Goal: Transaction & Acquisition: Purchase product/service

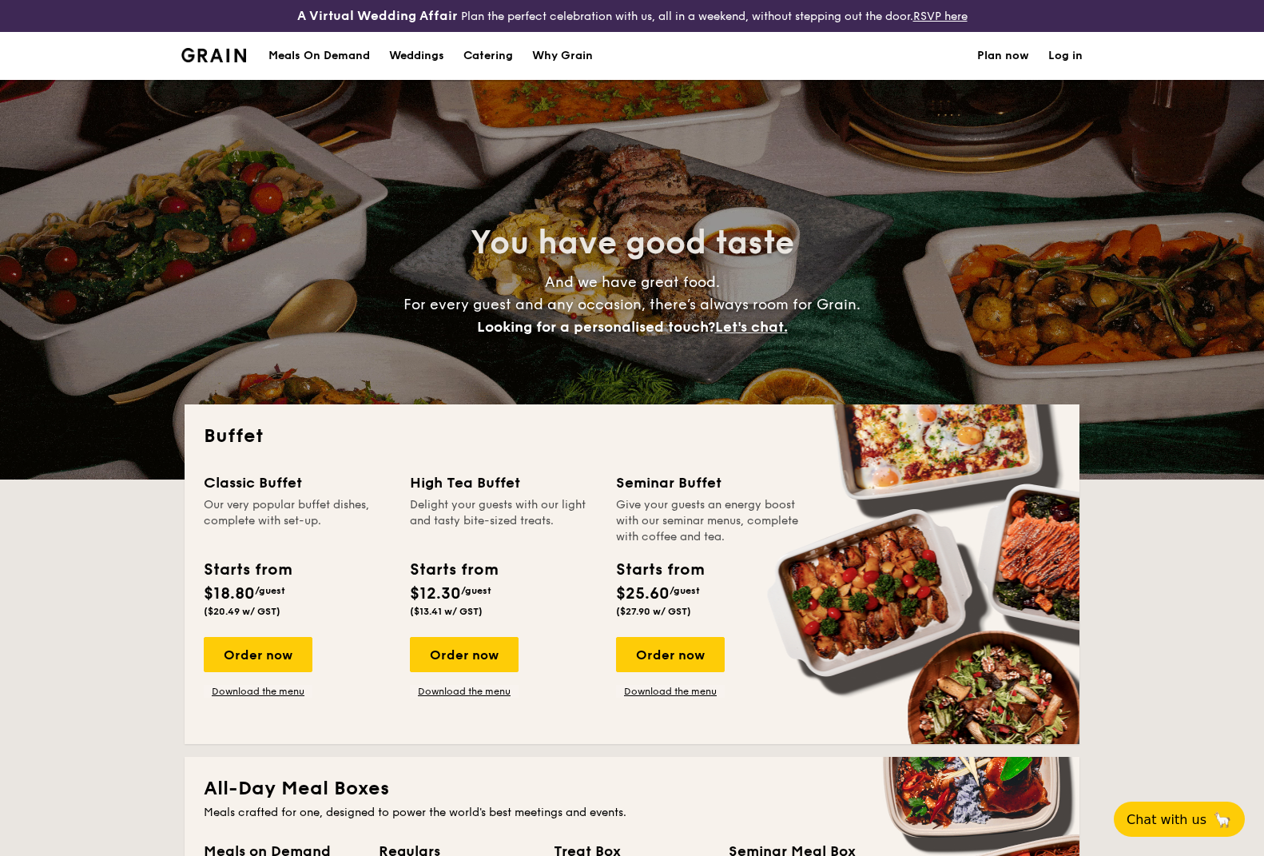
select select
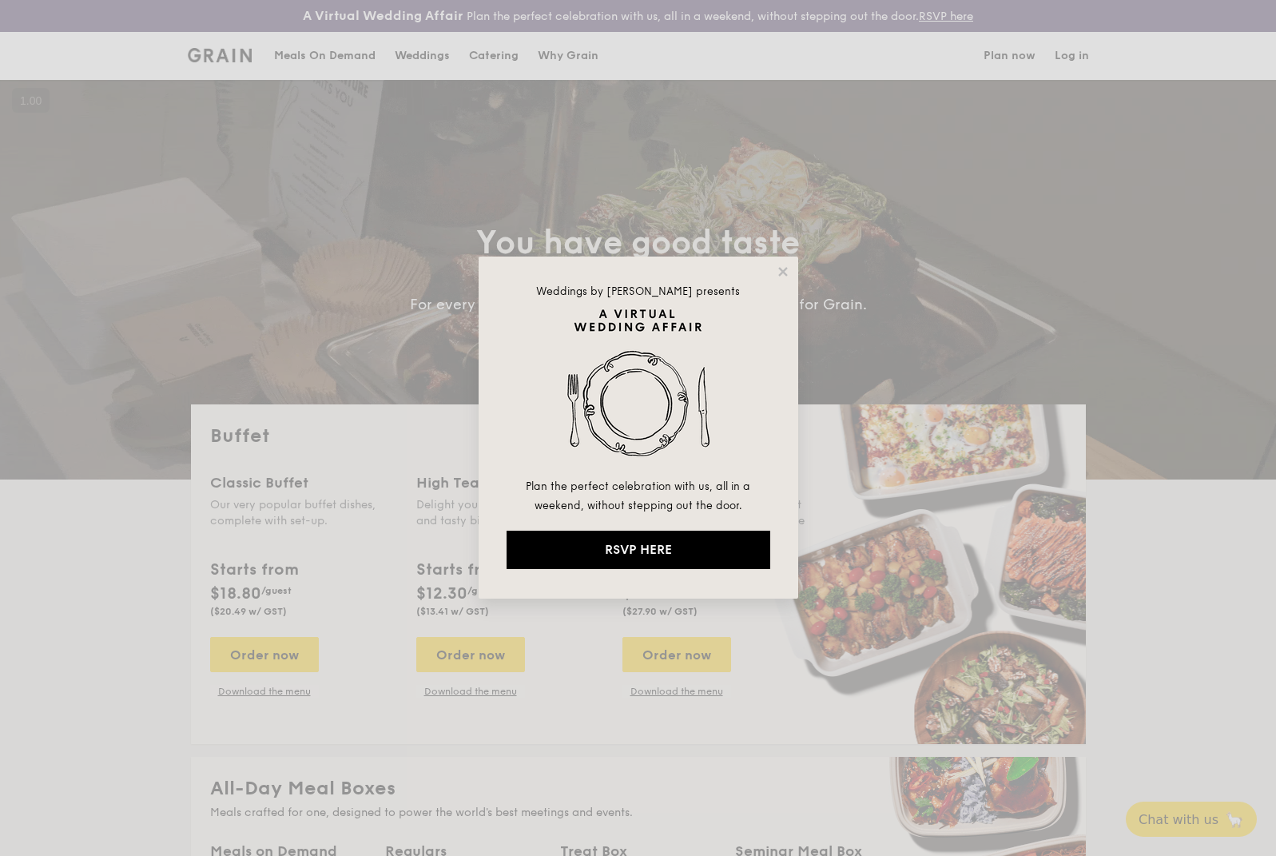
click at [788, 258] on div "Weddings by Grain presents Plan the perfect celebration with us, all in a weeke…" at bounding box center [639, 427] width 320 height 342
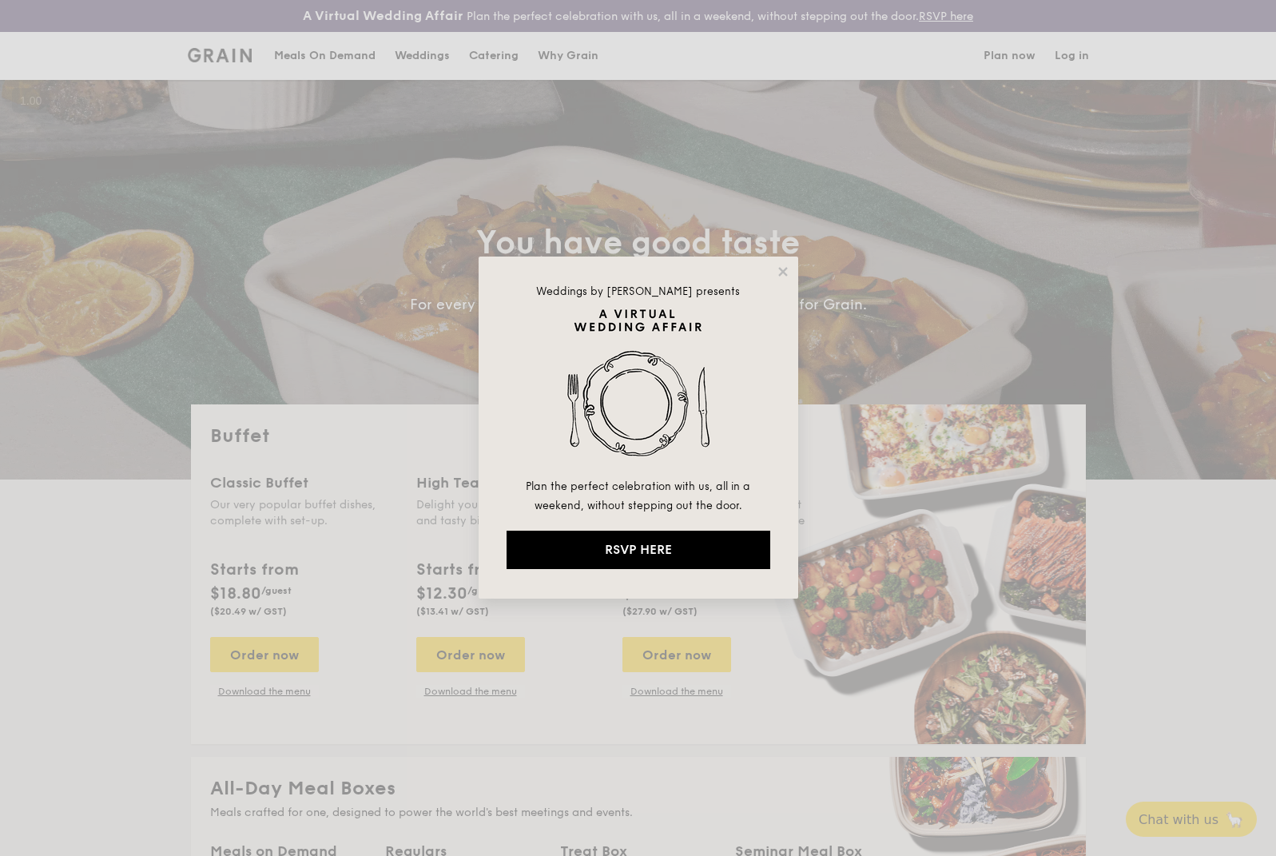
click at [779, 260] on div "Weddings by Grain presents Plan the perfect celebration with us, all in a weeke…" at bounding box center [639, 427] width 320 height 342
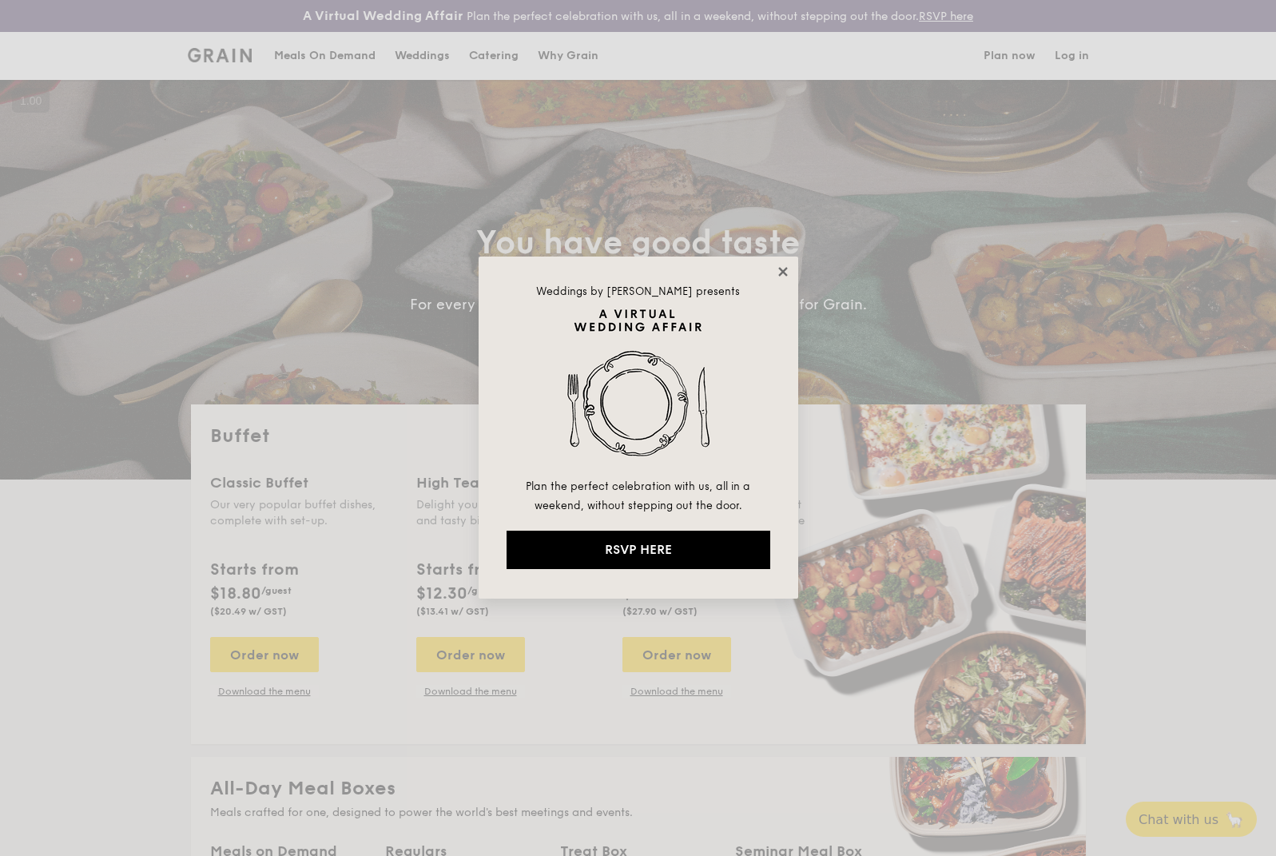
click at [789, 271] on icon at bounding box center [783, 271] width 14 height 14
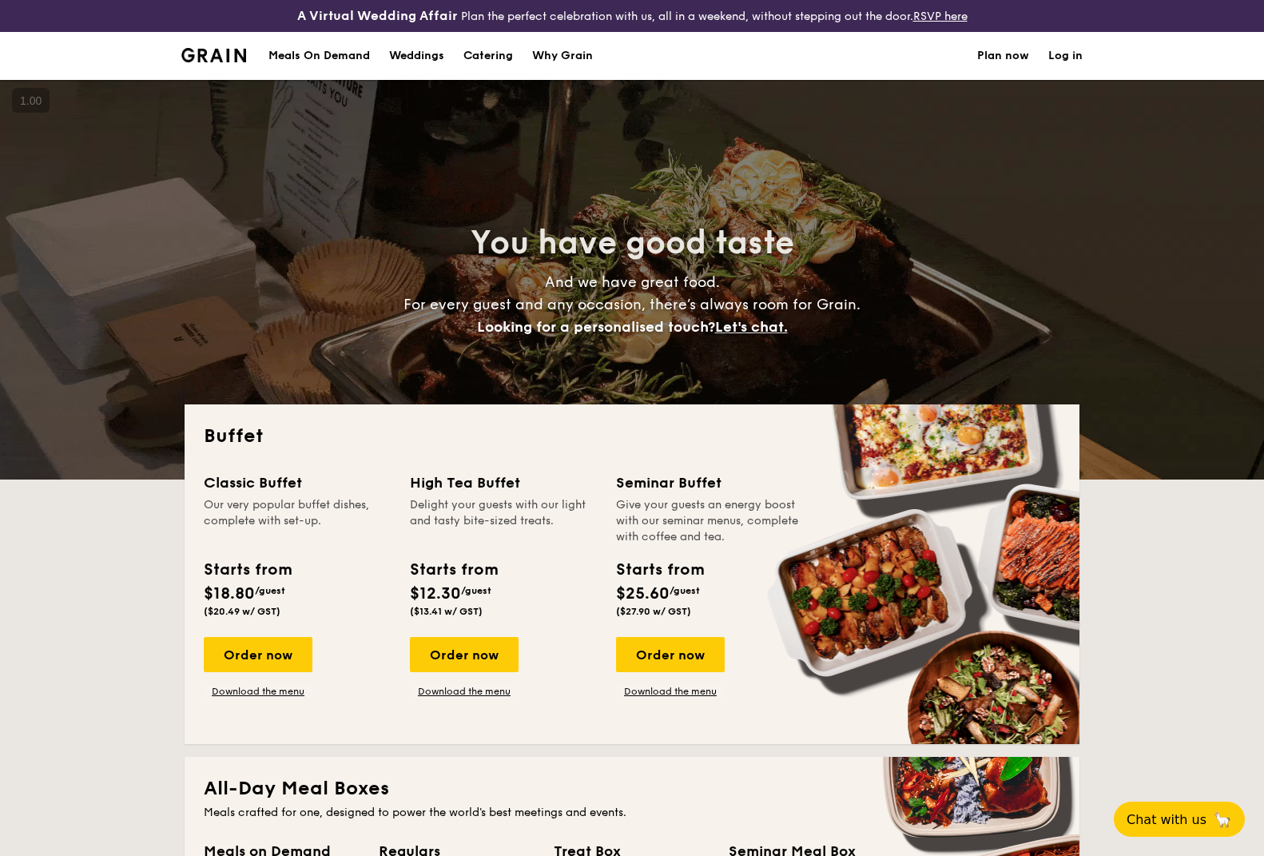
click at [507, 57] on h1 "Catering" at bounding box center [488, 56] width 50 height 48
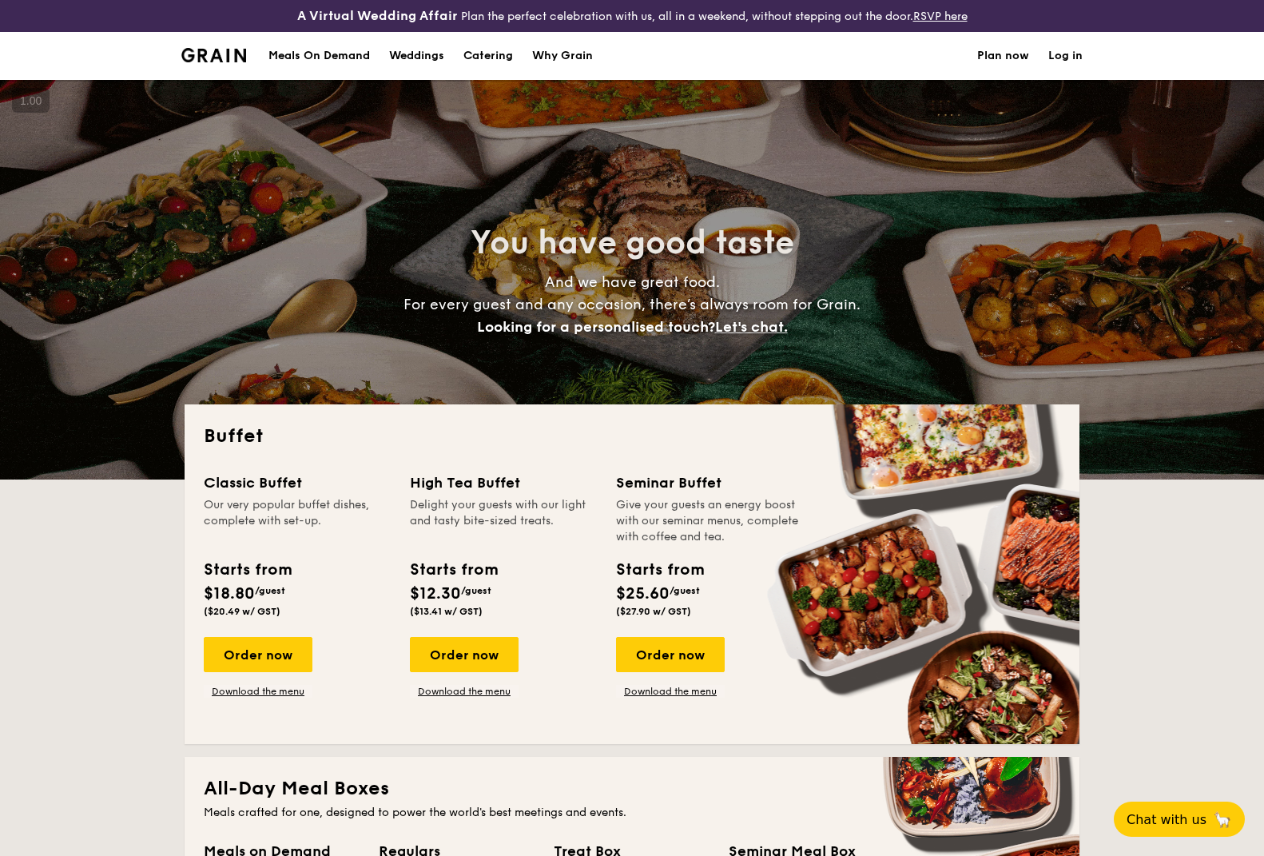
click at [491, 674] on div "Order now Download the menu" at bounding box center [464, 667] width 109 height 61
click at [491, 658] on div "Order now" at bounding box center [464, 654] width 109 height 35
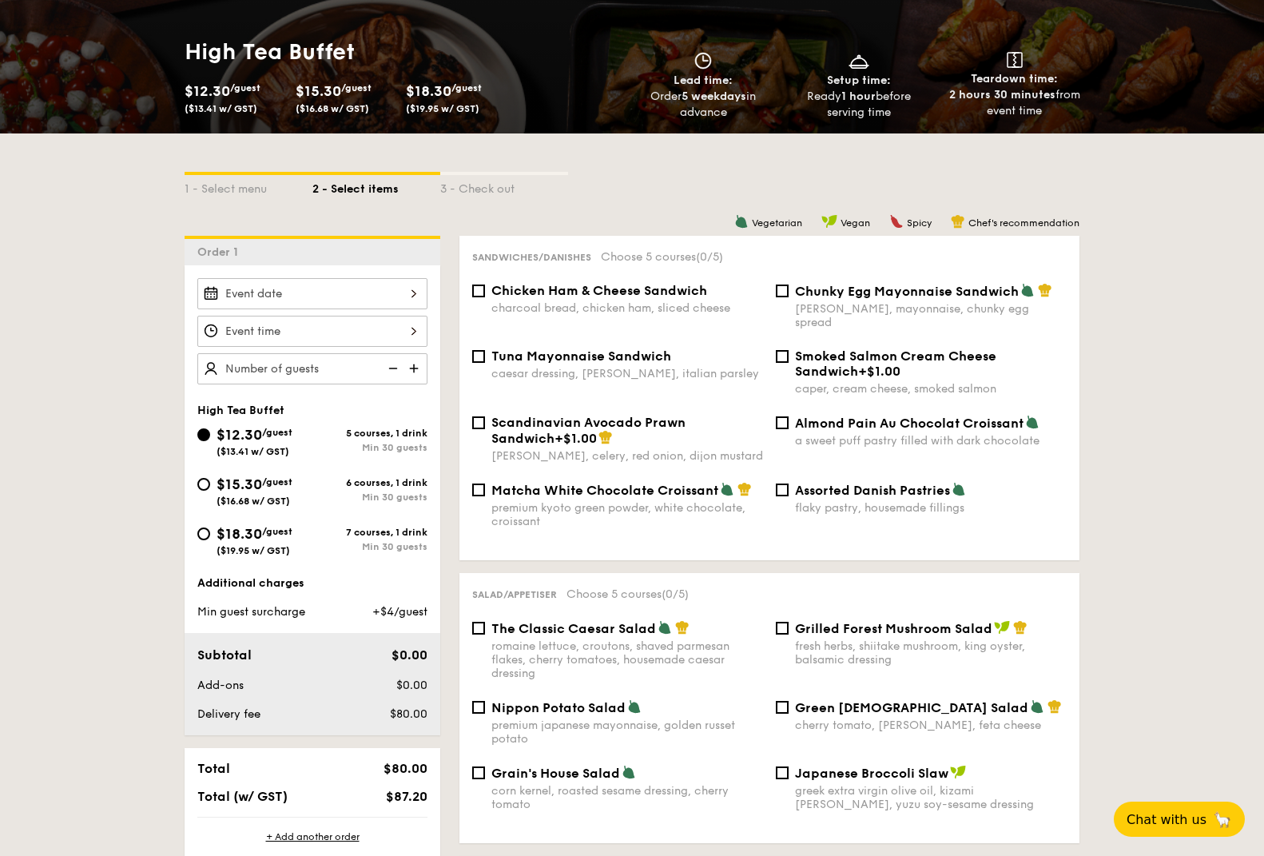
scroll to position [251, 0]
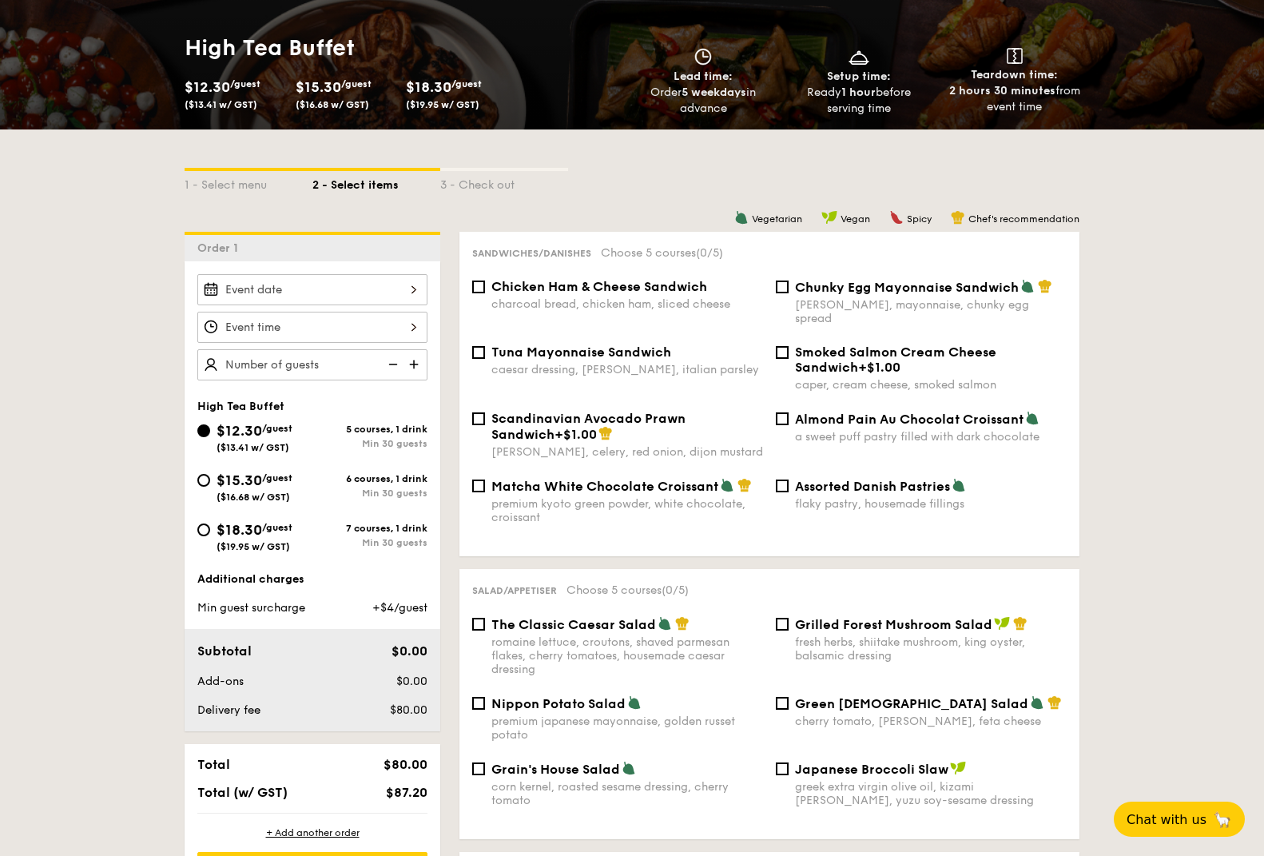
click at [309, 287] on div at bounding box center [312, 289] width 230 height 31
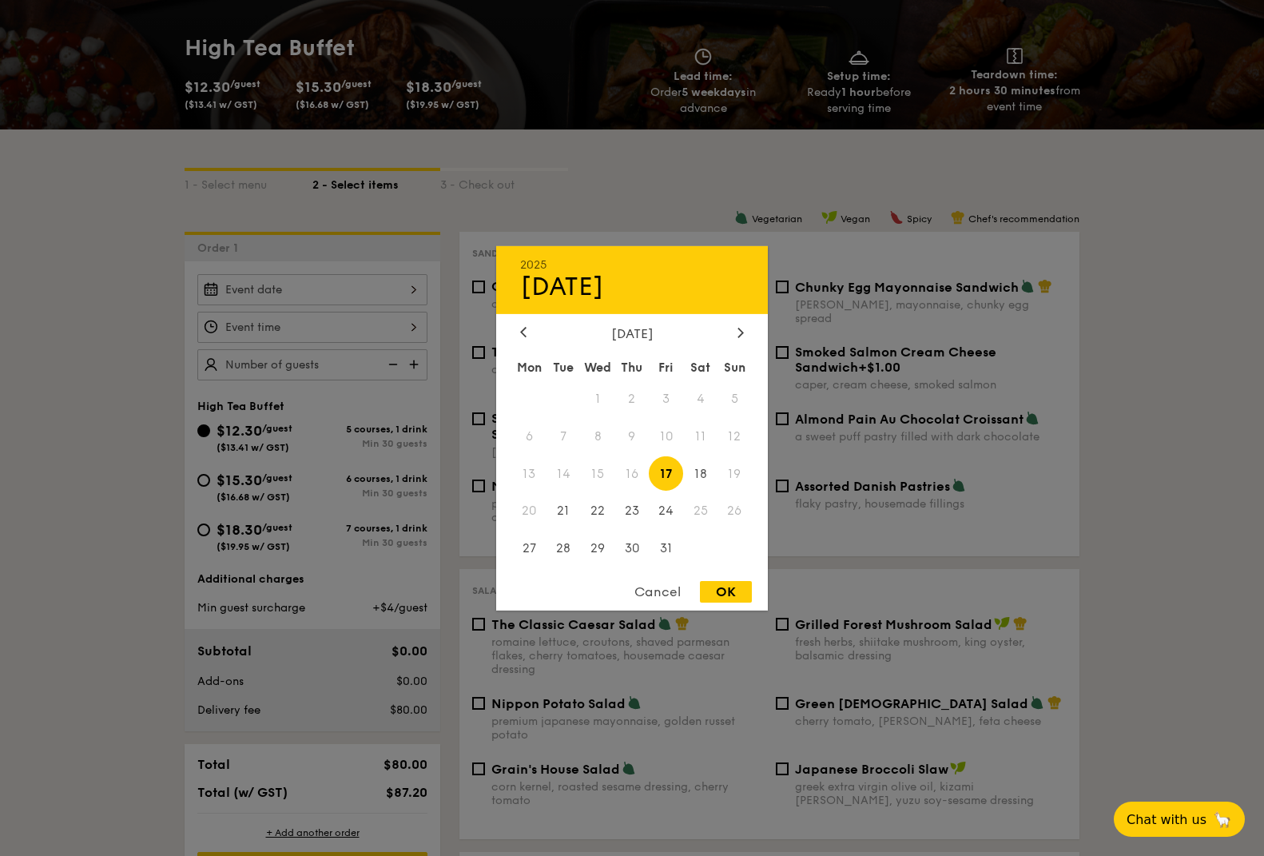
click at [738, 316] on div "2025 Oct [DATE] Tue Wed Thu Fri Sat Sun 1 2 3 4 5 6 7 8 9 10 11 12 13 14 15 16 …" at bounding box center [632, 427] width 272 height 364
click at [738, 332] on icon at bounding box center [740, 332] width 6 height 10
click at [709, 393] on span "1" at bounding box center [700, 398] width 34 height 34
click at [733, 577] on div "2025 Nov 01 November 2025 Mon Tue Wed Thu Fri Sat Sun 1 2 3 4 5 6 7 8 9 10 11 1…" at bounding box center [632, 427] width 272 height 364
click at [733, 591] on div "OK" at bounding box center [726, 592] width 52 height 22
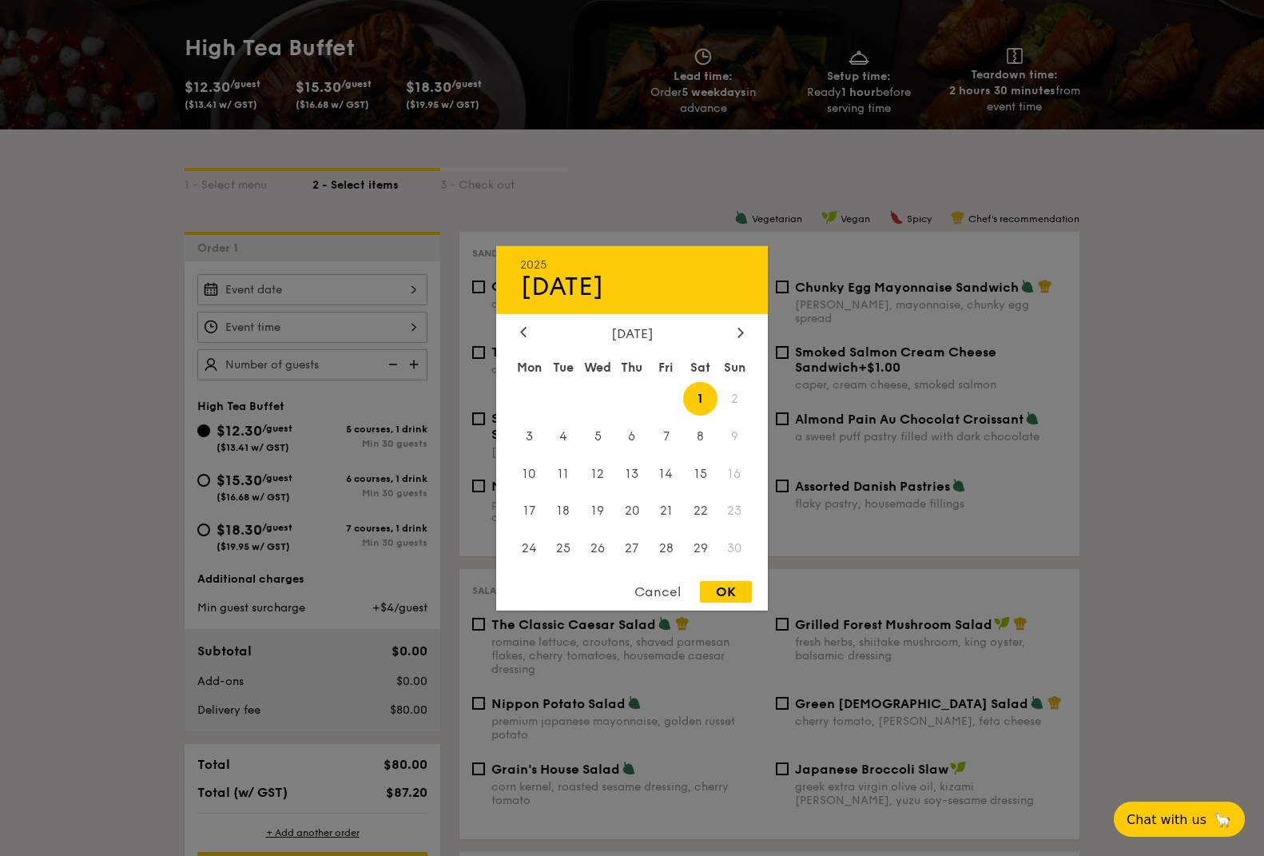
type input "[DATE]"
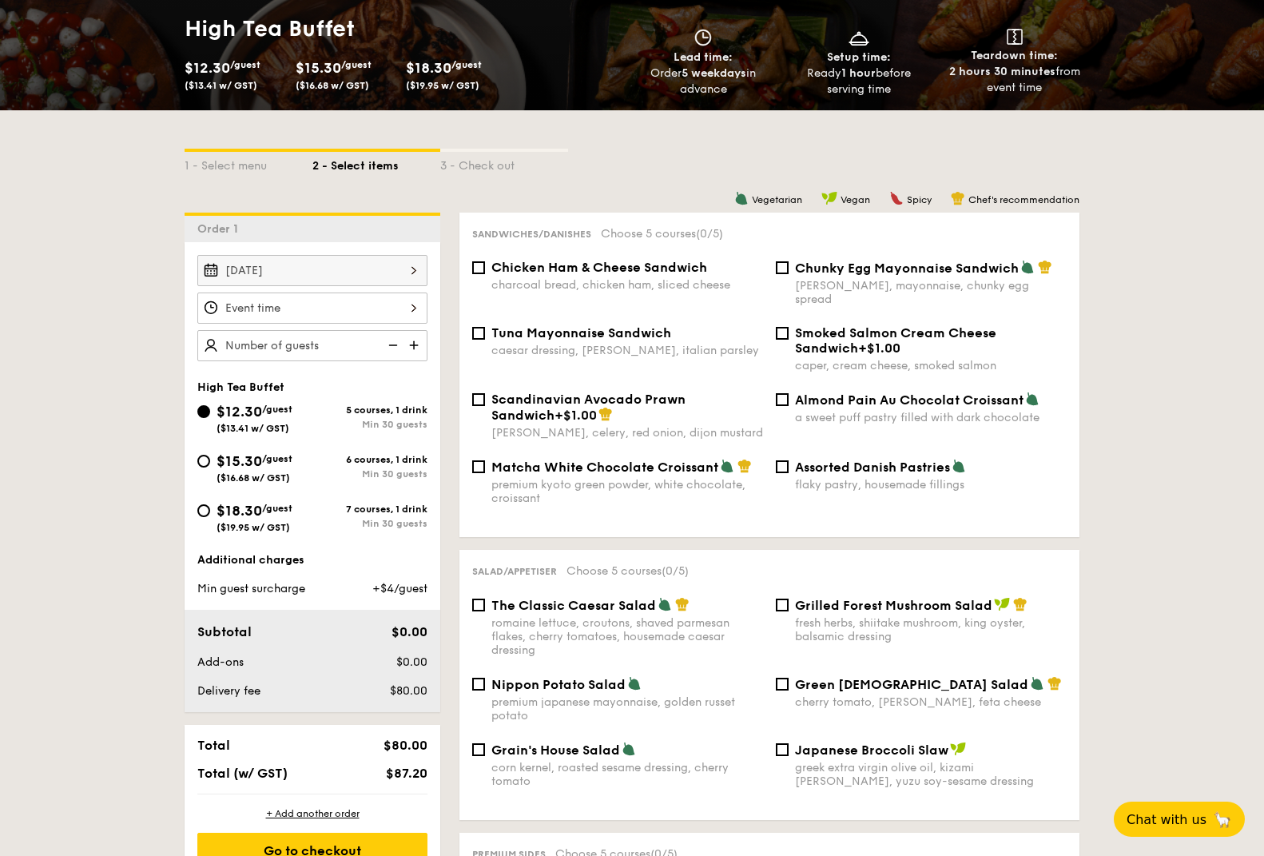
scroll to position [272, 0]
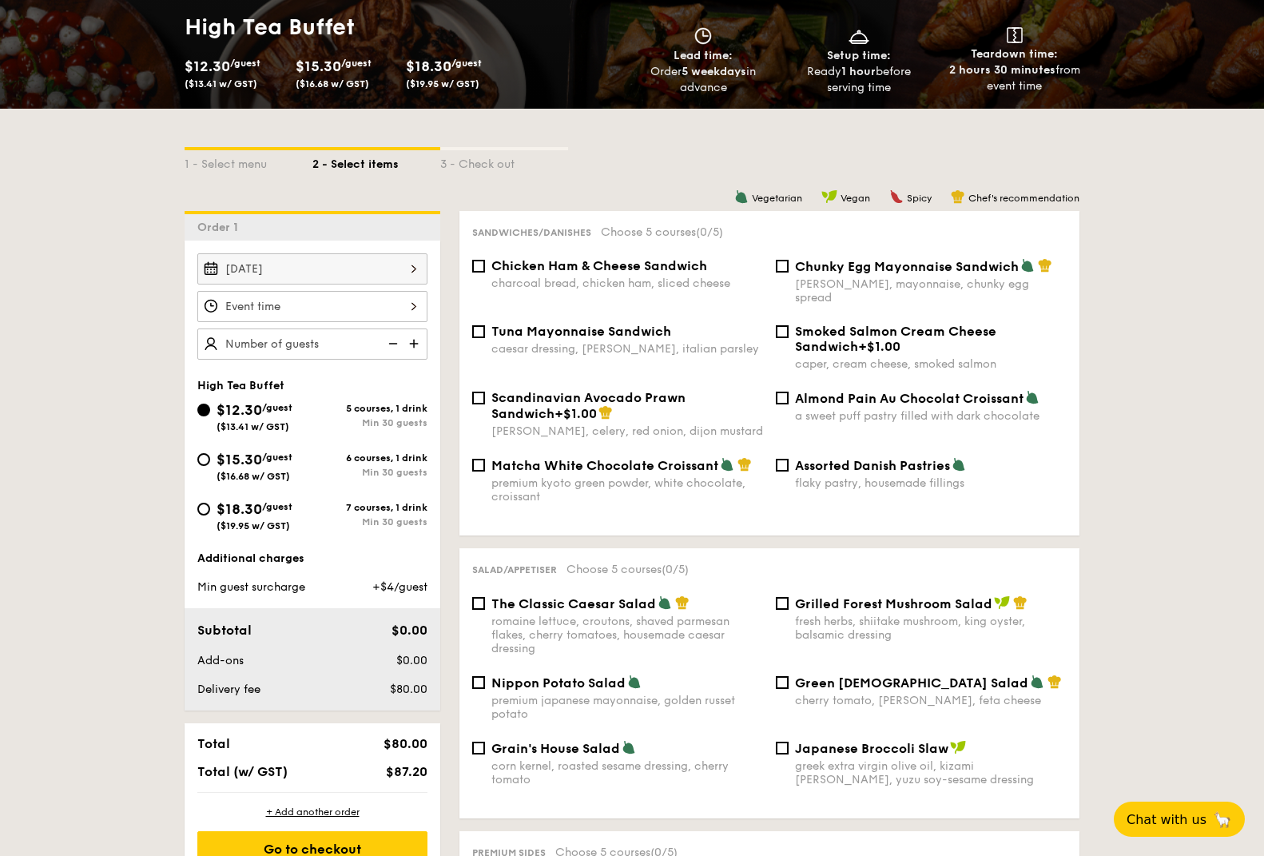
click at [1016, 205] on div "Vegetarian Vegan Spicy Chef's recommendation" at bounding box center [769, 196] width 620 height 15
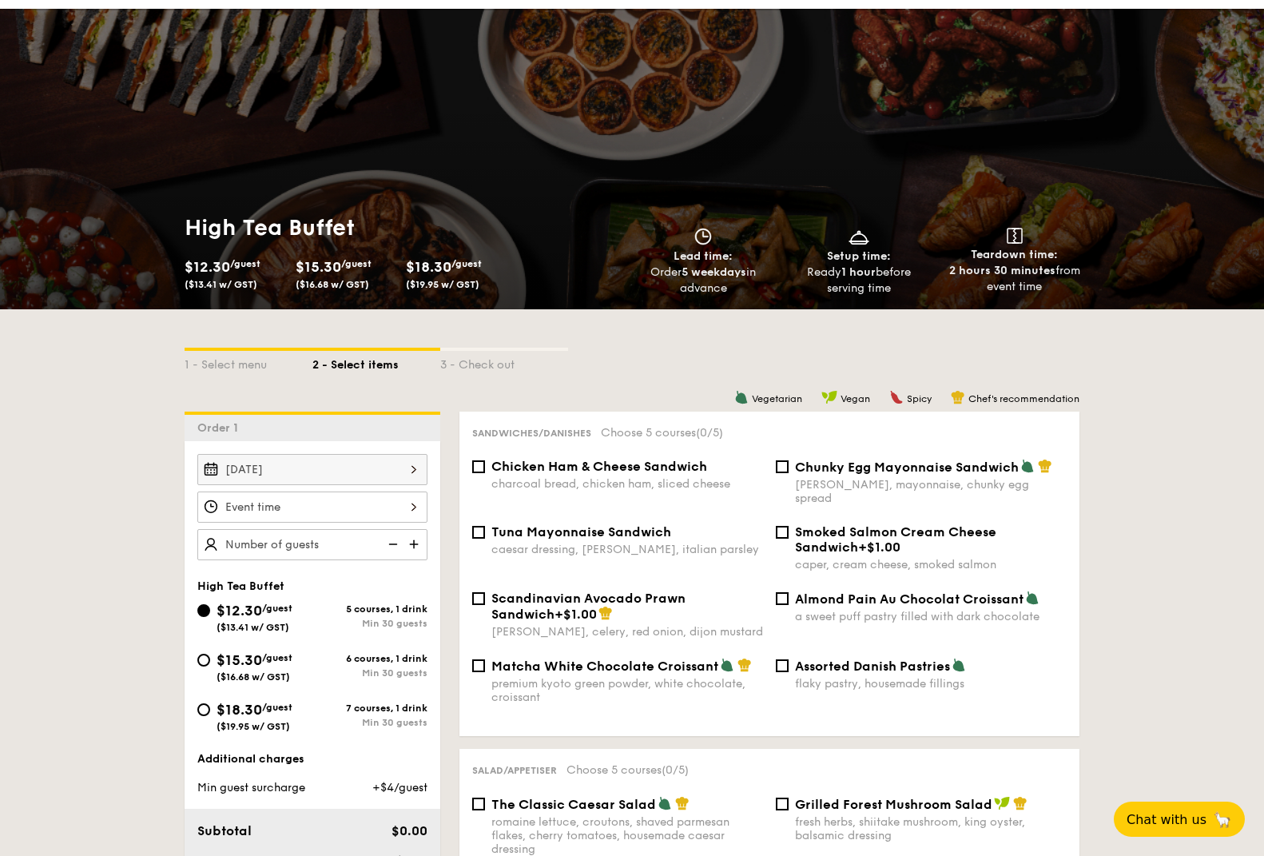
scroll to position [0, 0]
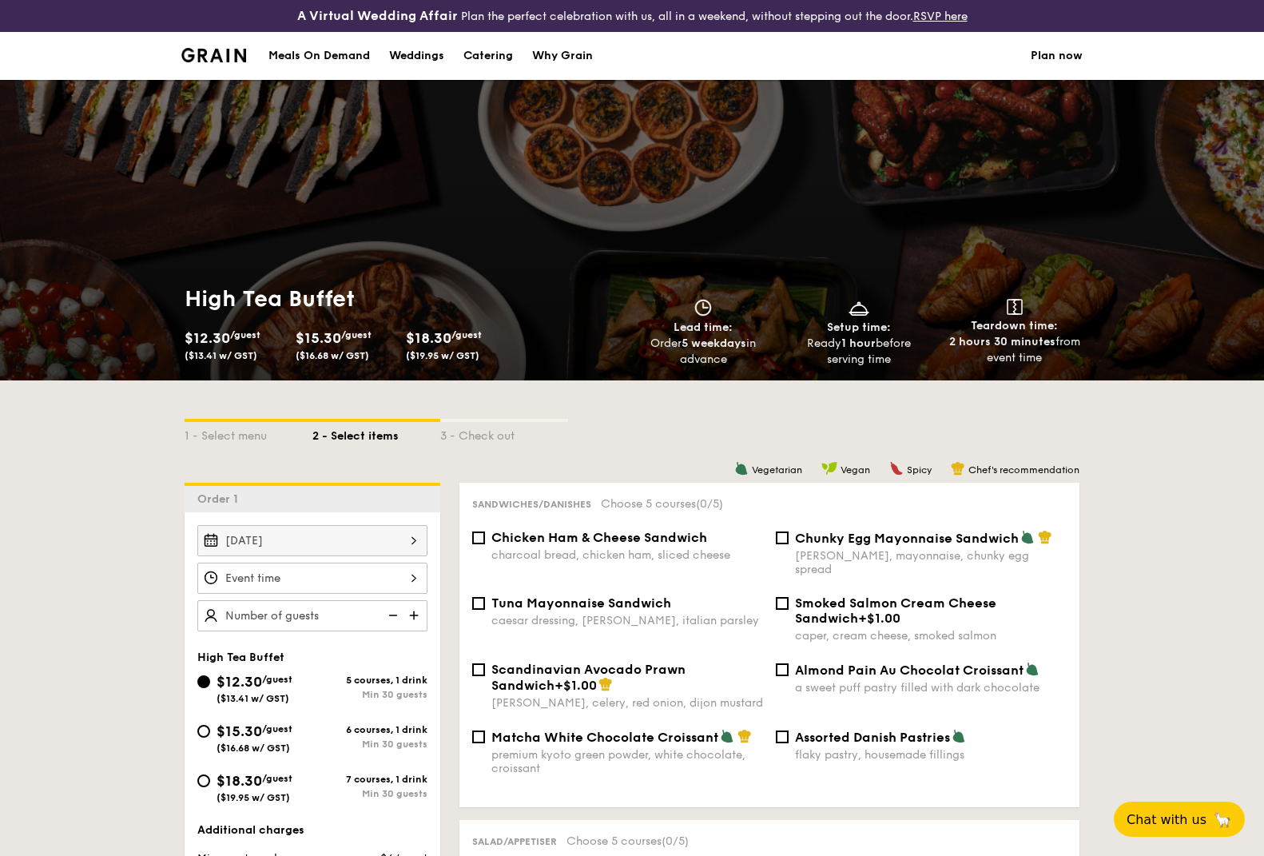
click at [479, 55] on div "Catering" at bounding box center [488, 56] width 50 height 48
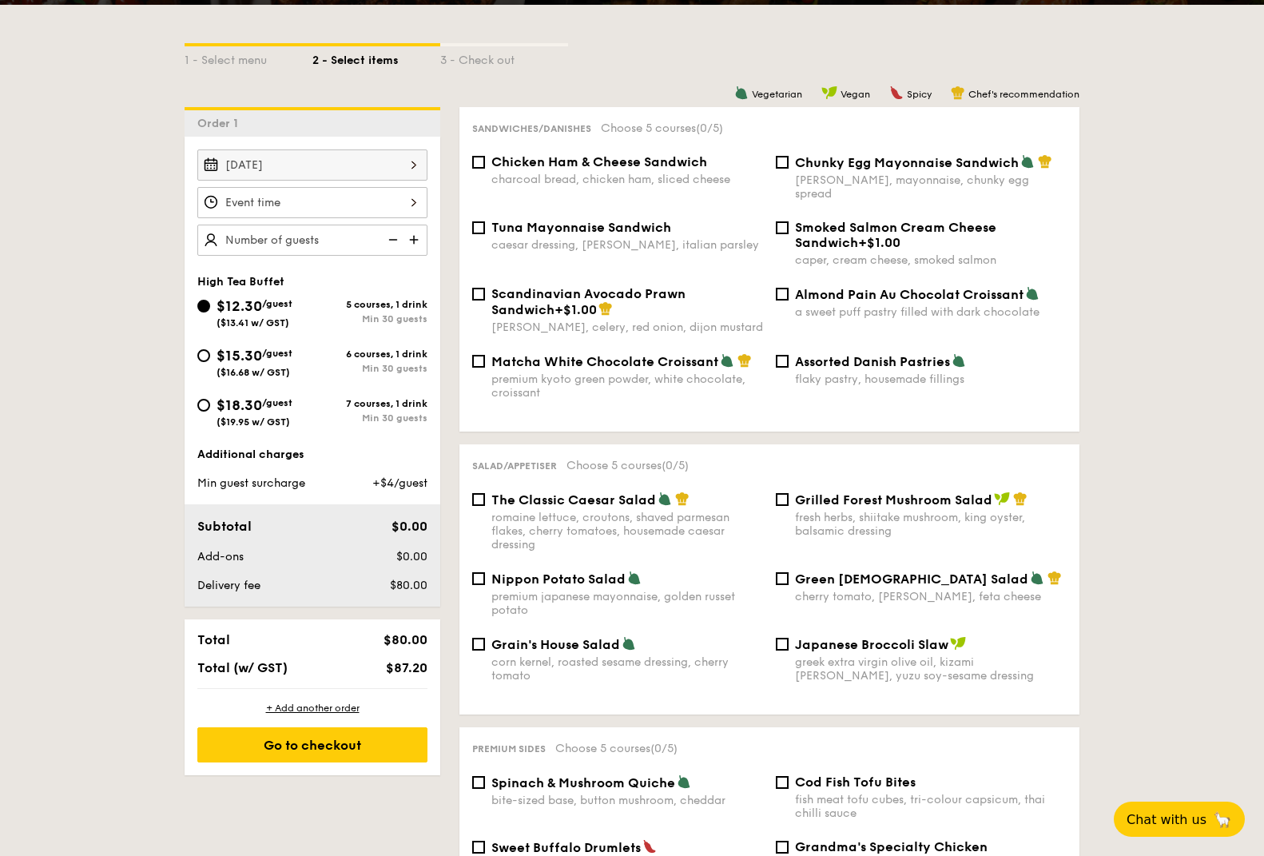
scroll to position [434, 0]
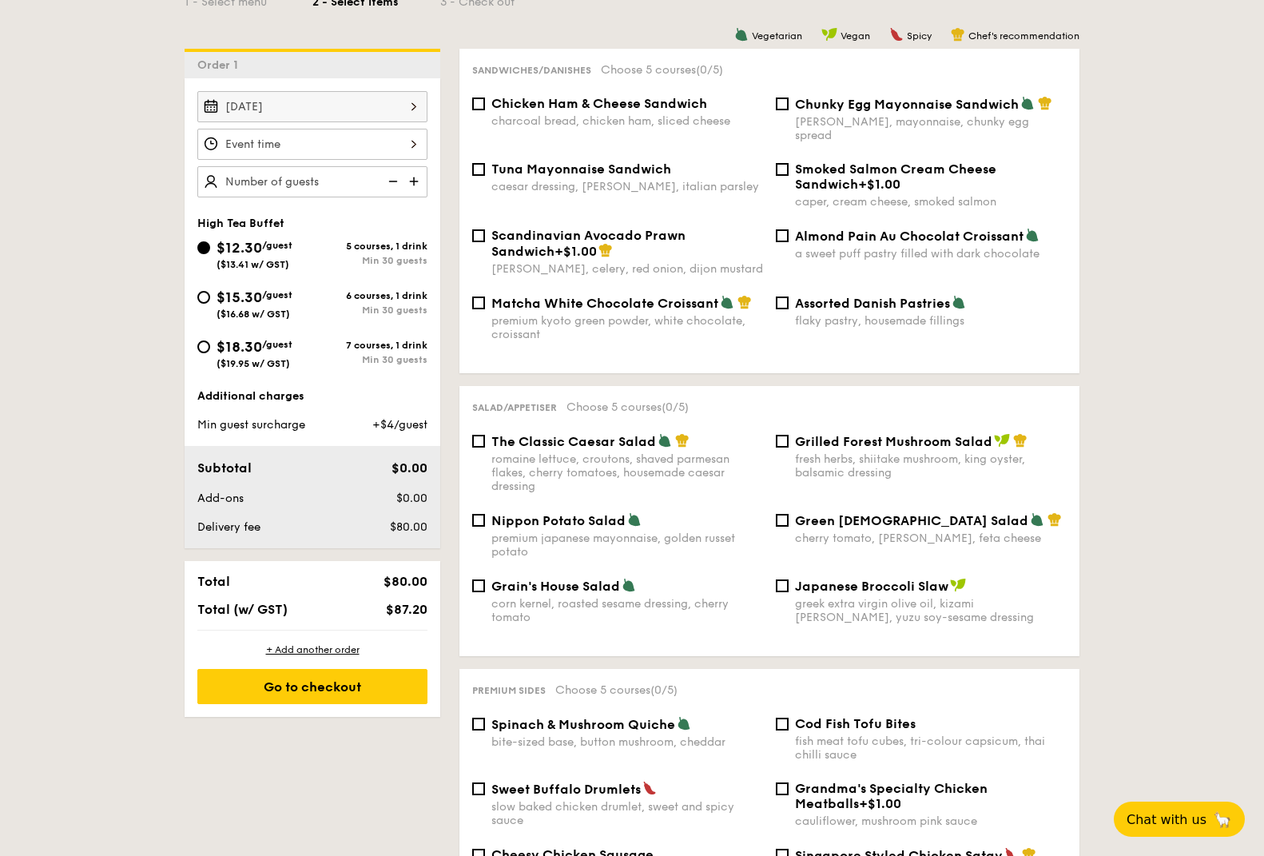
click at [413, 152] on div at bounding box center [312, 144] width 230 height 31
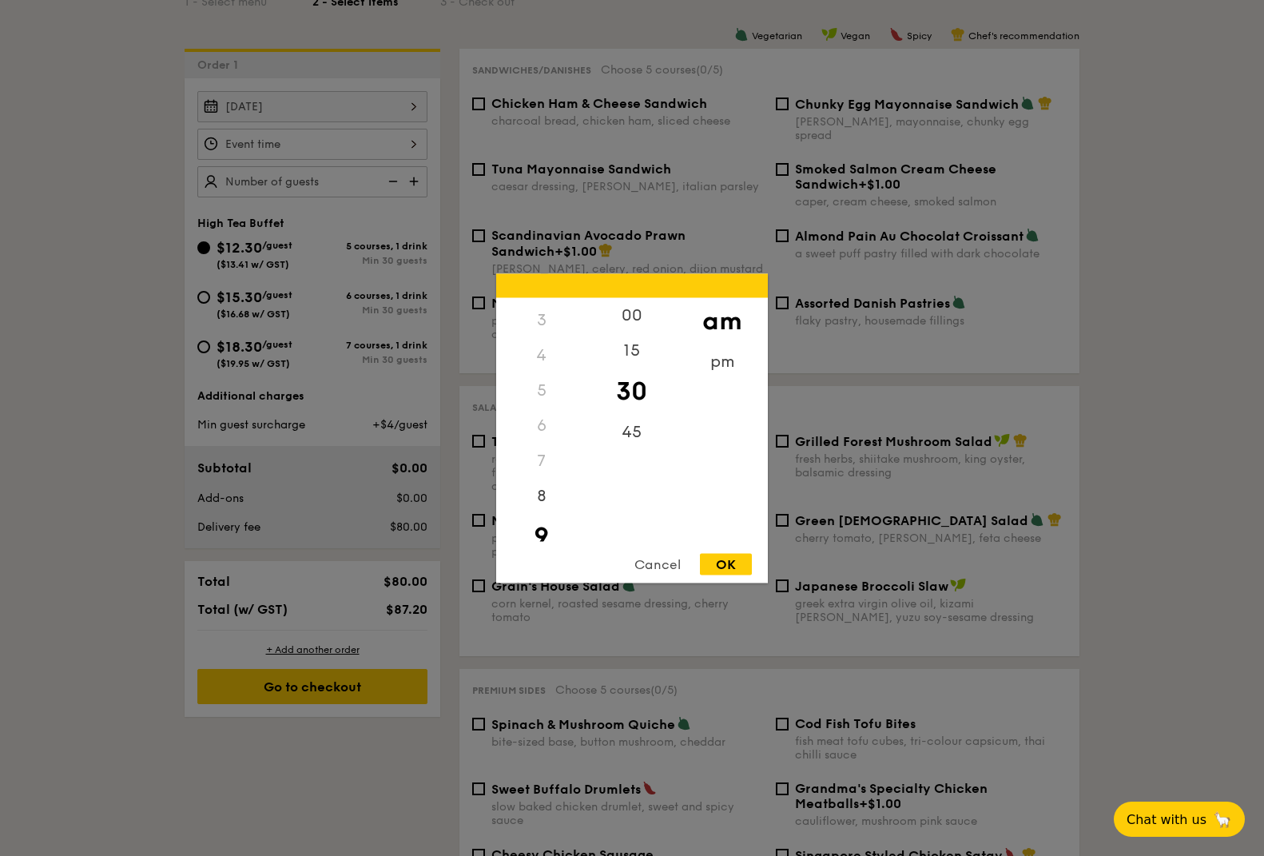
scroll to position [97, 0]
click at [543, 337] on div "3" at bounding box center [541, 322] width 90 height 35
click at [540, 324] on div "3" at bounding box center [541, 322] width 90 height 35
click at [539, 321] on div "3" at bounding box center [541, 322] width 90 height 35
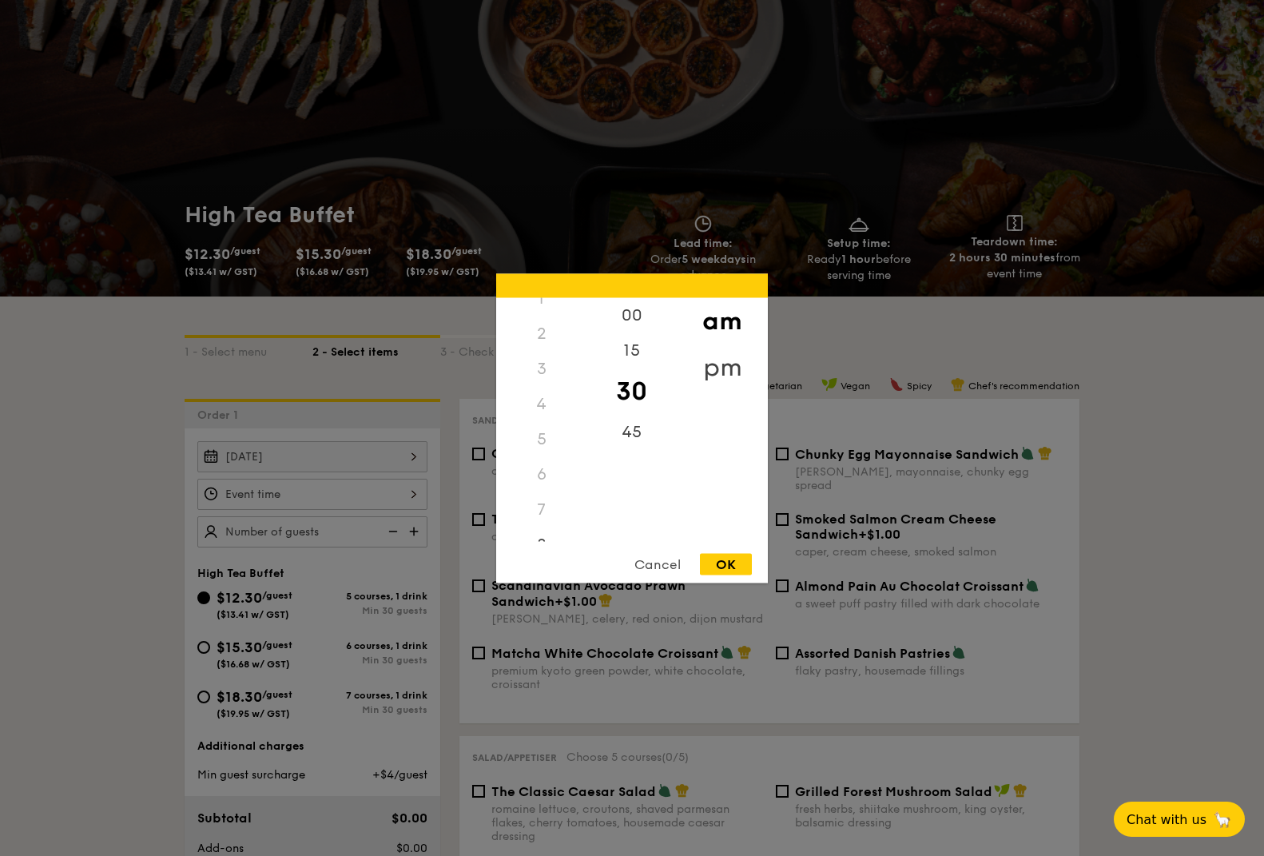
scroll to position [64, 0]
click at [715, 368] on div "pm" at bounding box center [722, 367] width 90 height 46
click at [542, 367] on div "3" at bounding box center [541, 362] width 90 height 46
click at [638, 325] on div "00" at bounding box center [631, 320] width 90 height 46
click at [638, 360] on div "15" at bounding box center [631, 367] width 90 height 46
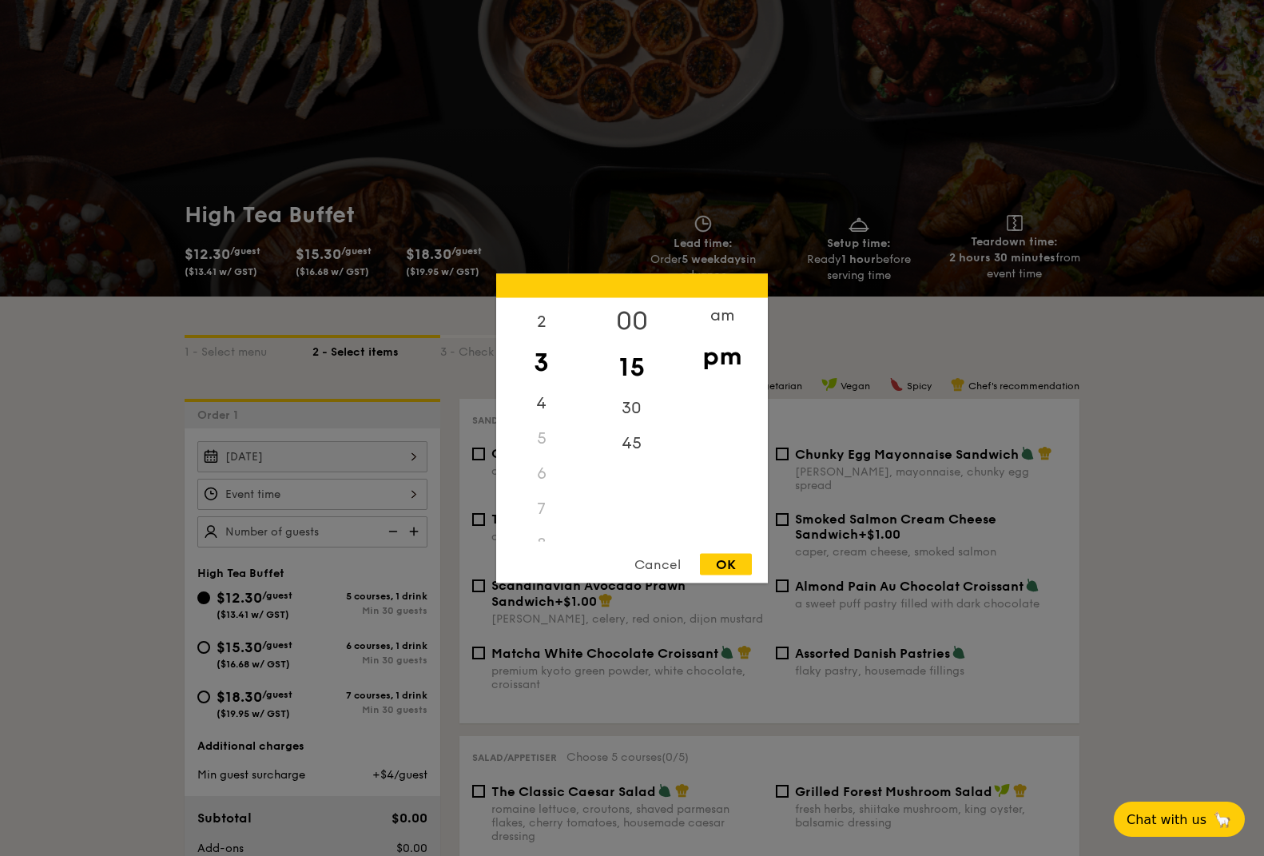
click at [635, 316] on div "00" at bounding box center [631, 320] width 90 height 46
click at [720, 566] on div "OK" at bounding box center [726, 564] width 52 height 22
type input "3:00PM"
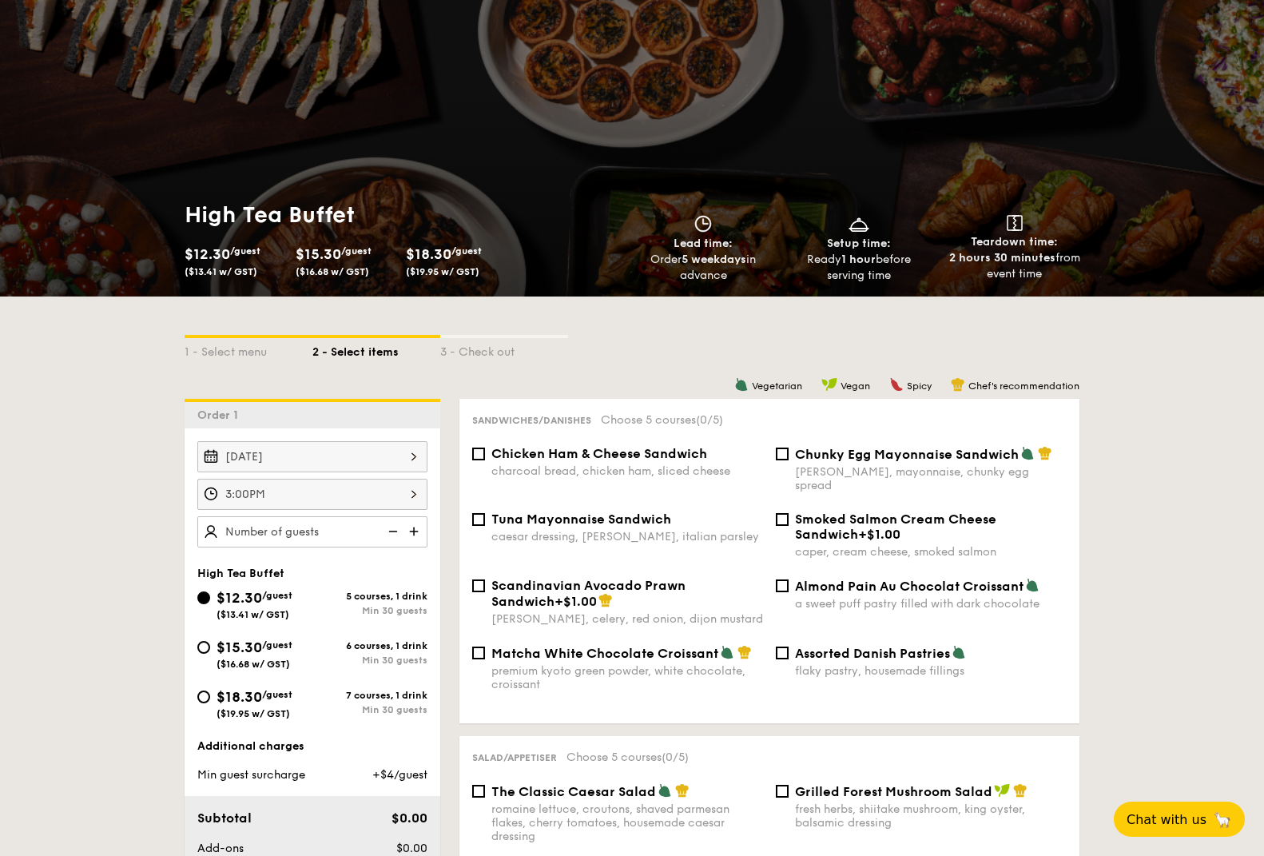
click at [414, 535] on img at bounding box center [415, 531] width 24 height 30
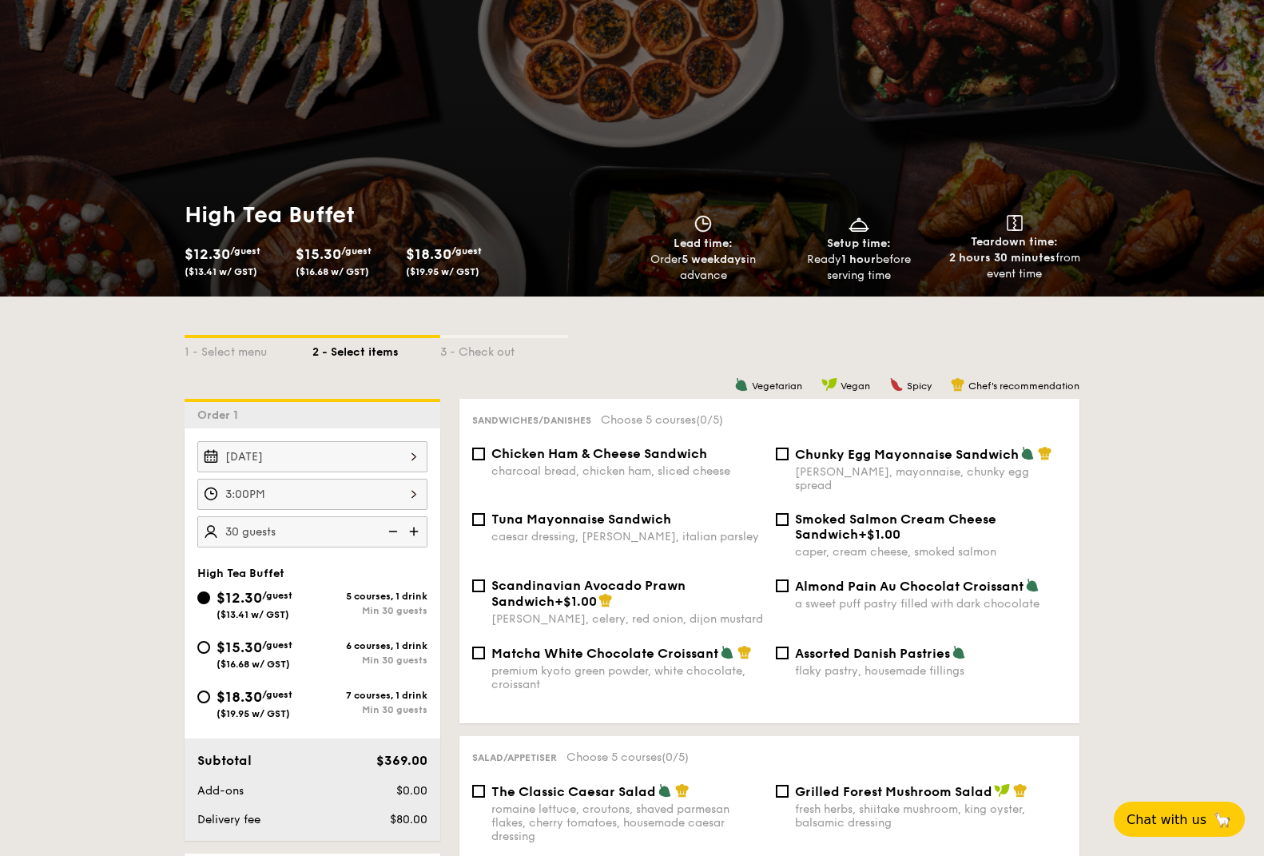
click at [403, 534] on img at bounding box center [415, 531] width 24 height 30
click at [421, 534] on img at bounding box center [415, 531] width 24 height 30
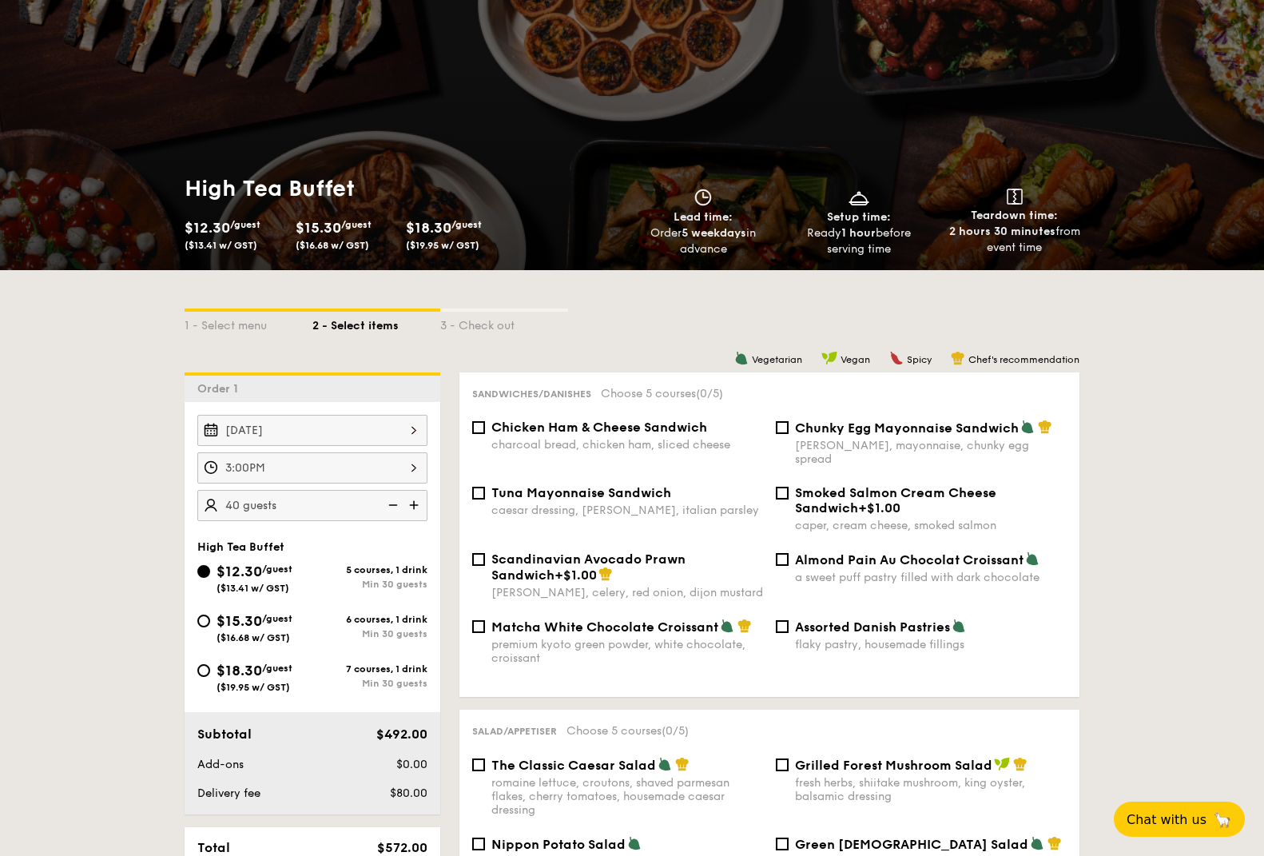
scroll to position [111, 0]
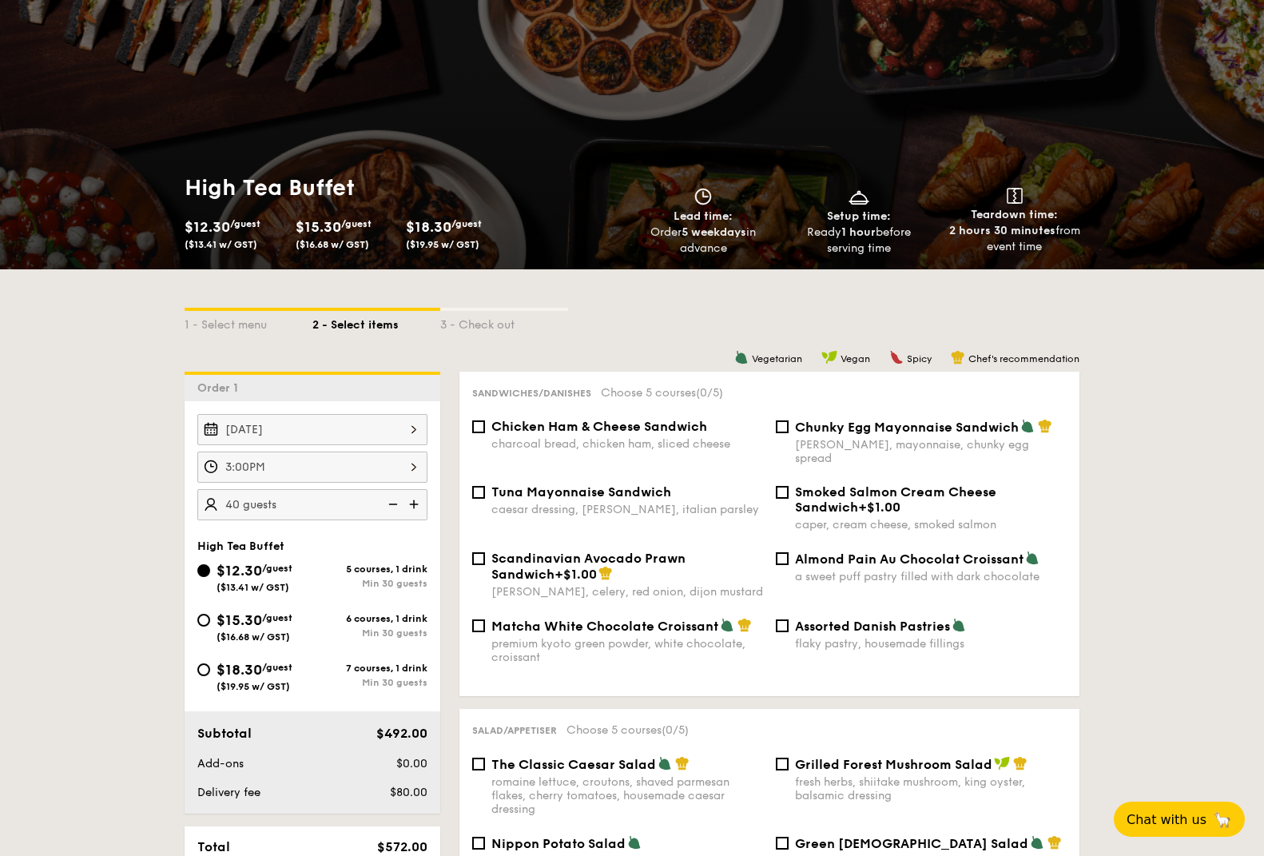
click at [392, 509] on img at bounding box center [392, 504] width 24 height 30
type input "35 guests"
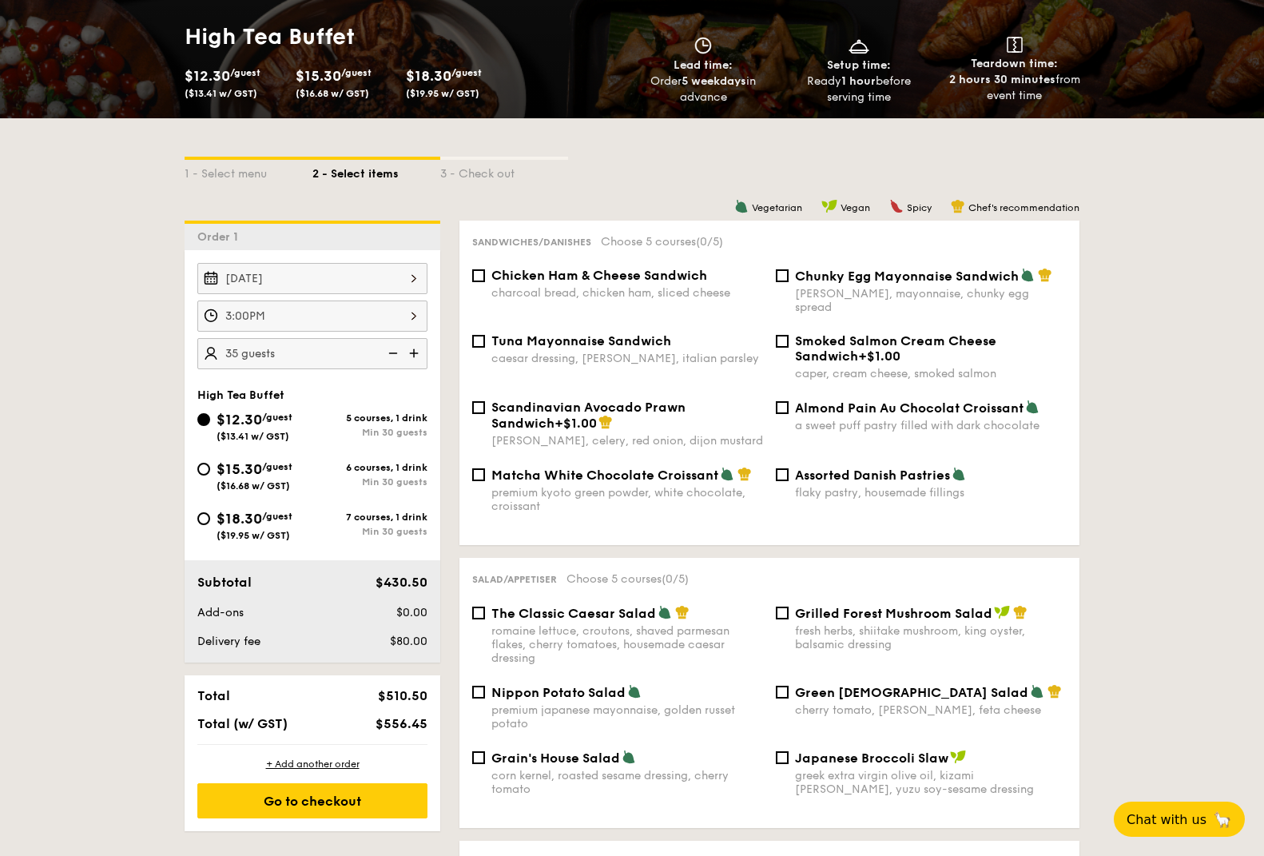
scroll to position [272, 0]
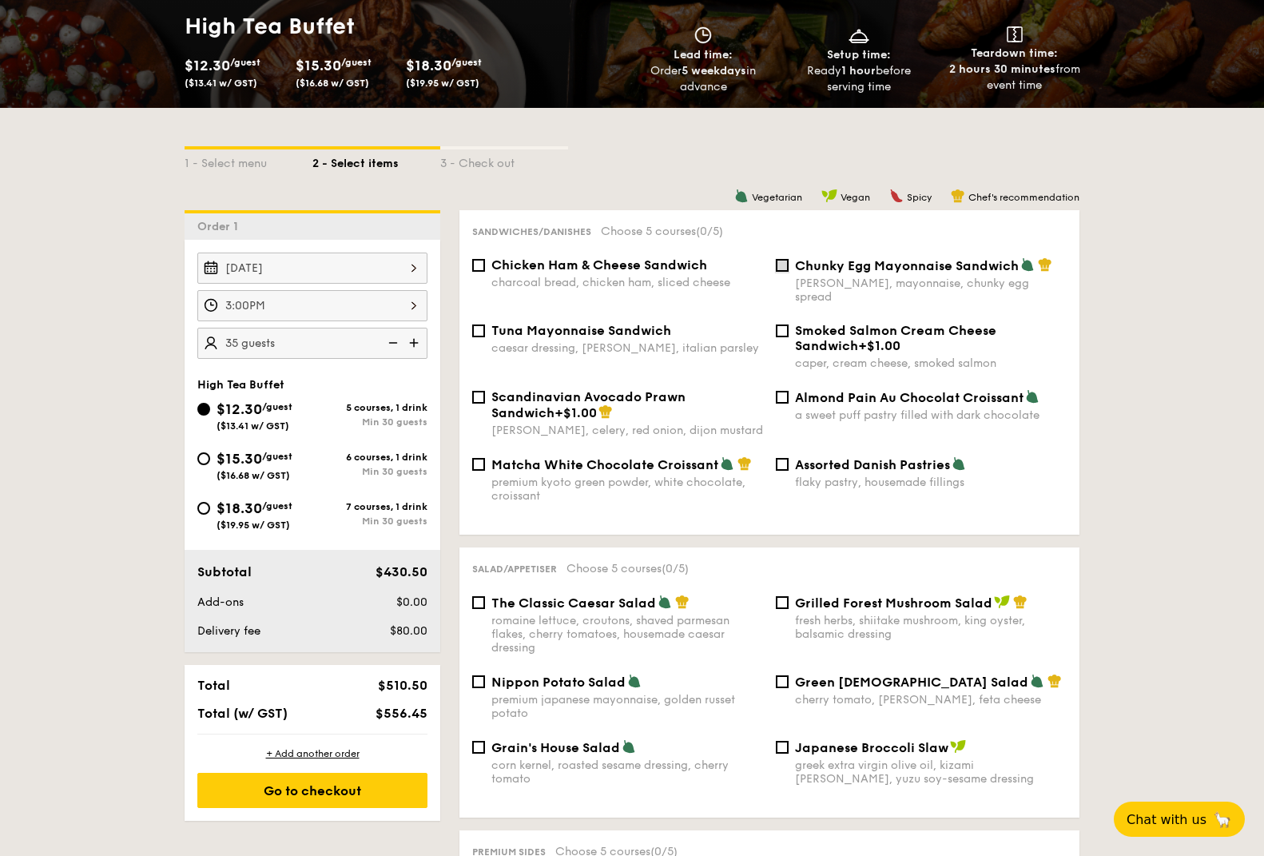
click at [782, 262] on input "Chunky Egg Mayonnaise Sandwich dijon mustard, mayonnaise, chunky egg spread" at bounding box center [782, 265] width 13 height 13
checkbox input "true"
click at [666, 457] on span "Matcha White Chocolate Croissant" at bounding box center [604, 464] width 227 height 15
click at [485, 458] on input "Matcha White Chocolate Croissant premium kyoto green powder, white chocolate, c…" at bounding box center [478, 464] width 13 height 13
checkbox input "true"
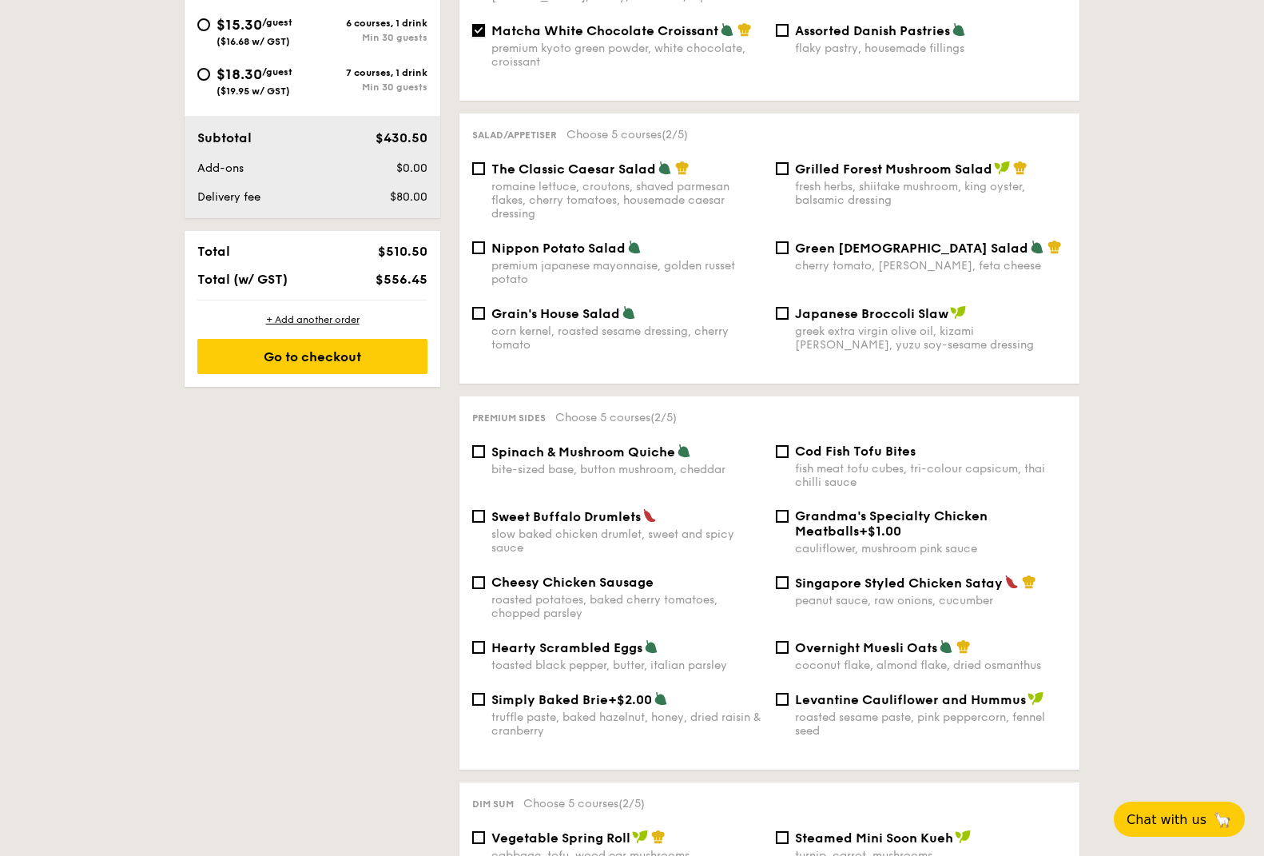
scroll to position [709, 0]
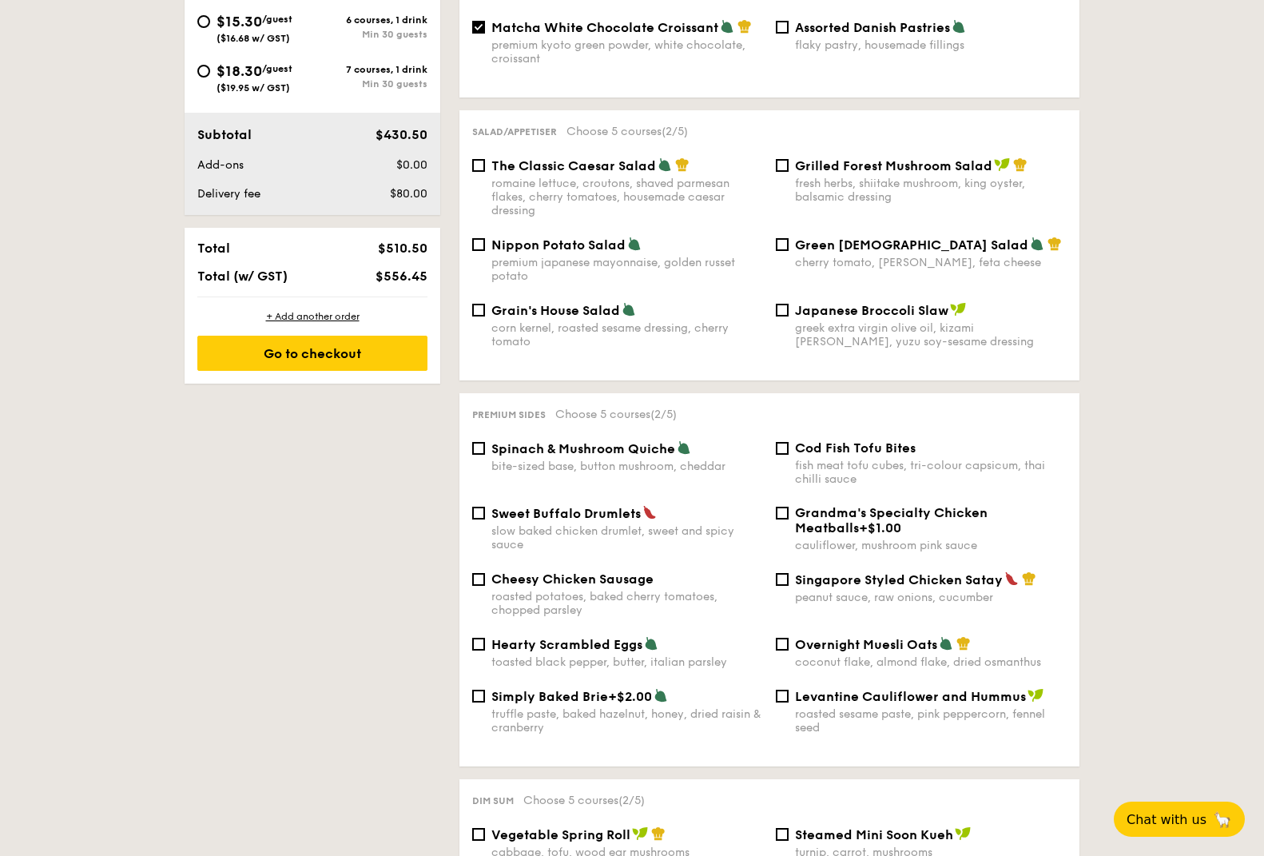
click at [597, 507] on span "Sweet Buffalo Drumlets" at bounding box center [565, 513] width 149 height 15
click at [485, 507] on input "Sweet Buffalo Drumlets slow baked chicken drumlet, sweet and spicy sauce" at bounding box center [478, 513] width 13 height 13
checkbox input "true"
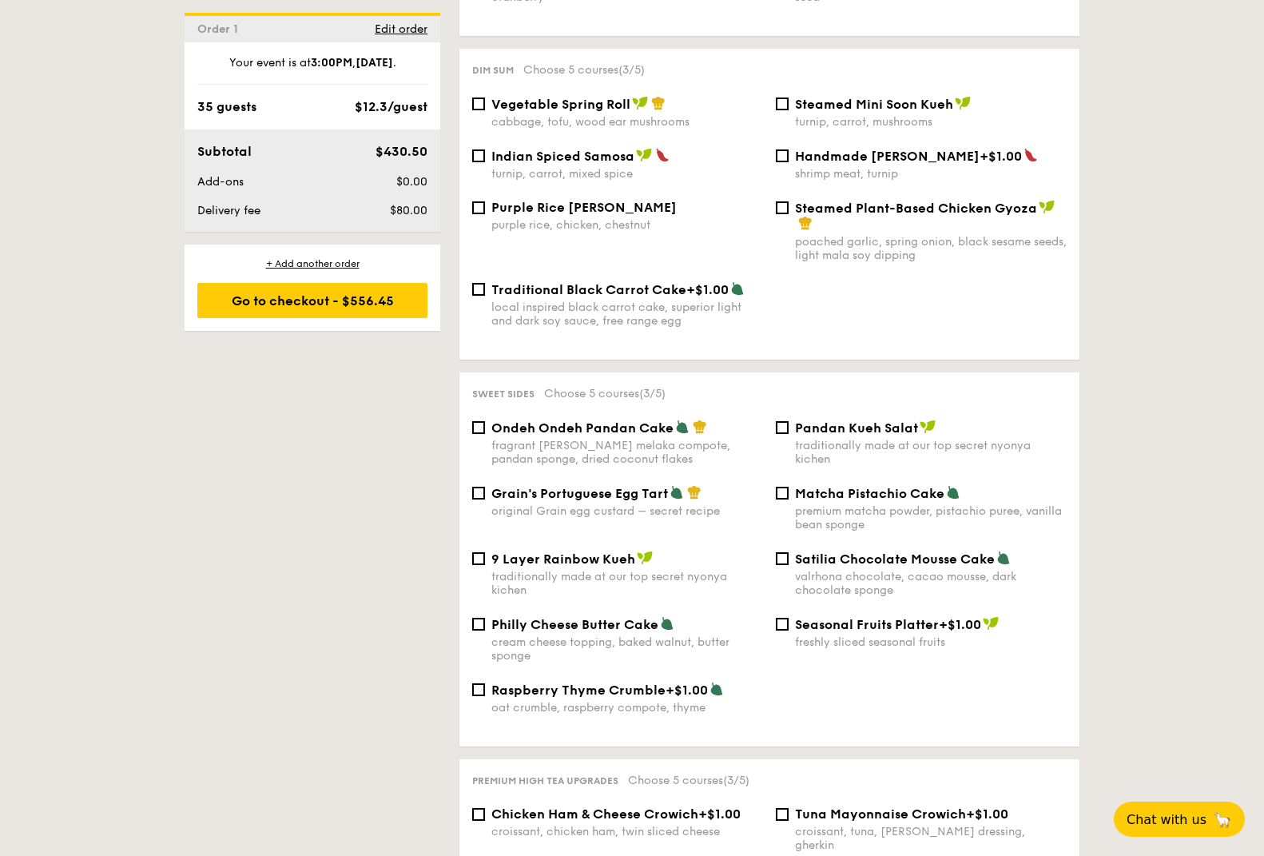
scroll to position [1439, 0]
click at [587, 491] on span "Grain's Portuguese Egg Tart" at bounding box center [579, 494] width 177 height 15
click at [485, 491] on input "Grain's Portuguese Egg Tart original Grain egg custard – secret recipe" at bounding box center [478, 493] width 13 height 13
checkbox input "true"
click at [796, 566] on span "Satilia Chocolate Mousse Cake" at bounding box center [895, 559] width 200 height 15
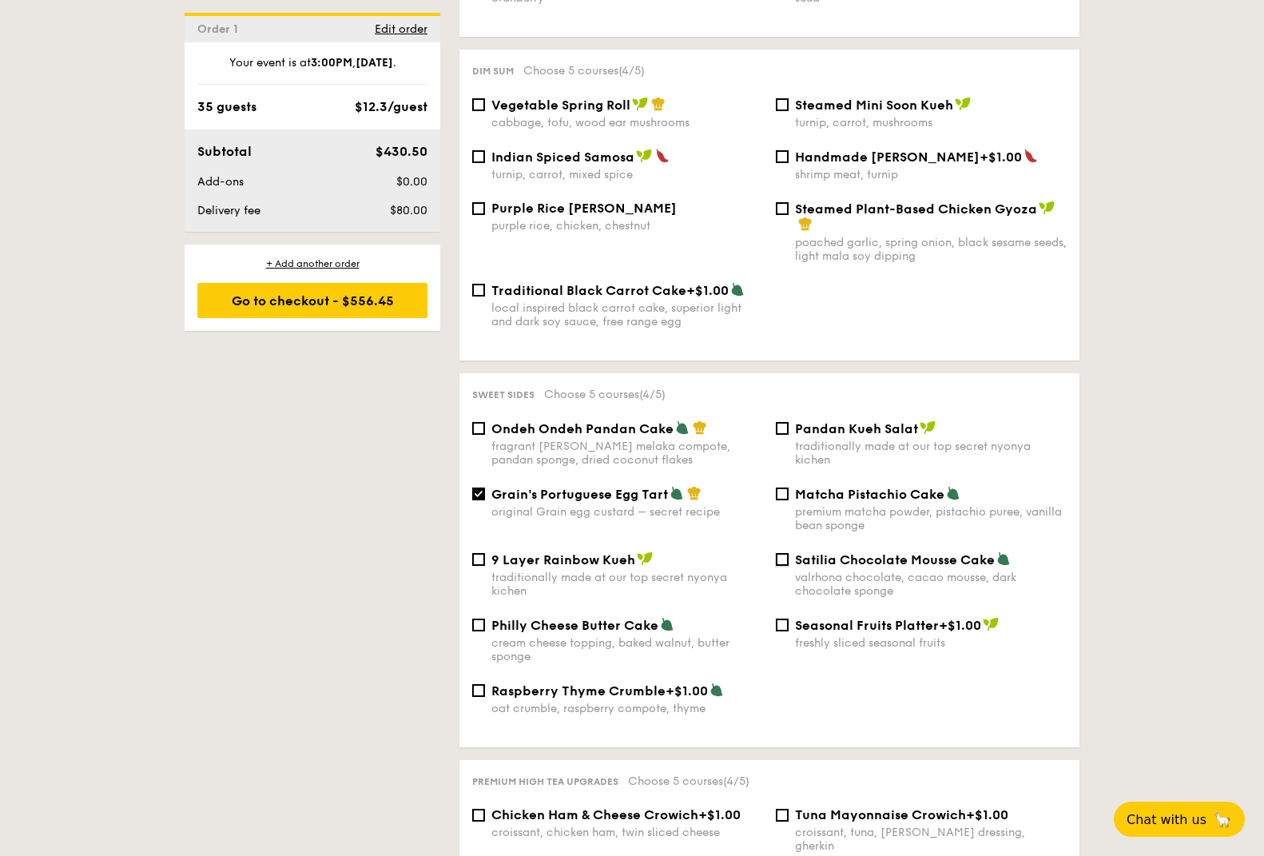
click at [789, 566] on input "Satilia Chocolate Mousse Cake valrhona chocolate, cacao mousse, dark chocolate …" at bounding box center [782, 559] width 13 height 13
click at [863, 565] on span "Satilia Chocolate Mousse Cake" at bounding box center [895, 559] width 200 height 15
click at [789, 565] on input "Satilia Chocolate Mousse Cake valrhona chocolate, cacao mousse, dark chocolate …" at bounding box center [782, 559] width 13 height 13
checkbox input "false"
click at [608, 427] on span "Ondeh Ondeh Pandan Cake" at bounding box center [582, 428] width 182 height 15
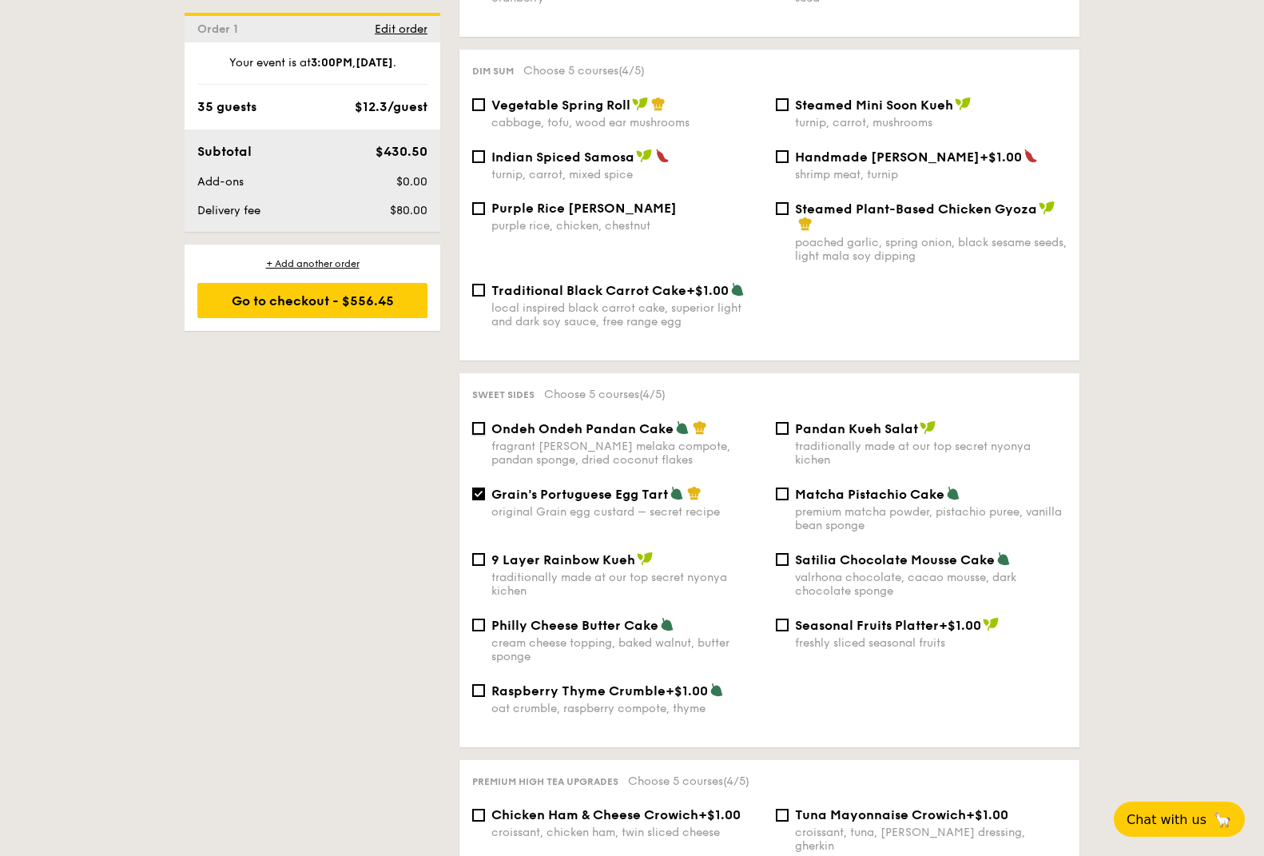
click at [485, 427] on input "Ondeh Ondeh Pandan Cake fragrant [PERSON_NAME] melaka compote, pandan sponge, d…" at bounding box center [478, 428] width 13 height 13
checkbox input "true"
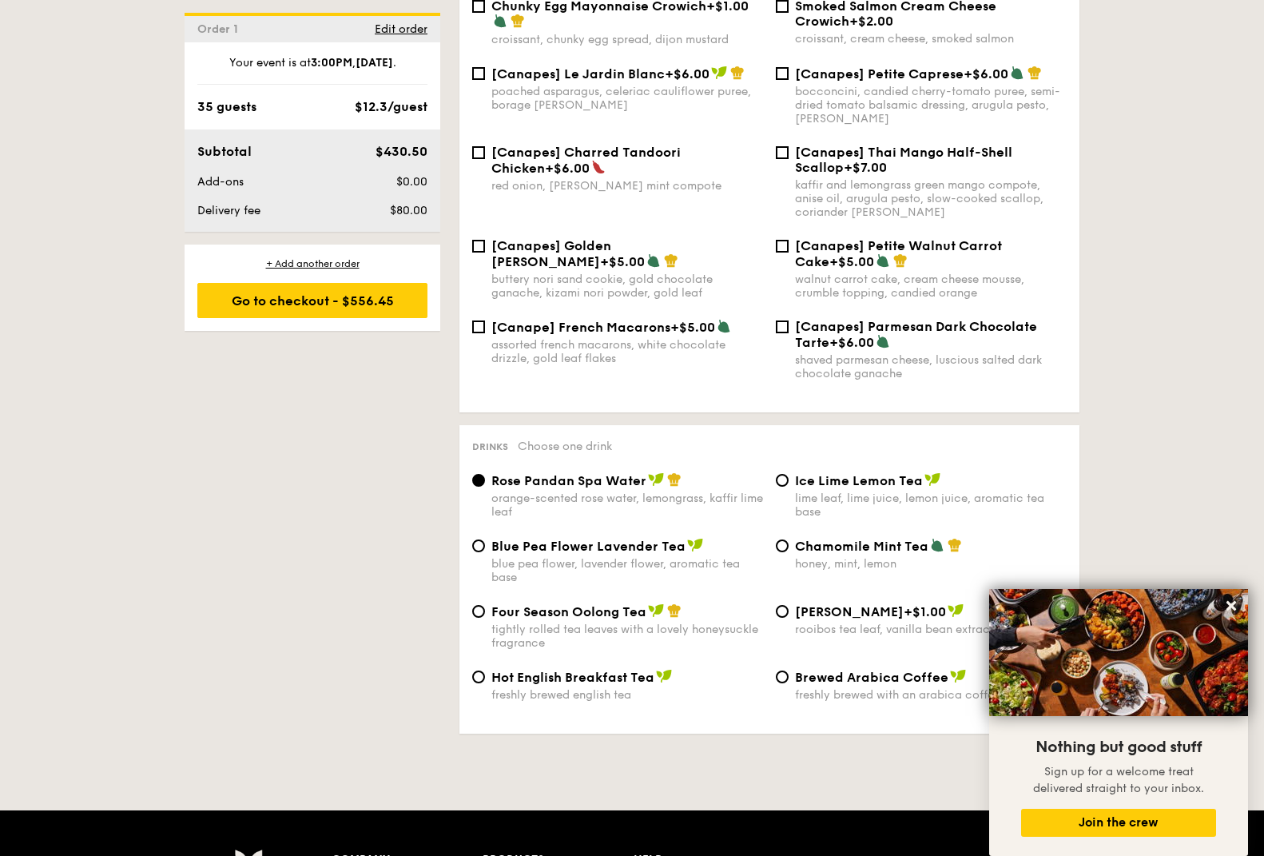
scroll to position [2536, 0]
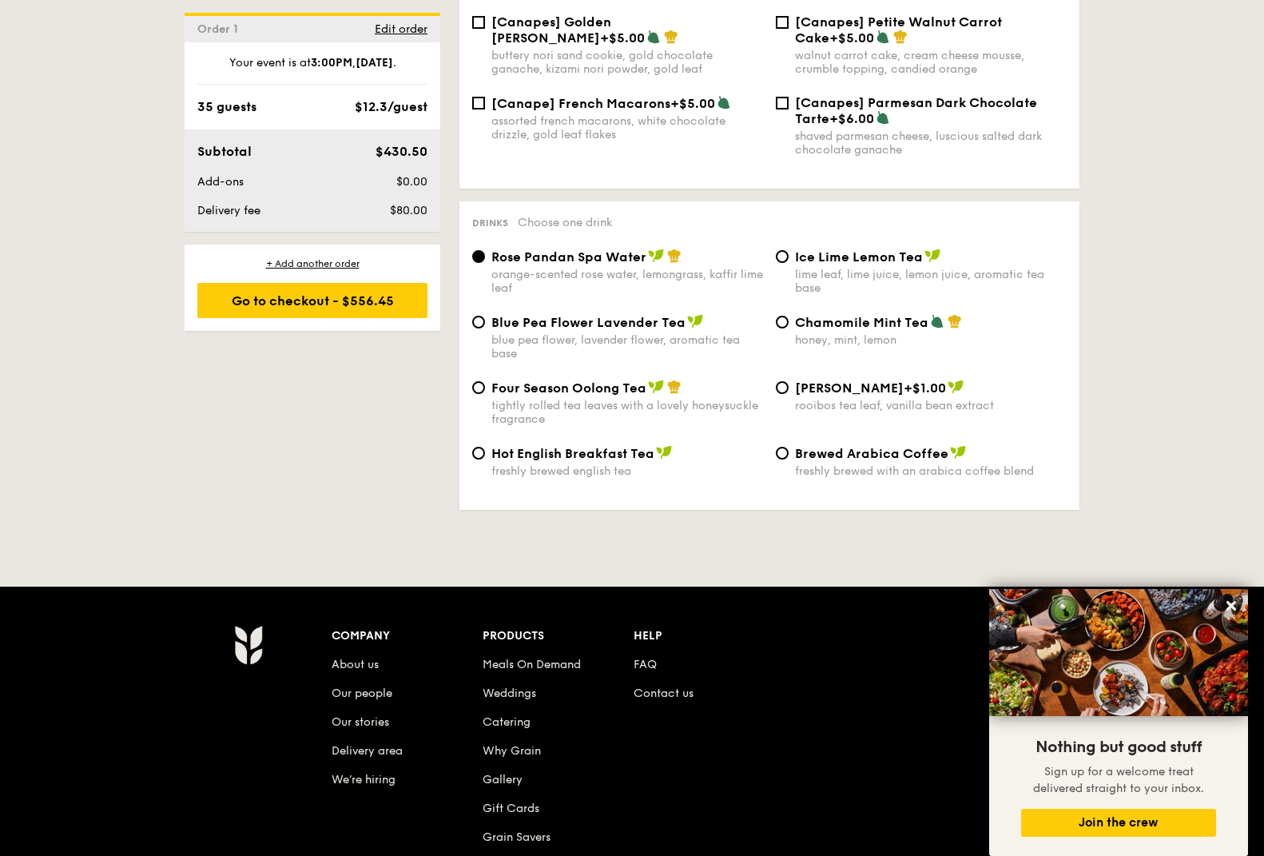
click at [829, 446] on span "Brewed Arabica Coffee" at bounding box center [871, 453] width 153 height 15
click at [789, 447] on input "Brewed Arabica Coffee freshly brewed with an arabica coffee blend" at bounding box center [782, 453] width 13 height 13
radio input "true"
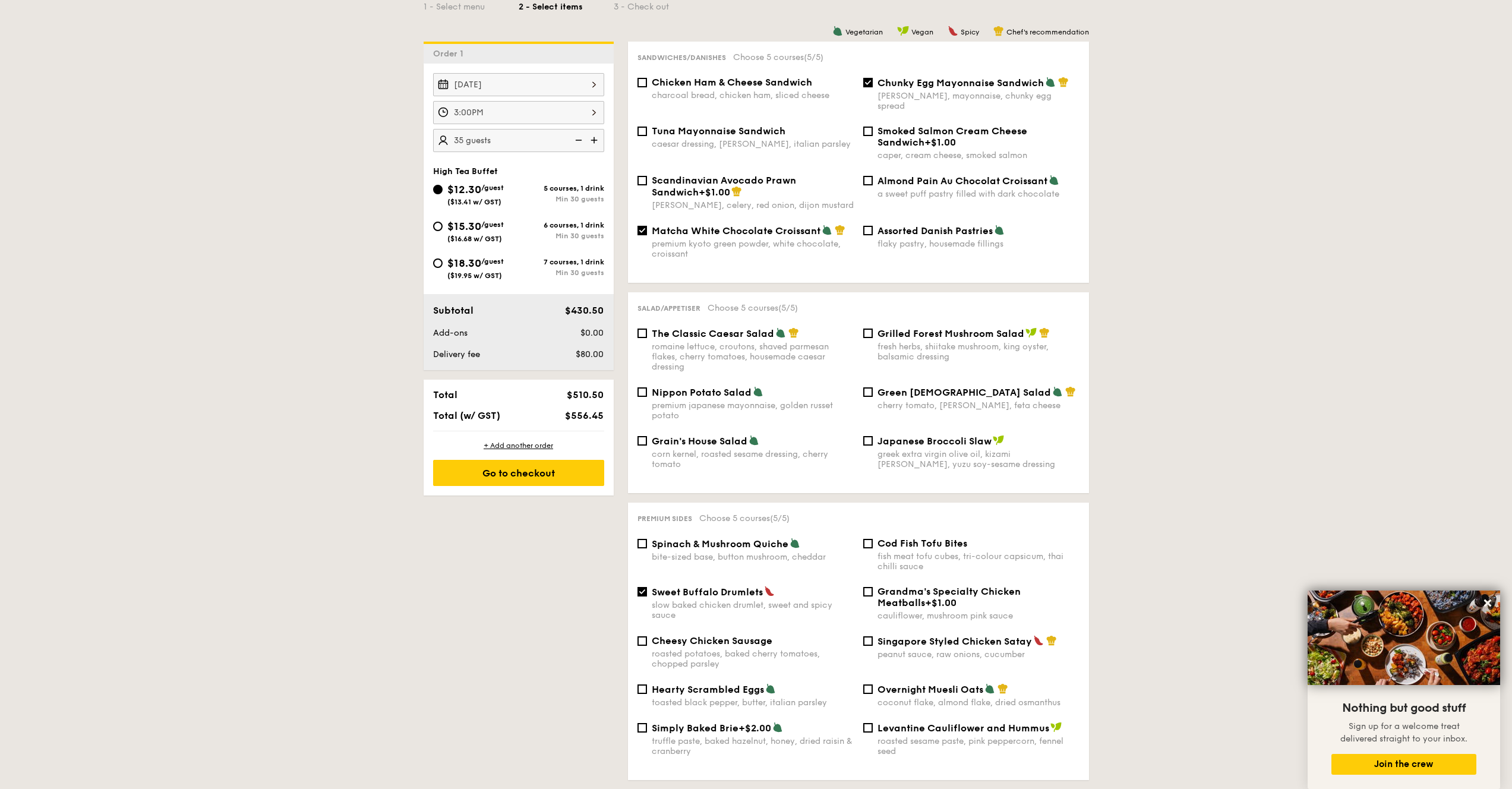
scroll to position [286, 0]
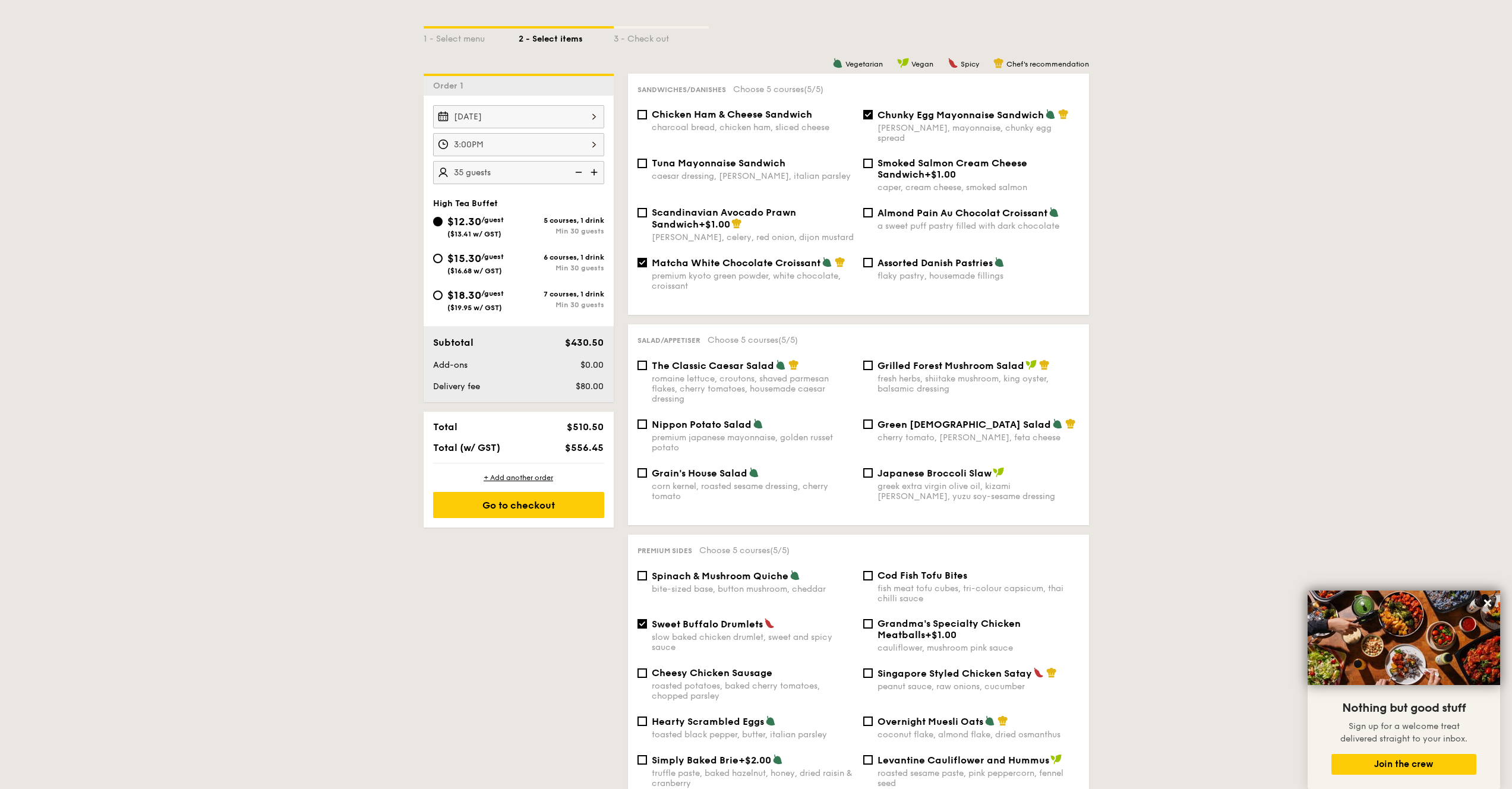
click at [897, 120] on span "Chunky Egg Mayonnaise Sandwich" at bounding box center [961, 115] width 167 height 11
click at [873, 120] on input "Chunky Egg Mayonnaise Sandwich dijon mustard, mayonnaise, chunky egg spread" at bounding box center [868, 115] width 10 height 10
checkbox input "false"
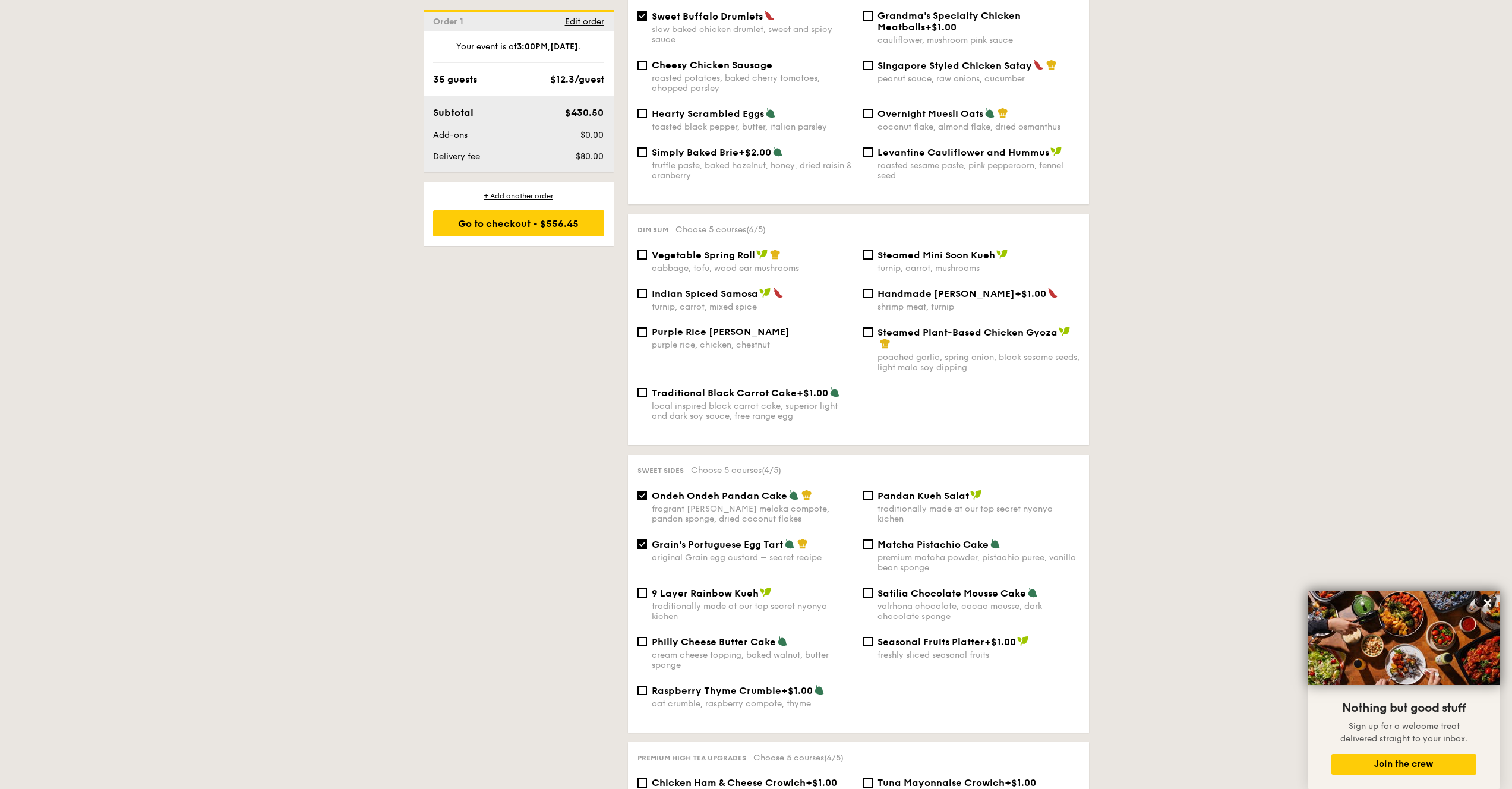
scroll to position [894, 0]
click at [734, 553] on div "original Grain egg custard – secret recipe" at bounding box center [753, 556] width 202 height 10
click at [647, 548] on input "Grain's Portuguese Egg Tart original Grain egg custard – secret recipe" at bounding box center [642, 543] width 10 height 10
checkbox input "false"
click at [733, 503] on div "fragrant [PERSON_NAME] melaka compote, pandan sponge, dried coconut flakes" at bounding box center [753, 512] width 202 height 20
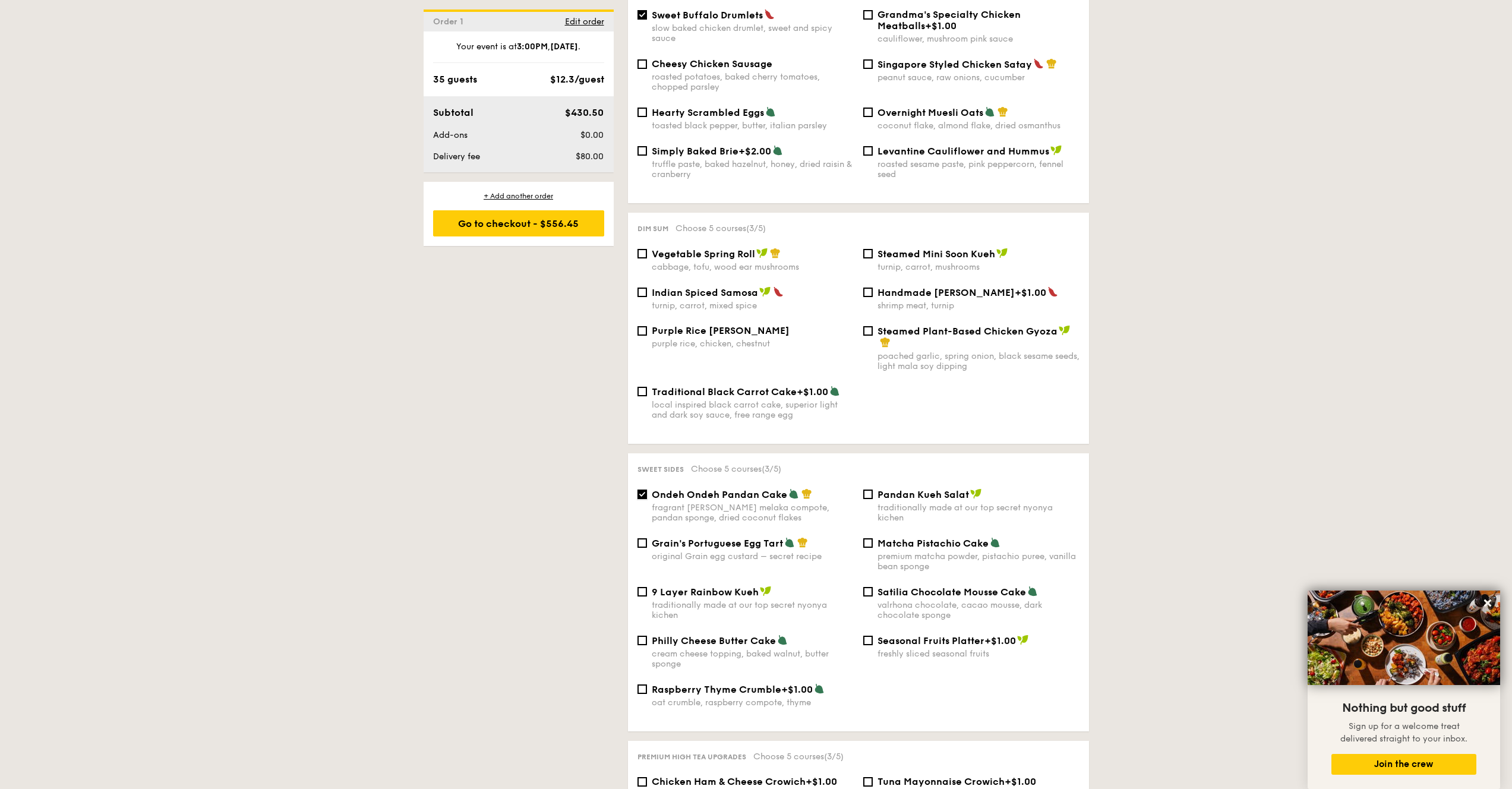
click at [647, 499] on input "Ondeh Ondeh Pandan Cake fragrant [PERSON_NAME] melaka compote, pandan sponge, d…" at bounding box center [642, 494] width 10 height 10
checkbox input "false"
click at [914, 334] on div "Steamed Plant-Based Chicken Gyoza" at bounding box center [979, 337] width 202 height 24
click at [916, 336] on div "Steamed Plant-Based Chicken Gyoza" at bounding box center [979, 337] width 202 height 24
click at [873, 335] on input "Steamed Plant-Based Chicken Gyoza poached garlic, spring onion, black sesame se…" at bounding box center [868, 331] width 10 height 10
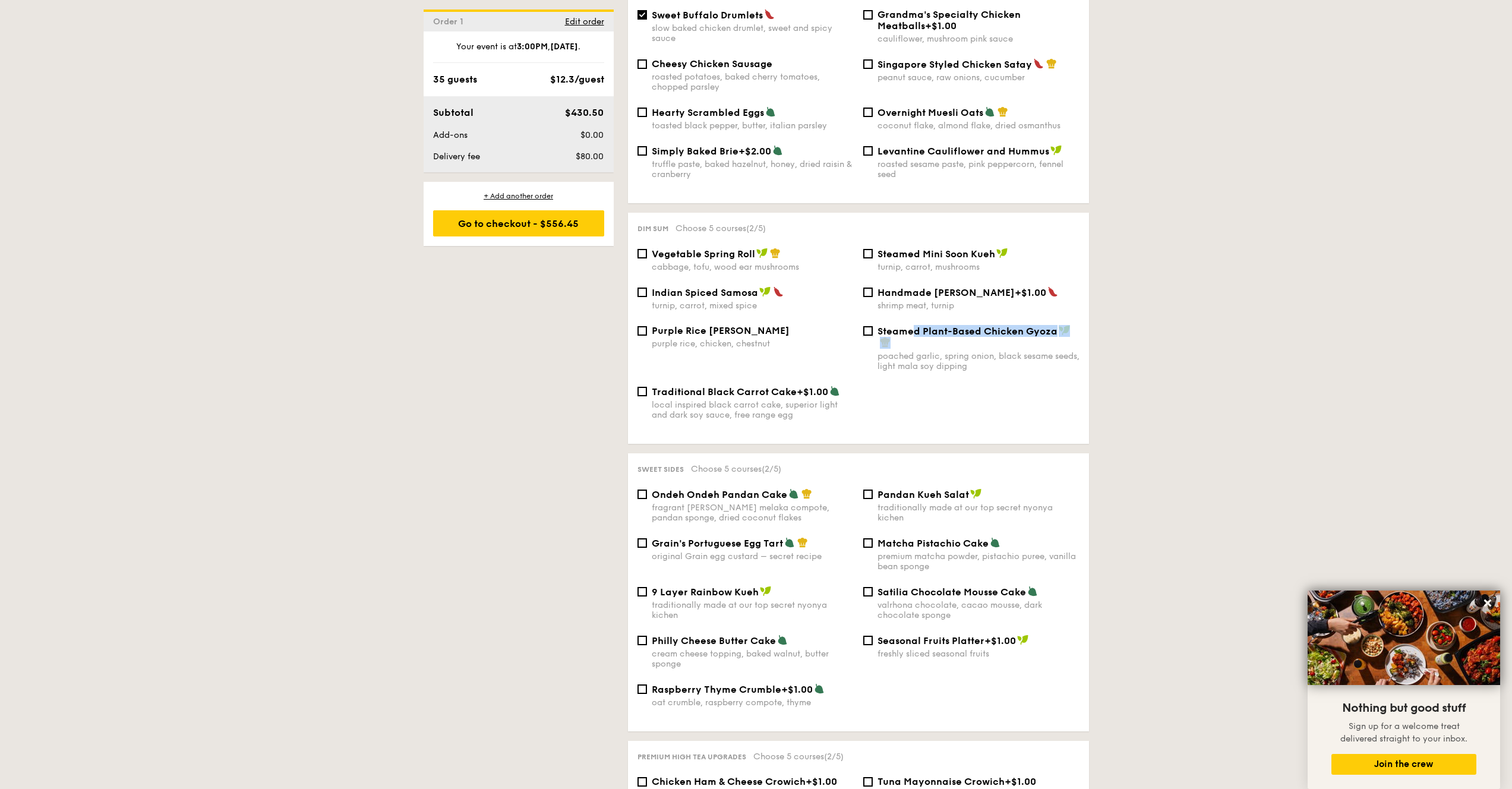
checkbox input "true"
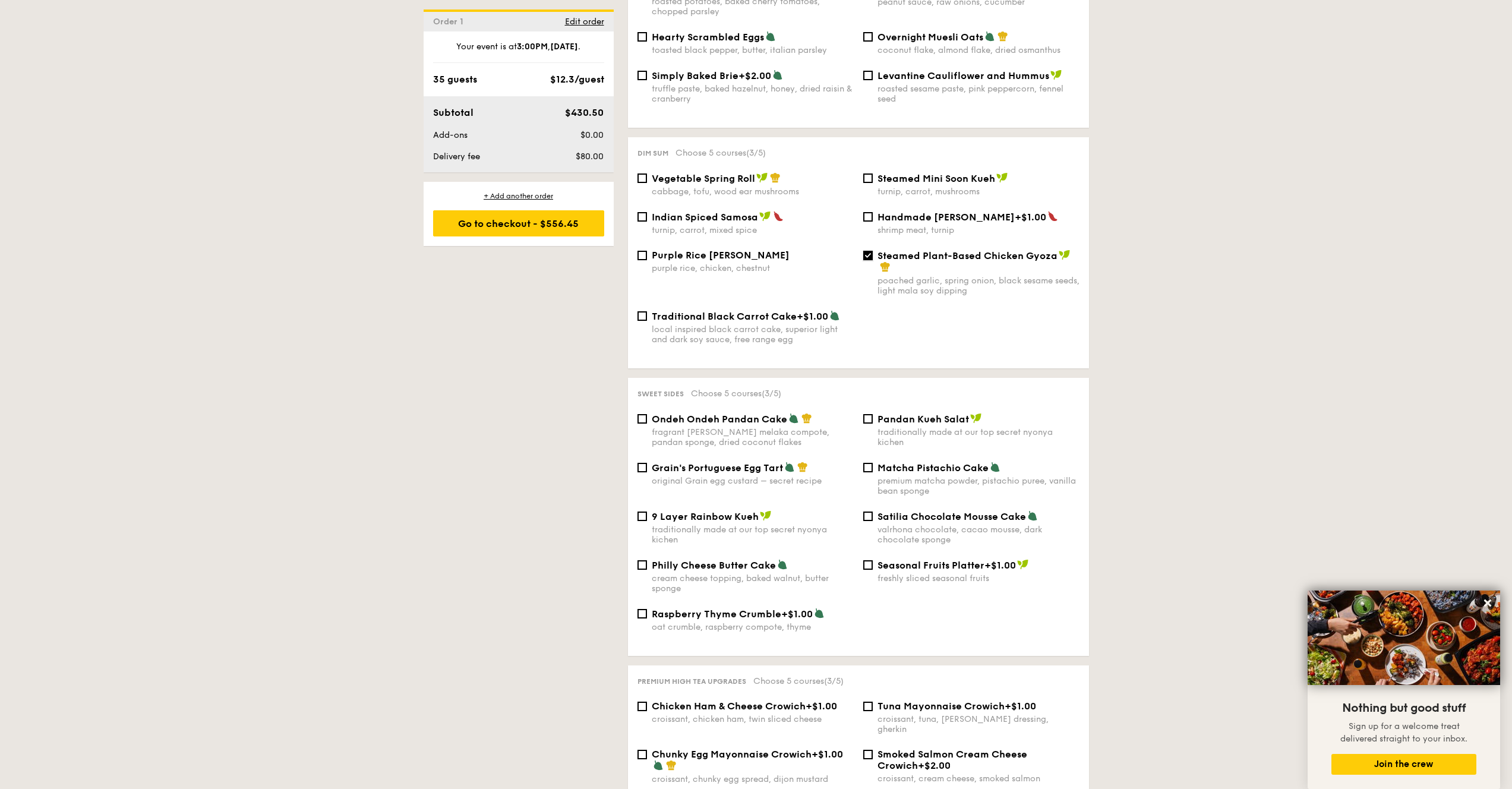
scroll to position [982, 0]
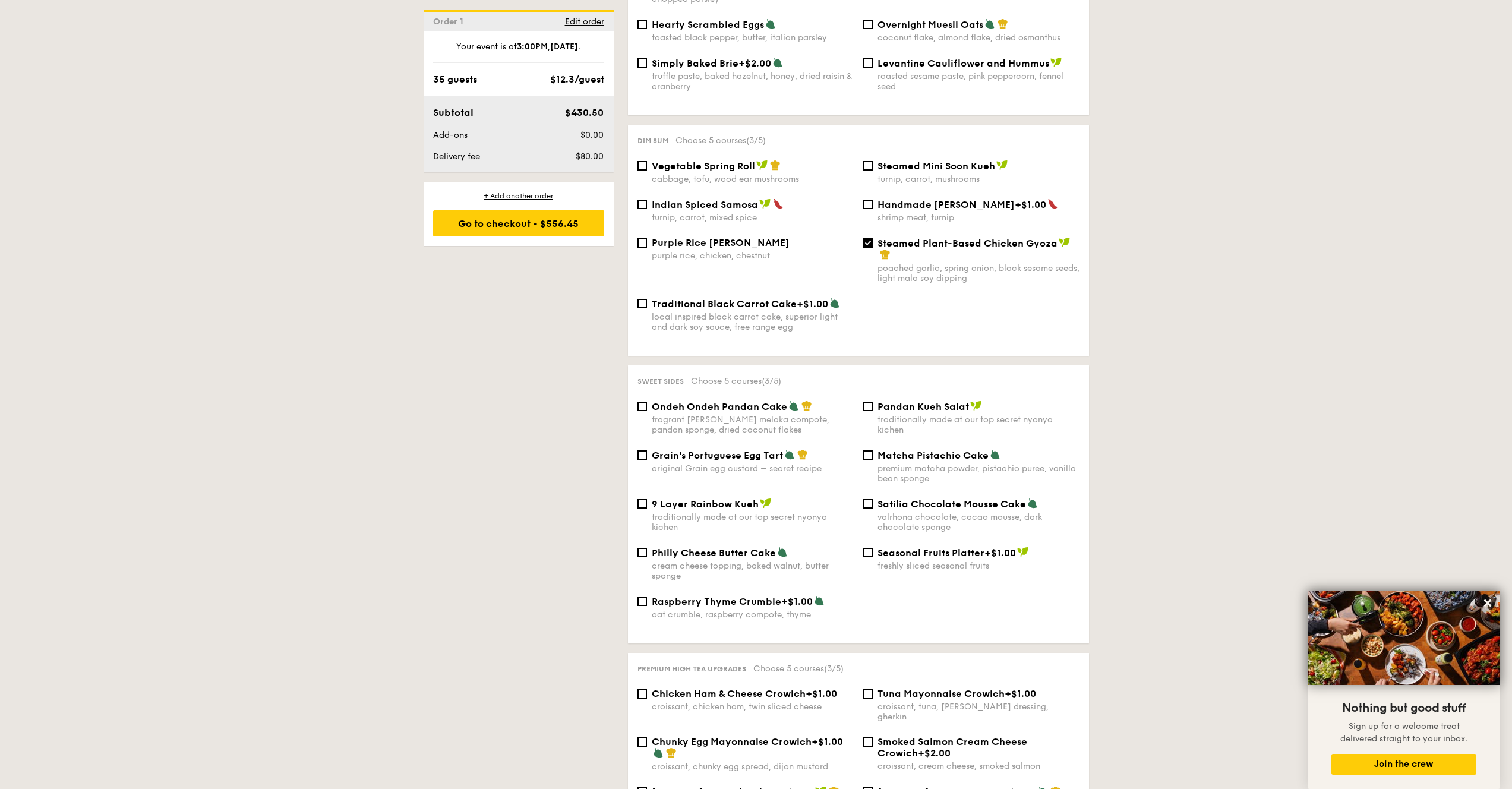
click at [936, 408] on span "Pandan Kueh Salat" at bounding box center [923, 406] width 91 height 11
click at [873, 408] on input "Pandan Kueh Salat traditionally made at our top secret nyonya kichen" at bounding box center [868, 406] width 10 height 10
checkbox input "true"
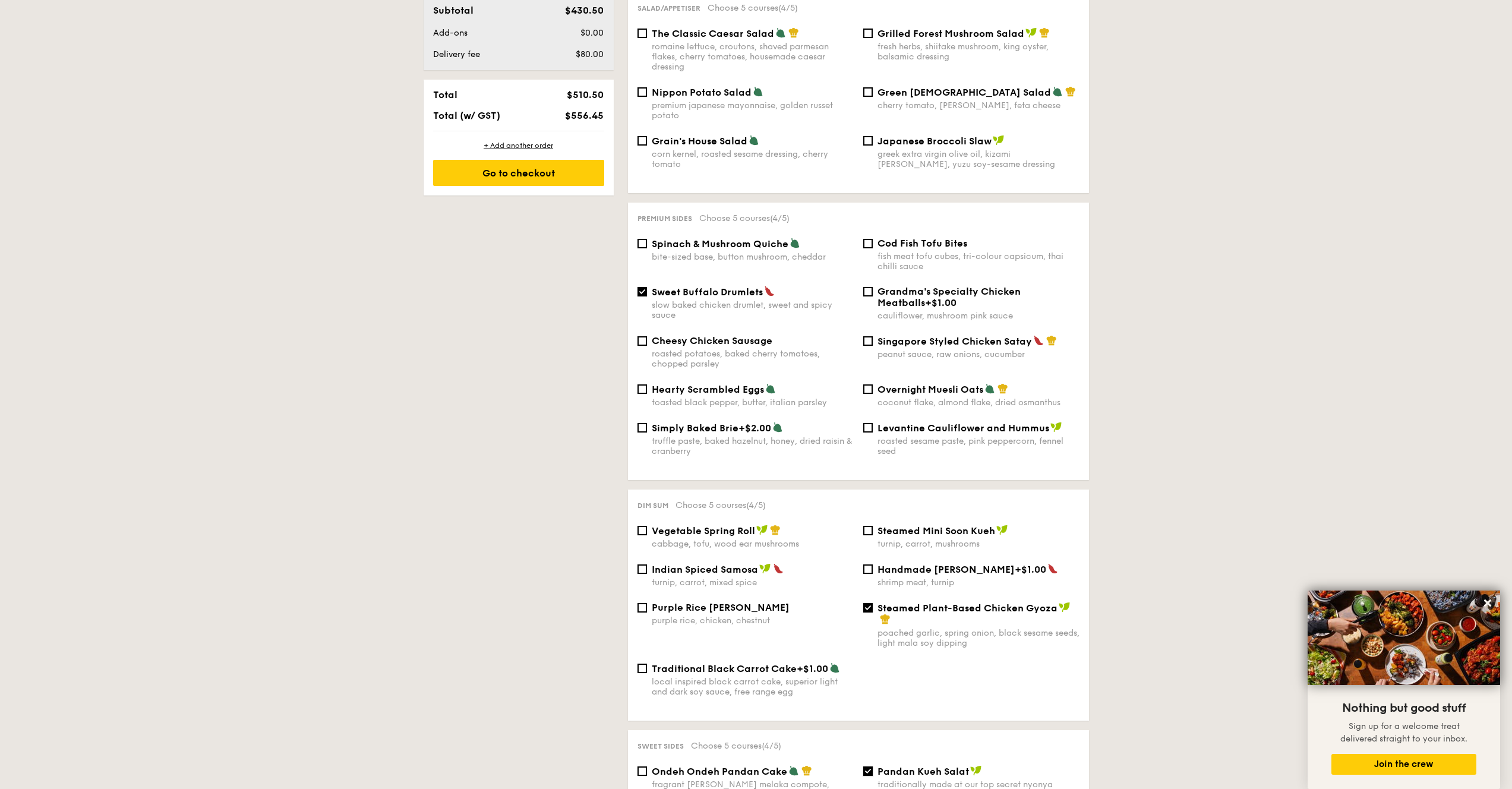
scroll to position [590, 0]
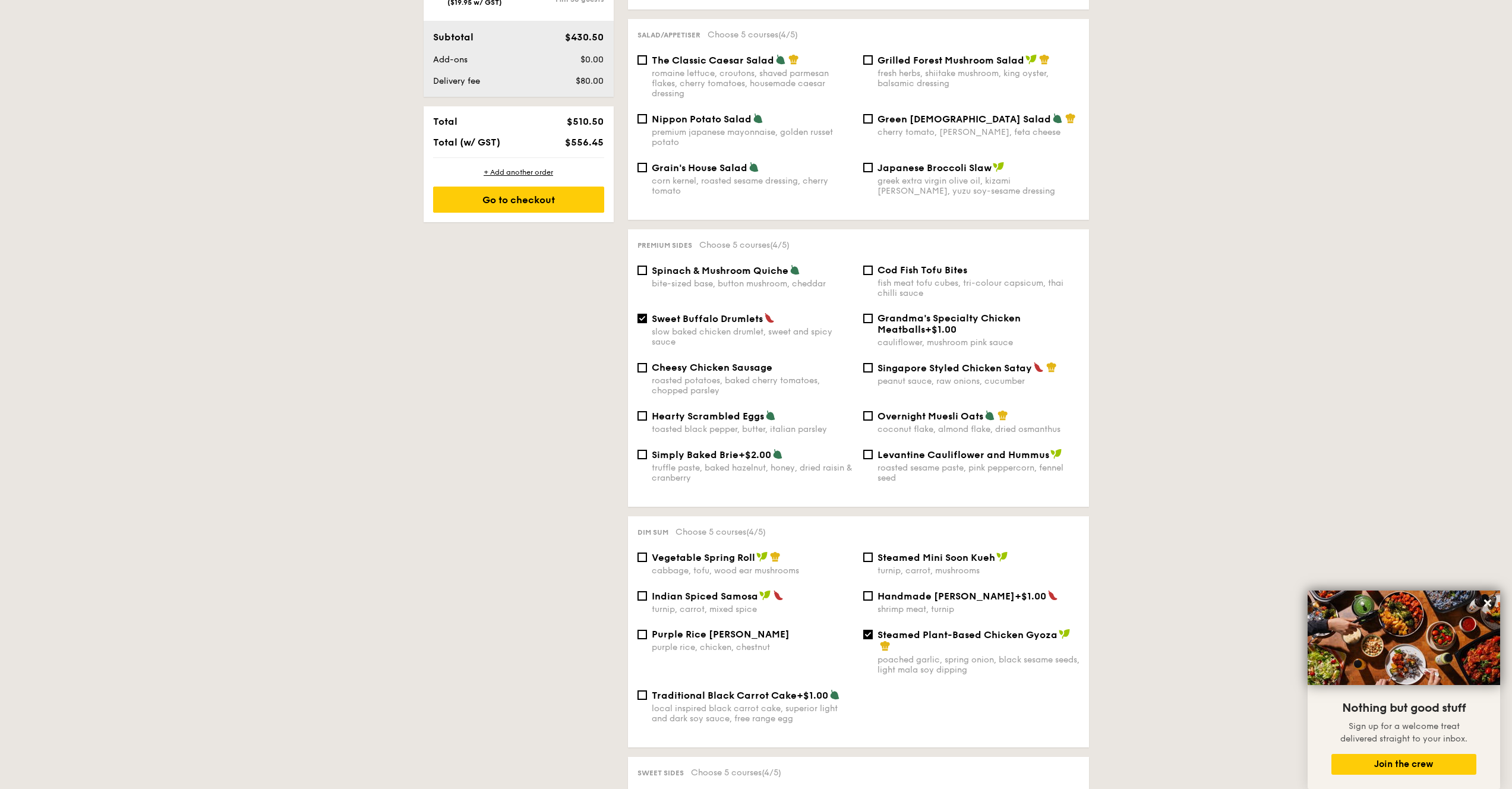
click at [919, 362] on span "Singapore Styled Chicken Satay" at bounding box center [955, 367] width 155 height 11
click at [873, 363] on input "Singapore Styled Chicken Satay peanut sauce, raw onions, cucumber" at bounding box center [868, 367] width 10 height 10
checkbox input "true"
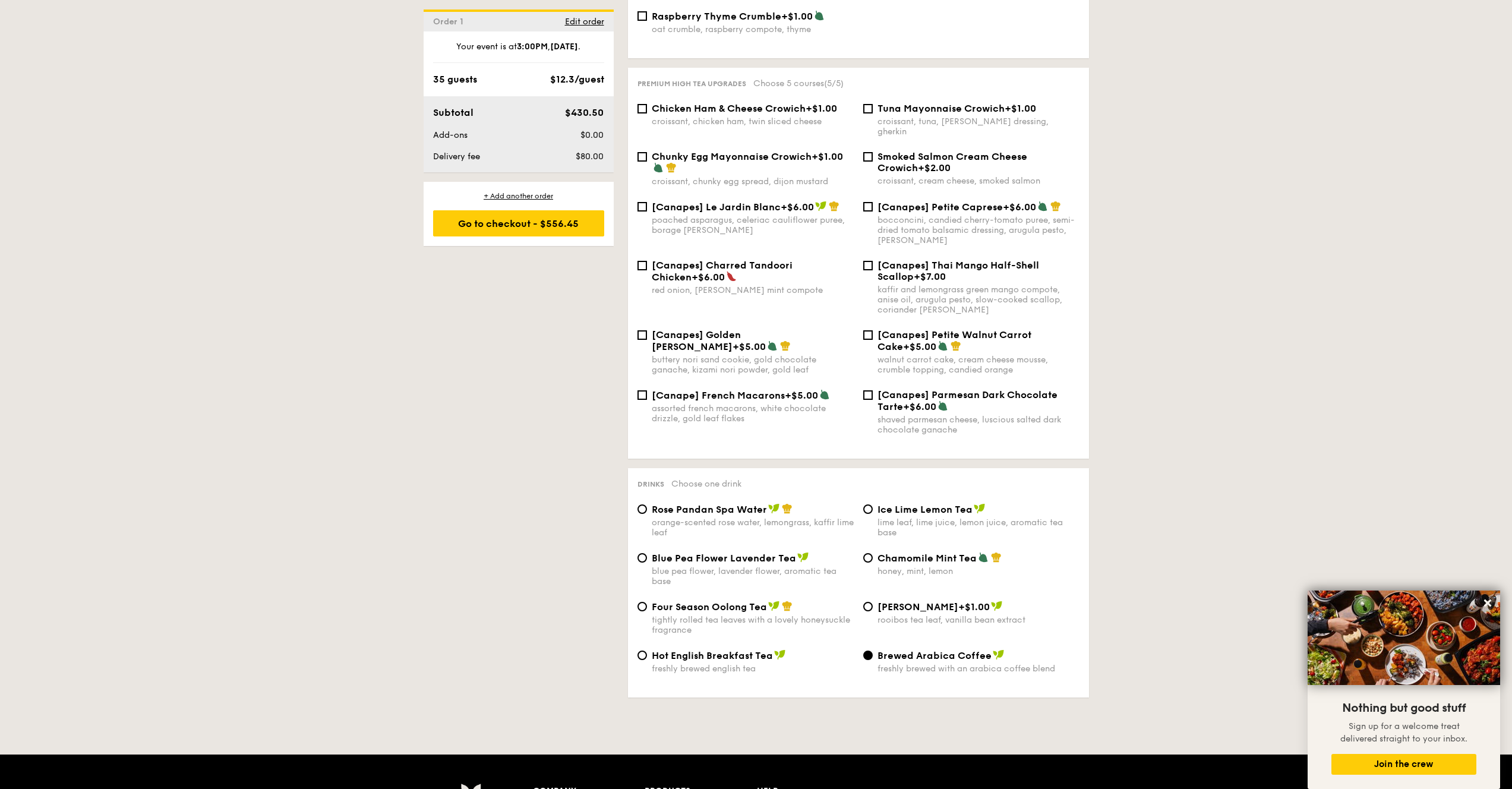
scroll to position [1882, 0]
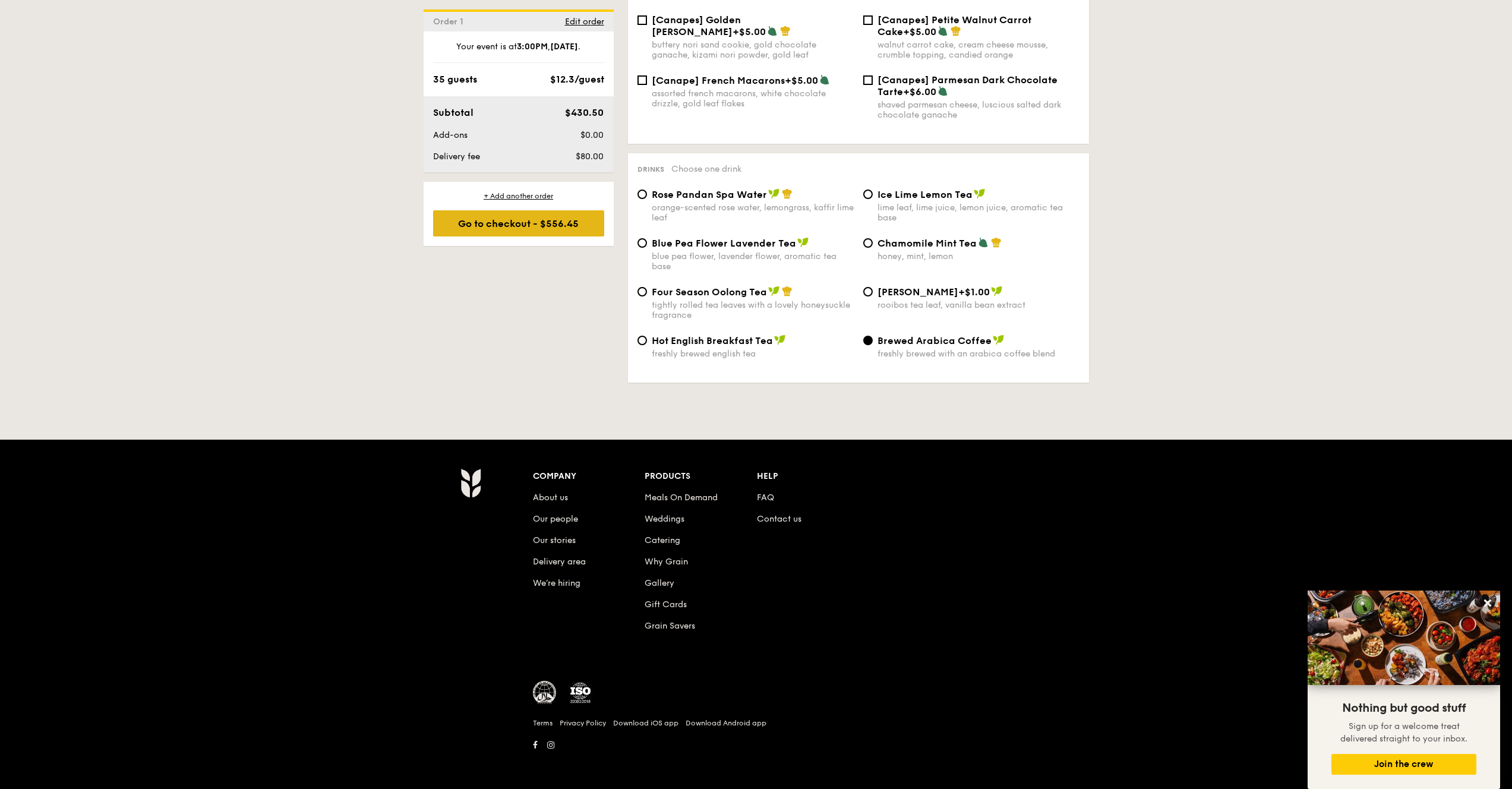
click at [560, 227] on div "Go to checkout - $556.45" at bounding box center [518, 223] width 171 height 26
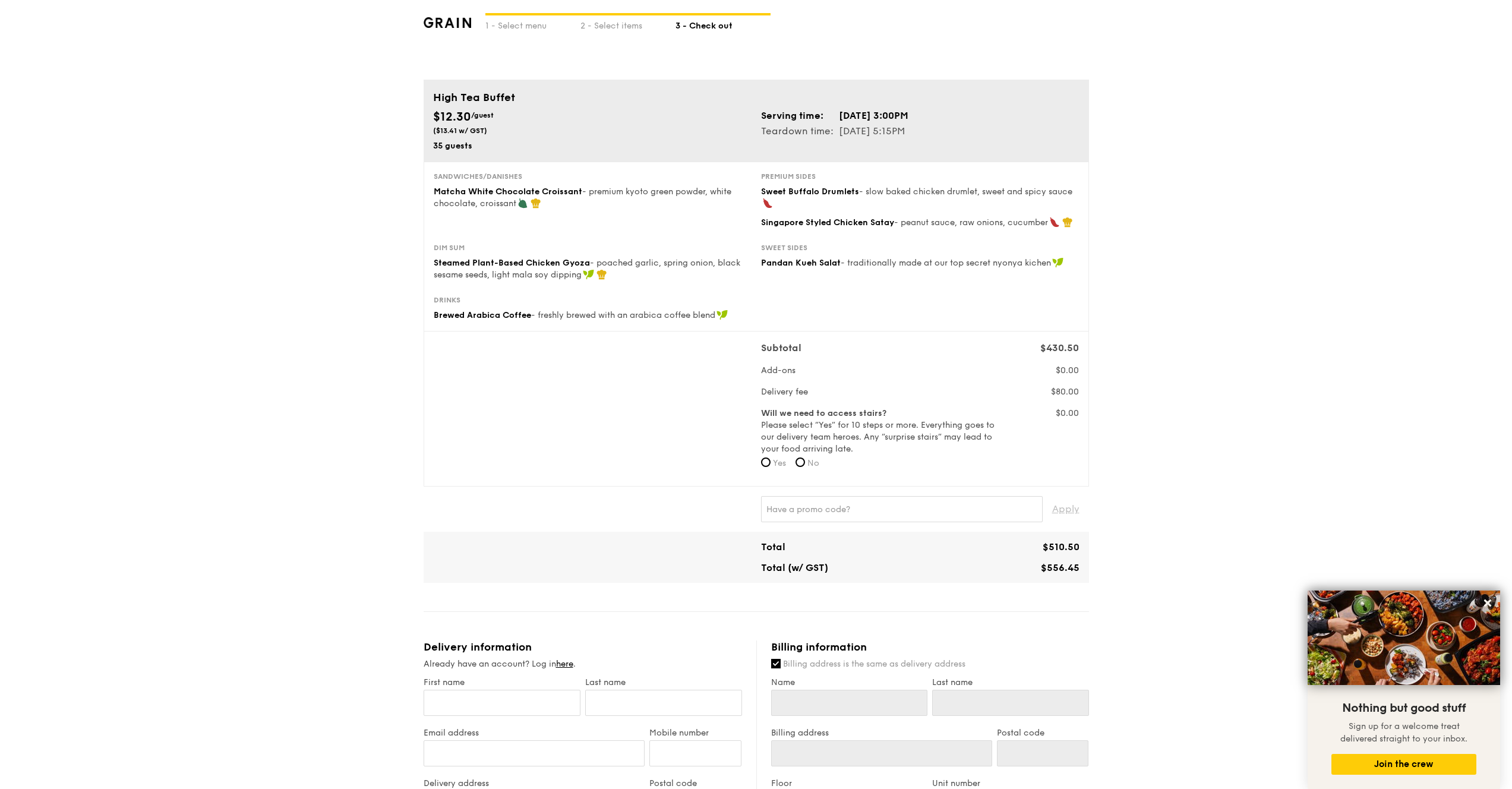
scroll to position [43, 0]
click at [779, 460] on span "Yes" at bounding box center [779, 460] width 13 height 10
click at [771, 460] on input "Yes" at bounding box center [766, 458] width 10 height 10
radio input "true"
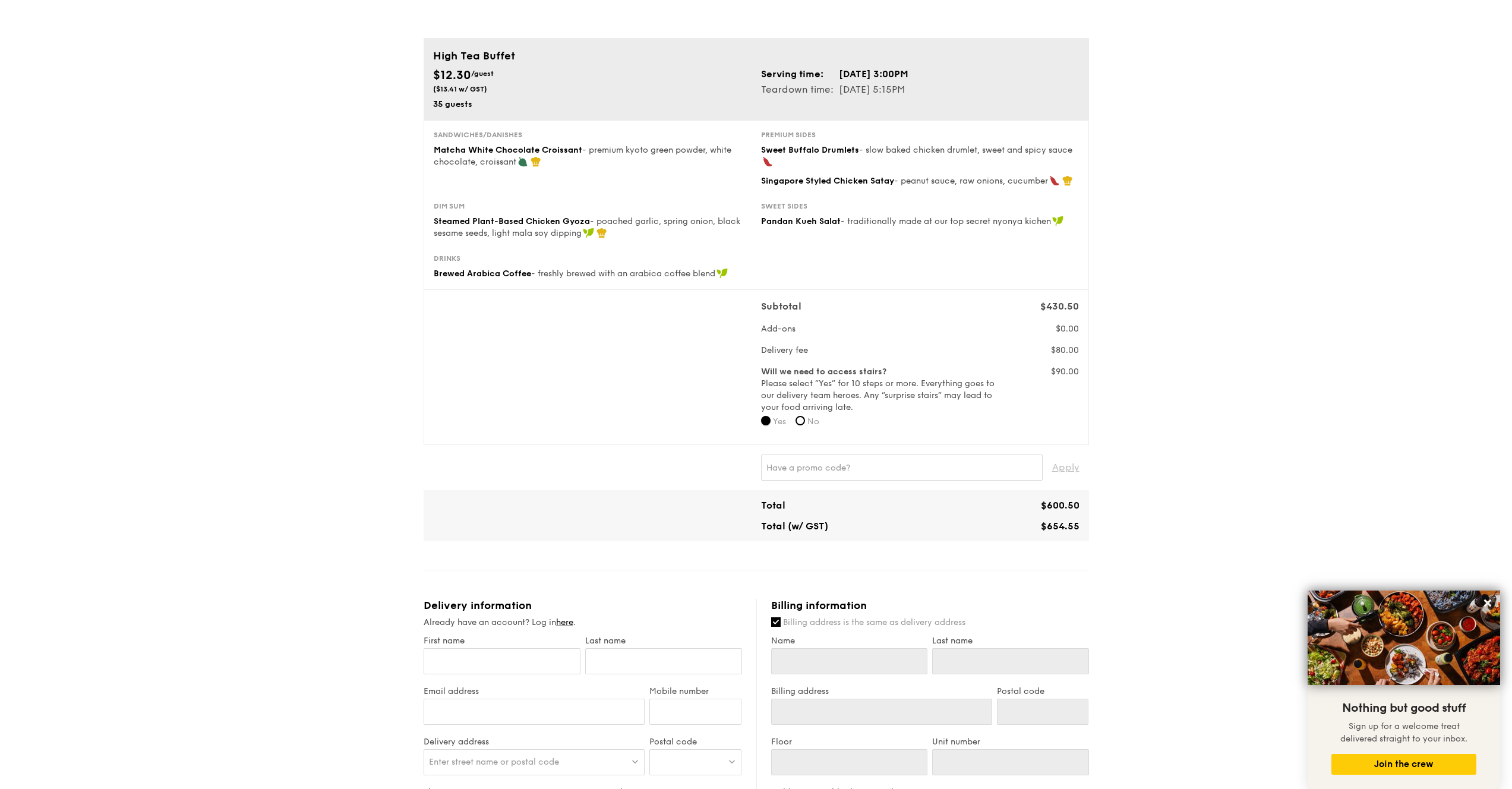
scroll to position [83, 0]
click at [817, 412] on form "Will we need to access stairs? Please select “Yes” for 10 steps or more. Everyt…" at bounding box center [879, 398] width 236 height 69
click at [812, 420] on span "No" at bounding box center [814, 419] width 12 height 10
click at [805, 420] on input "No" at bounding box center [800, 418] width 10 height 10
radio input "true"
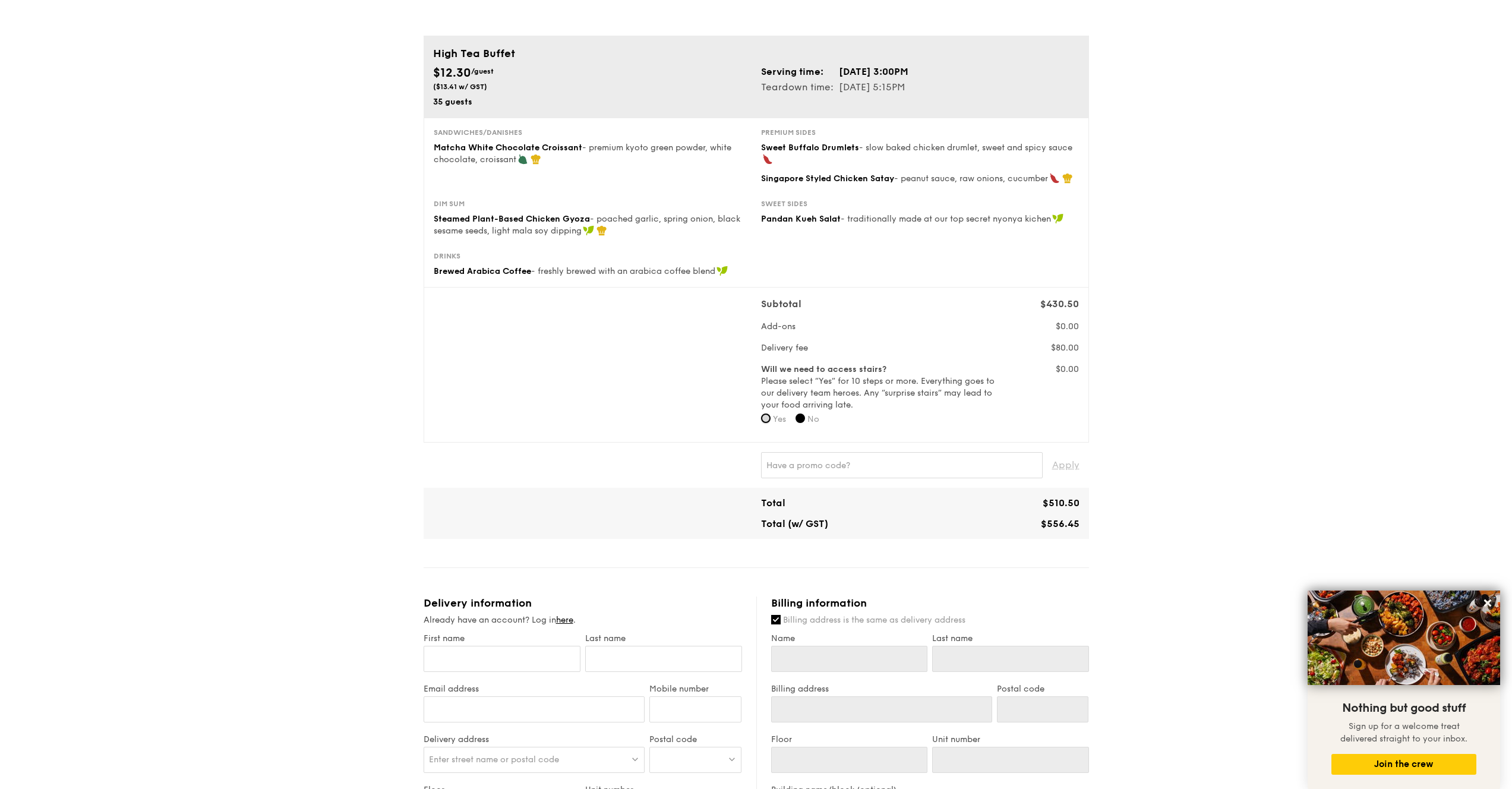
click at [768, 420] on input "Yes" at bounding box center [766, 418] width 10 height 10
radio input "true"
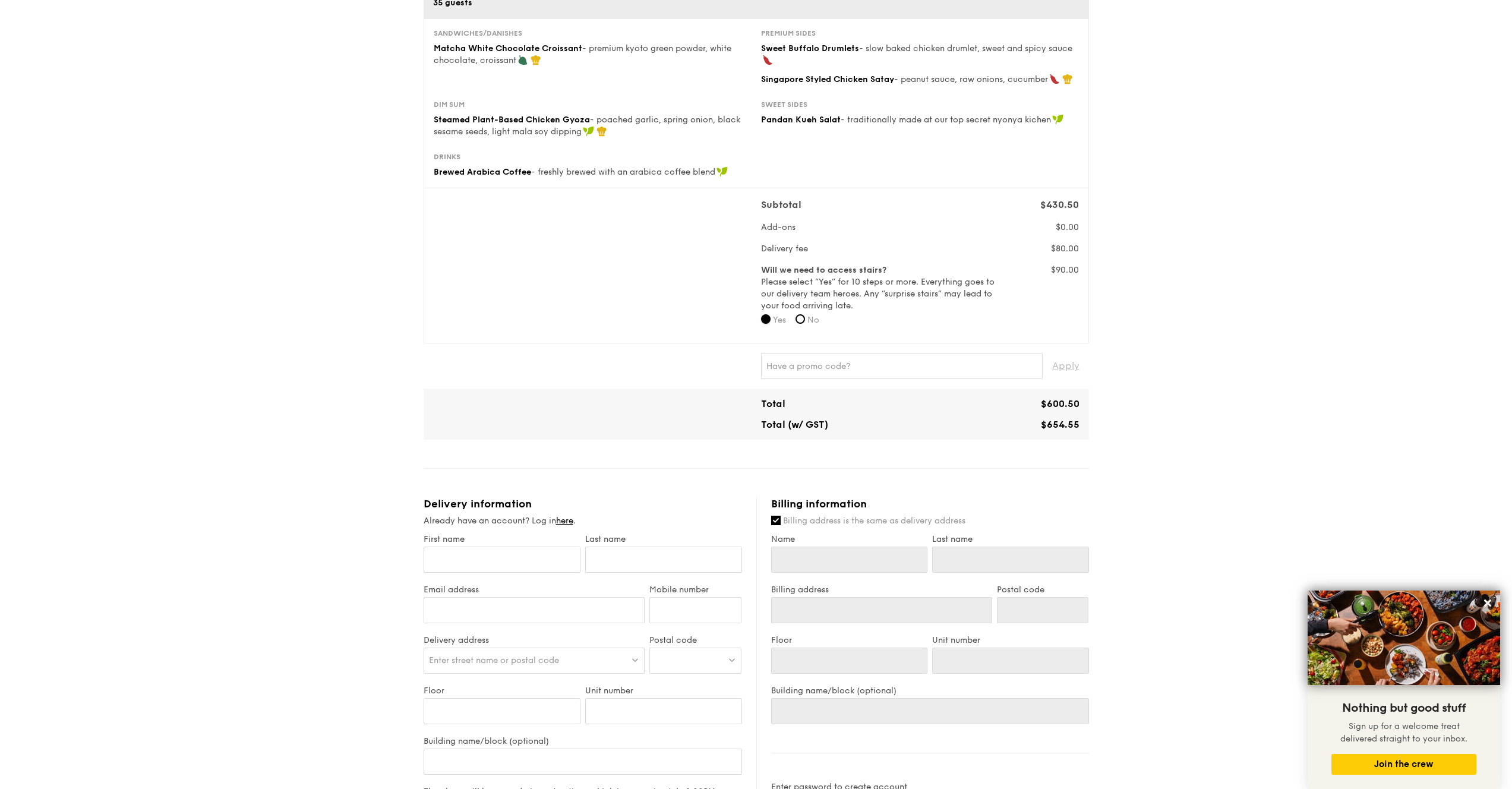
scroll to position [189, 0]
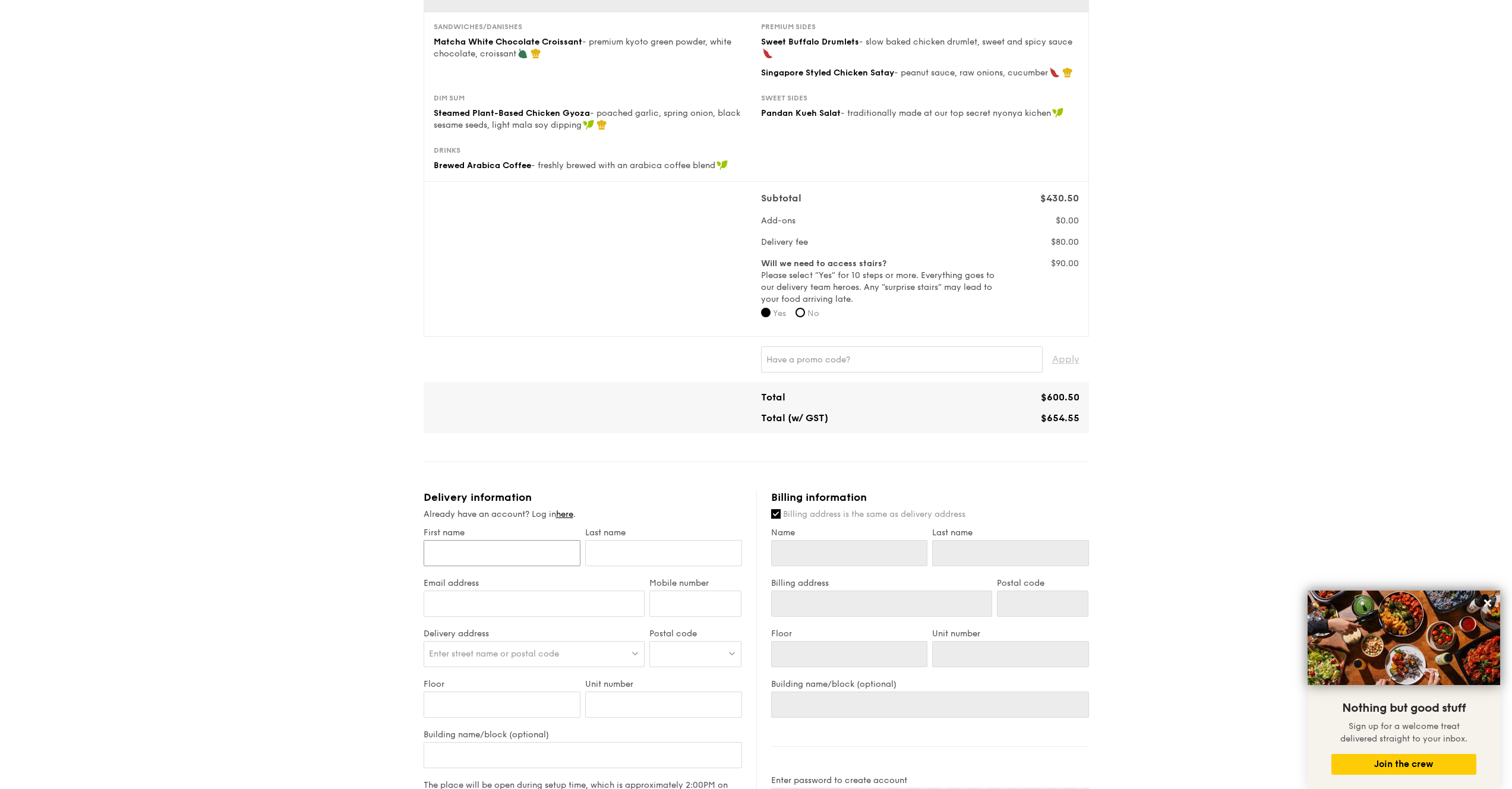
click at [542, 554] on input "First name" at bounding box center [502, 553] width 157 height 26
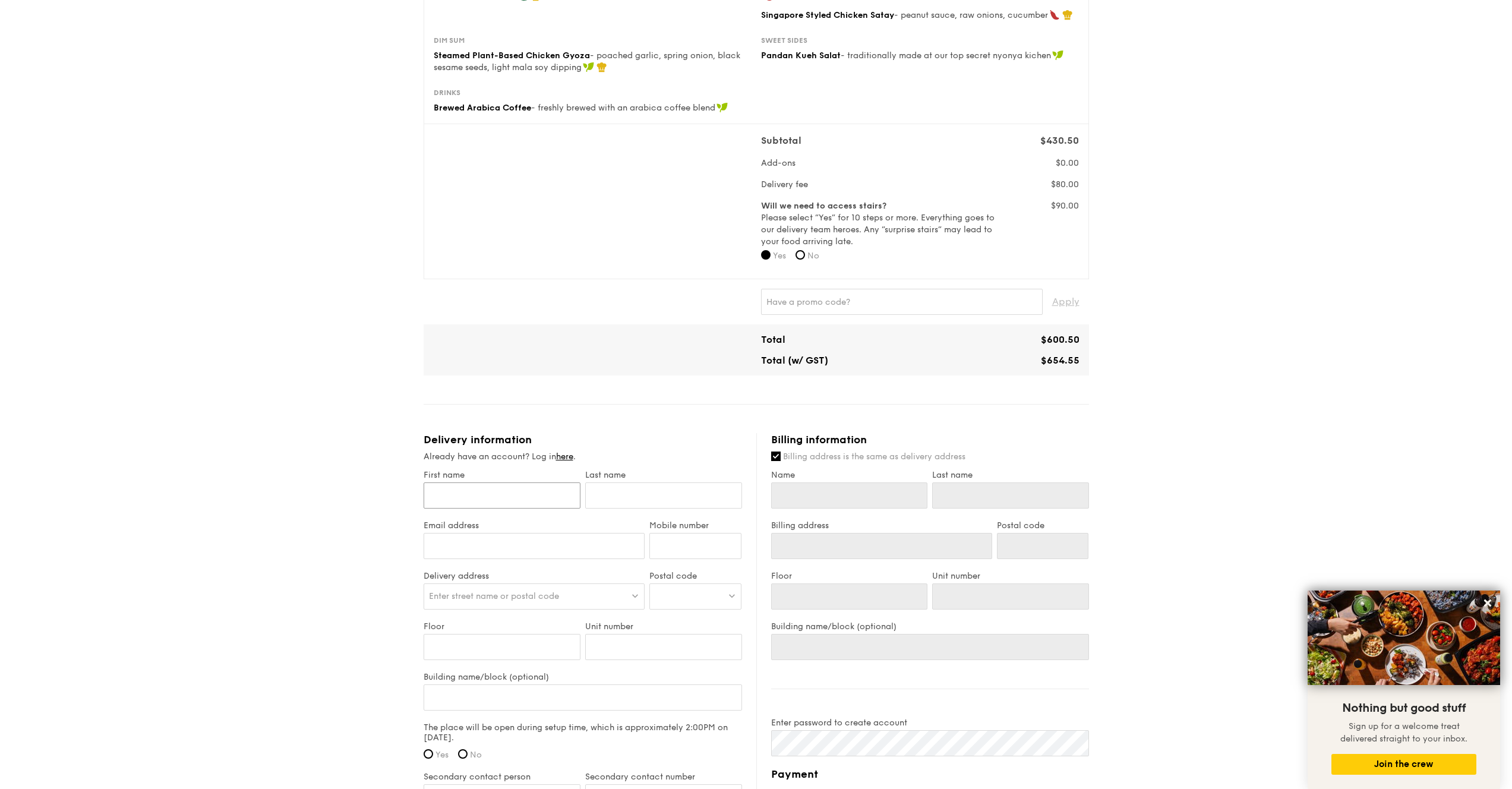
scroll to position [254, 0]
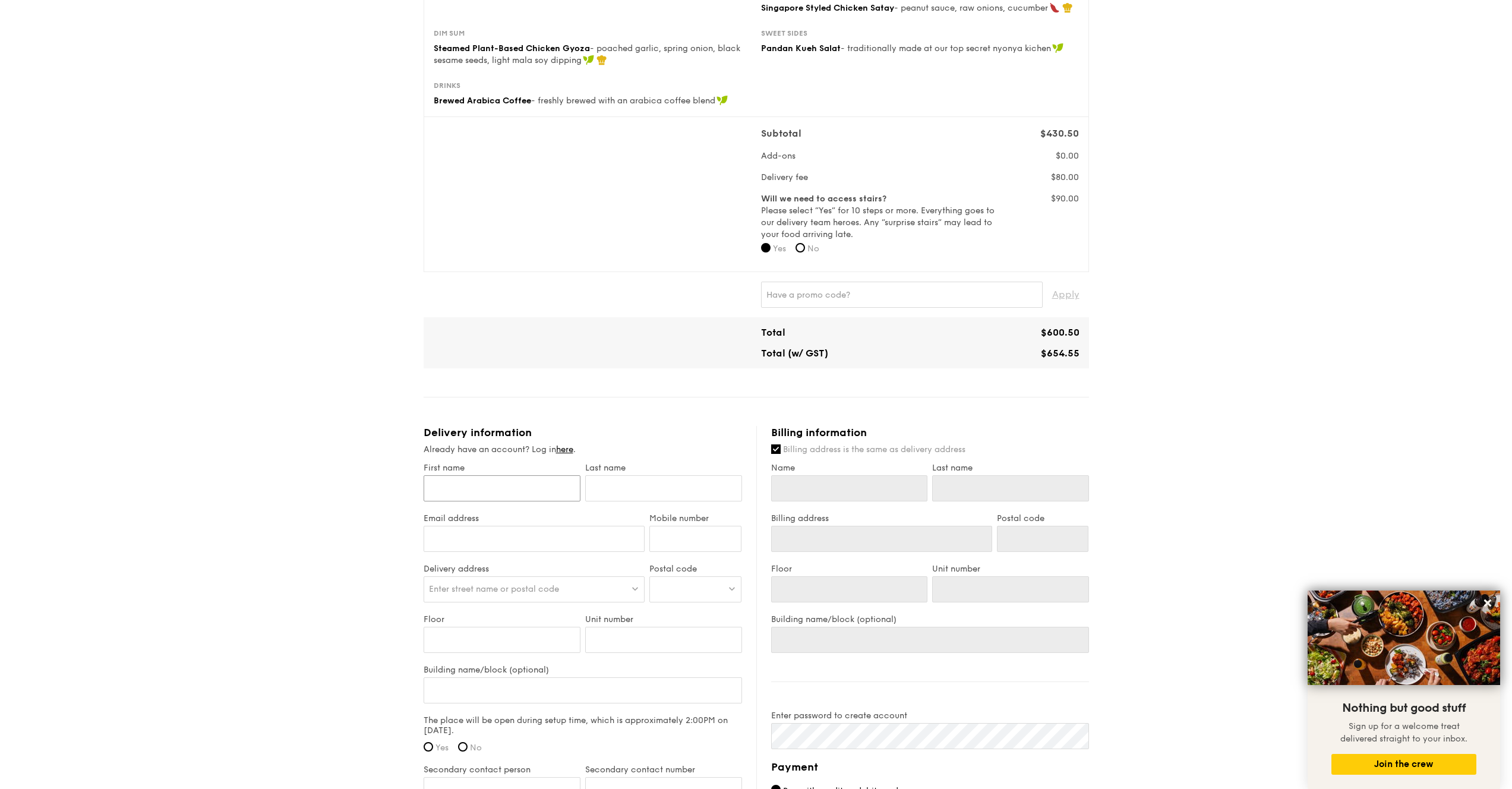
click at [514, 486] on input "First name" at bounding box center [502, 488] width 157 height 26
type input "[PERSON_NAME]"
type input "jennifer.nguyen.digital@gmail.com"
type input "91199322"
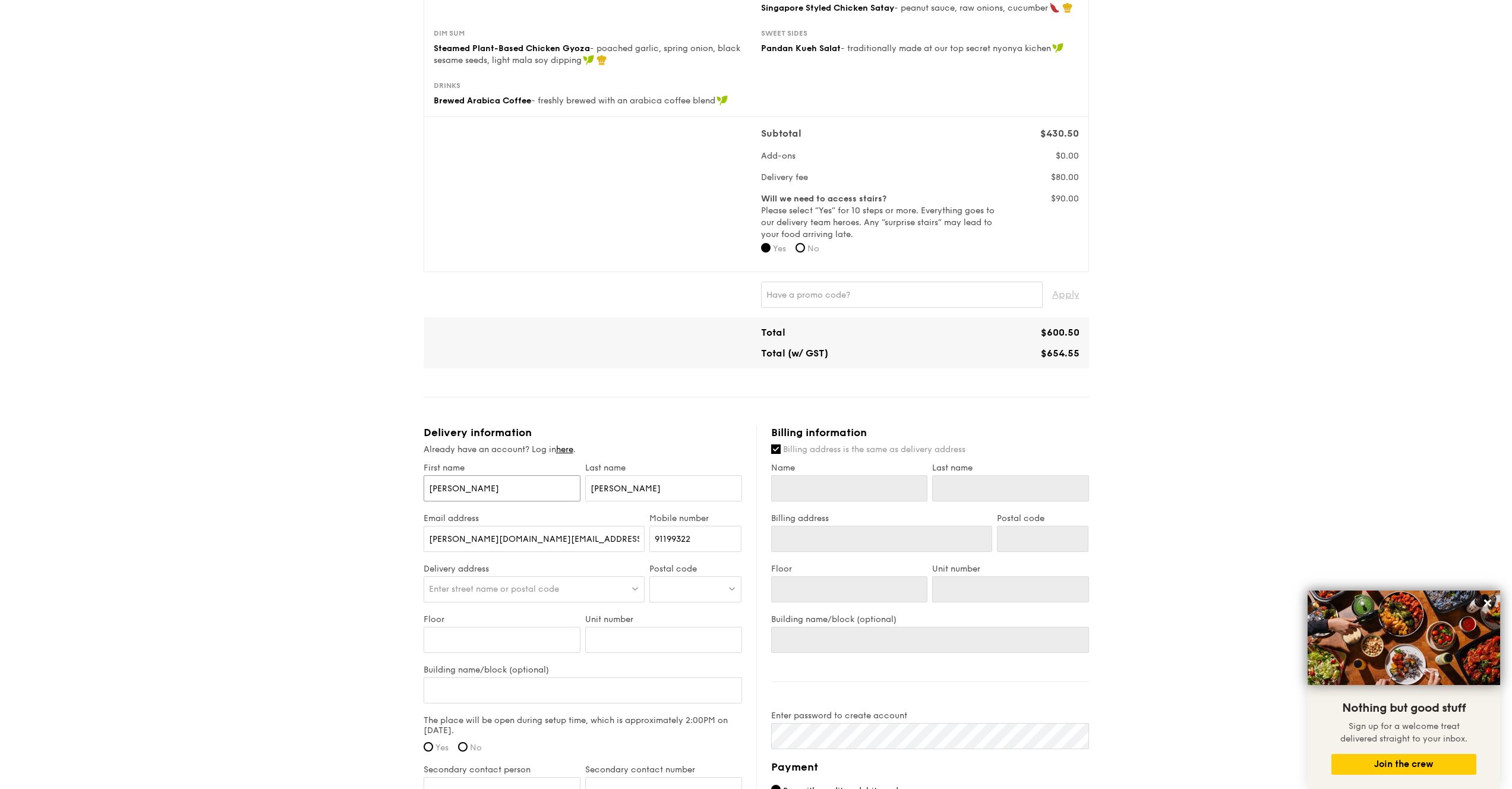
type input "[PERSON_NAME]"
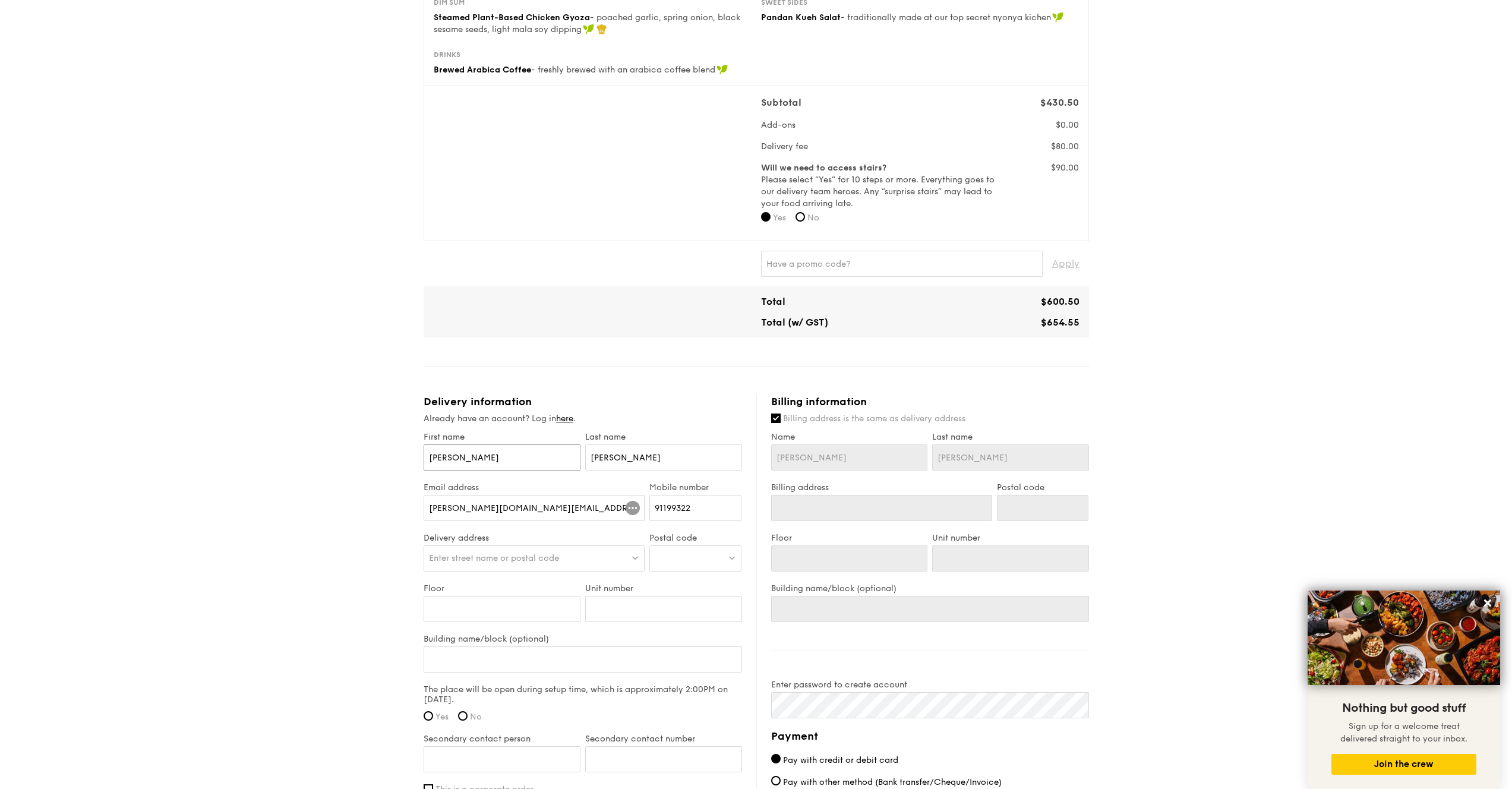
scroll to position [286, 0]
click at [578, 510] on input "jennifer.nguyen.digital@gmail.com" at bounding box center [535, 507] width 222 height 26
type input "[EMAIL_ADDRESS][DOMAIN_NAME]"
click at [507, 560] on span "Enter street name or postal code" at bounding box center [494, 558] width 130 height 10
type input "[STREET_ADDRESS]"
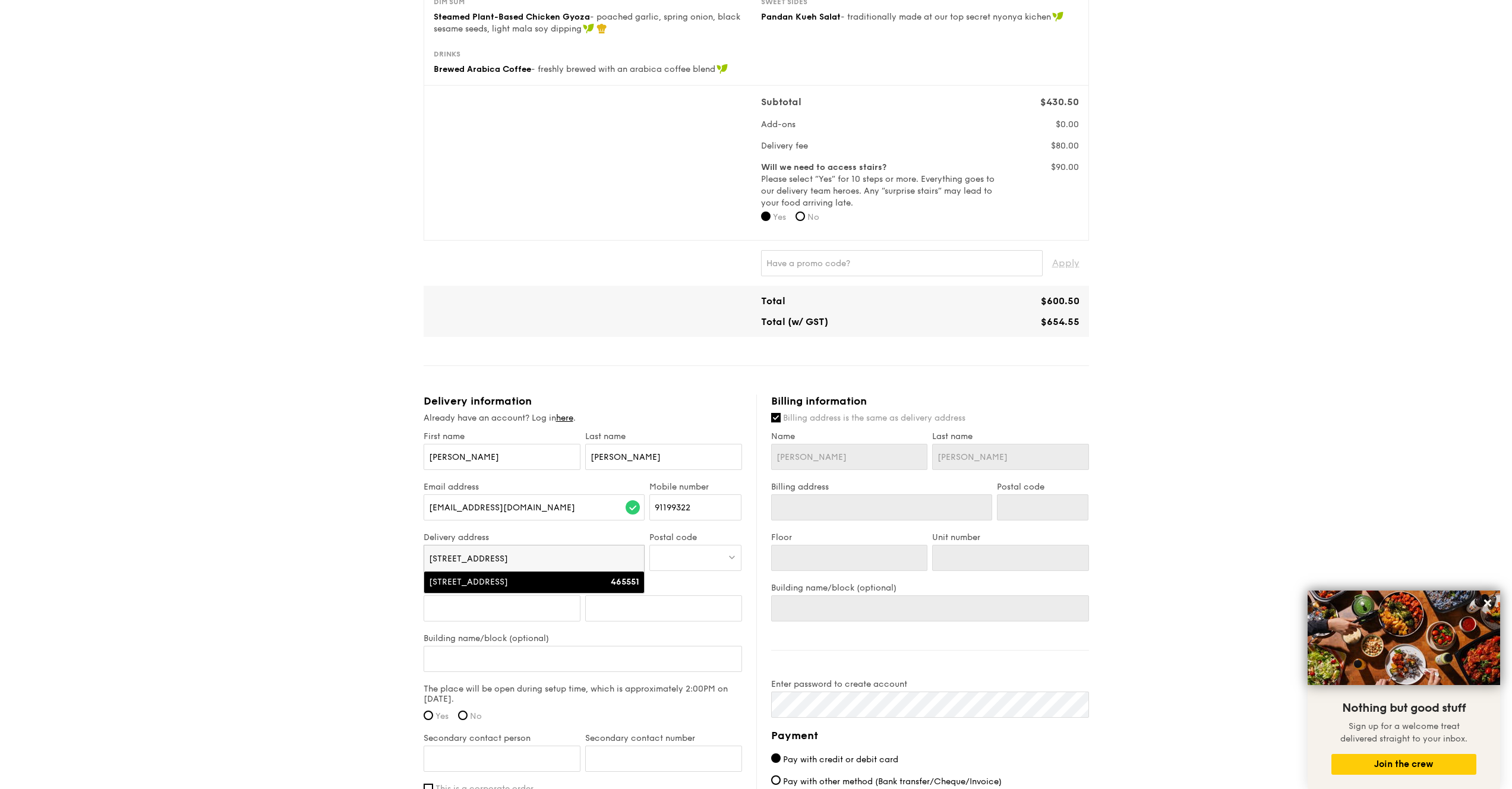
click at [586, 584] on div "[STREET_ADDRESS]" at bounding box center [508, 582] width 158 height 12
type input "[STREET_ADDRESS]"
type input "465551"
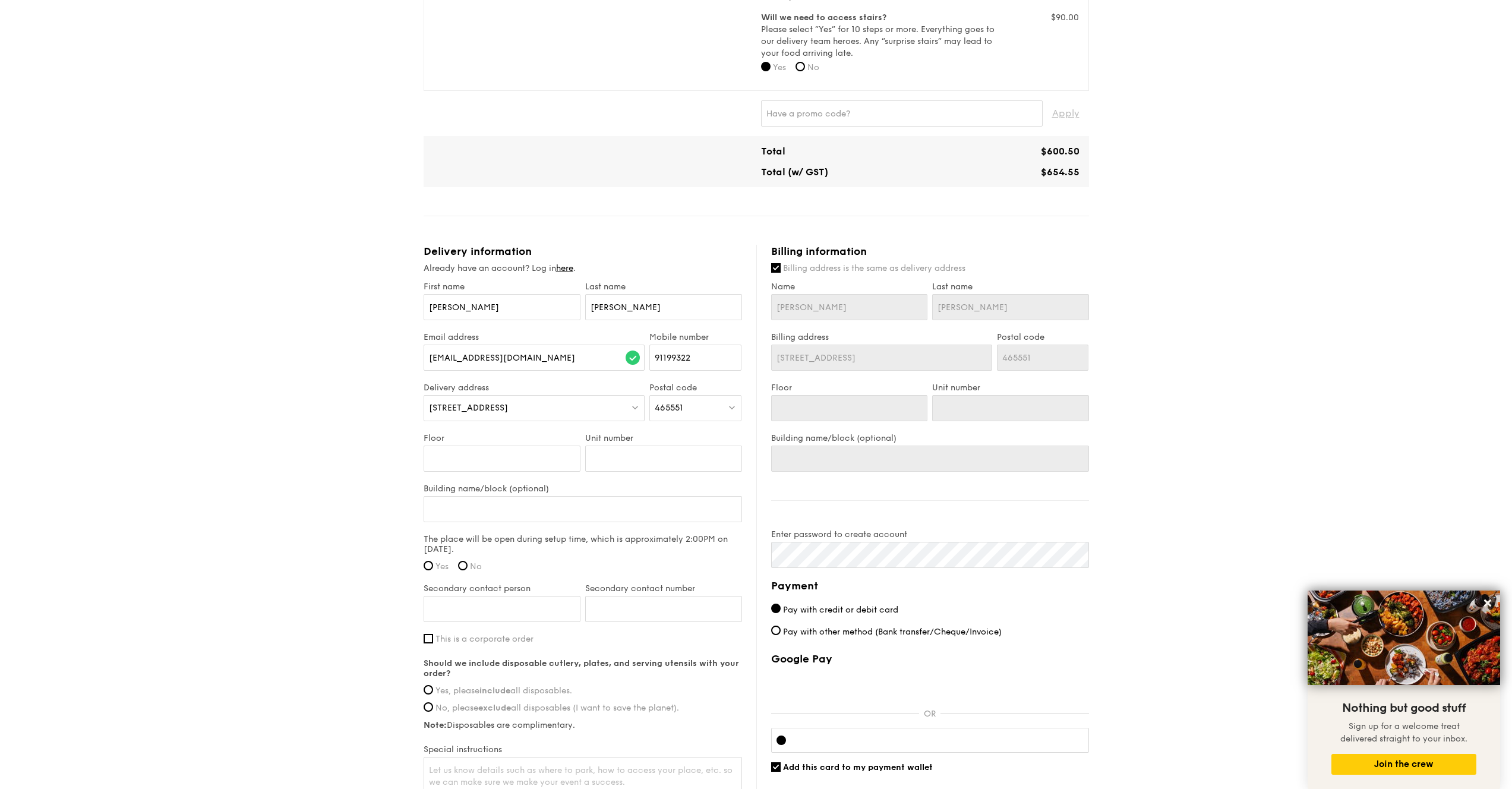
scroll to position [434, 0]
click at [427, 566] on input "Yes" at bounding box center [428, 567] width 10 height 10
radio input "true"
click at [526, 615] on input "Secondary contact person" at bounding box center [502, 610] width 157 height 26
type input "[PERSON_NAME]"
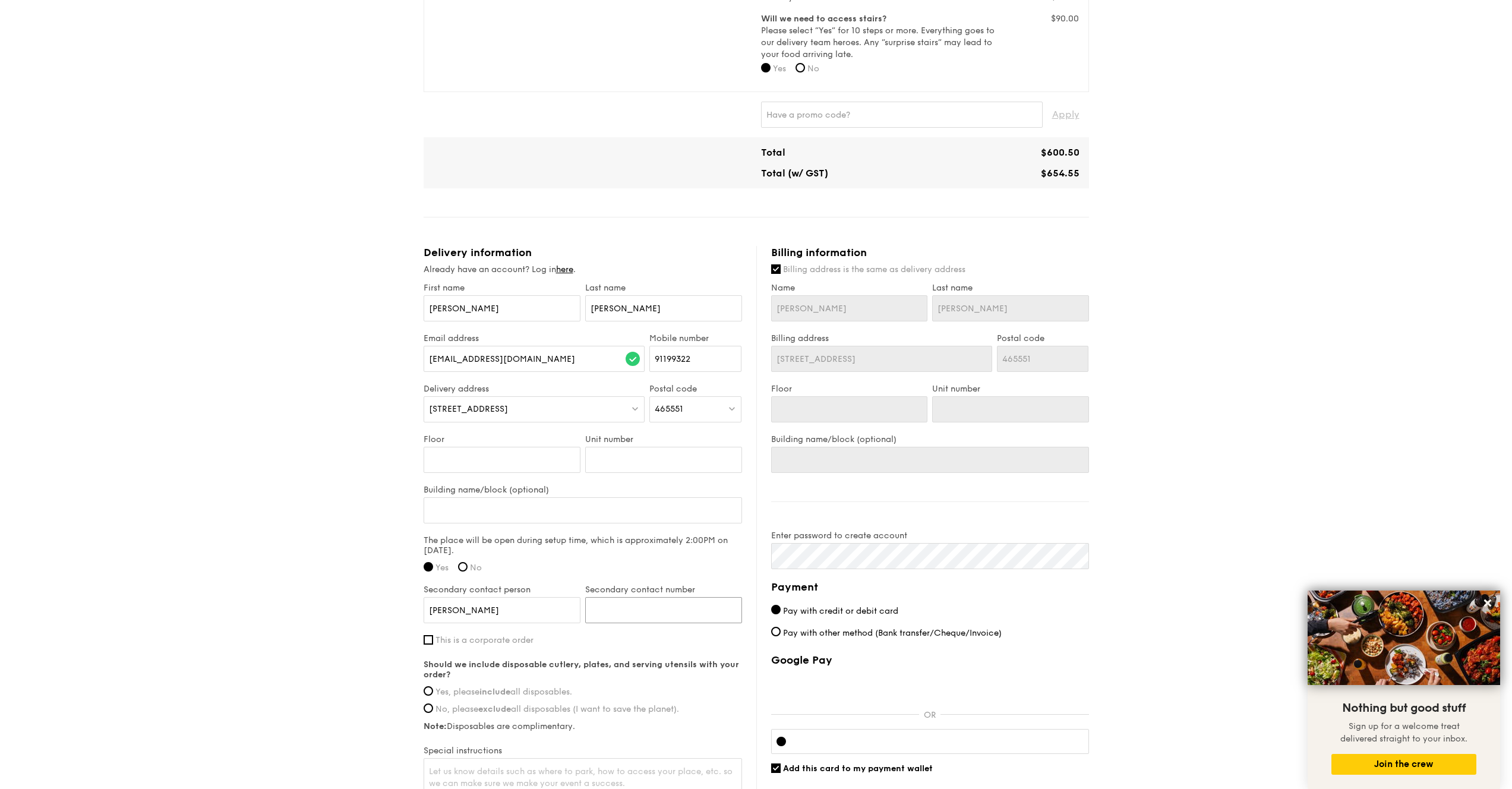
click at [611, 614] on input "Secondary contact number" at bounding box center [663, 610] width 157 height 26
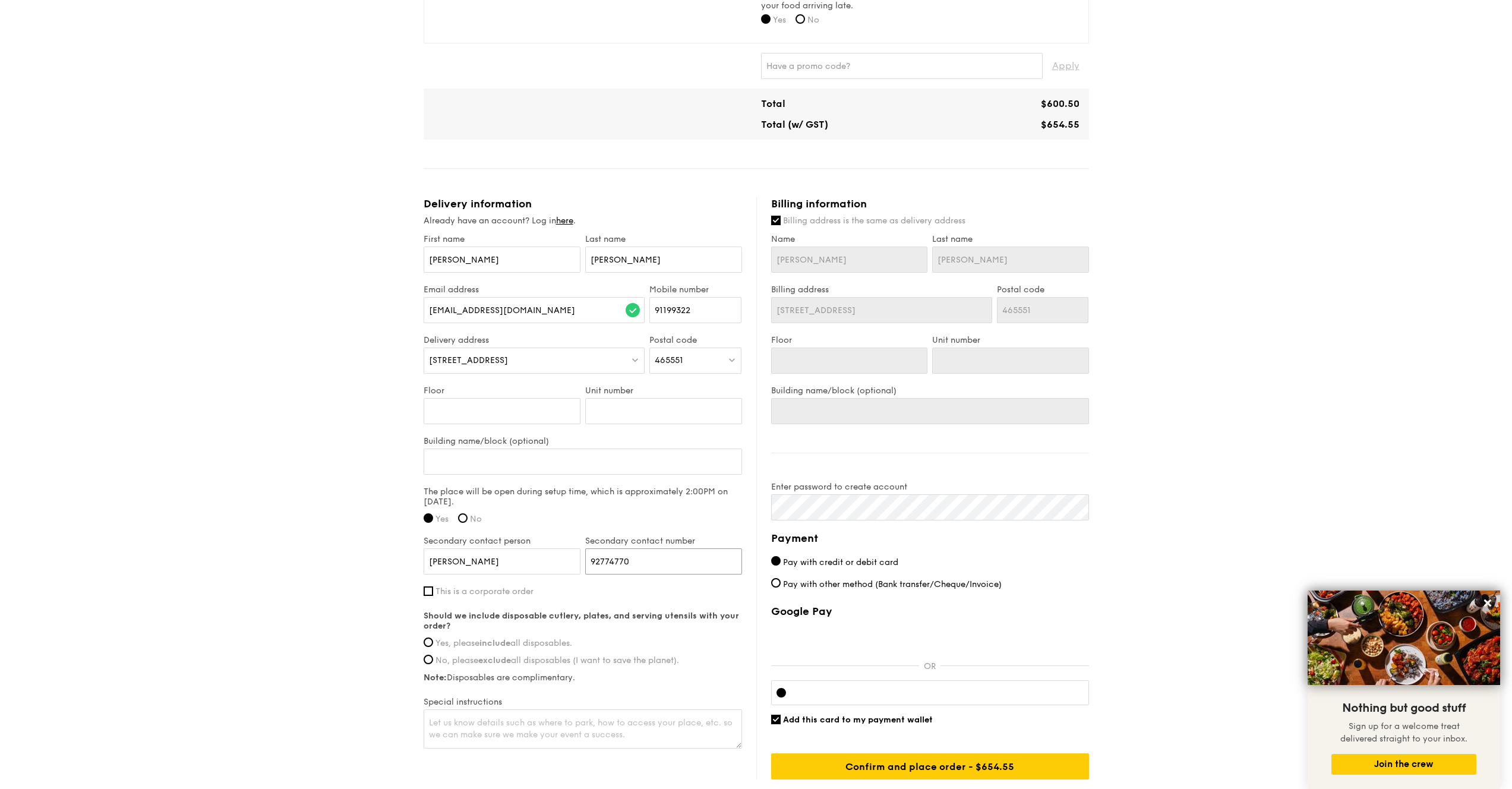
scroll to position [494, 0]
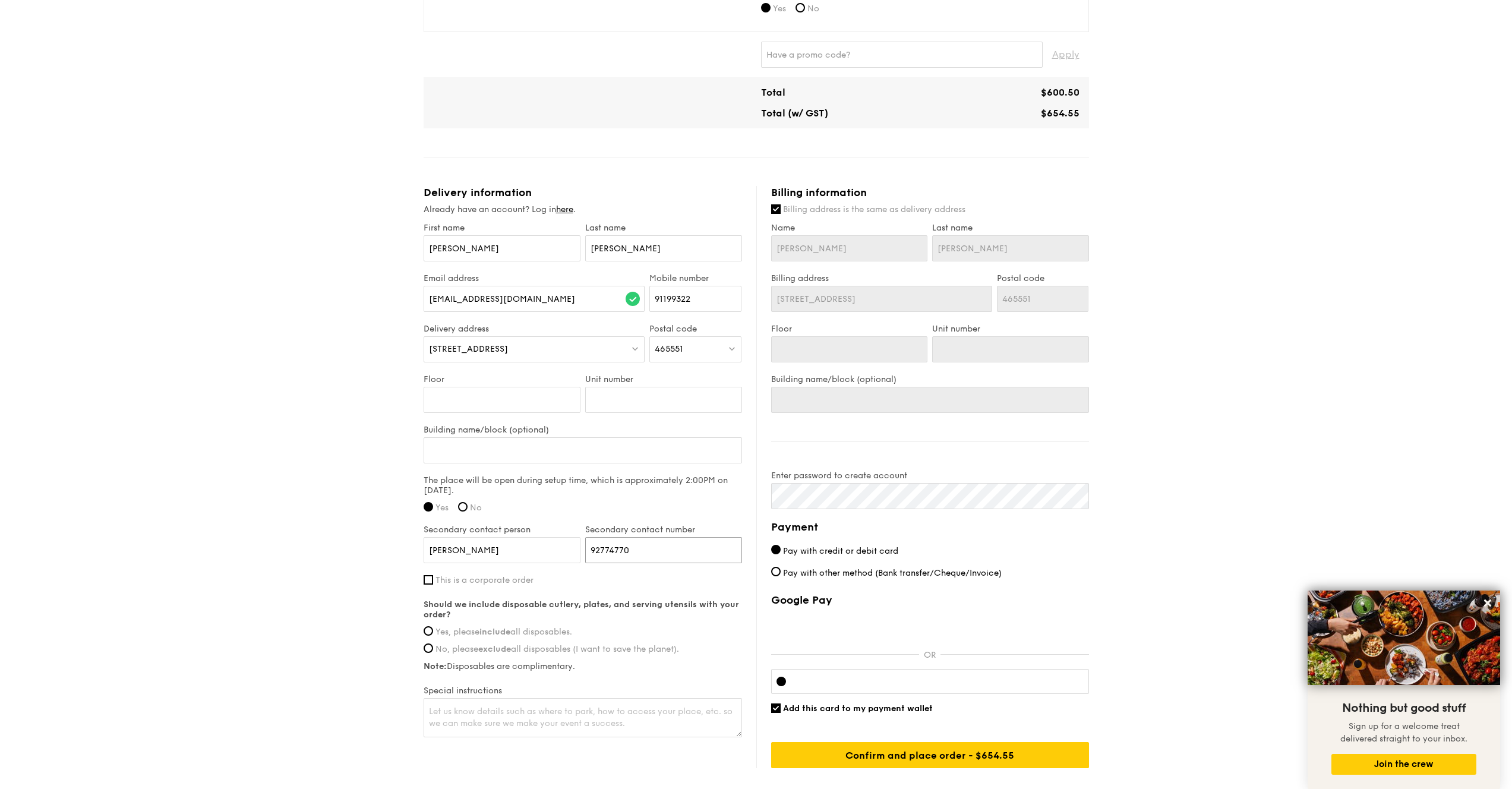
type input "92774770"
click at [551, 632] on span "Yes, please include all disposables." at bounding box center [504, 632] width 137 height 10
click at [433, 632] on input "Yes, please include all disposables." at bounding box center [428, 631] width 10 height 10
radio input "true"
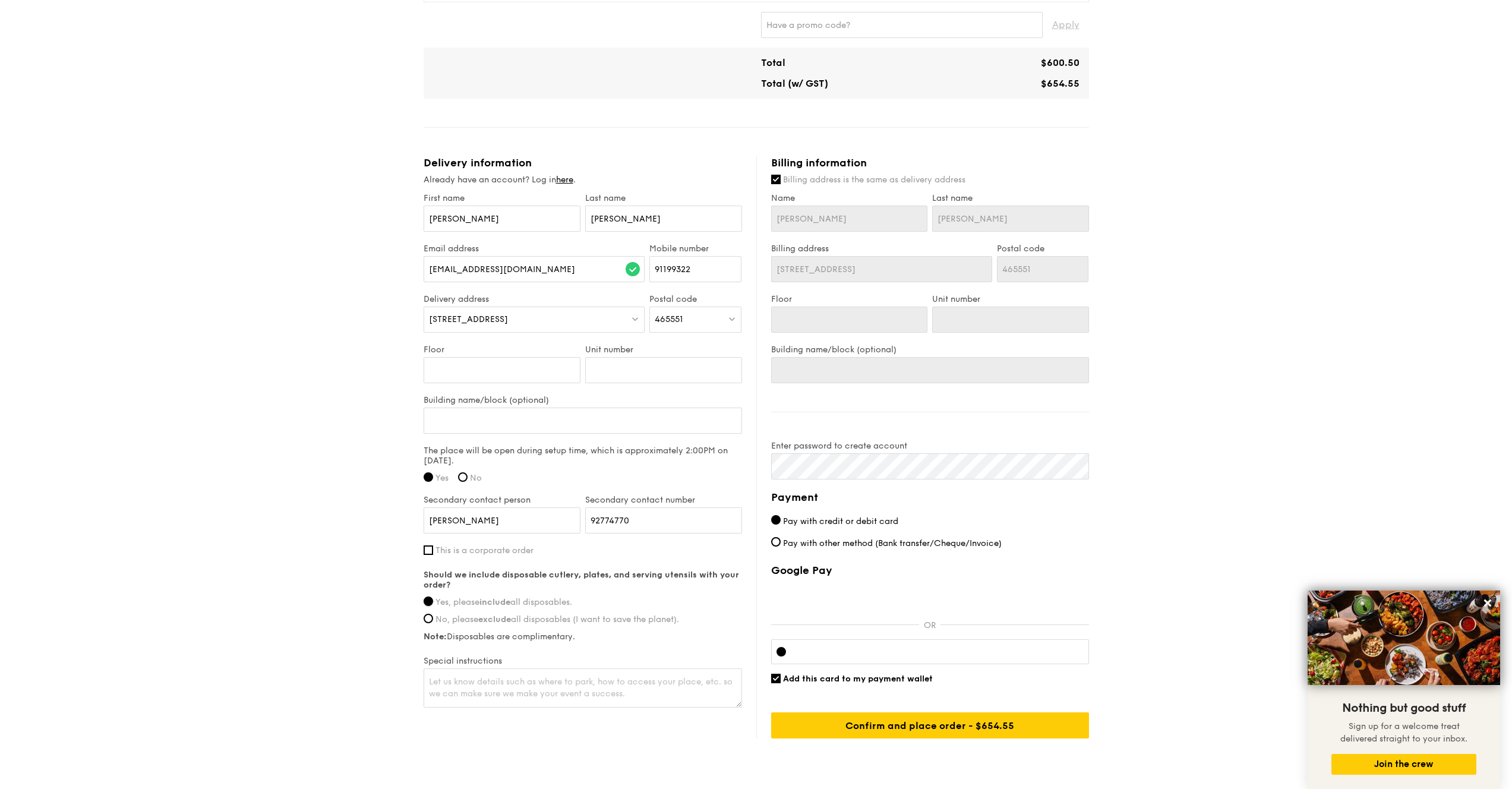
scroll to position [526, 0]
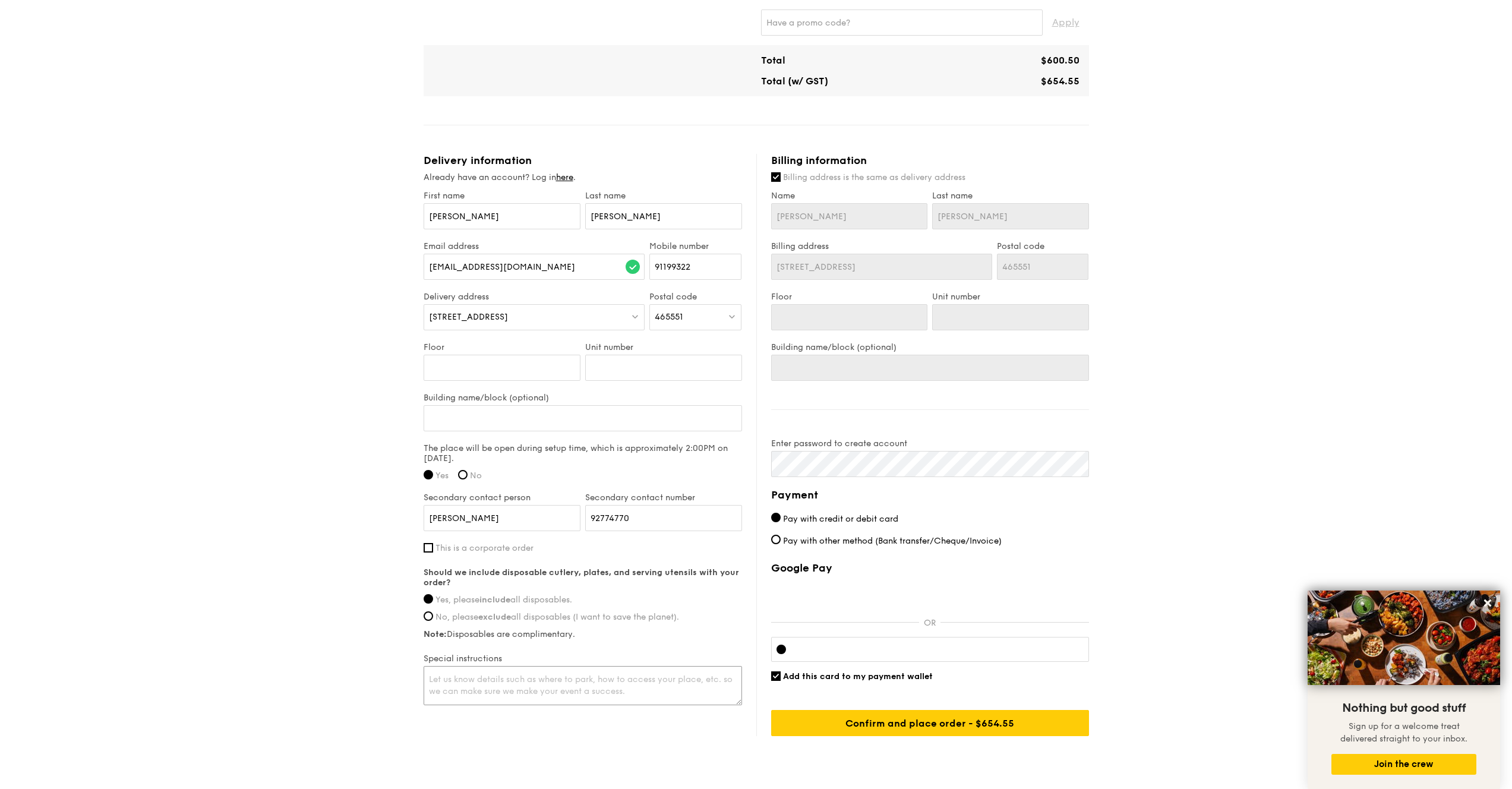
click at [601, 636] on textarea at bounding box center [583, 686] width 318 height 39
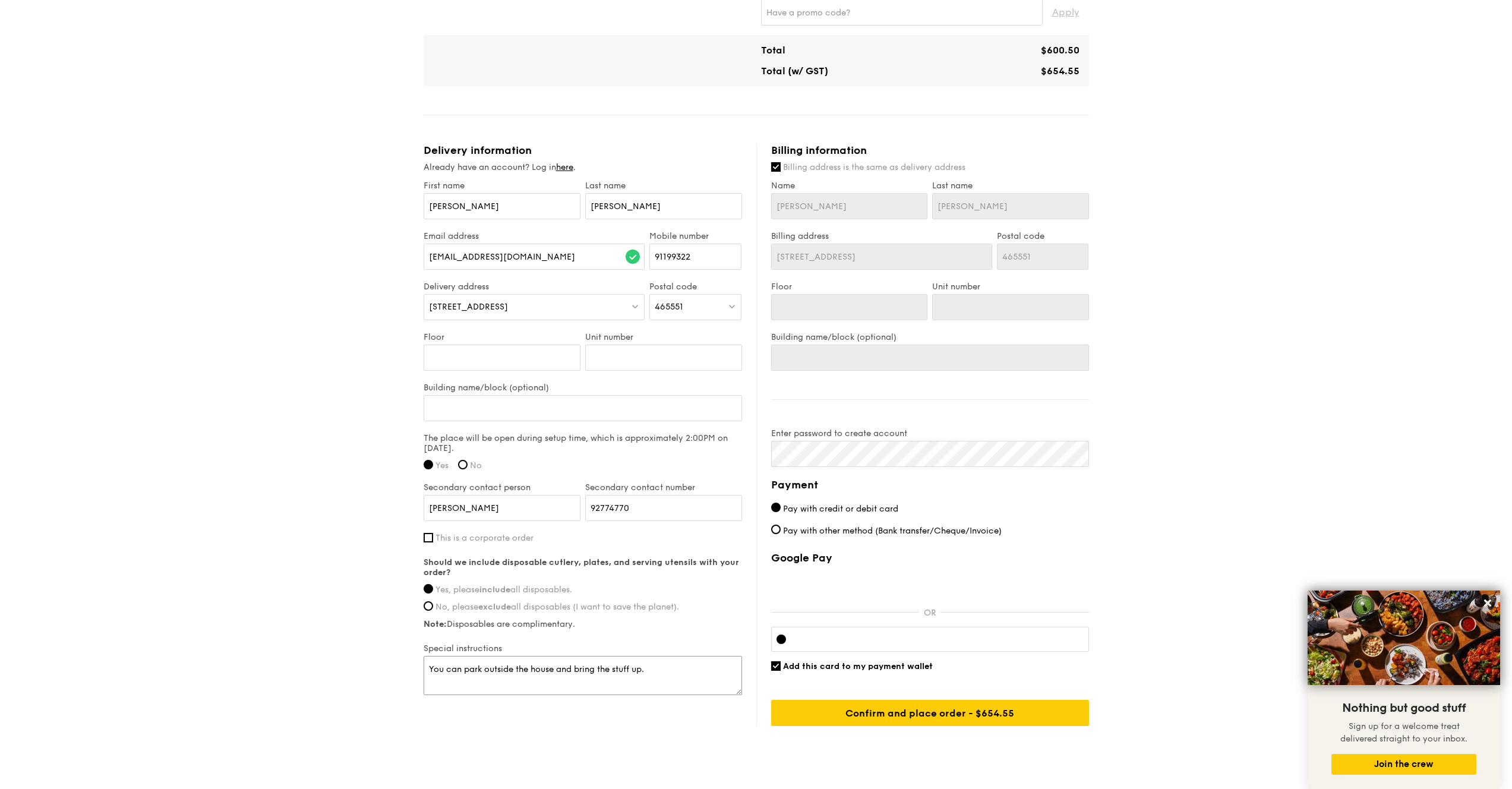
scroll to position [551, 0]
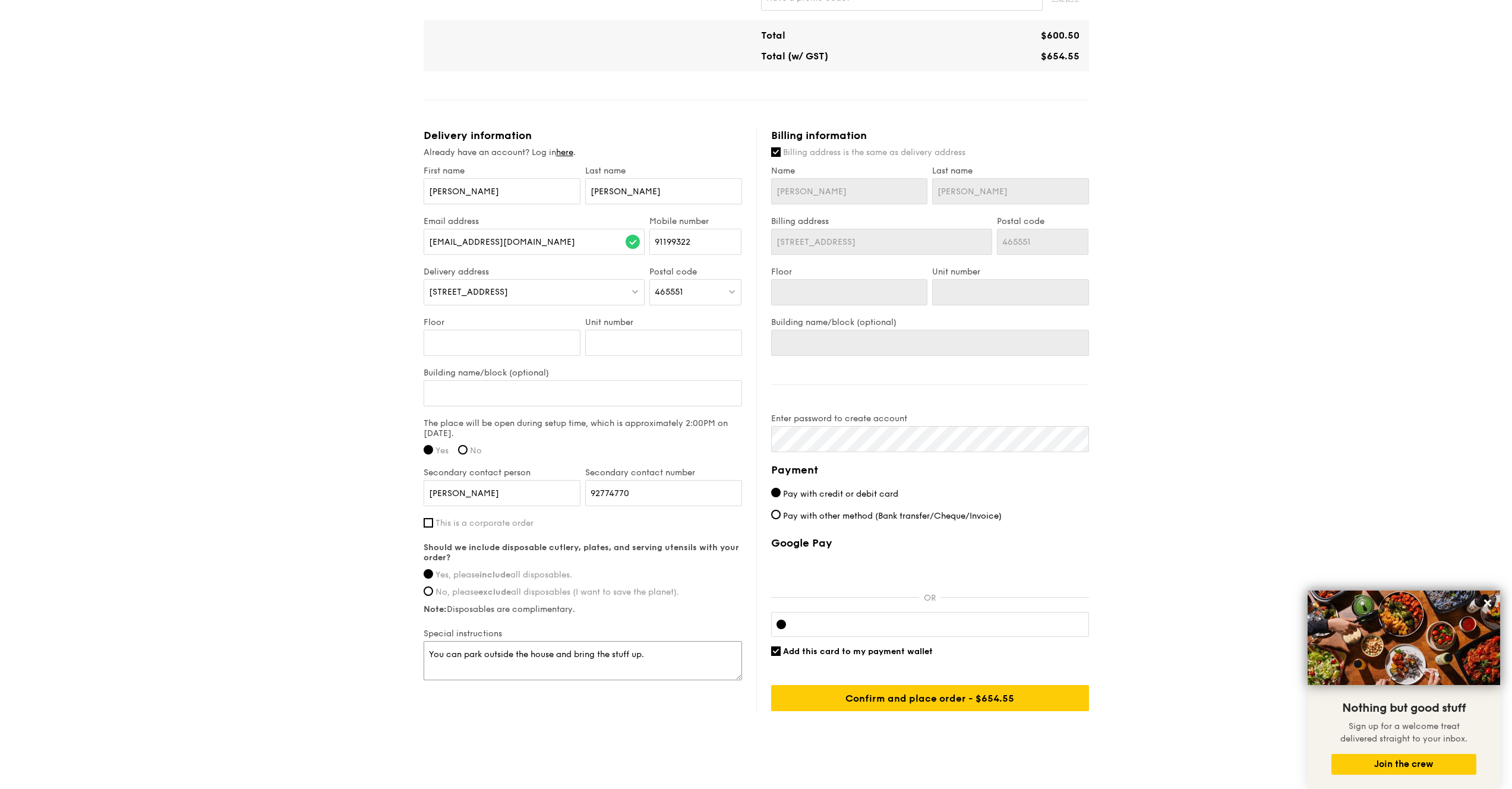
type textarea "You can park outside the house and bring the stuff up."
click at [925, 636] on span "Add this card to my payment wallet" at bounding box center [858, 651] width 149 height 10
click at [781, 636] on input "Add this card to my payment wallet" at bounding box center [776, 651] width 10 height 10
checkbox input "false"
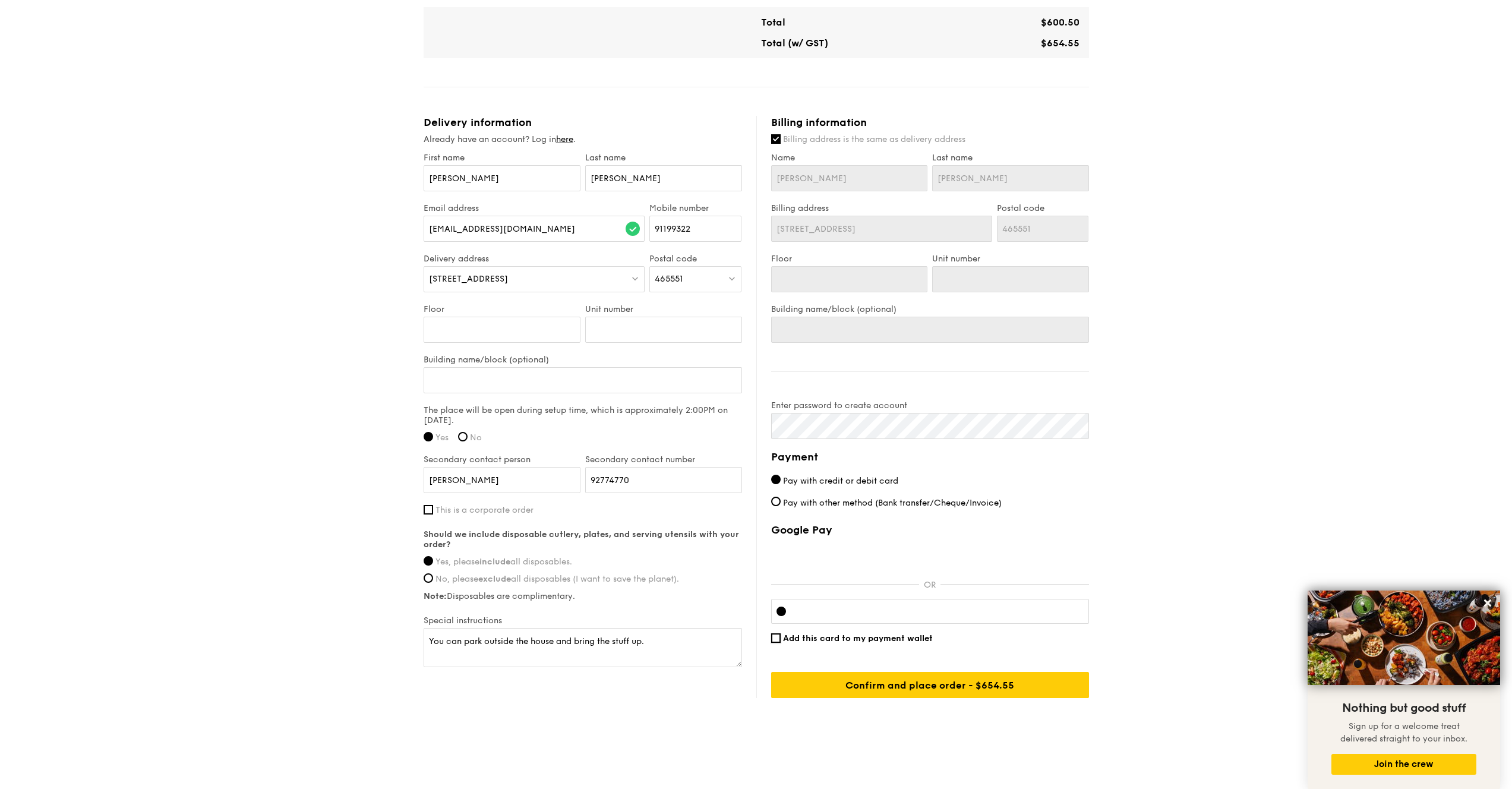
scroll to position [567, 0]
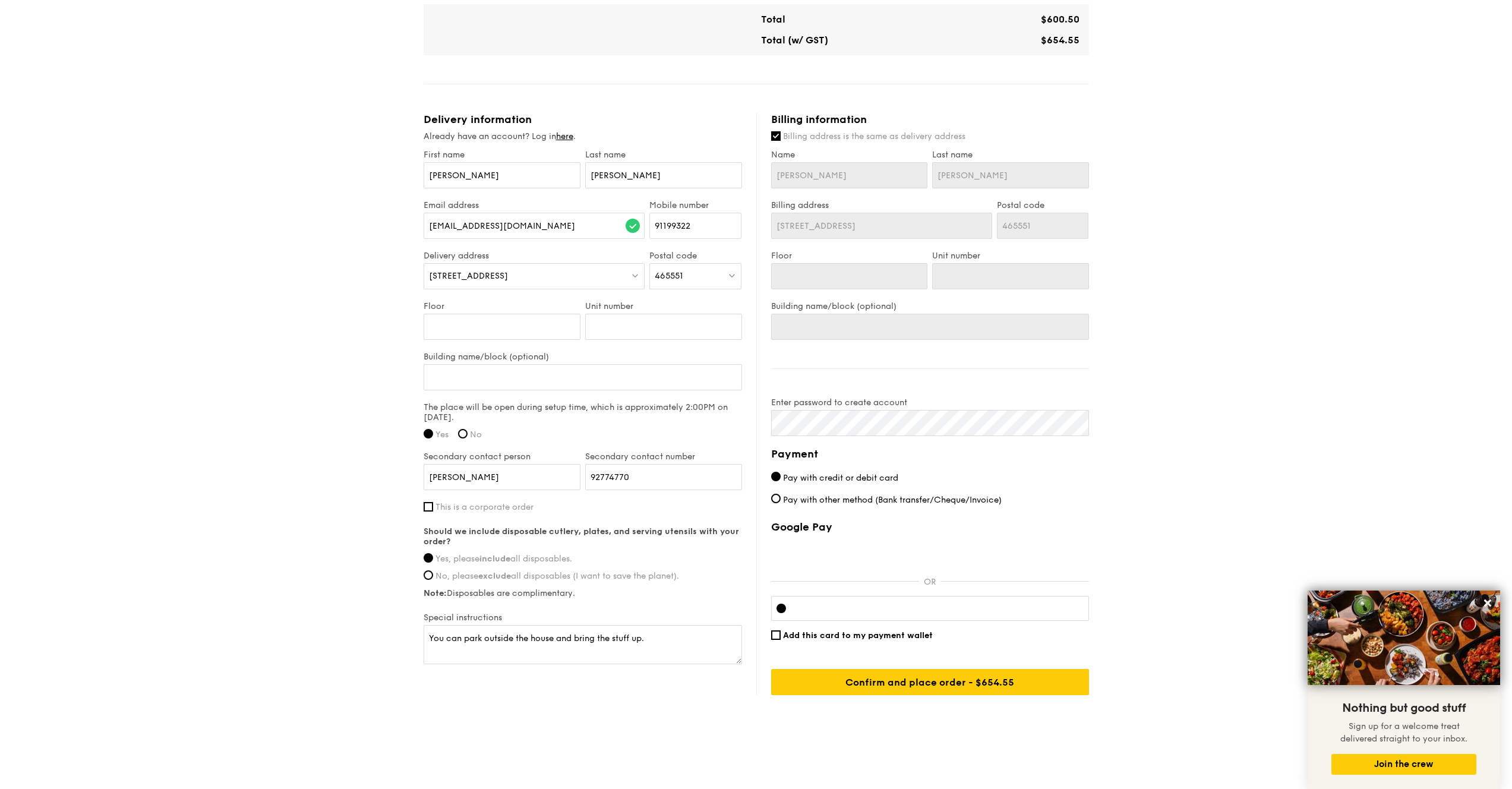
click at [892, 500] on span "Pay with other method (Bank transfer/Cheque/Invoice)" at bounding box center [892, 500] width 219 height 10
click at [781, 500] on input "Pay with other method (Bank transfer/Cheque/Invoice)" at bounding box center [776, 498] width 10 height 10
radio input "true"
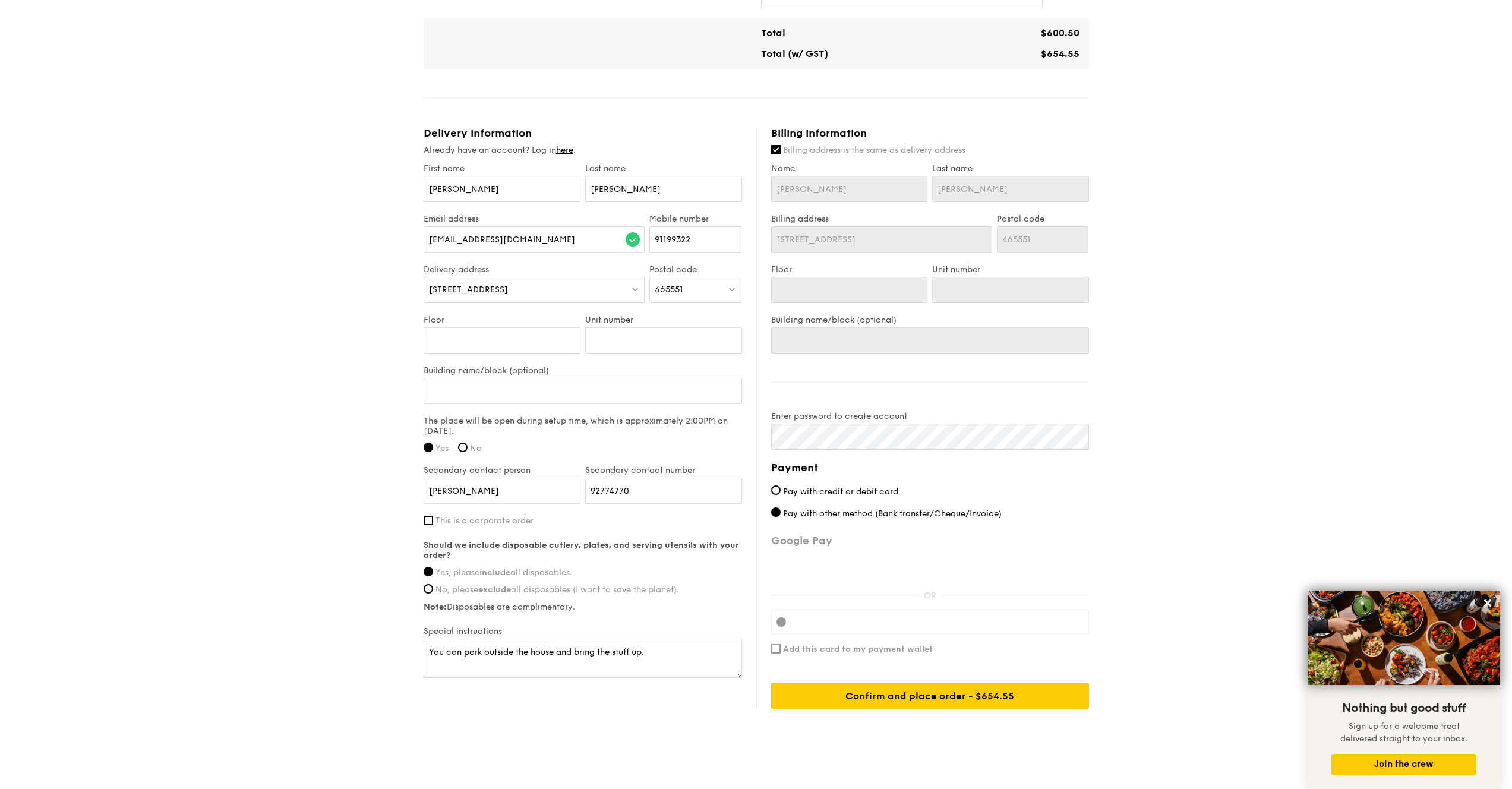
scroll to position [561, 0]
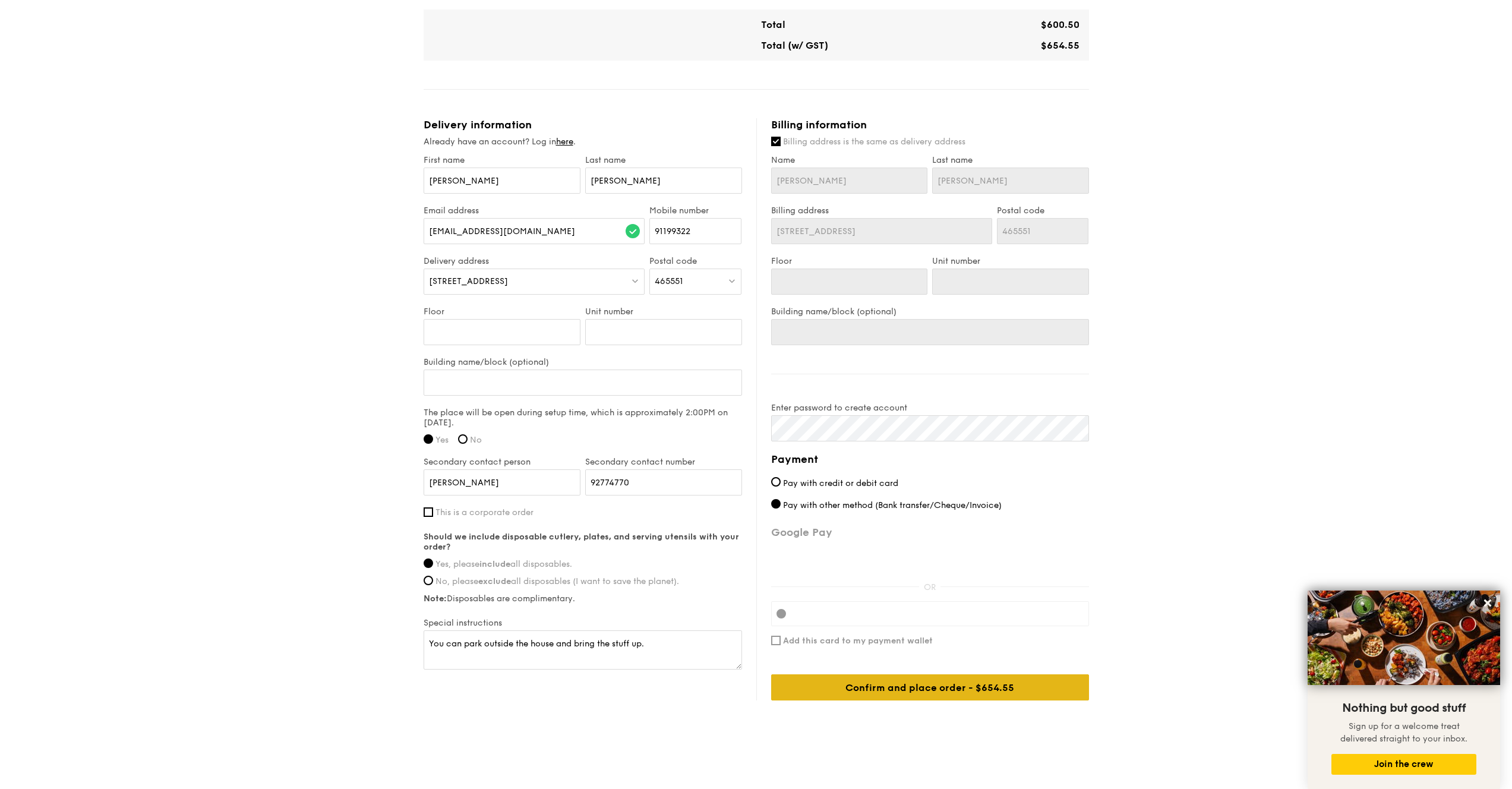
click at [939, 636] on div "Confirm and place order - $654.55" at bounding box center [930, 687] width 318 height 26
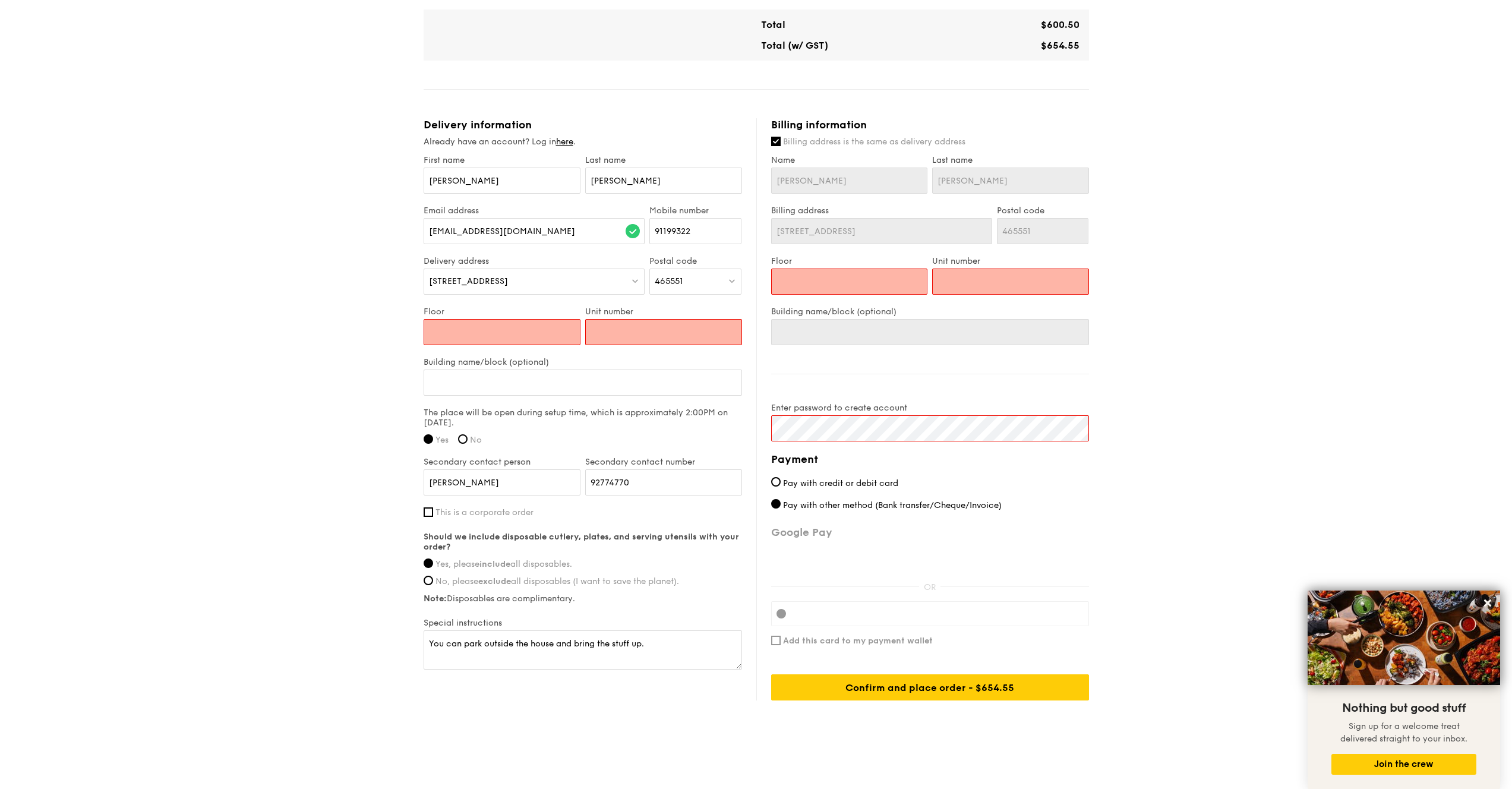
type input "3"
click at [620, 336] on input "Unit number" at bounding box center [663, 332] width 157 height 26
type input "N"
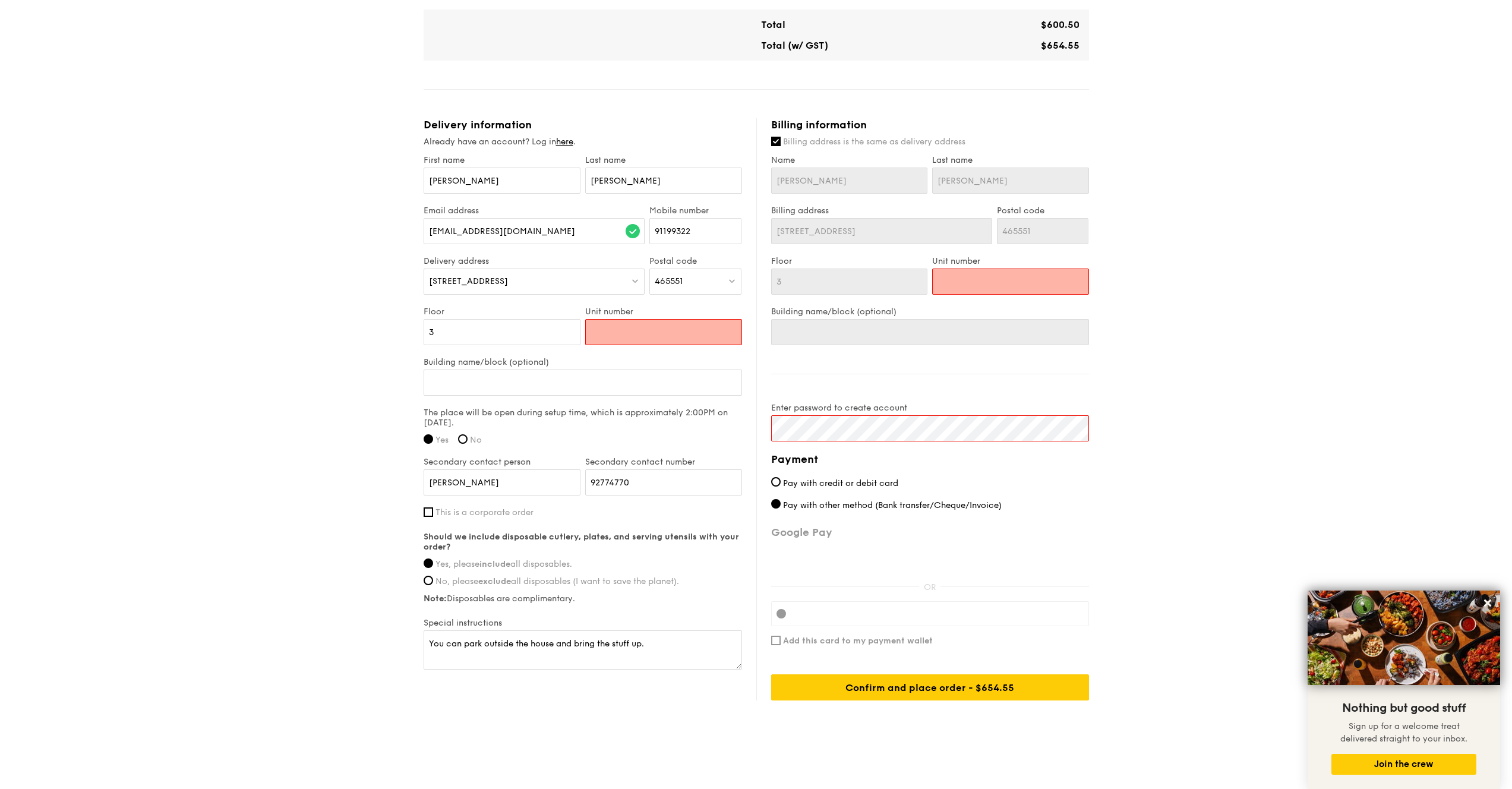
type input "N"
type input "NA"
click at [939, 380] on div "Billing information Billing address is the same as delivery address Name Binh L…" at bounding box center [922, 409] width 332 height 582
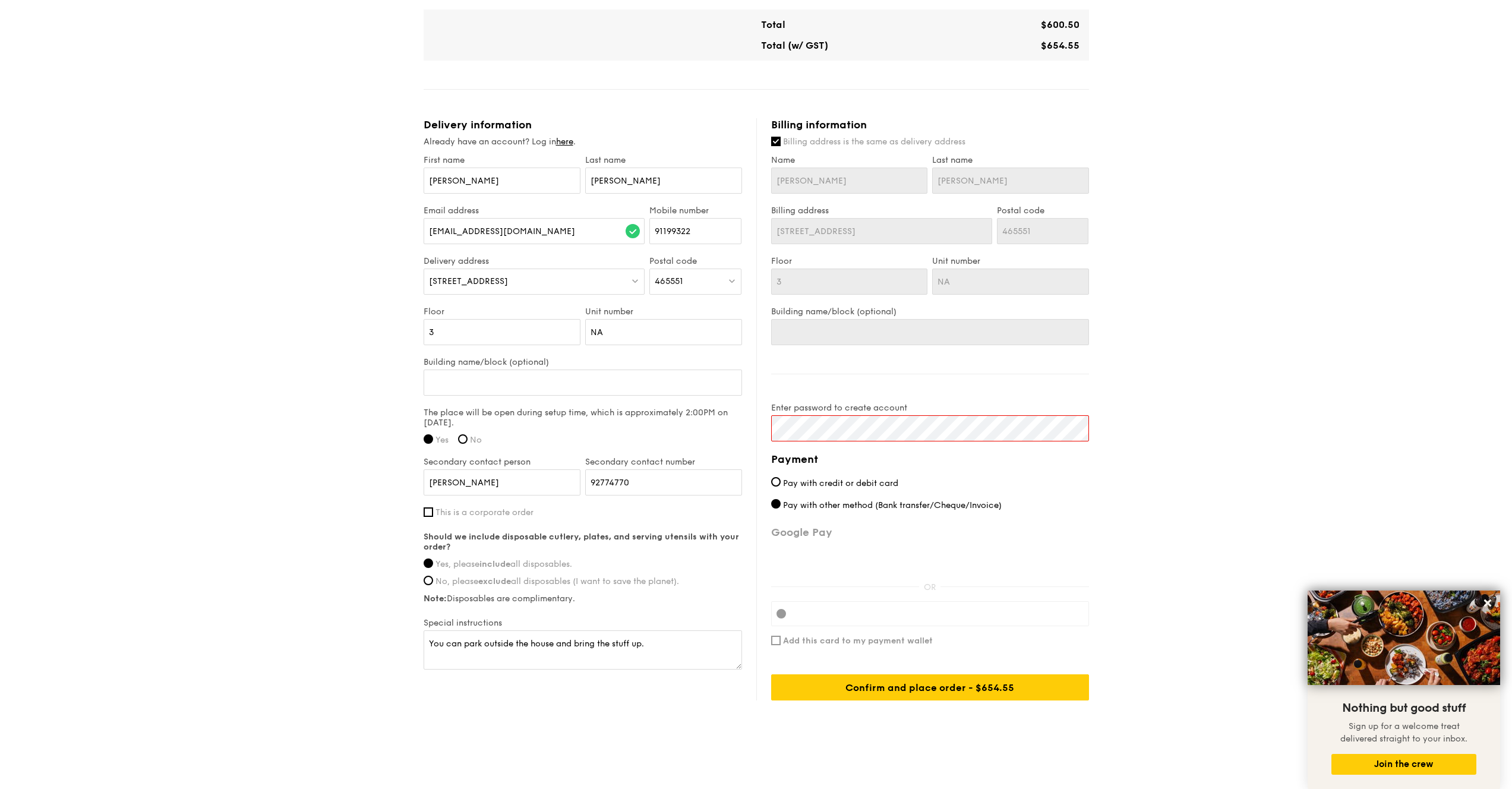
click at [939, 403] on div "1 - Select menu 2 - Select items 3 - Check out High Tea Buffet $12.30 /guest ($…" at bounding box center [756, 105] width 1512 height 1286
click at [939, 385] on div "1 - Select menu 2 - Select items 3 - Check out High Tea Buffet $12.30 /guest ($…" at bounding box center [756, 105] width 1512 height 1286
click at [939, 636] on div "Confirm and place order - $654.55" at bounding box center [930, 687] width 318 height 26
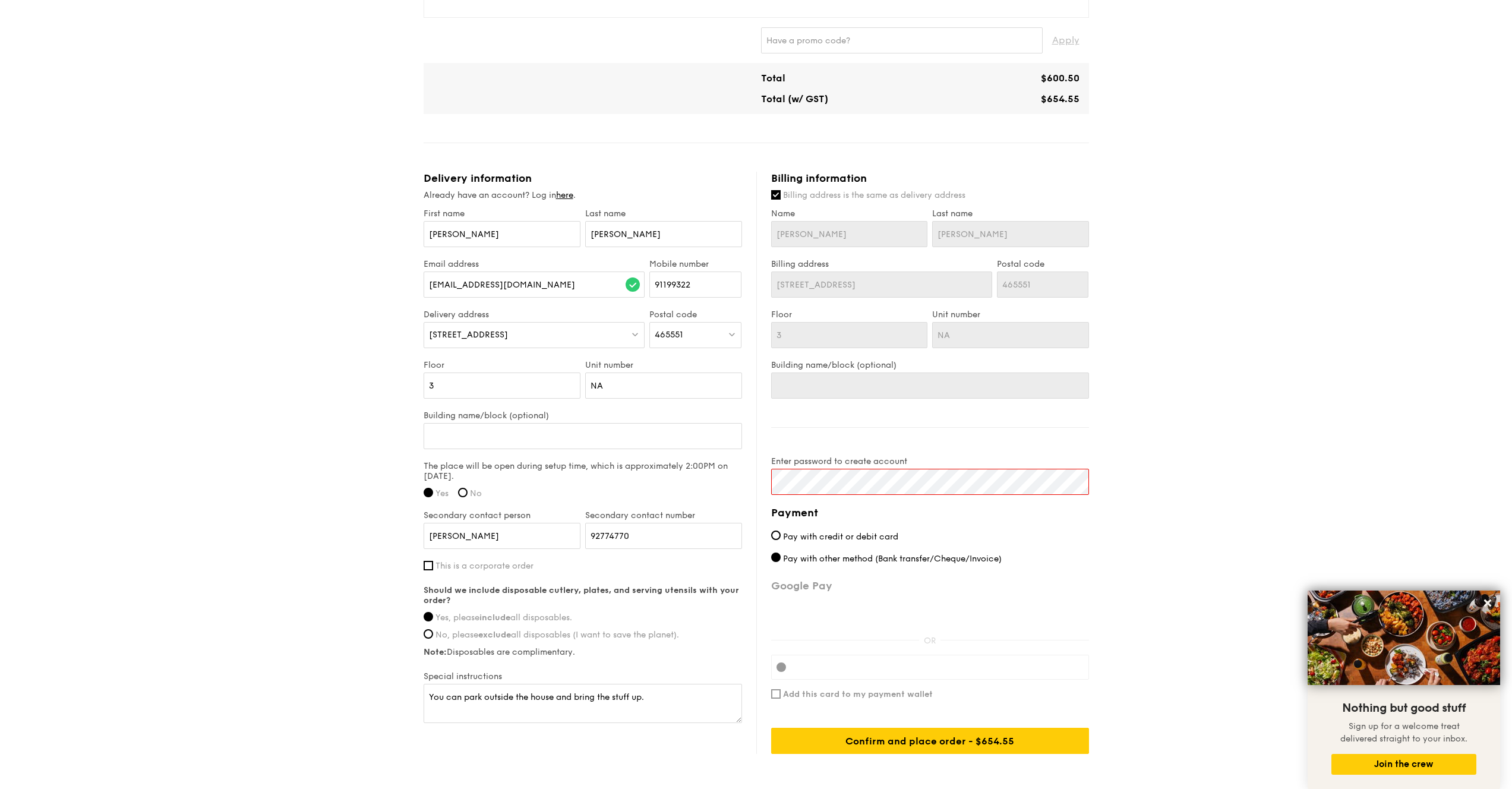
scroll to position [545, 0]
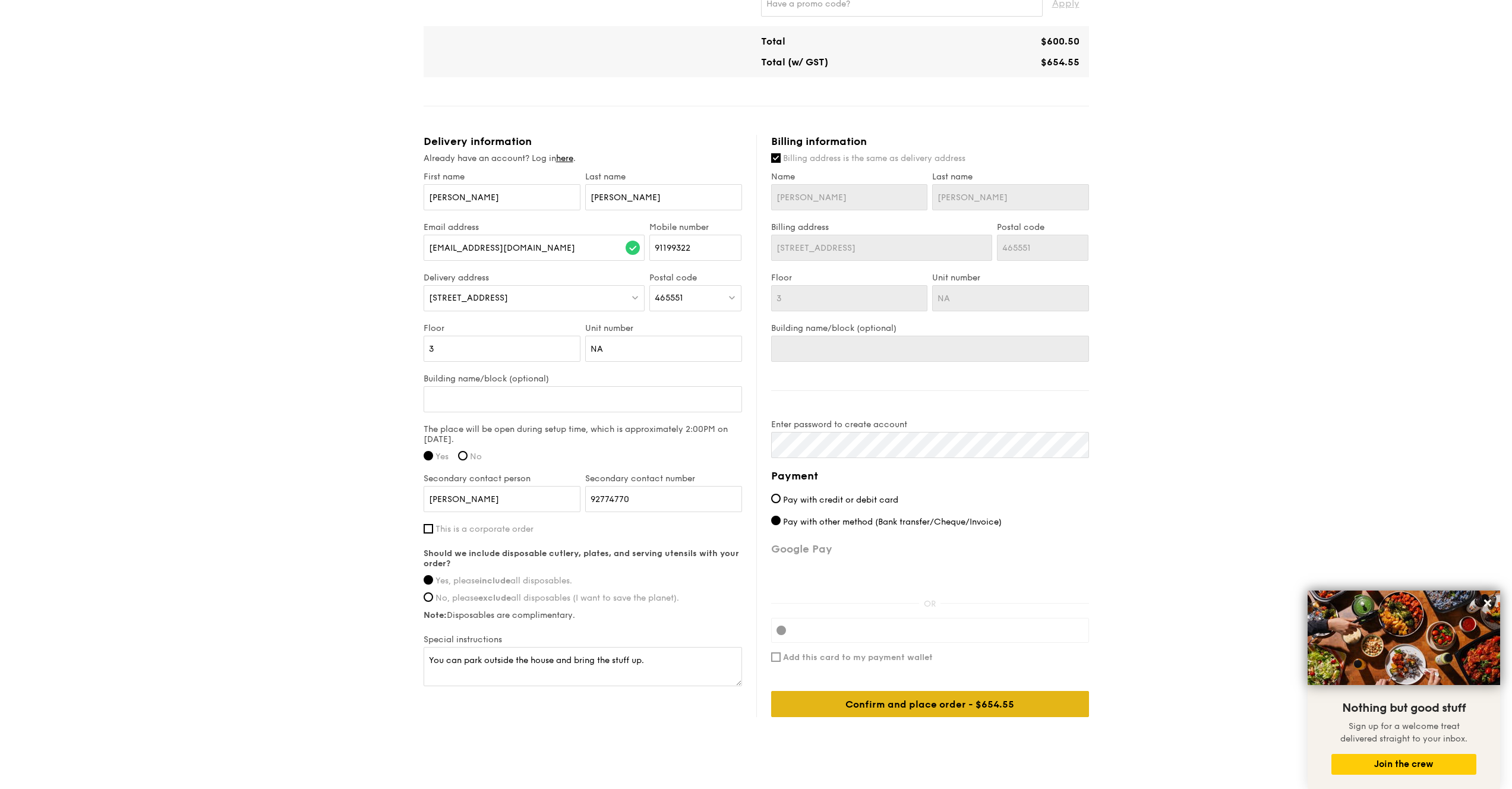
click at [939, 636] on div "Confirm and place order - $654.55" at bounding box center [930, 703] width 318 height 26
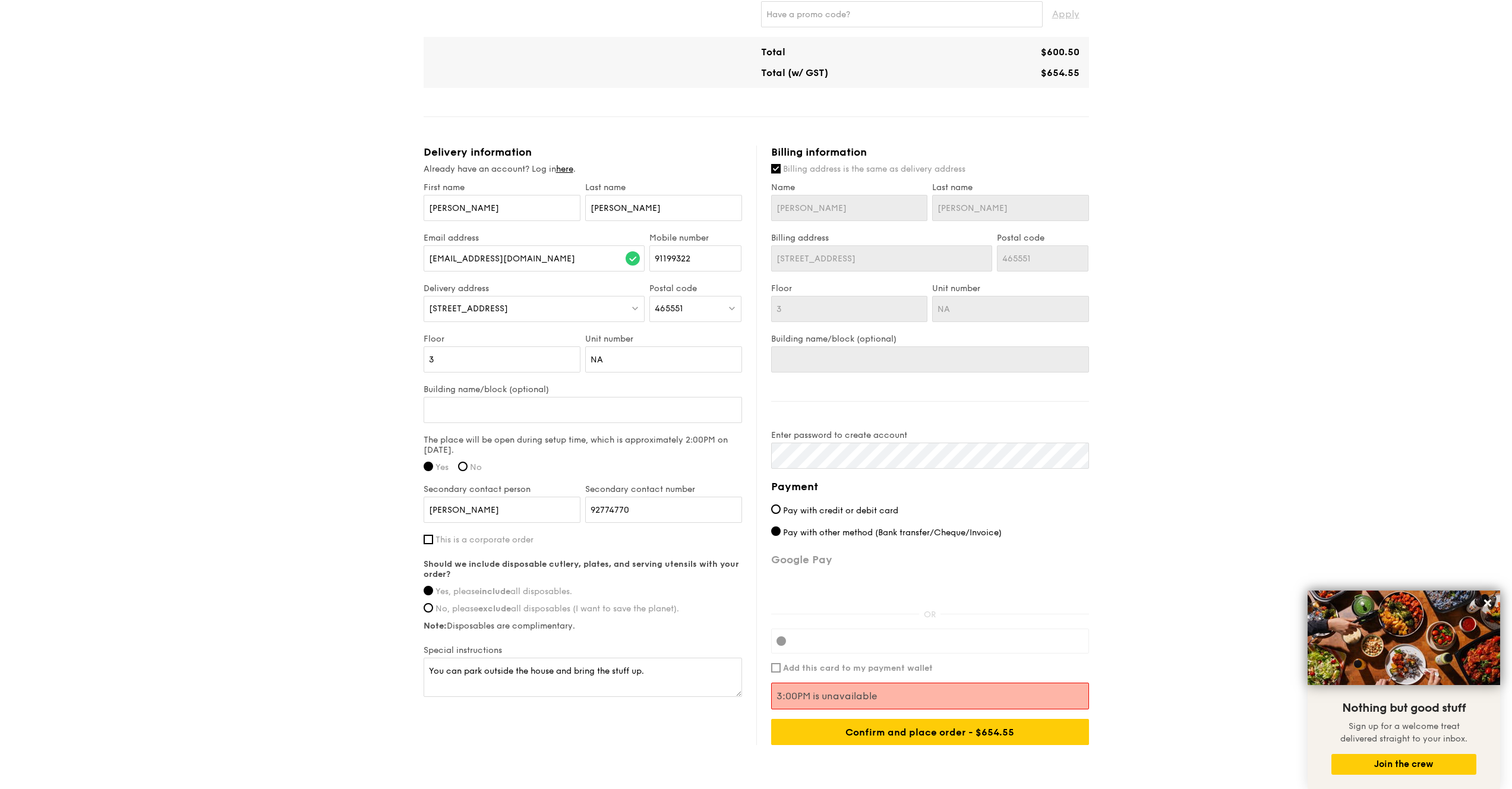
scroll to position [584, 0]
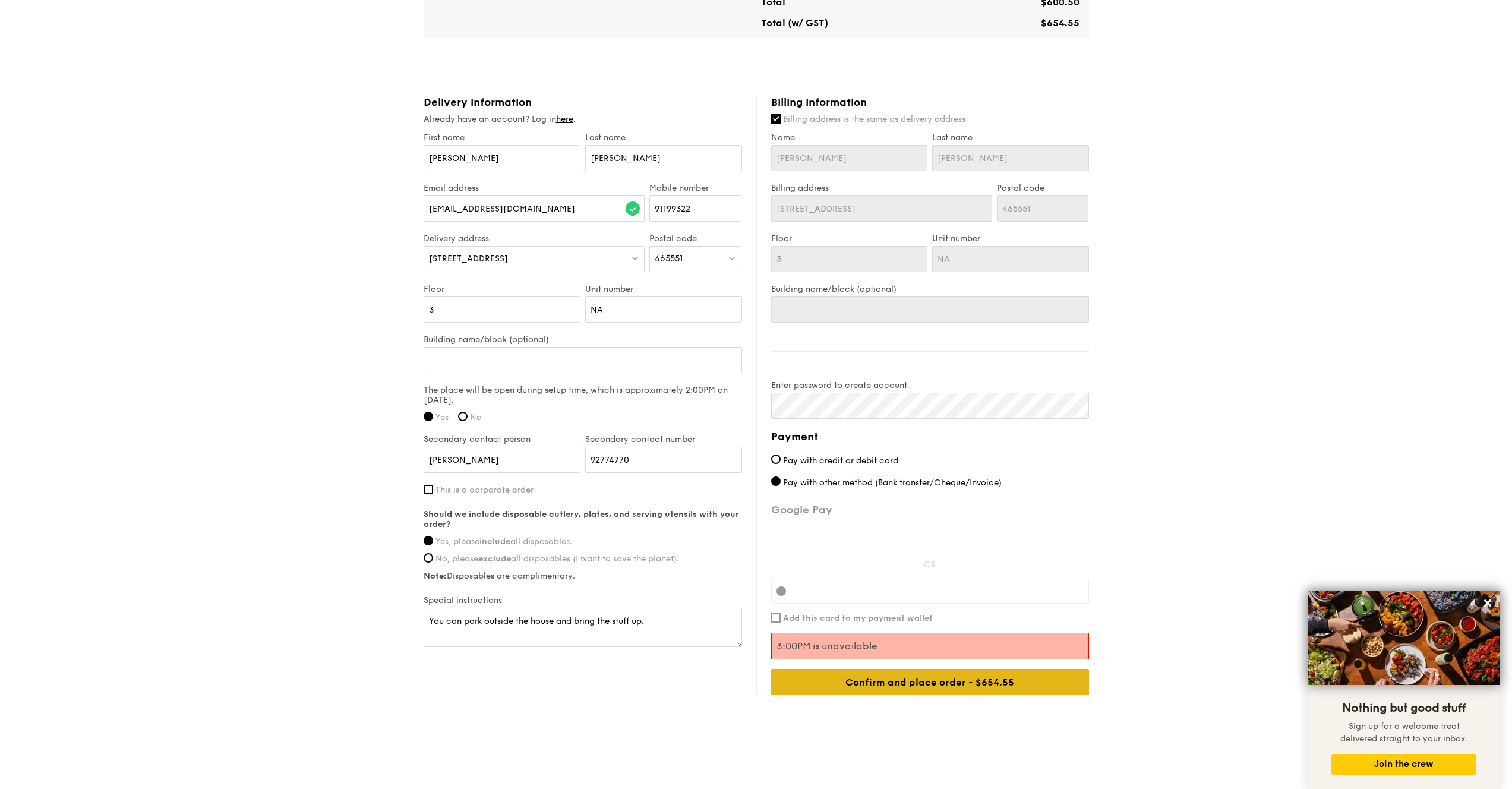
click at [939, 636] on div "Confirm and place order - $654.55" at bounding box center [930, 682] width 318 height 26
click at [885, 457] on span "Pay with credit or debit card" at bounding box center [840, 461] width 115 height 10
click at [781, 457] on input "Pay with credit or debit card" at bounding box center [776, 459] width 10 height 10
radio input "true"
click at [869, 478] on span "Pay with other method (Bank transfer/Cheque/Invoice)" at bounding box center [892, 483] width 219 height 10
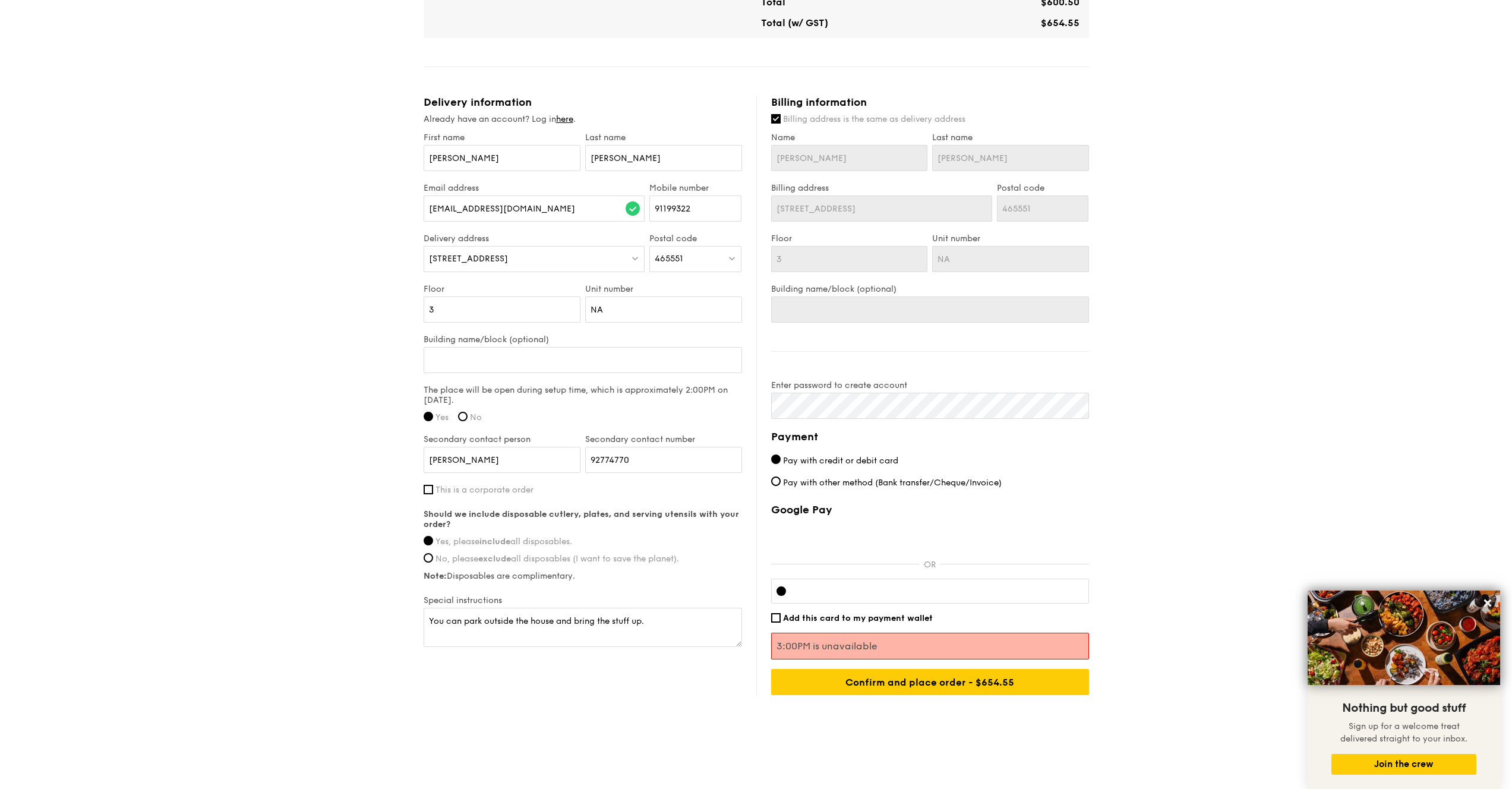
click at [781, 478] on input "Pay with other method (Bank transfer/Cheque/Invoice)" at bounding box center [776, 481] width 10 height 10
radio input "true"
click at [937, 636] on div "Confirm and place order - $654.55" at bounding box center [930, 682] width 318 height 26
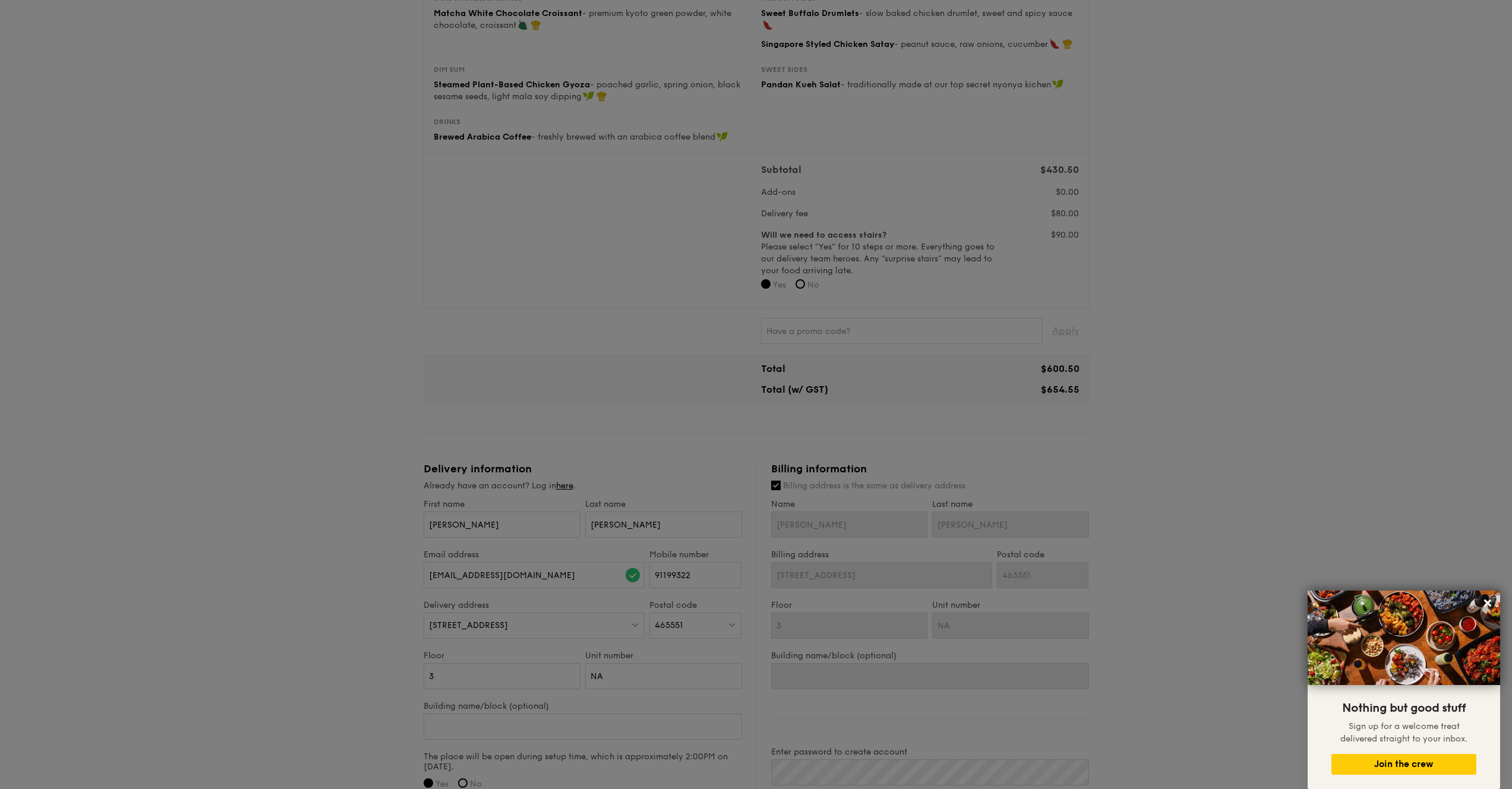
scroll to position [0, 0]
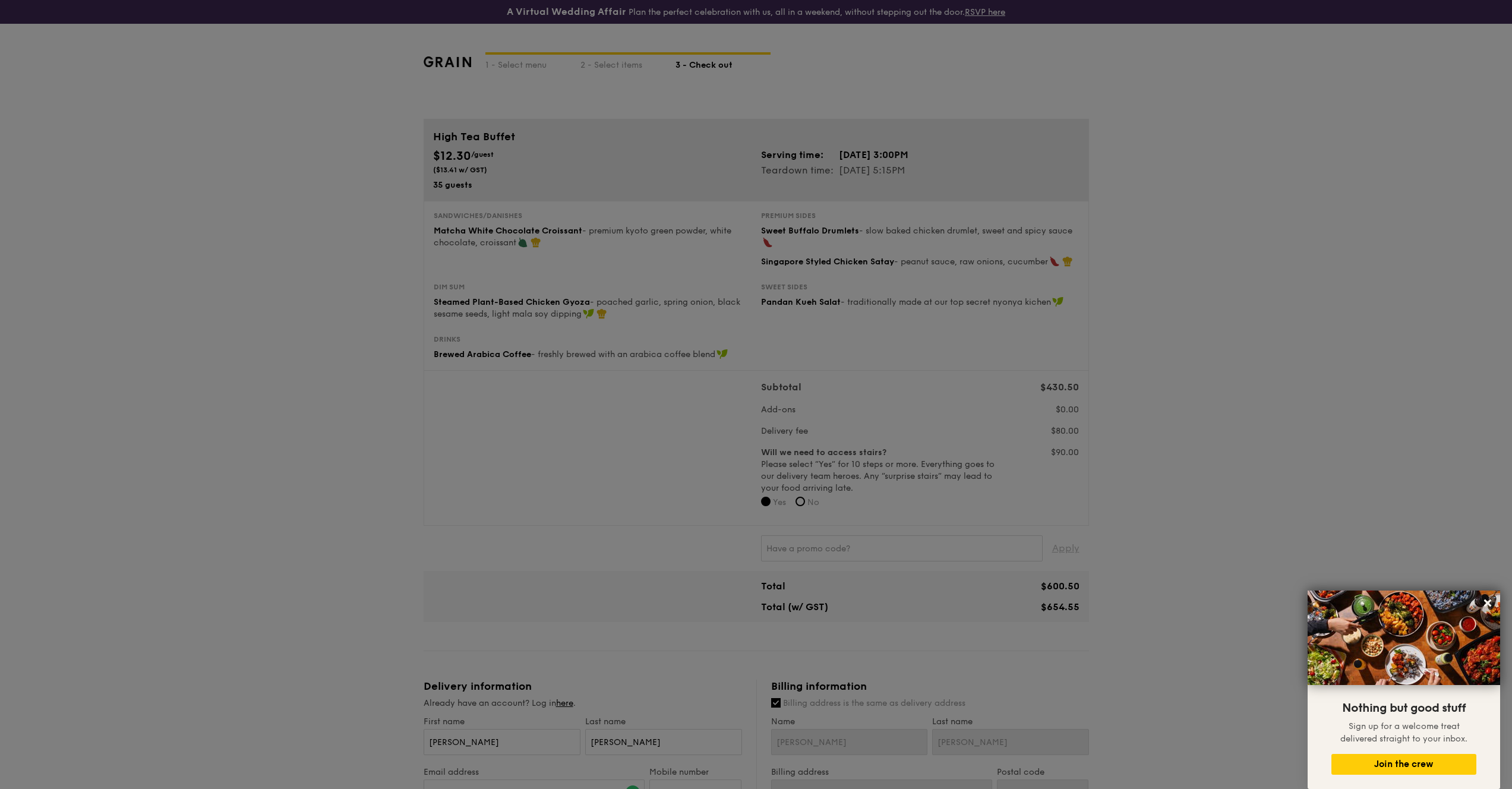
click at [939, 392] on div at bounding box center [756, 394] width 1512 height 789
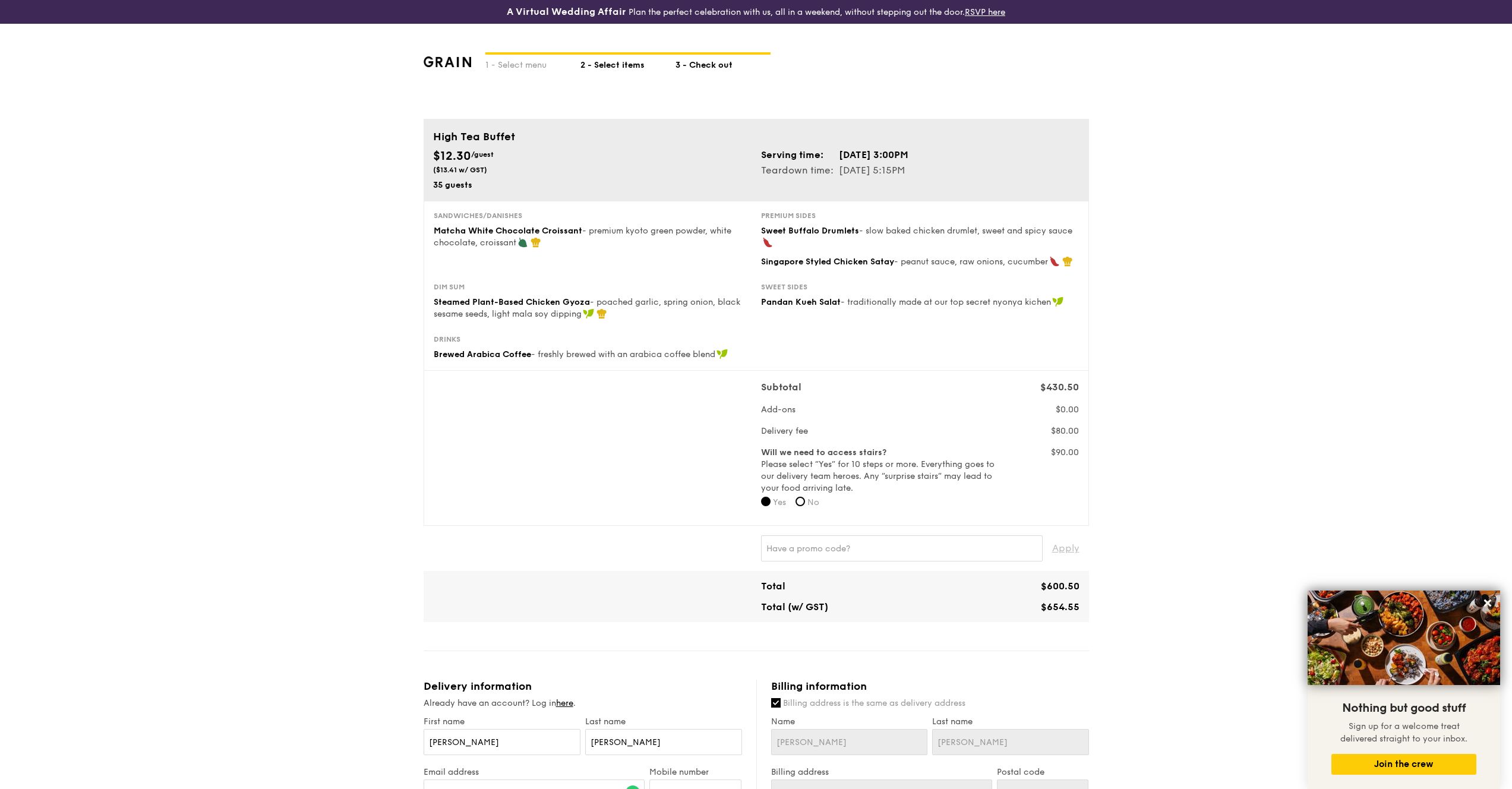
click at [626, 60] on div "2 - Select items" at bounding box center [628, 63] width 95 height 16
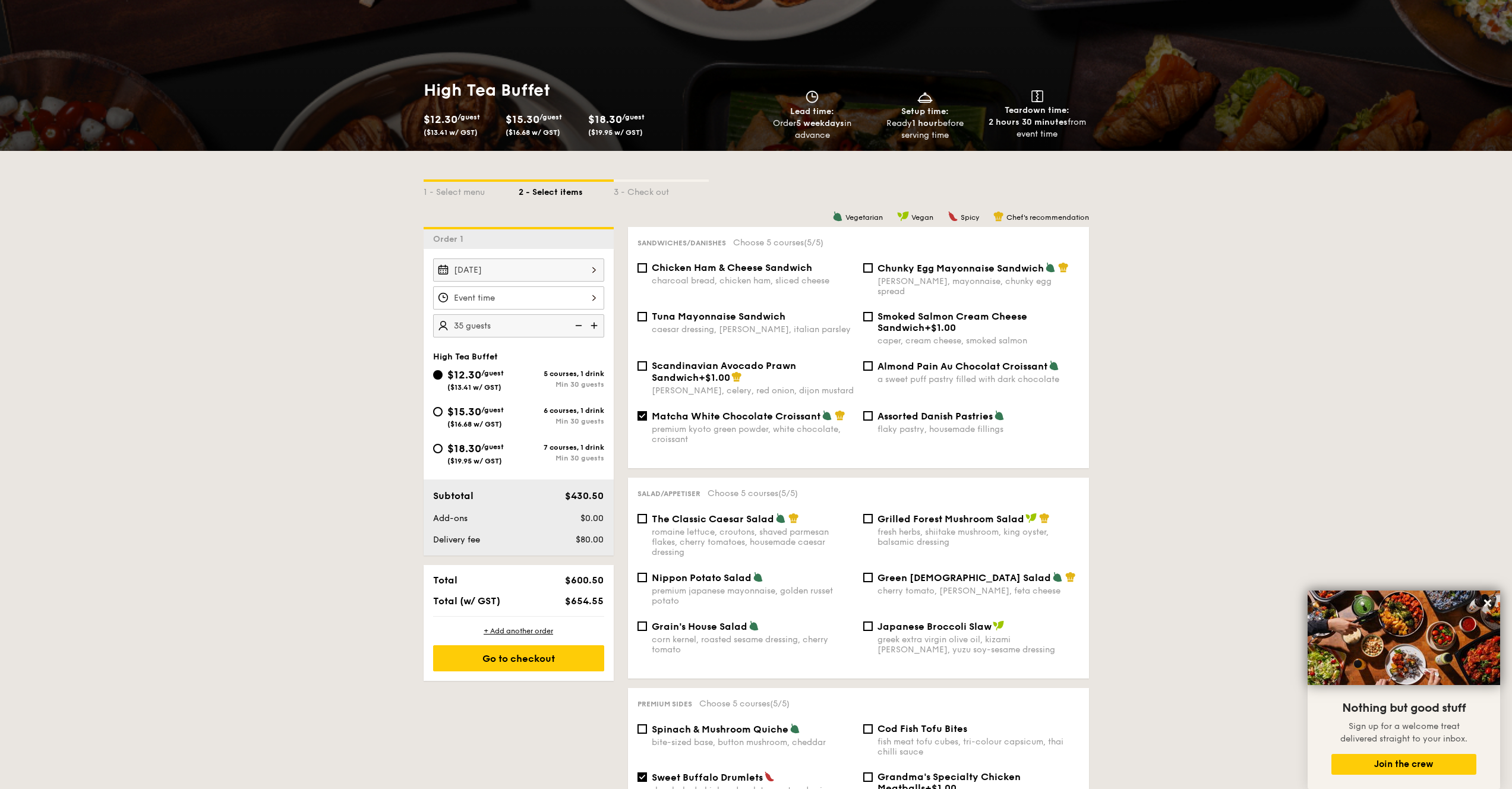
scroll to position [105, 0]
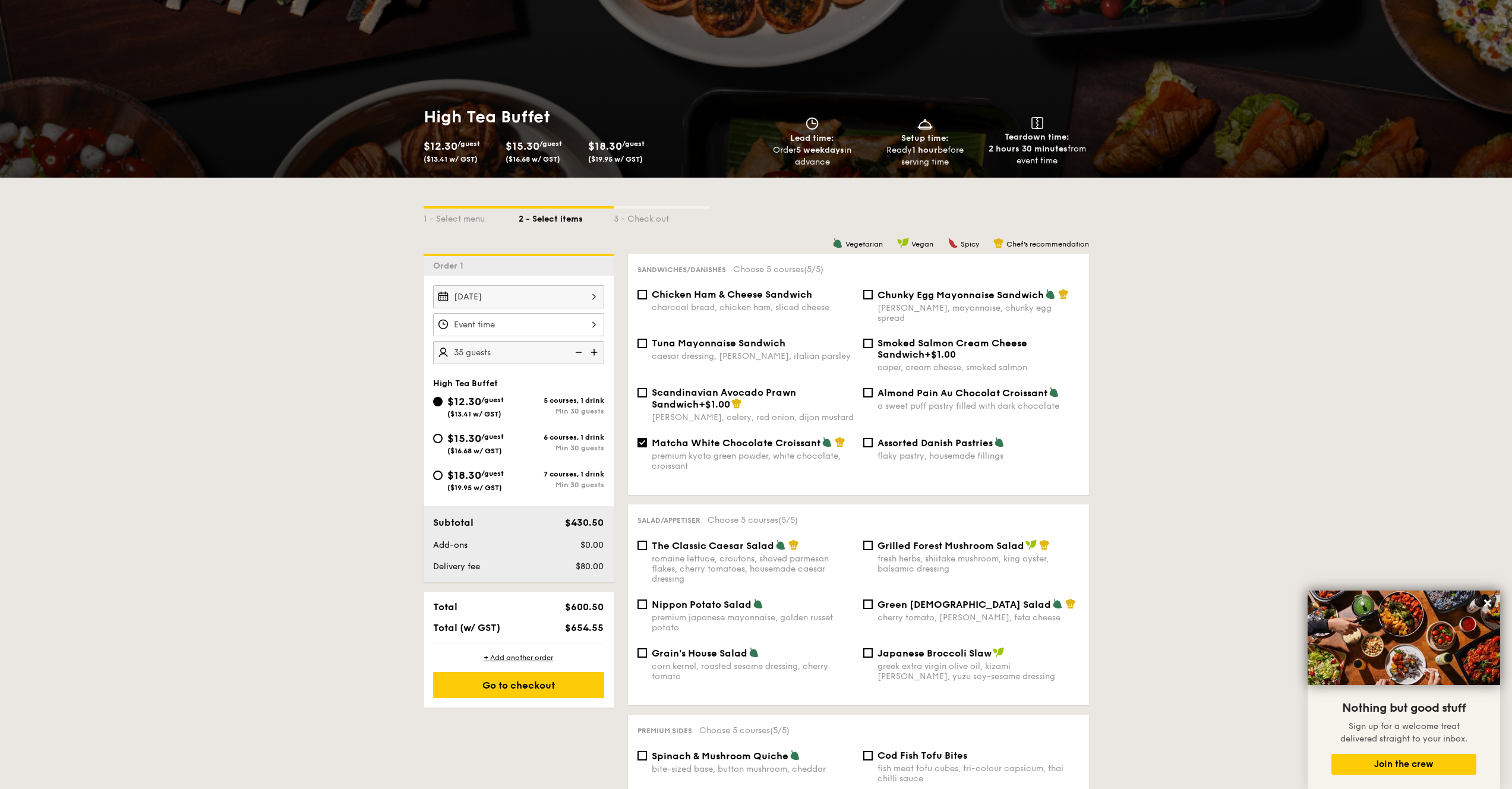
click at [514, 322] on div at bounding box center [518, 324] width 171 height 23
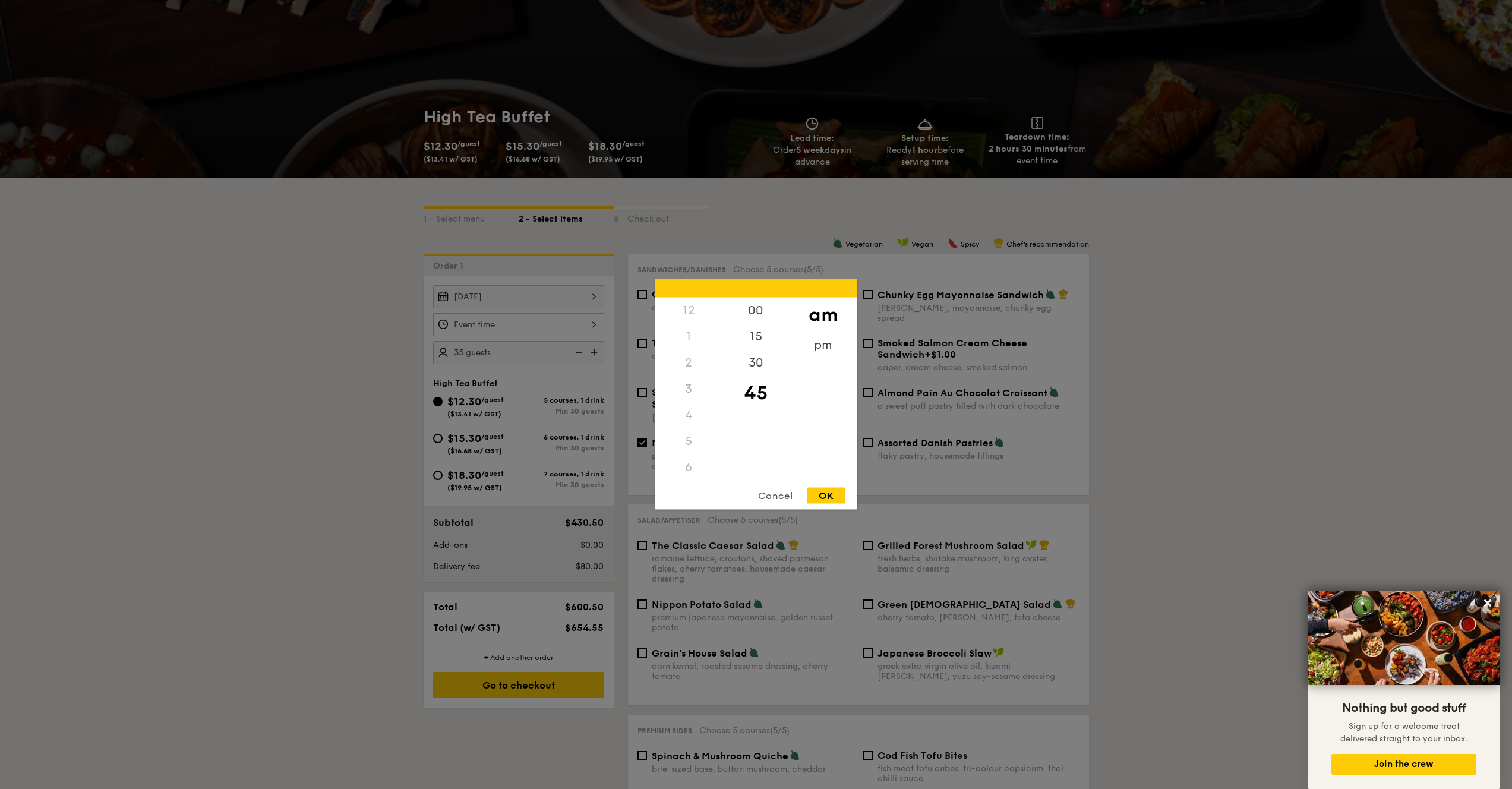
scroll to position [105, 0]
click at [829, 338] on div "pm" at bounding box center [823, 350] width 67 height 34
click at [688, 326] on div "3" at bounding box center [689, 329] width 67 height 34
click at [765, 363] on div "30" at bounding box center [756, 367] width 67 height 34
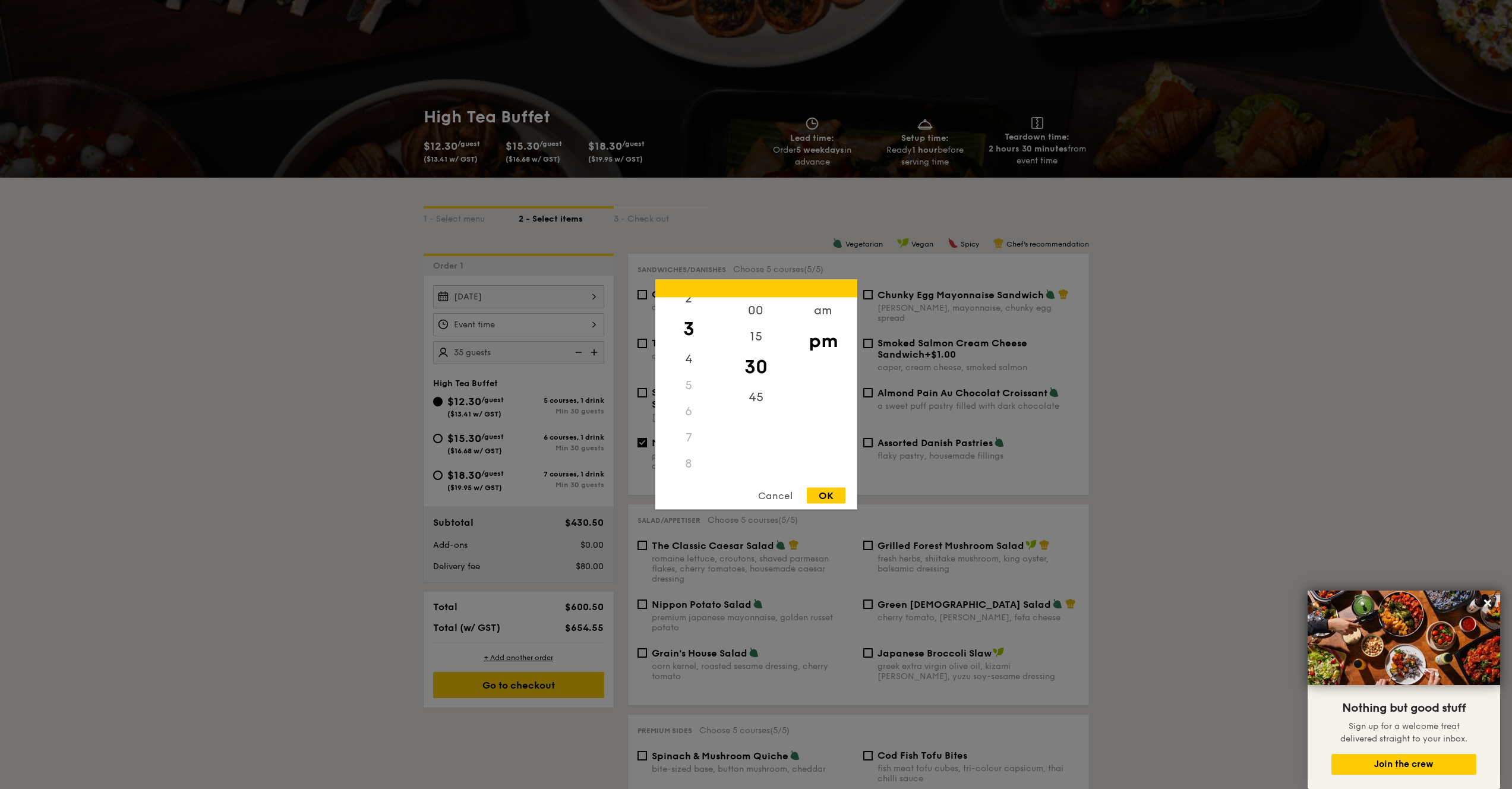
click at [831, 498] on div "OK" at bounding box center [826, 496] width 39 height 16
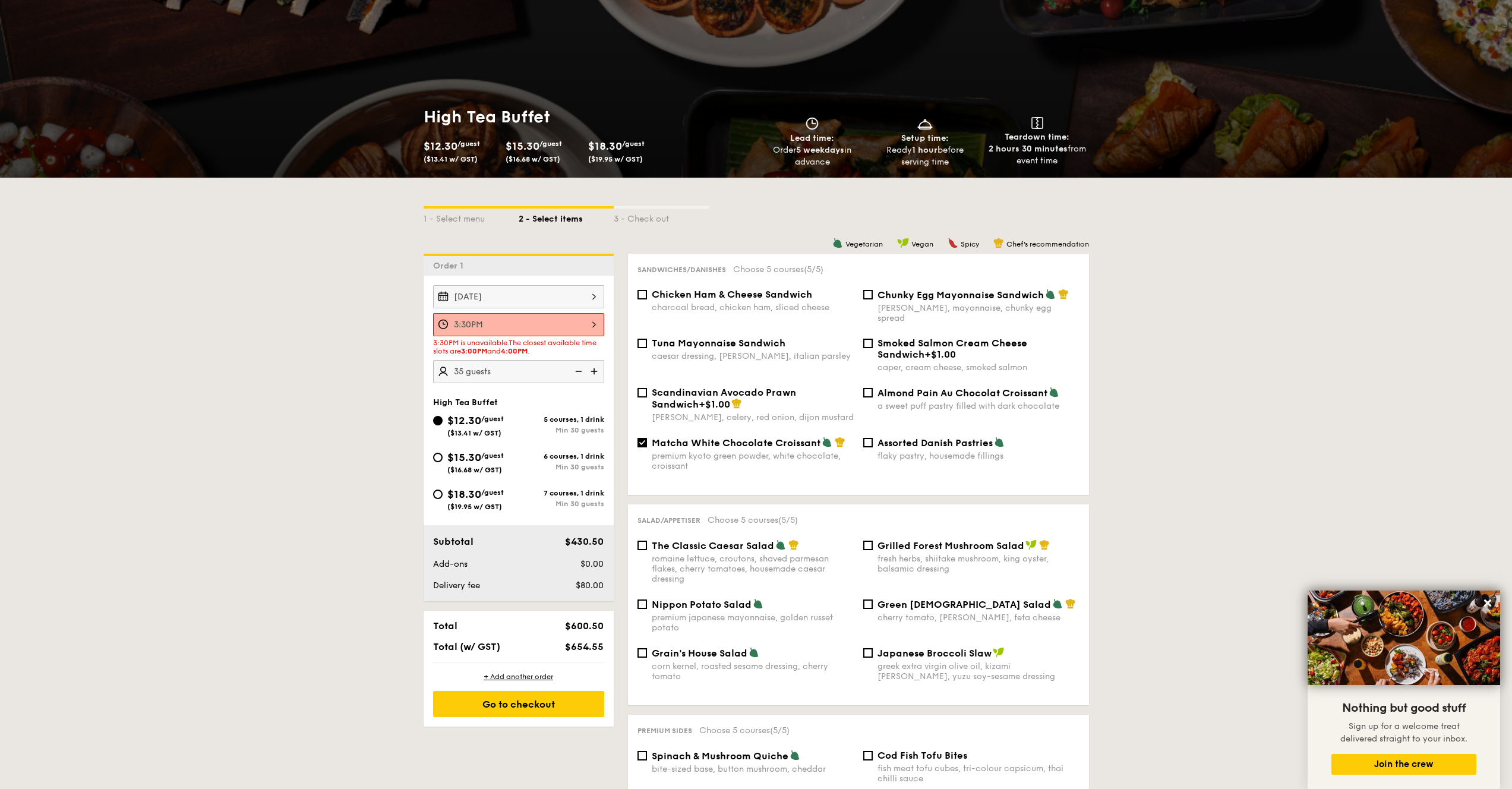
click at [539, 326] on div "3:30PM 12 1 2 3 4 5 6 7 8 9 10 11 00 15 30 45 am pm Cancel OK" at bounding box center [518, 324] width 171 height 23
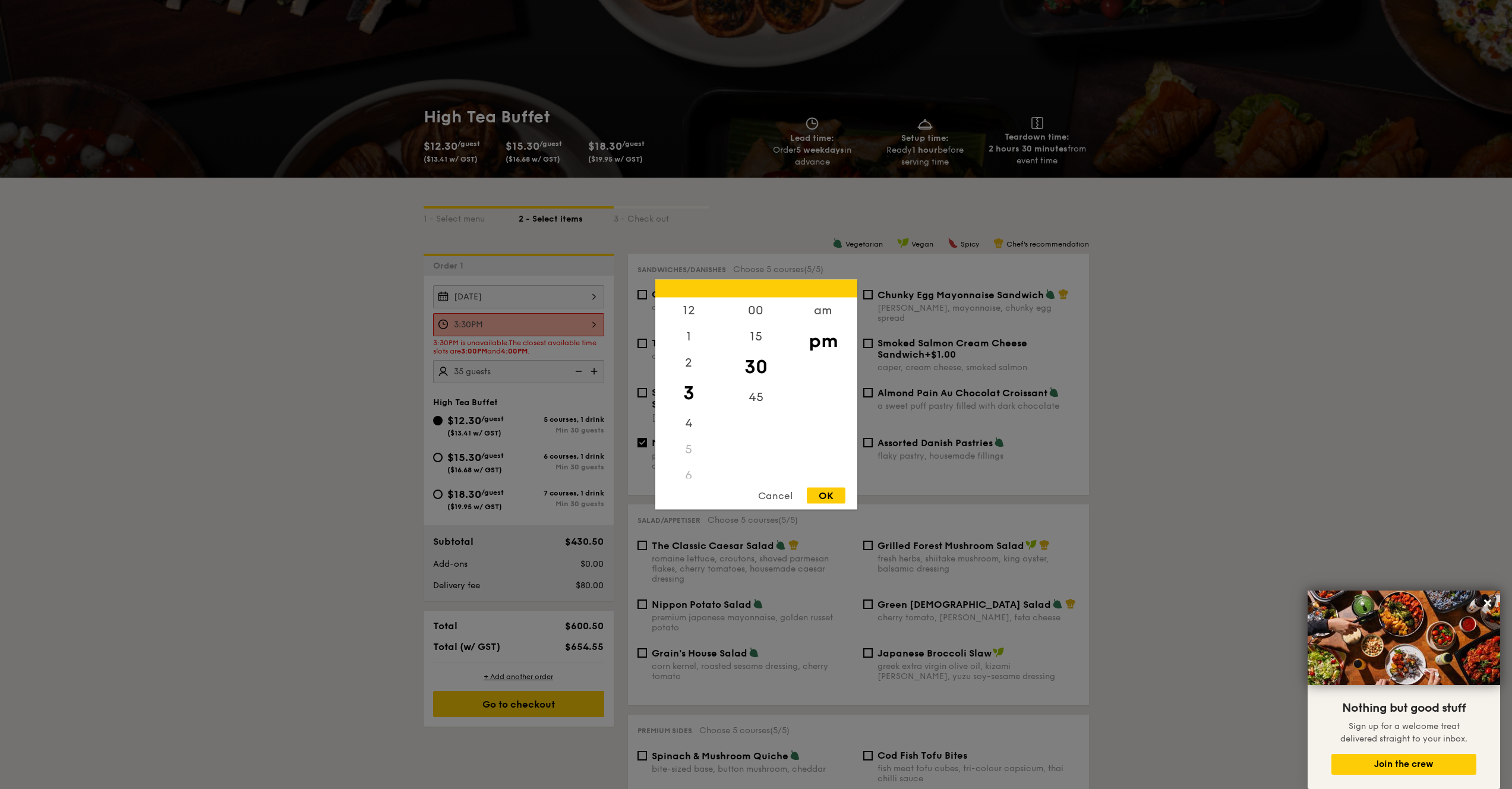
click at [689, 389] on div "3" at bounding box center [689, 393] width 67 height 34
click at [763, 318] on div "00" at bounding box center [756, 315] width 67 height 34
click at [823, 492] on div "OK" at bounding box center [826, 496] width 39 height 16
type input "3:00PM"
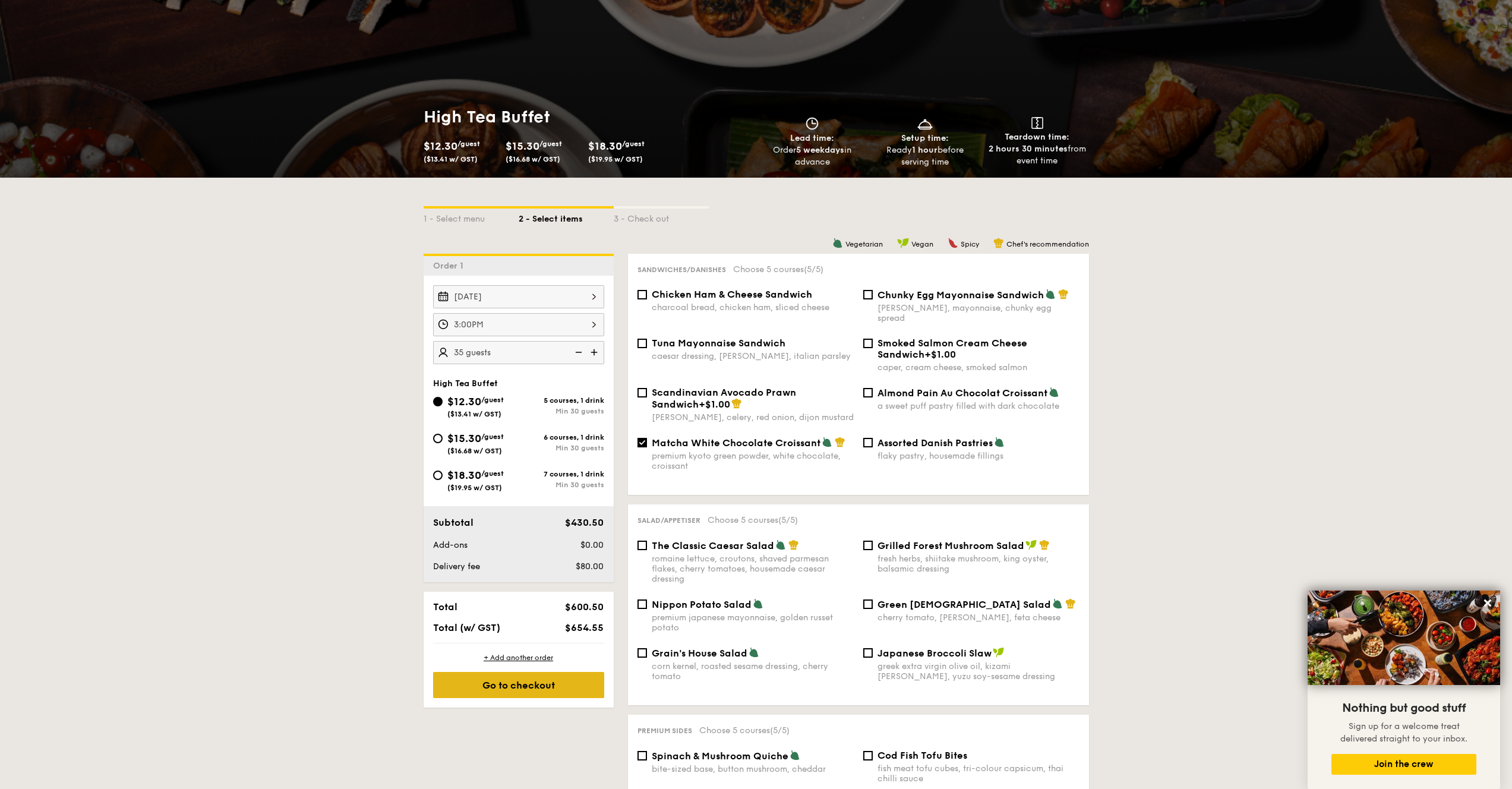
click at [548, 636] on div "Go to checkout" at bounding box center [518, 685] width 171 height 26
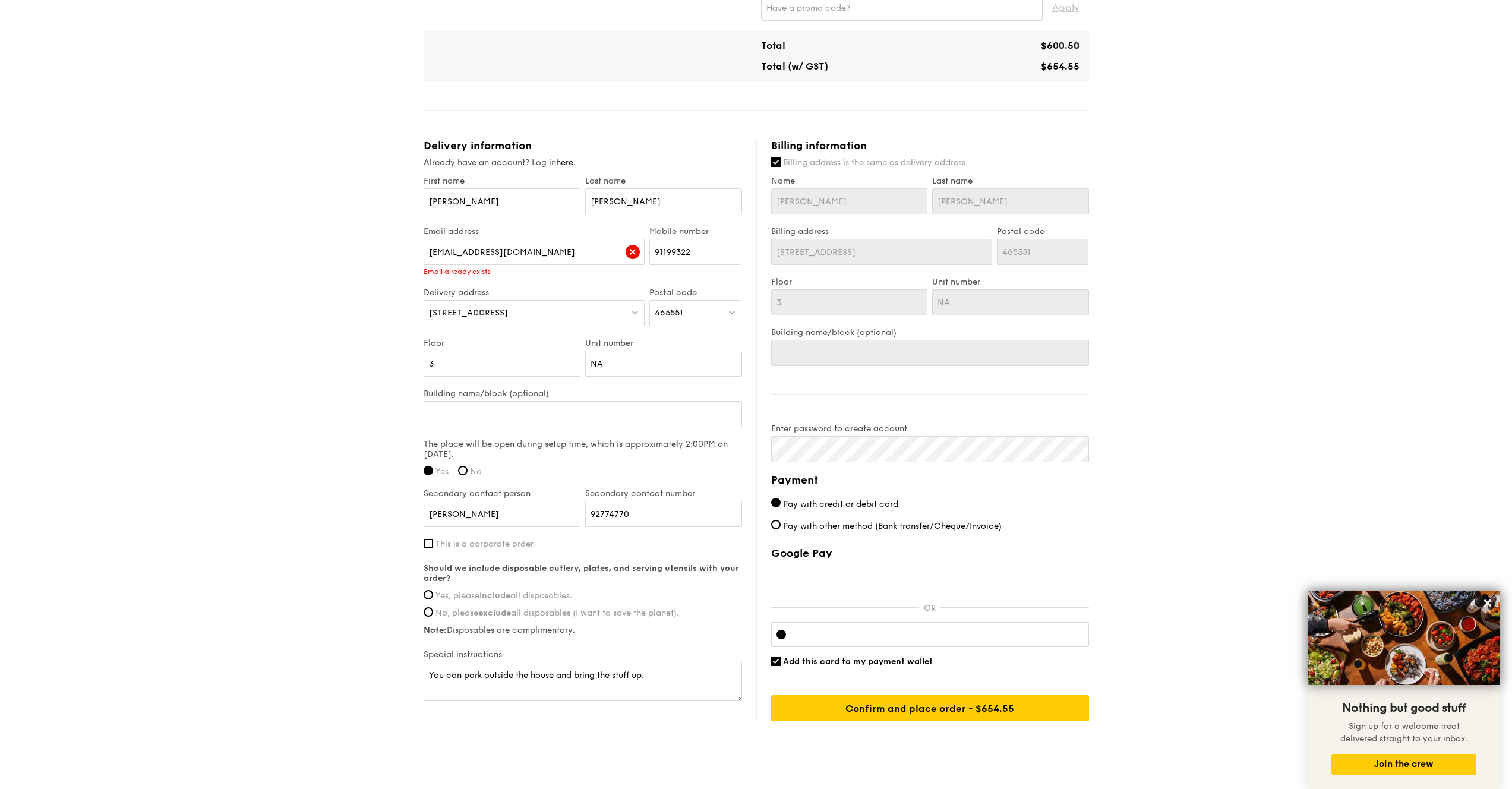
scroll to position [567, 0]
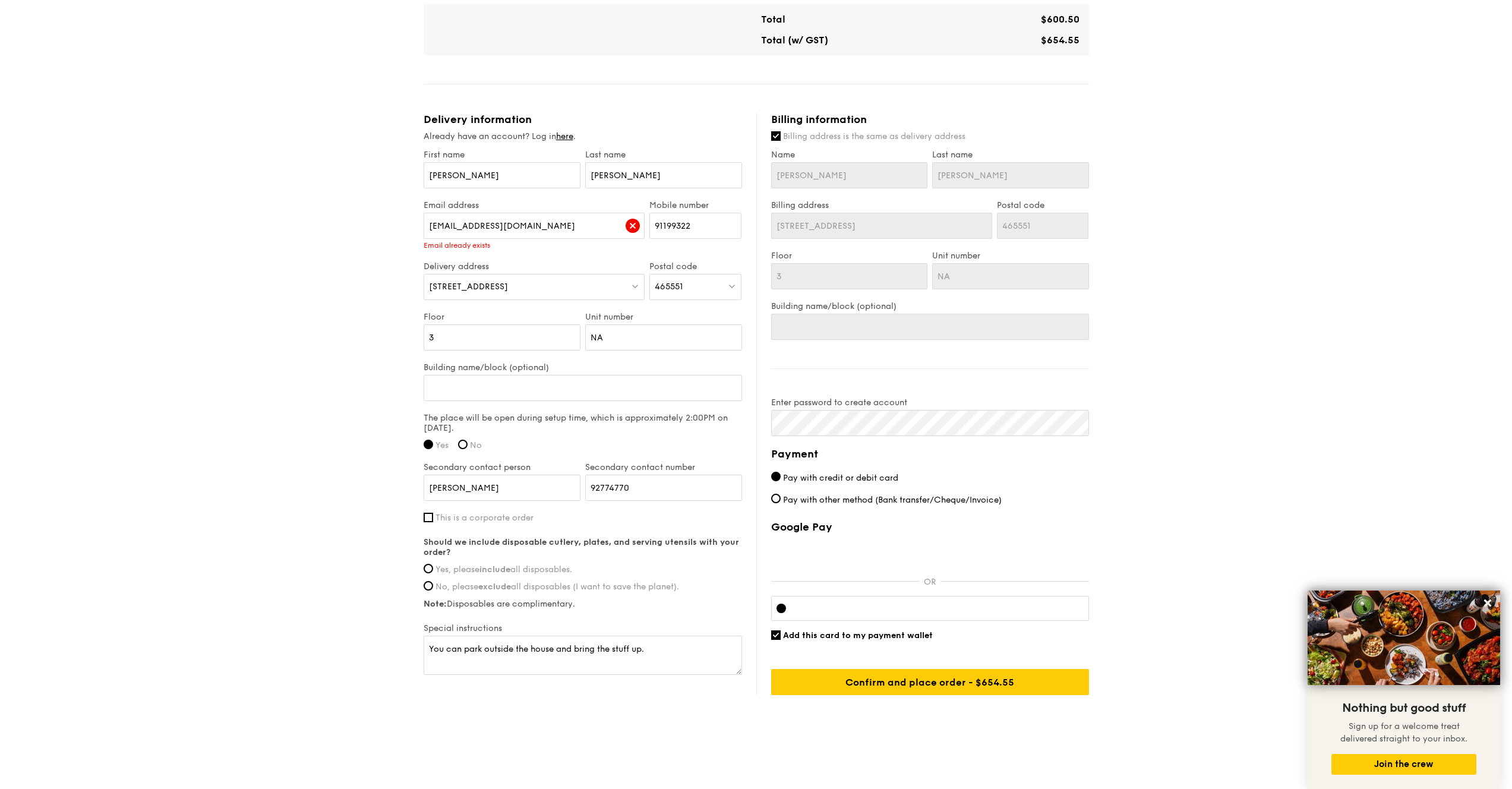
click at [844, 636] on div "High Tea Buffet $12.30 /guest ($13.41 w/ GST) 35 guests Serving time: [DATE] 3:…" at bounding box center [756, 147] width 666 height 1191
click at [855, 636] on input "Confirm and place order - $654.55" at bounding box center [930, 682] width 318 height 26
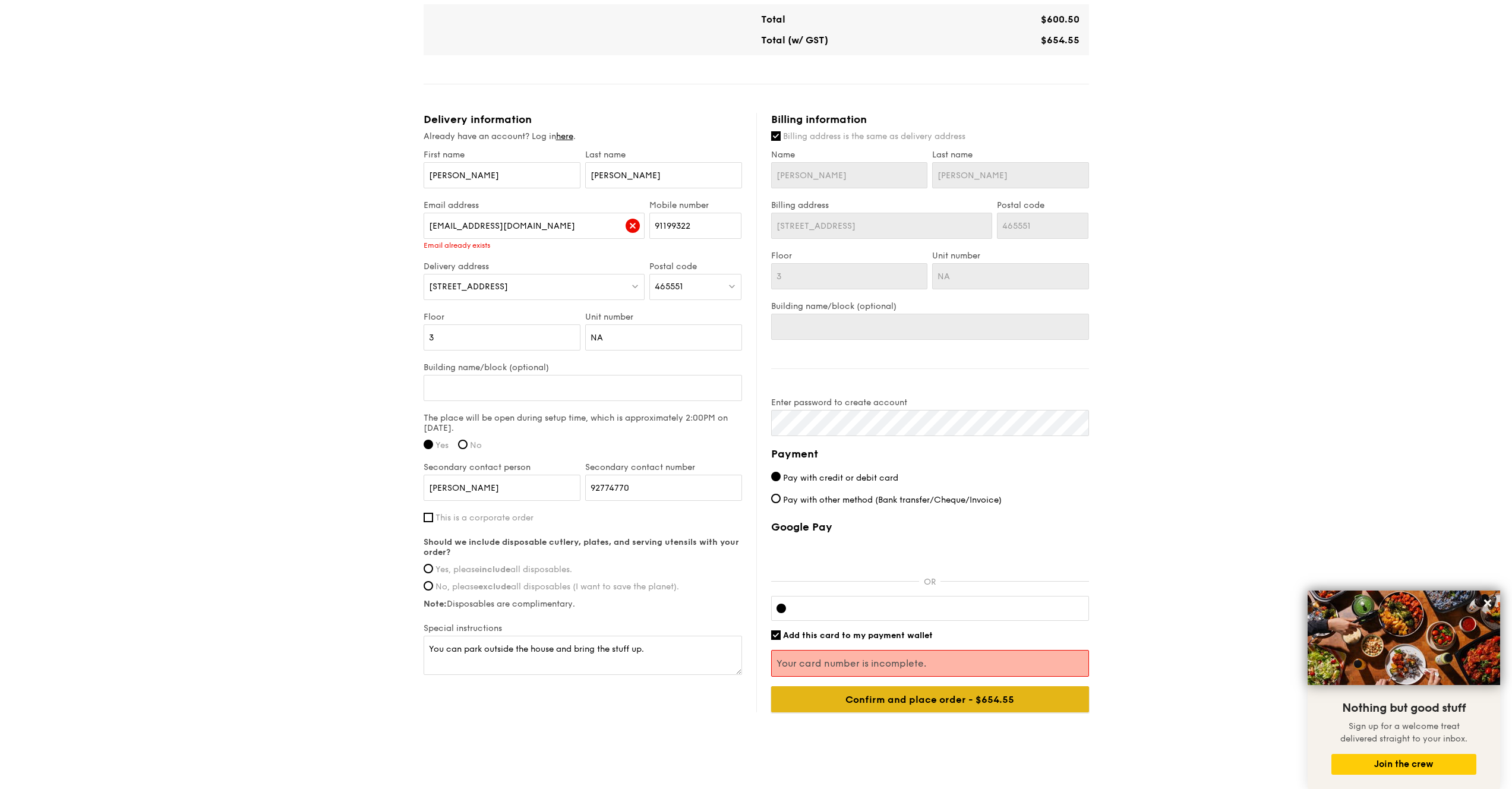
click at [841, 636] on input "Confirm and place order - $654.55" at bounding box center [930, 699] width 318 height 26
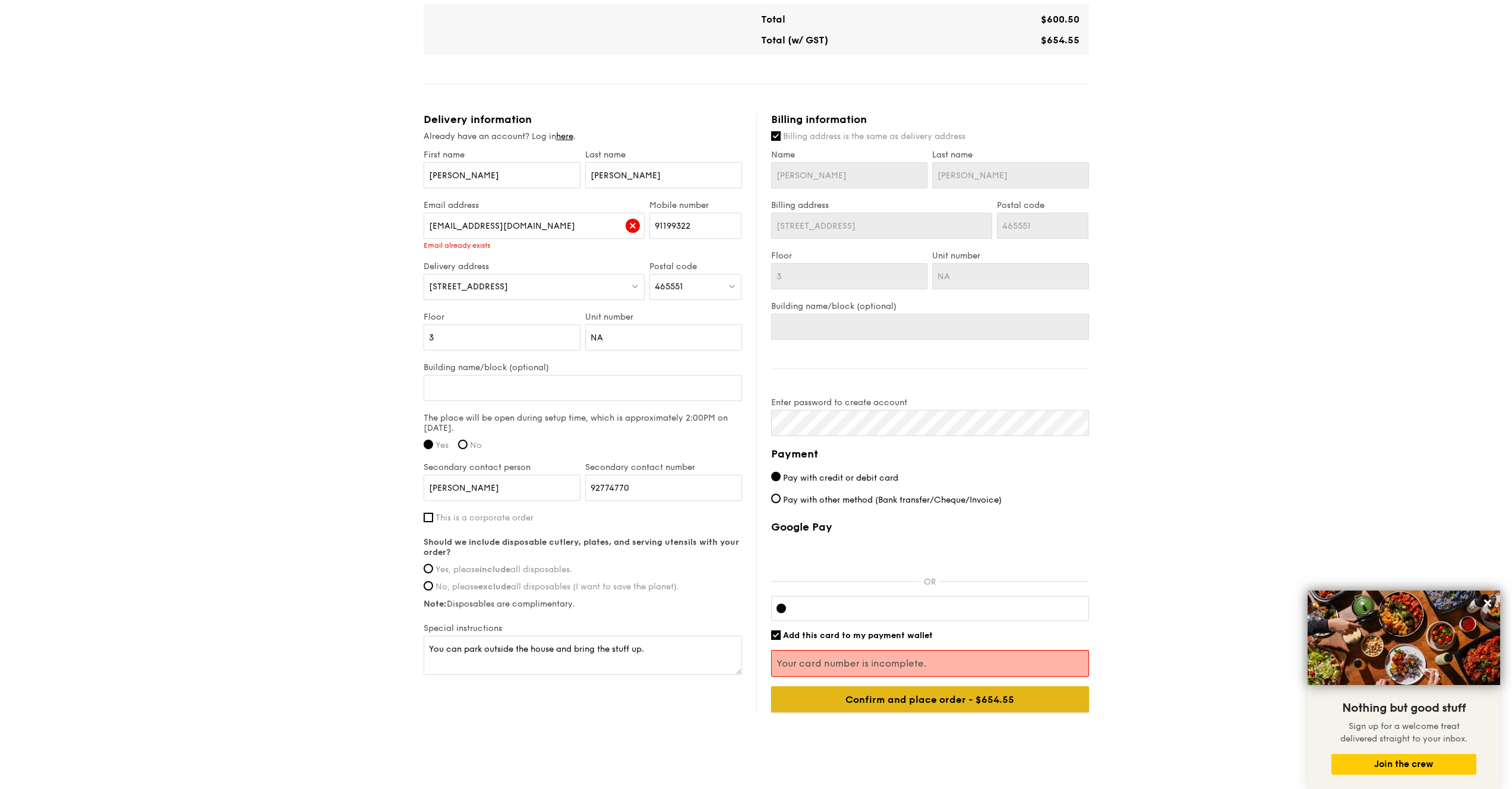
click at [841, 636] on input "Confirm and place order - $654.55" at bounding box center [930, 699] width 318 height 26
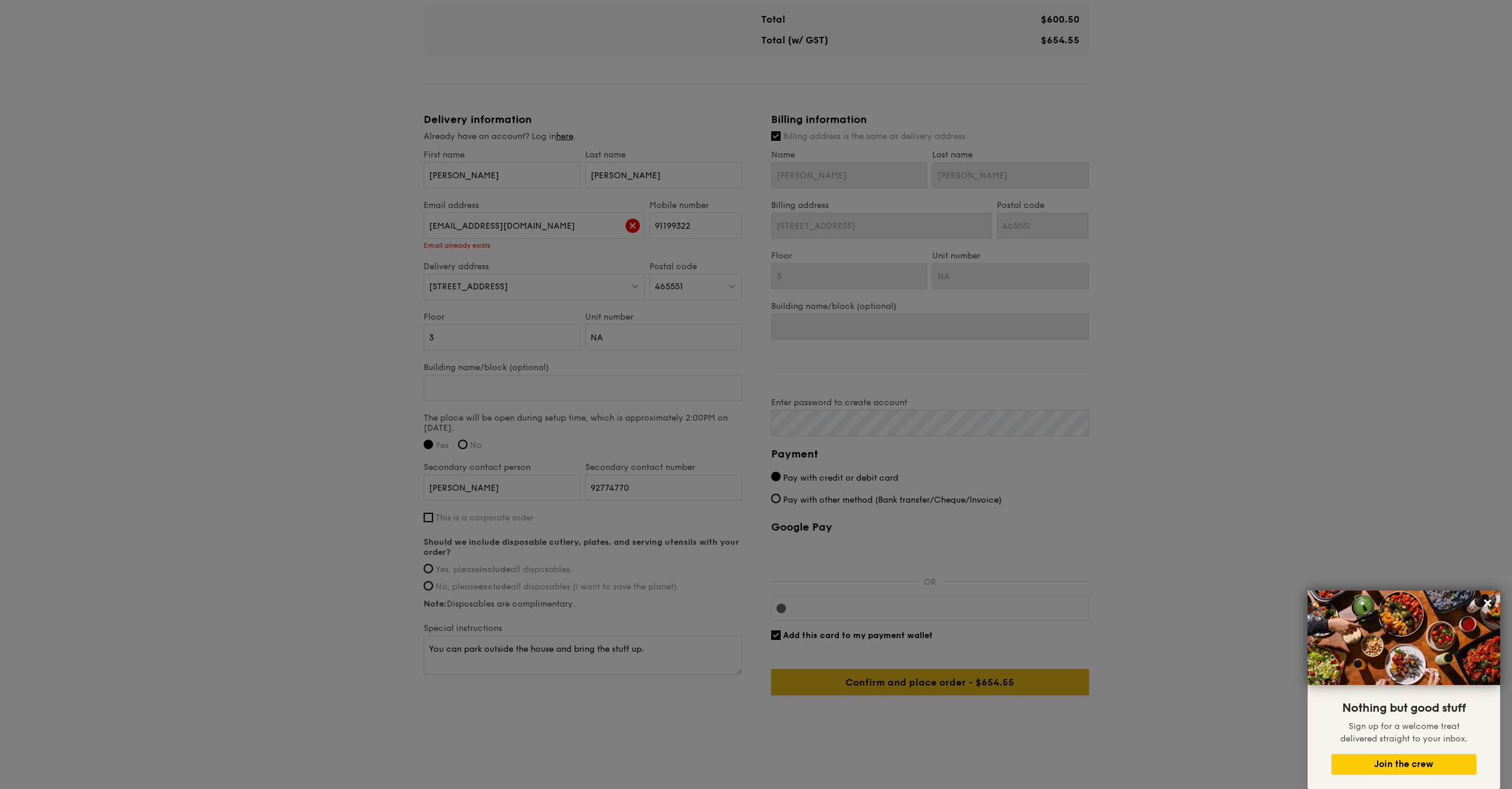
click at [841, 636] on input "Confirm and place order - $654.55" at bounding box center [930, 682] width 318 height 26
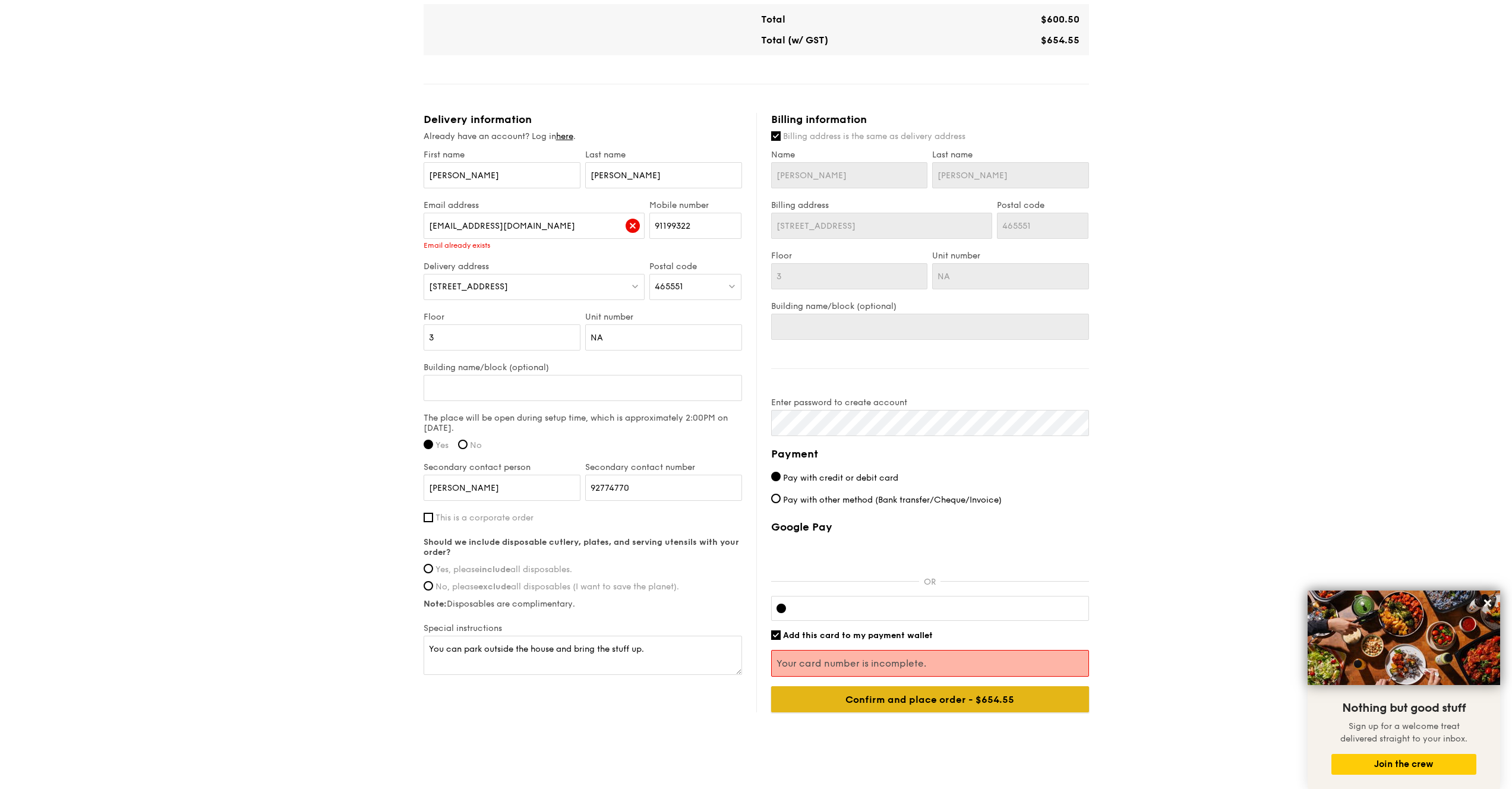
click at [841, 636] on input "Confirm and place order - $654.55" at bounding box center [930, 699] width 318 height 26
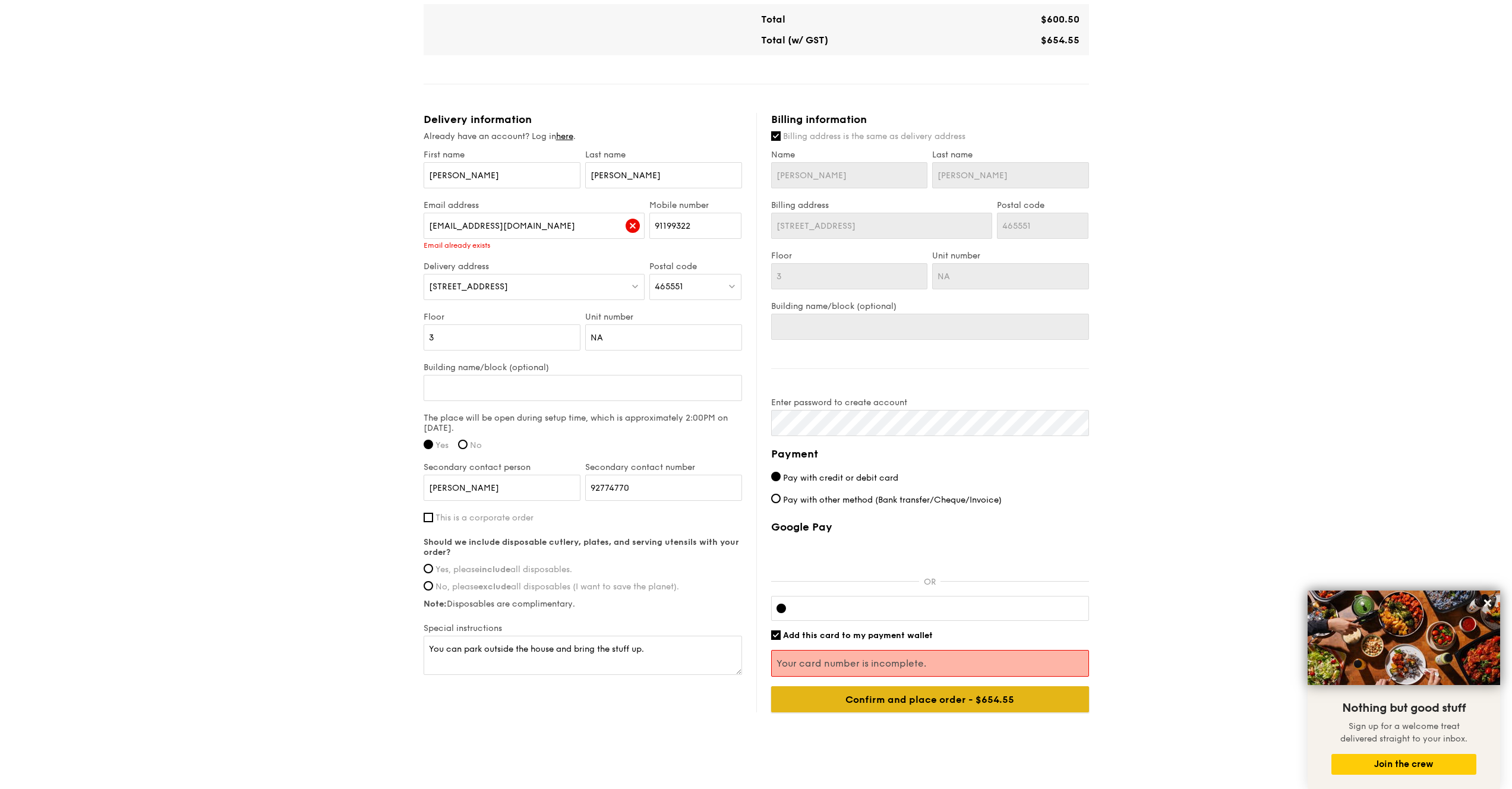
click at [841, 636] on input "Confirm and place order - $654.55" at bounding box center [930, 699] width 318 height 26
click at [891, 505] on label "Pay with other method (Bank transfer/Cheque/Invoice)" at bounding box center [930, 500] width 318 height 13
click at [781, 503] on input "Pay with other method (Bank transfer/Cheque/Invoice)" at bounding box center [776, 498] width 10 height 10
radio input "true"
click at [874, 636] on div "Confirm and place order - $654.55" at bounding box center [930, 699] width 318 height 26
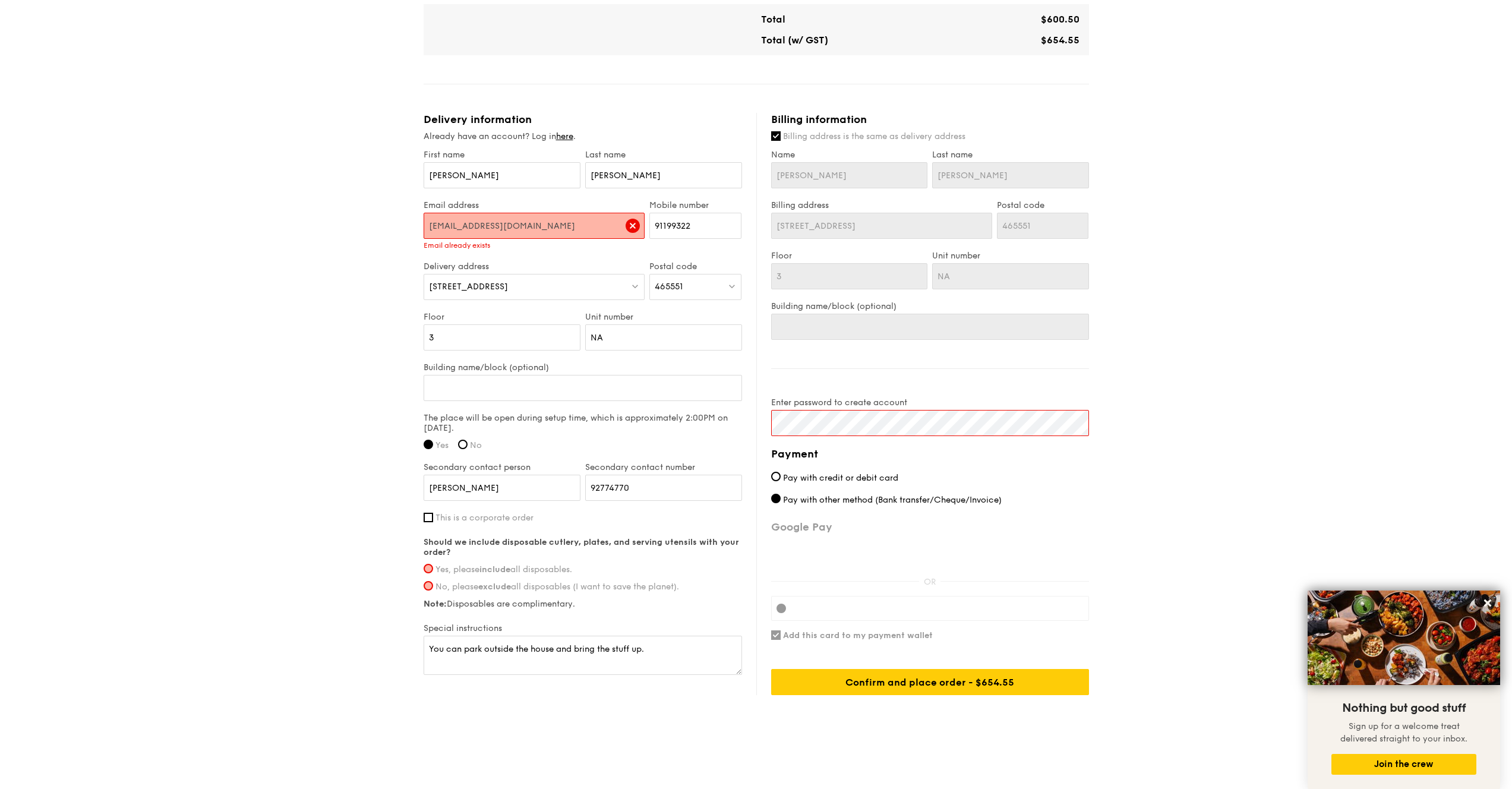
click at [515, 237] on input "[EMAIL_ADDRESS][DOMAIN_NAME]" at bounding box center [535, 225] width 222 height 26
click at [939, 365] on div "Billing information Billing address is the same as delivery address Name Binh L…" at bounding box center [922, 404] width 332 height 582
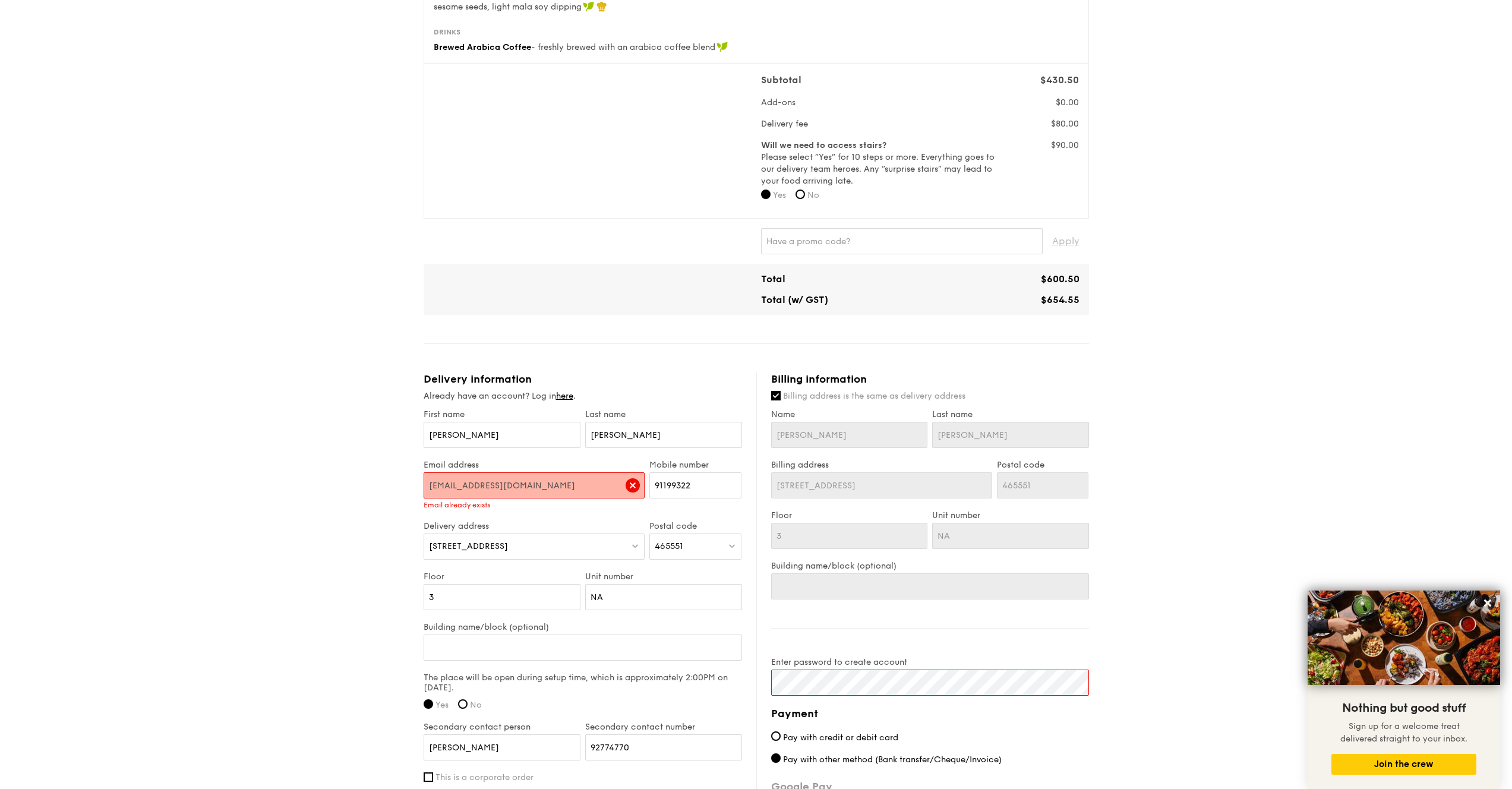
scroll to position [0, 0]
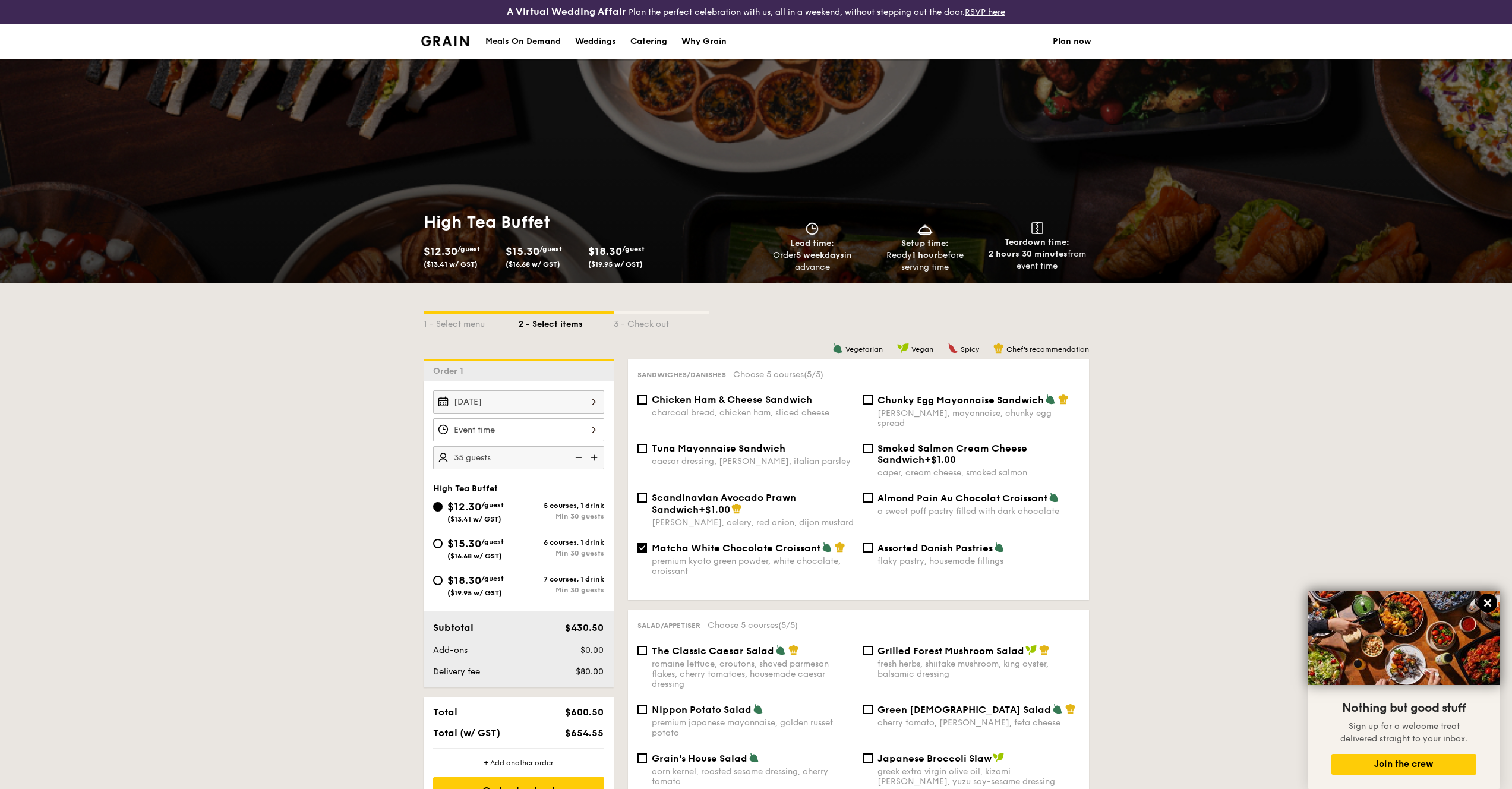
click at [939, 608] on icon at bounding box center [1487, 603] width 10 height 10
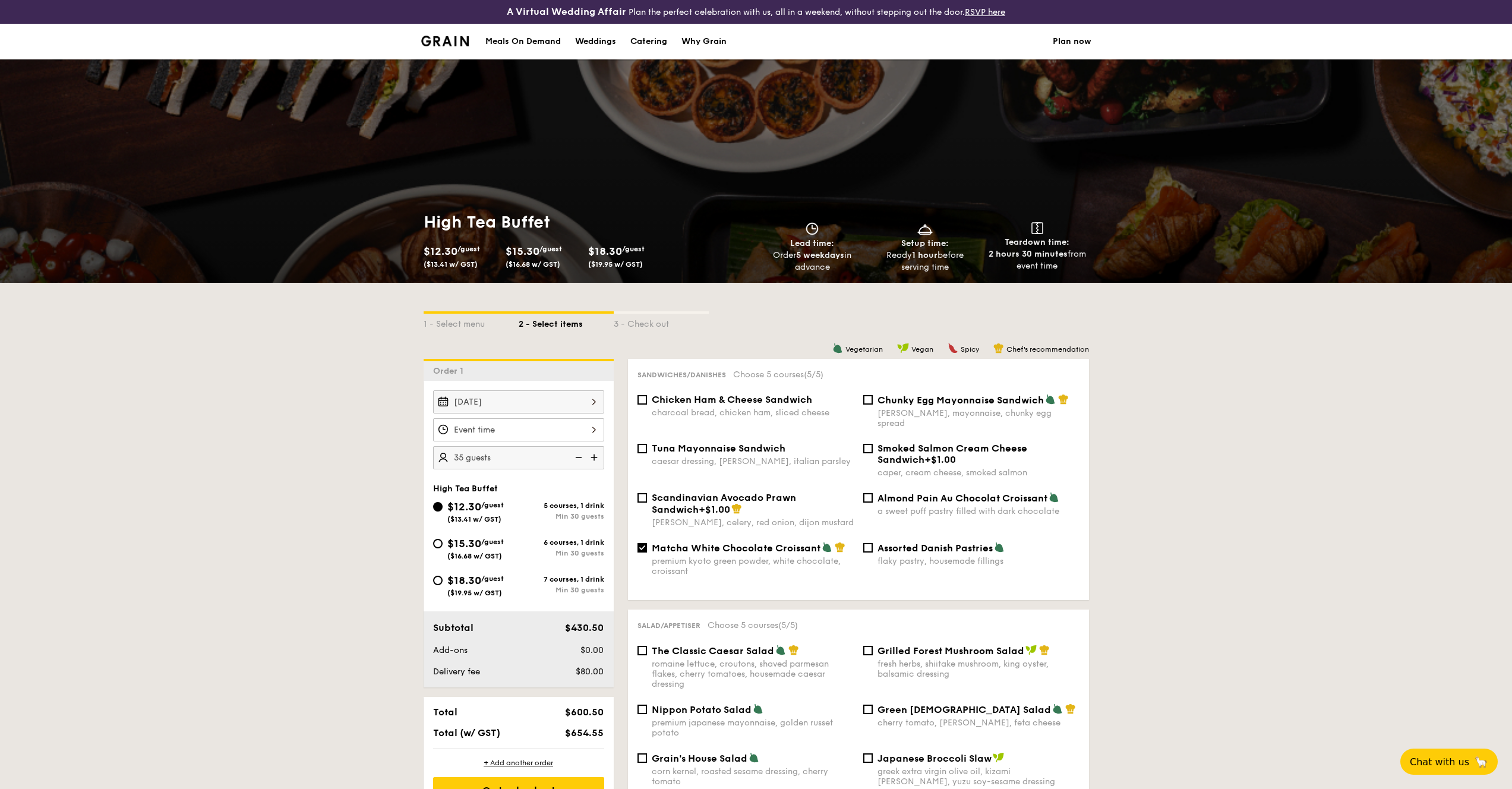
click at [939, 211] on div "High Tea Buffet $12.30 /guest ($13.41 w/ GST) $15.30 /guest ($16.68 w/ GST) $18…" at bounding box center [756, 242] width 1512 height 81
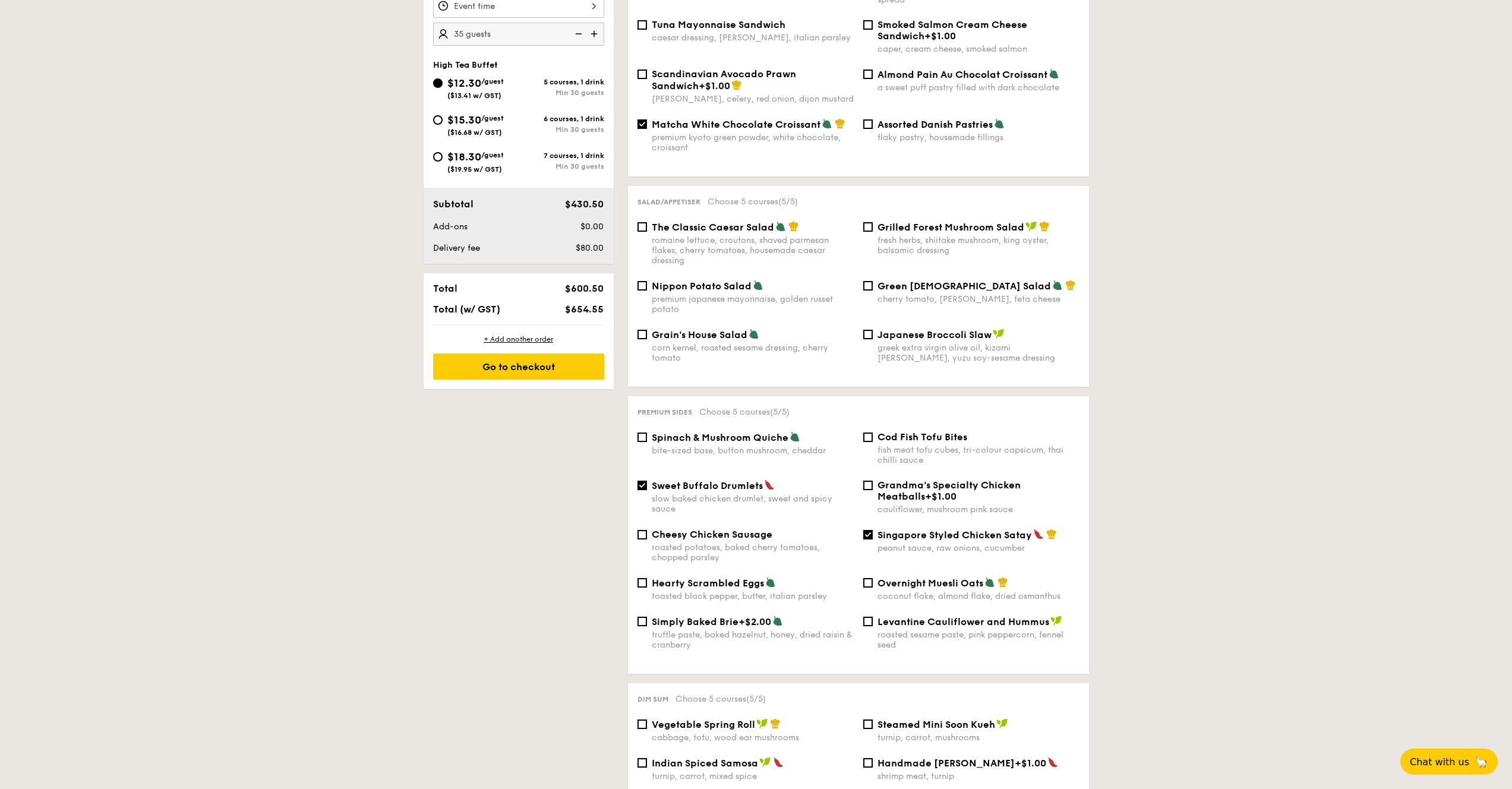
scroll to position [436, 0]
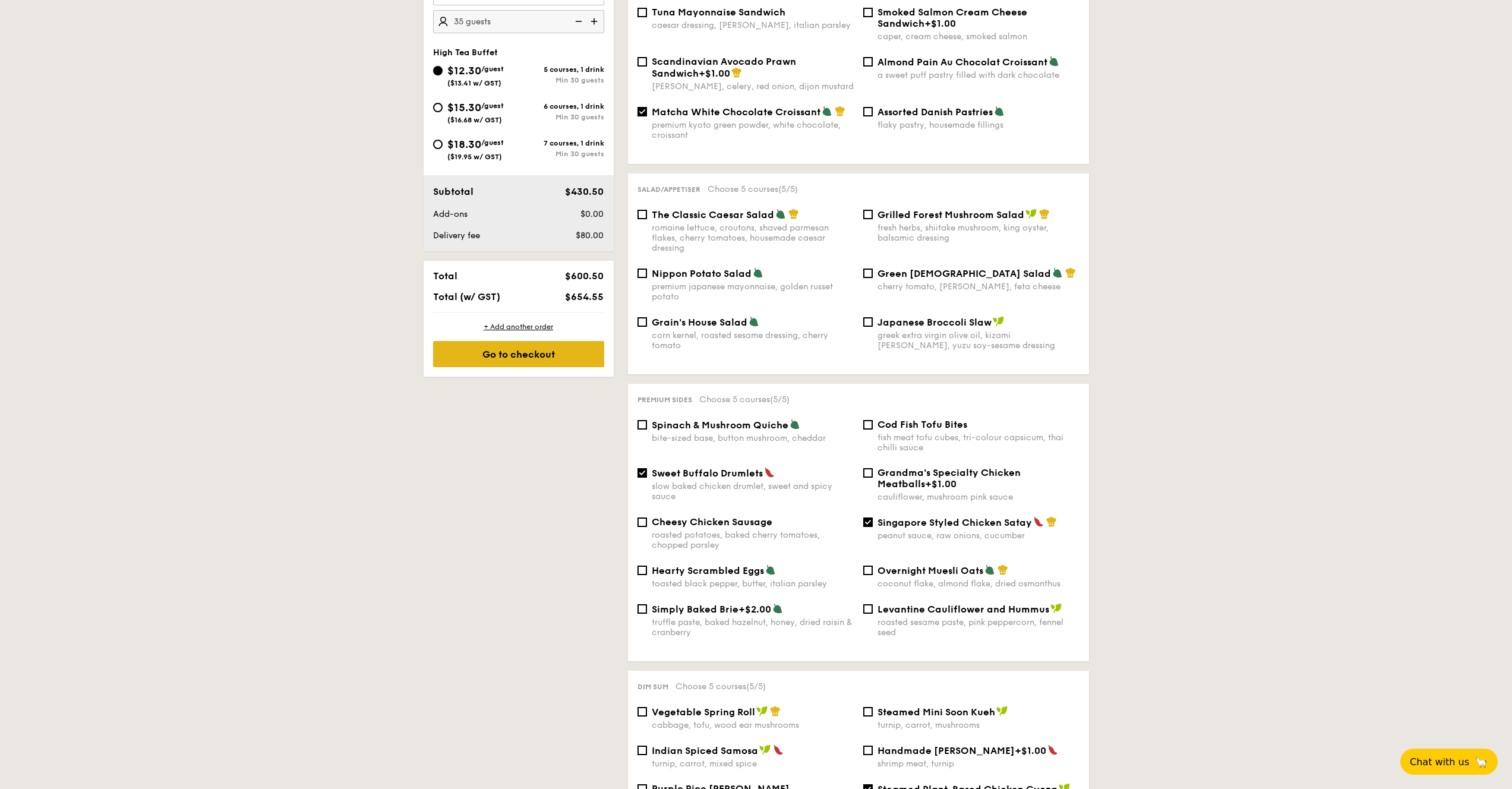
click at [566, 360] on div "Go to checkout" at bounding box center [518, 354] width 171 height 26
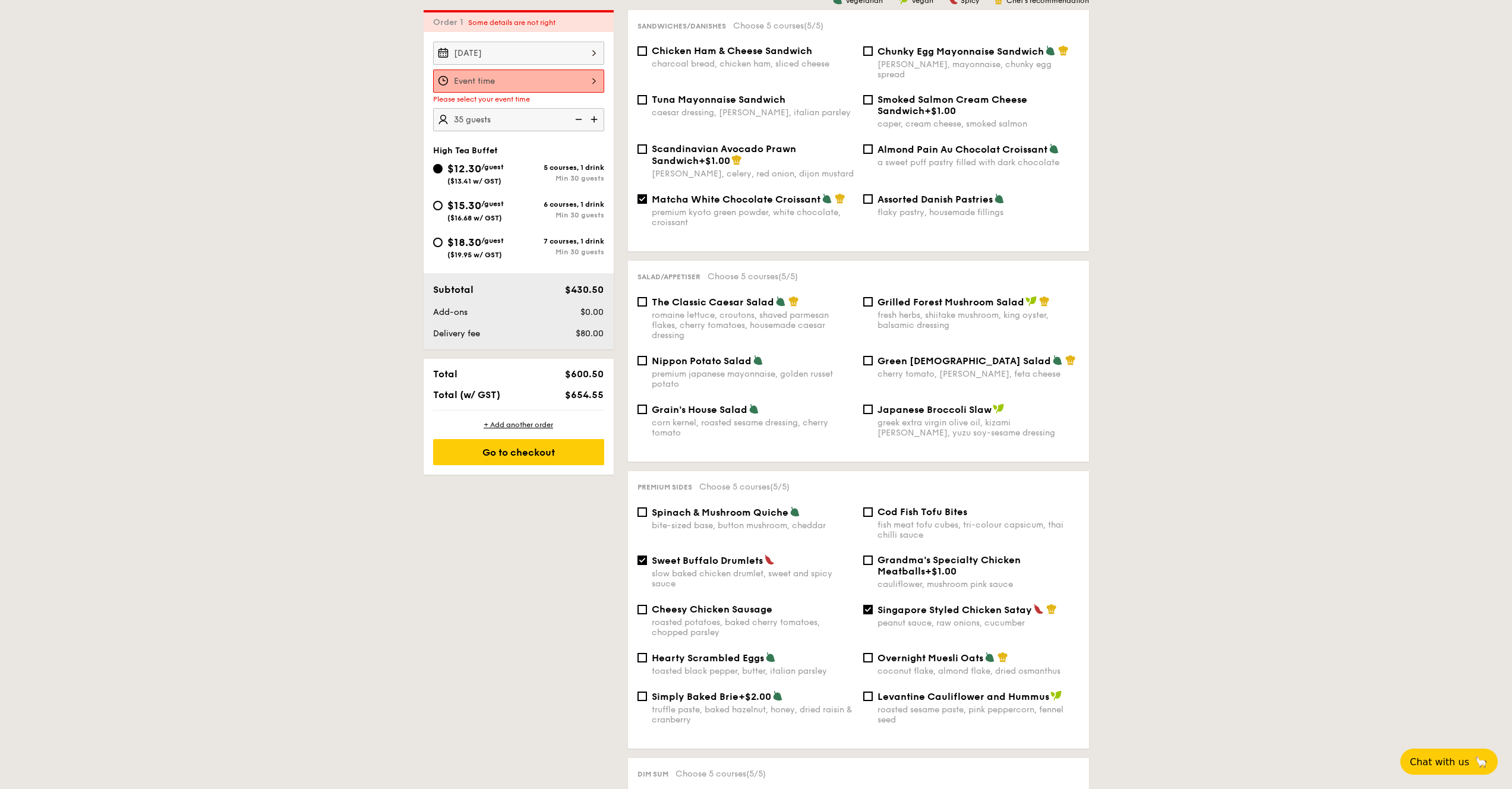
scroll to position [341, 0]
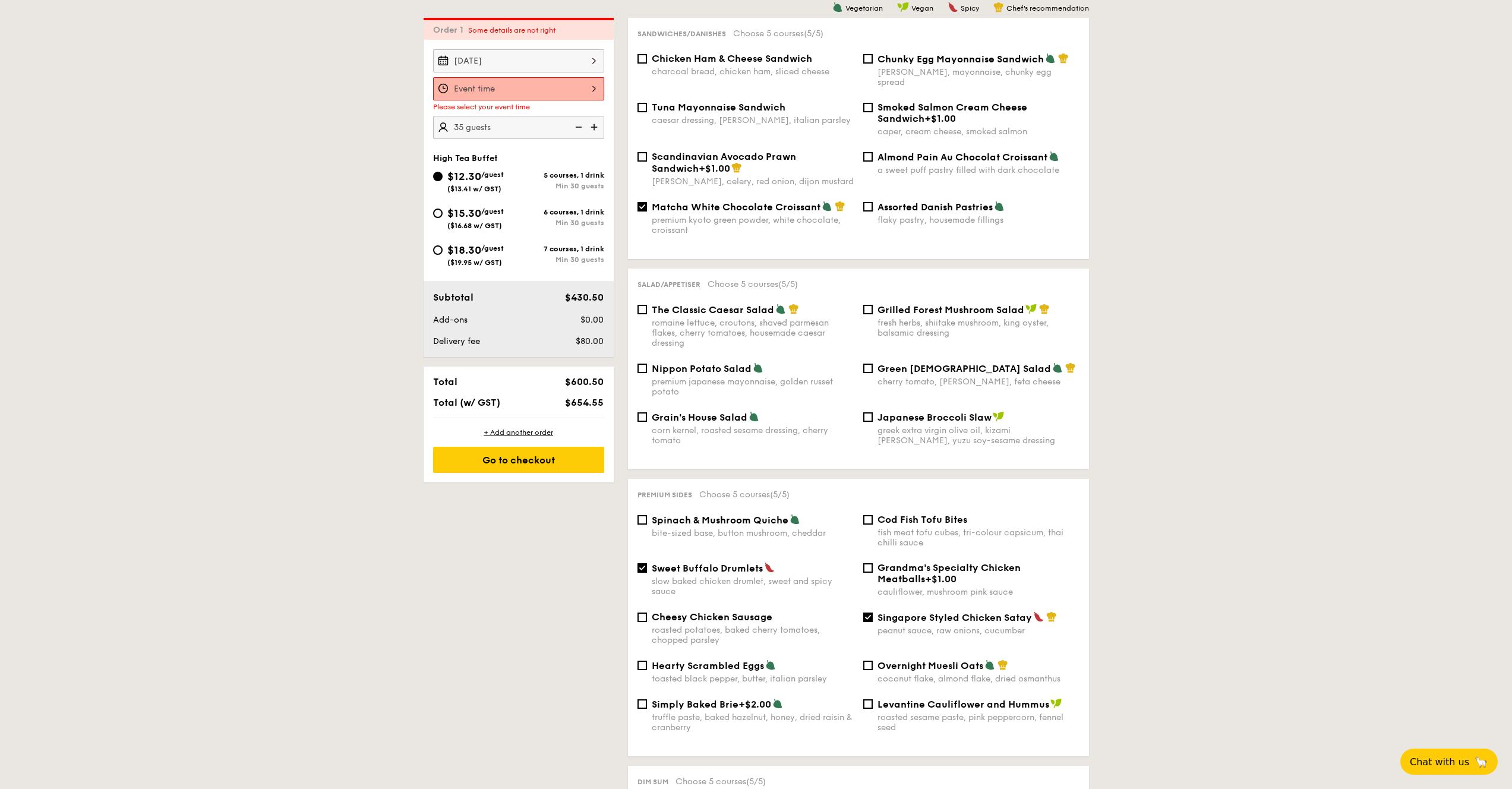
click at [543, 93] on div at bounding box center [518, 88] width 171 height 23
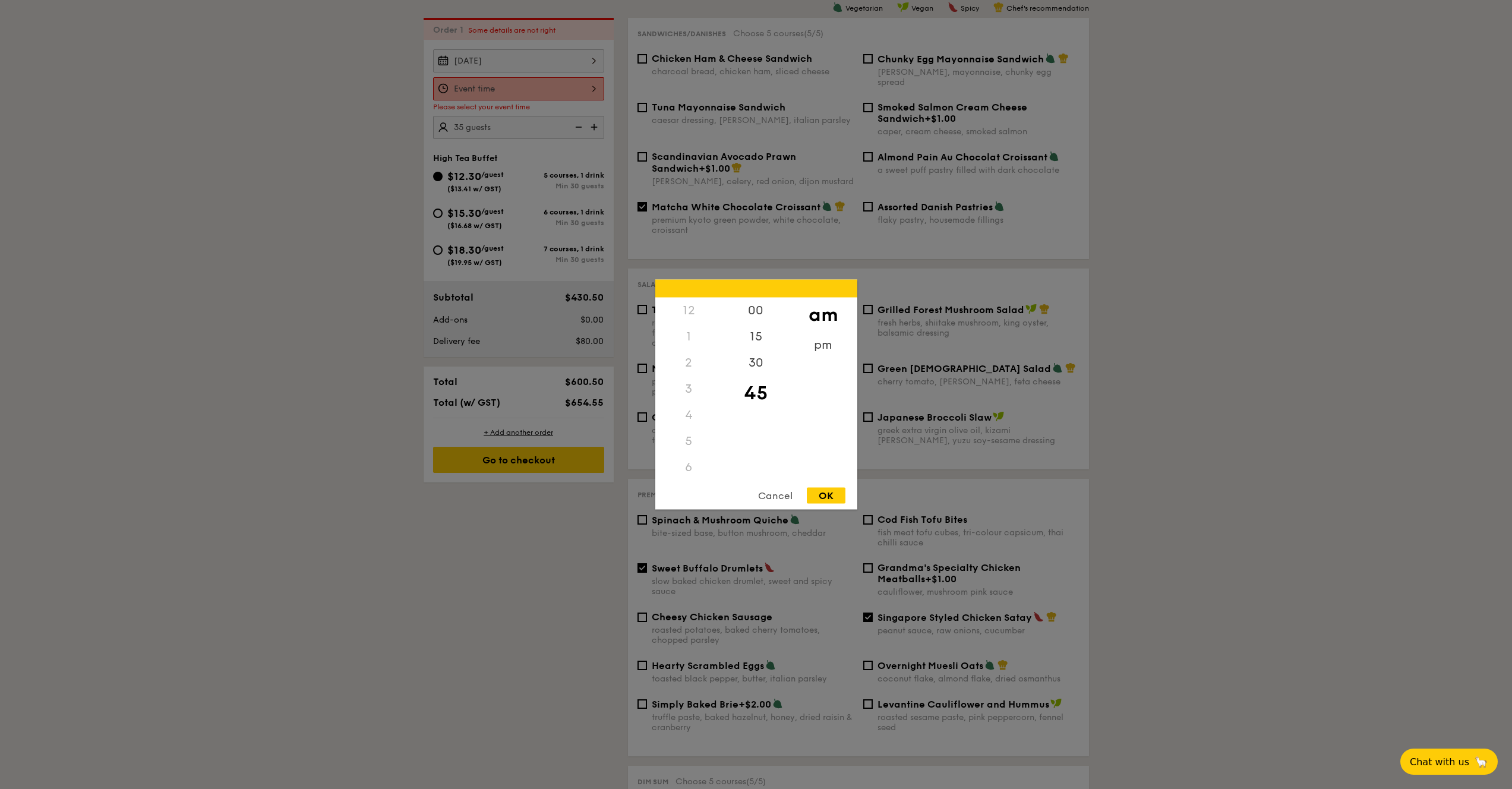
scroll to position [105, 0]
click at [816, 344] on div "pm" at bounding box center [823, 350] width 67 height 34
click at [684, 326] on div "3" at bounding box center [689, 326] width 67 height 34
click at [760, 320] on div "00" at bounding box center [756, 315] width 67 height 34
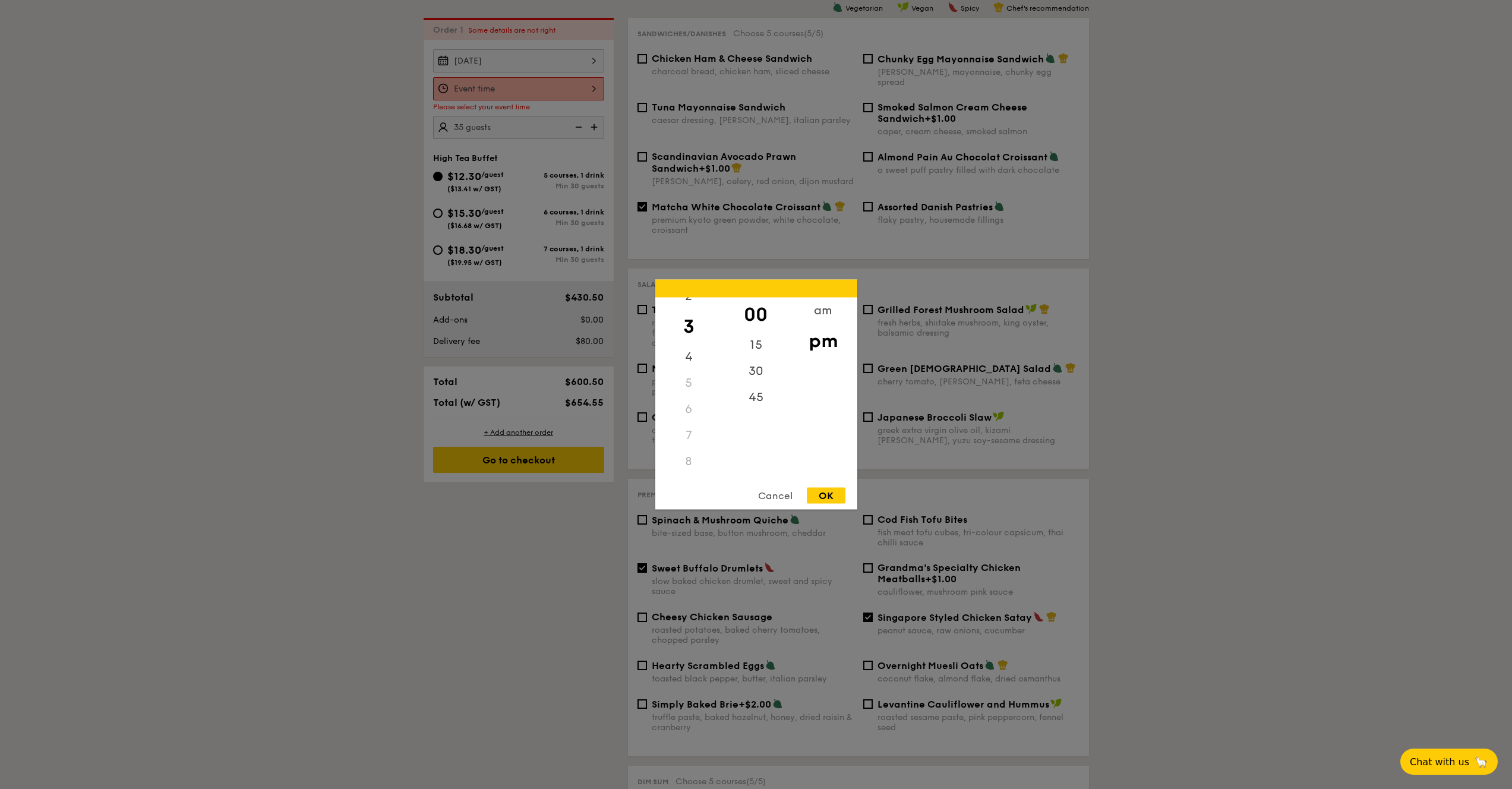
click at [826, 489] on div "OK" at bounding box center [826, 496] width 39 height 16
type input "3:00PM"
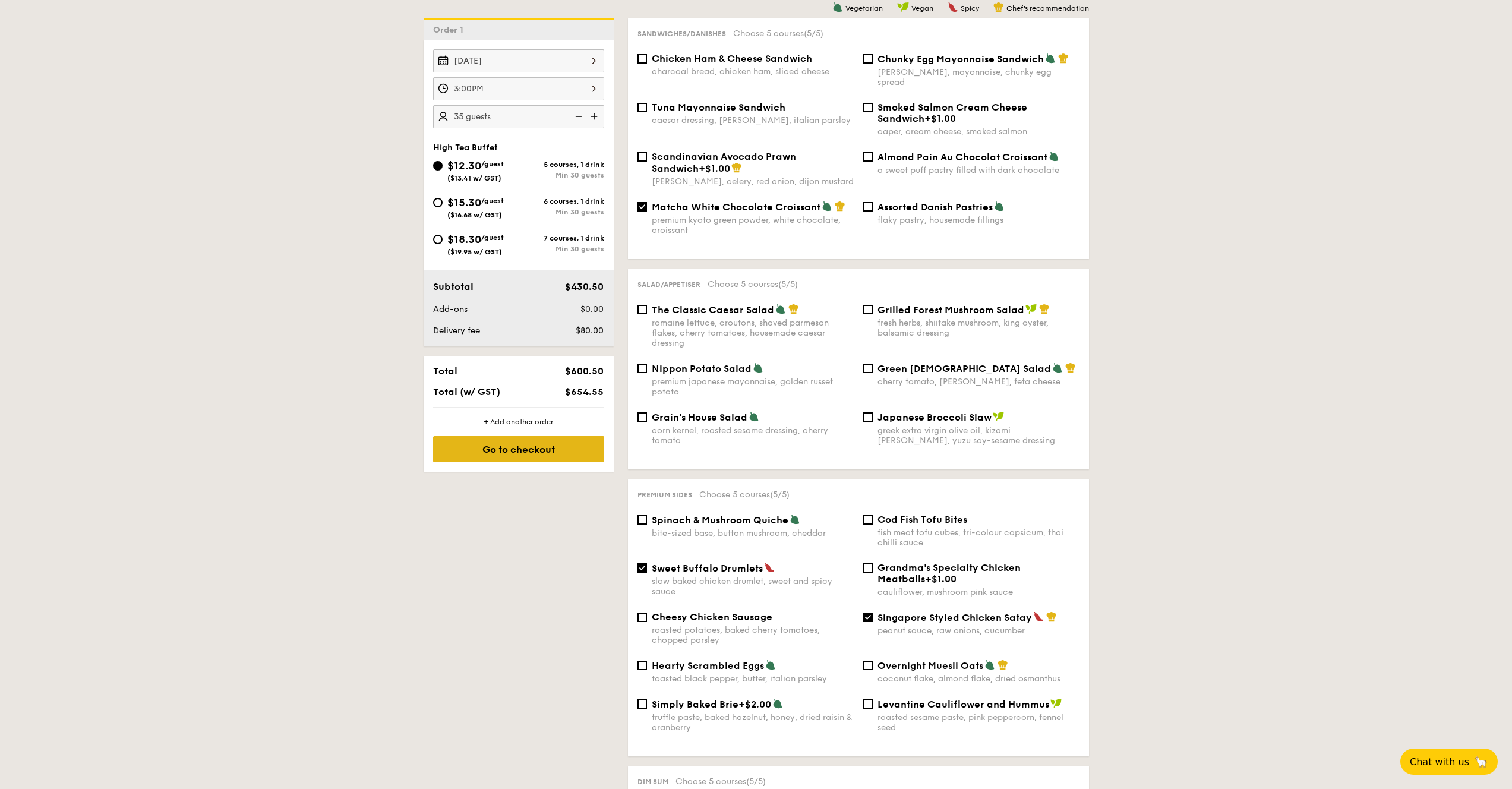
click at [550, 437] on div "Go to checkout" at bounding box center [518, 448] width 171 height 26
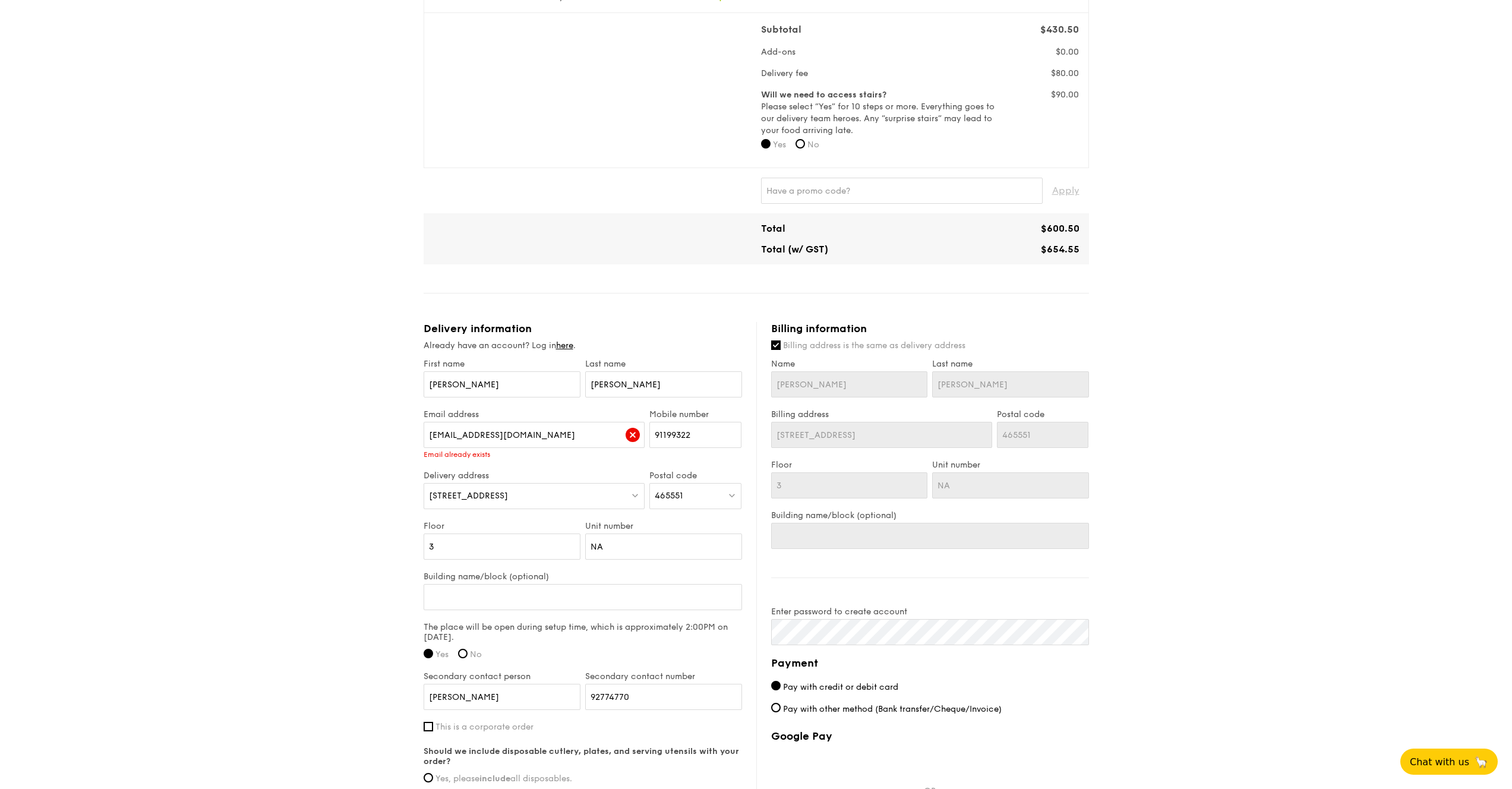
scroll to position [567, 0]
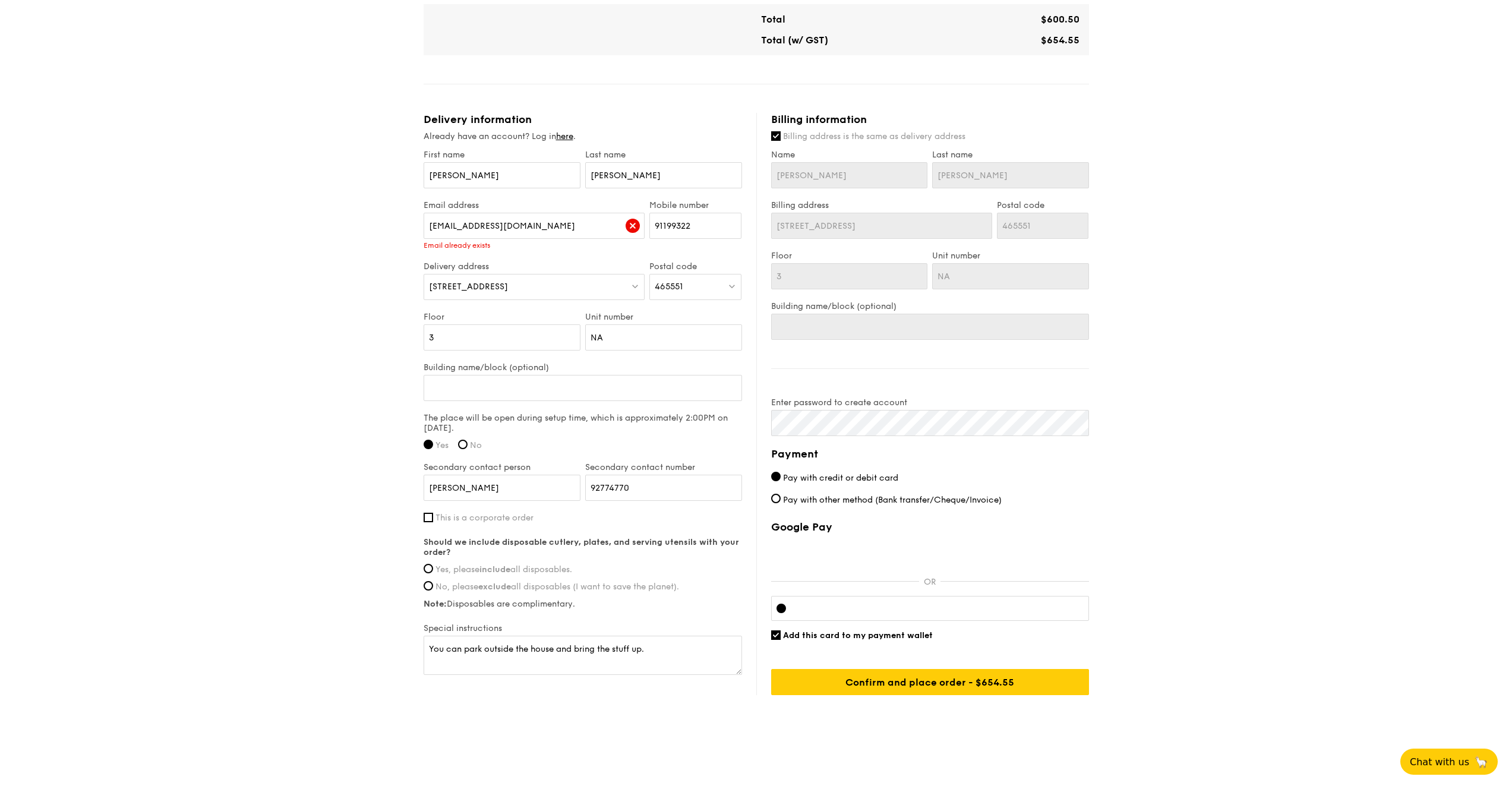
click at [939, 407] on label "Enter password to create account" at bounding box center [930, 403] width 318 height 10
click at [939, 370] on div "Billing information Billing address is the same as delivery address Name Binh L…" at bounding box center [922, 404] width 332 height 582
click at [939, 636] on input "Confirm and place order - $654.55" at bounding box center [930, 682] width 318 height 26
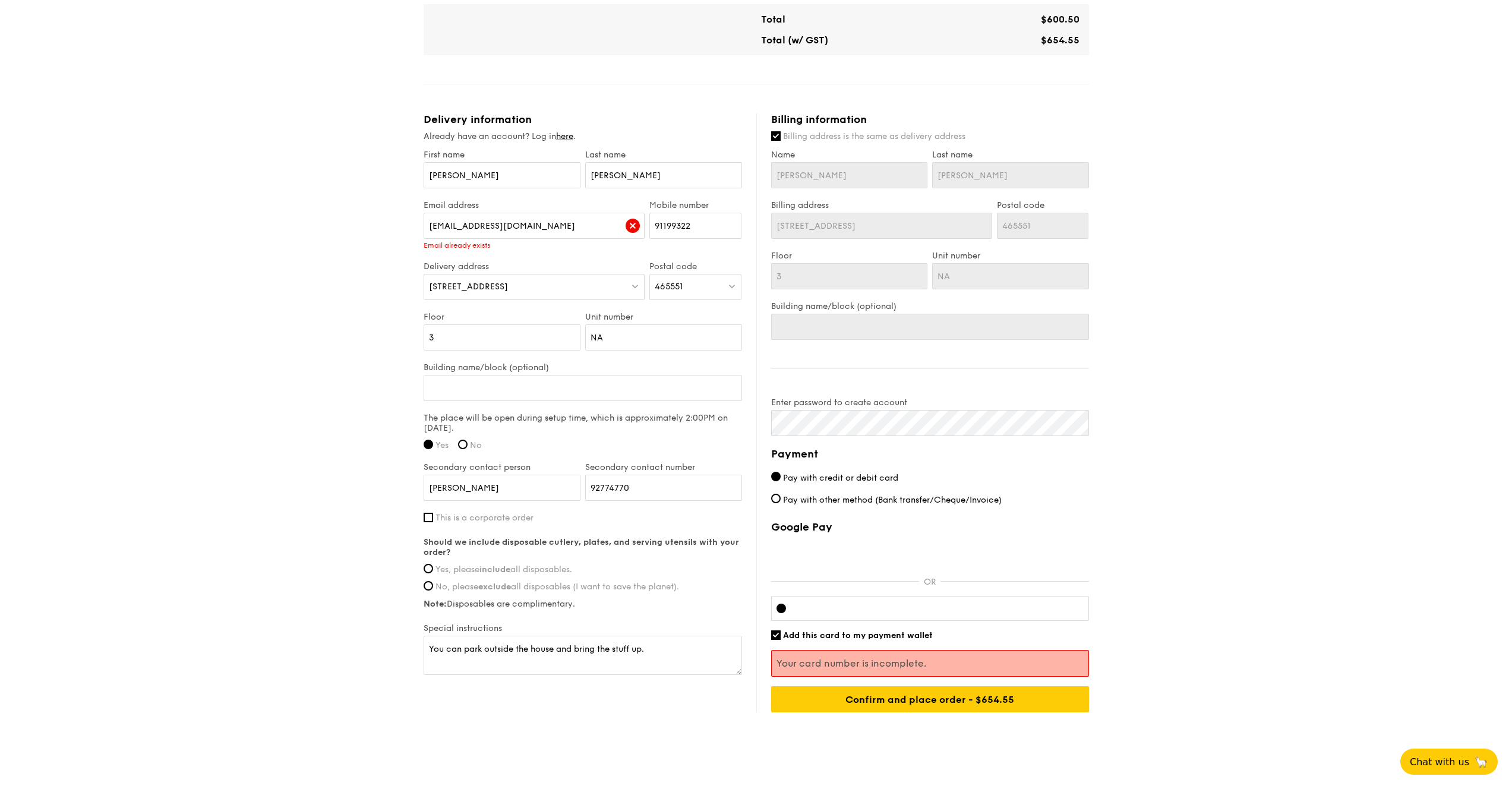
click at [877, 497] on span "Pay with other method (Bank transfer/Cheque/Invoice)" at bounding box center [892, 500] width 219 height 10
click at [781, 497] on input "Pay with other method (Bank transfer/Cheque/Invoice)" at bounding box center [776, 498] width 10 height 10
radio input "true"
click at [892, 636] on div "Confirm and place order - $654.55" at bounding box center [930, 699] width 318 height 26
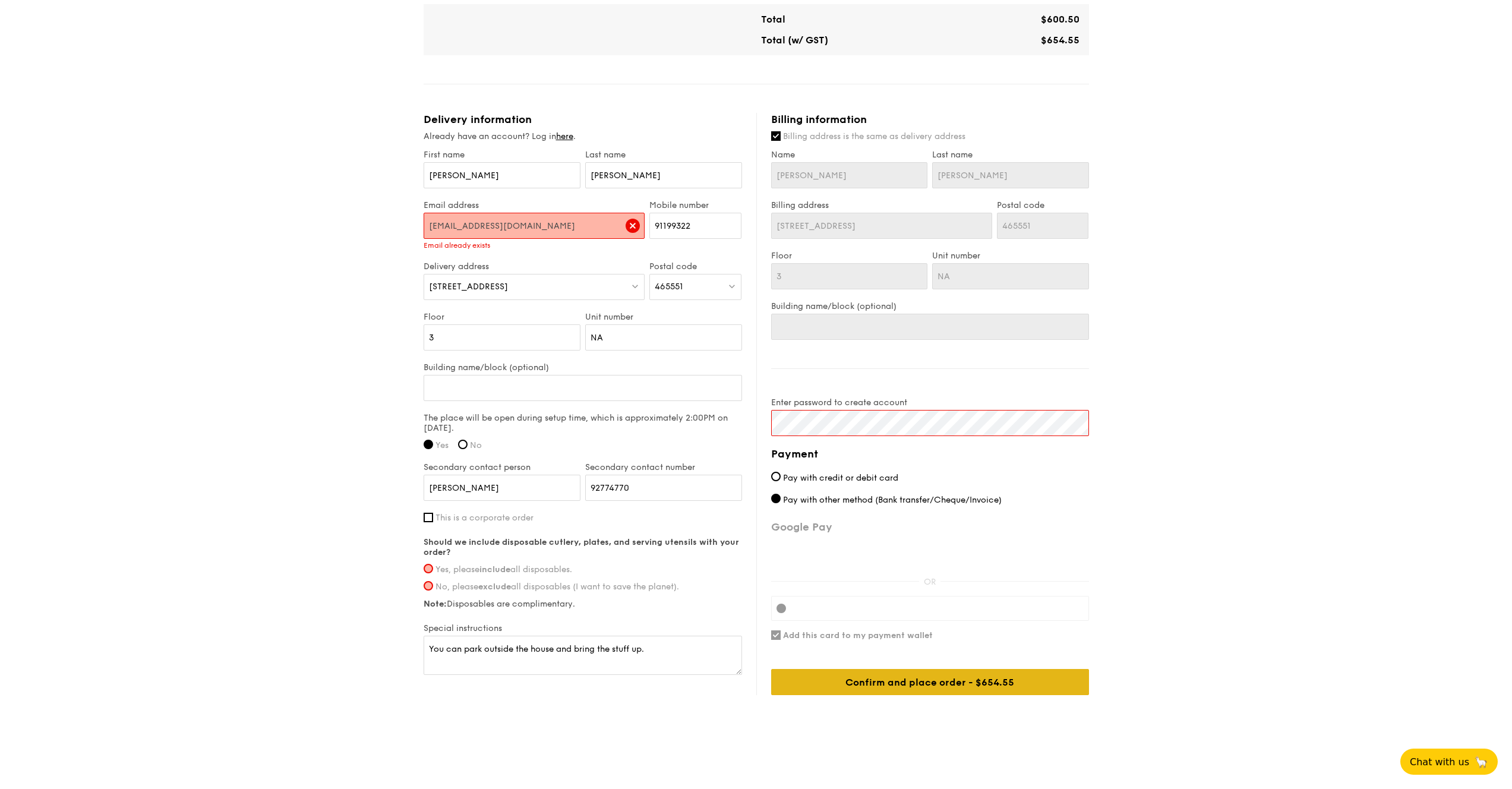
click at [892, 636] on div "High Tea Buffet $12.30 /guest ($13.41 w/ GST) 35 guests Serving time: [DATE] 3:…" at bounding box center [756, 147] width 666 height 1191
click at [891, 636] on div "High Tea Buffet $12.30 /guest ($13.41 w/ GST) 35 guests Serving time: [DATE] 3:…" at bounding box center [756, 147] width 666 height 1191
click at [891, 636] on div "Confirm and place order - $654.55" at bounding box center [930, 682] width 318 height 26
click at [537, 562] on div "Should we include disposable cutlery, plates, and serving utensils with your or…" at bounding box center [583, 573] width 318 height 72
click at [522, 566] on span "Yes, please include all disposables." at bounding box center [504, 570] width 137 height 10
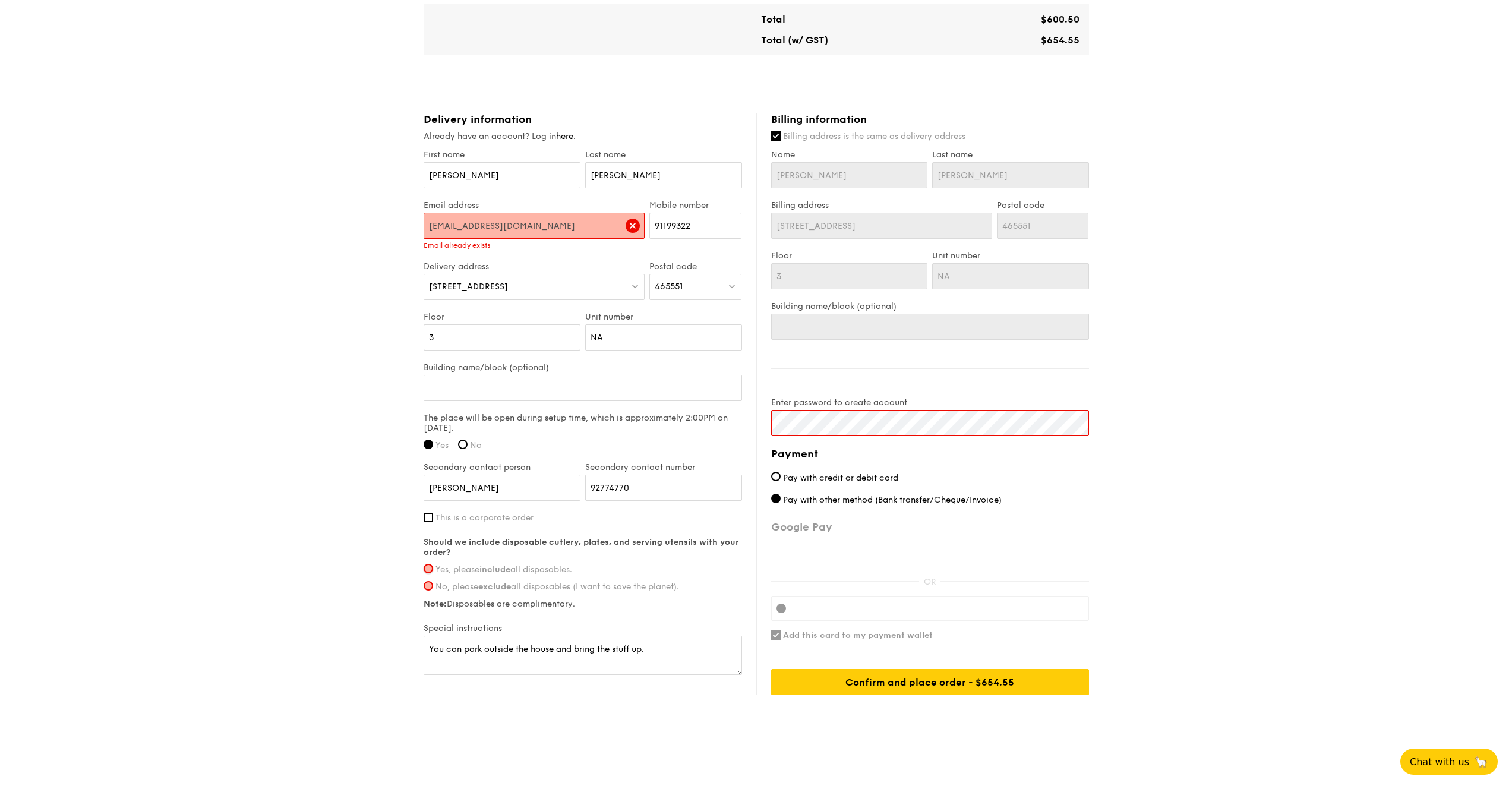
click at [433, 566] on input "Yes, please include all disposables." at bounding box center [428, 568] width 10 height 10
radio input "true"
click at [939, 636] on div "Confirm and place order - $654.55" at bounding box center [930, 682] width 318 height 26
click at [894, 636] on div "Confirm and place order - $654.55" at bounding box center [930, 682] width 318 height 26
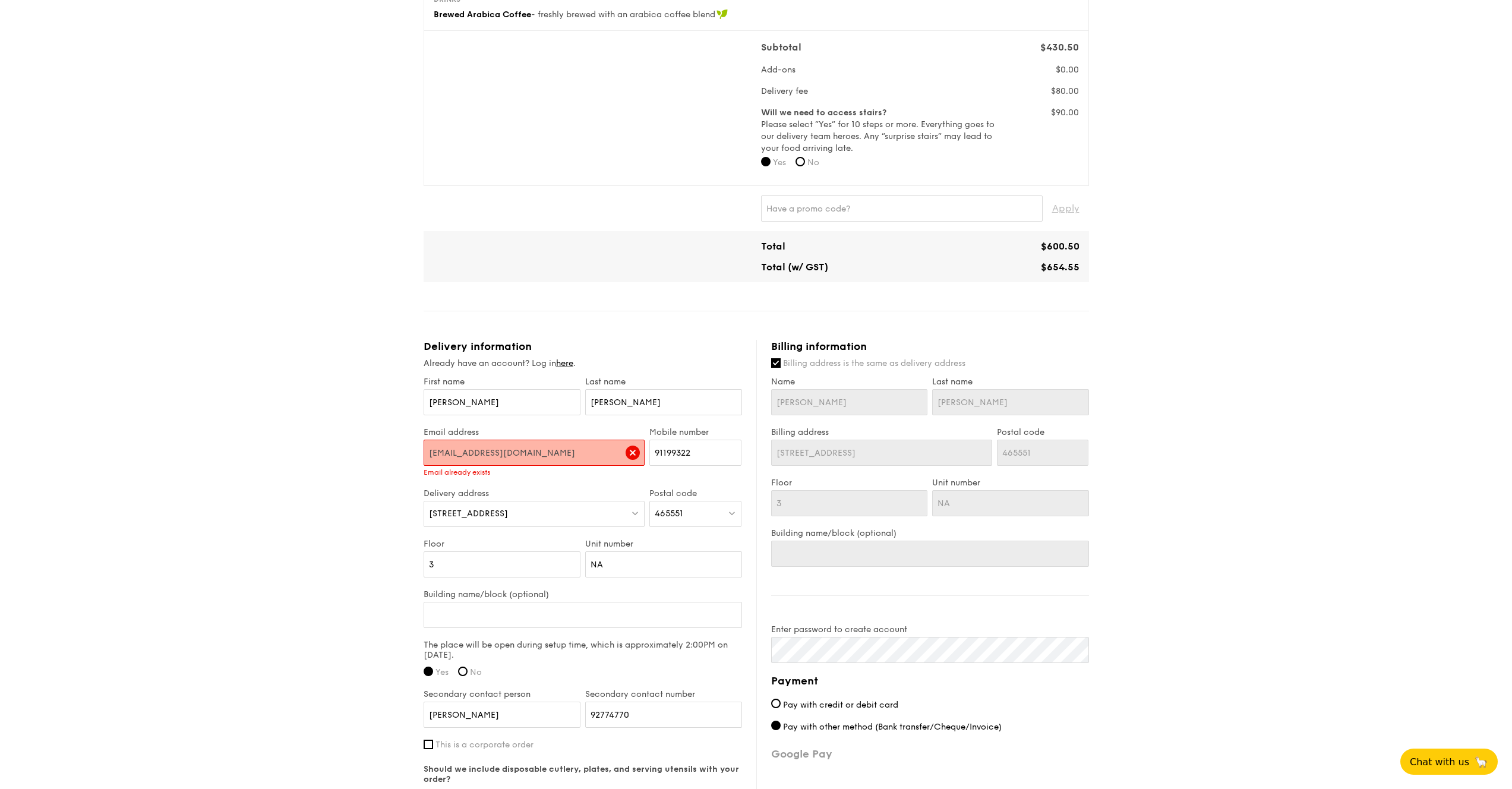
scroll to position [0, 0]
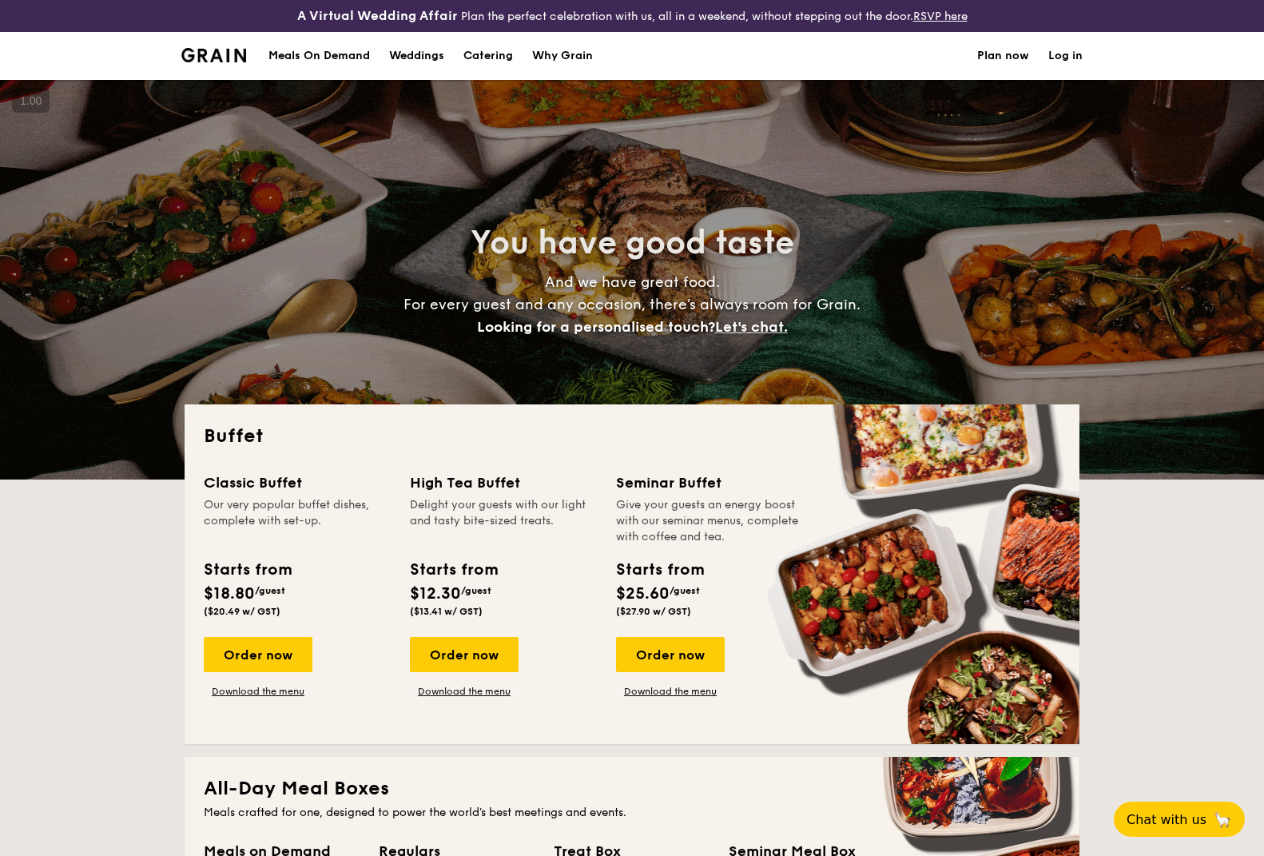
select select
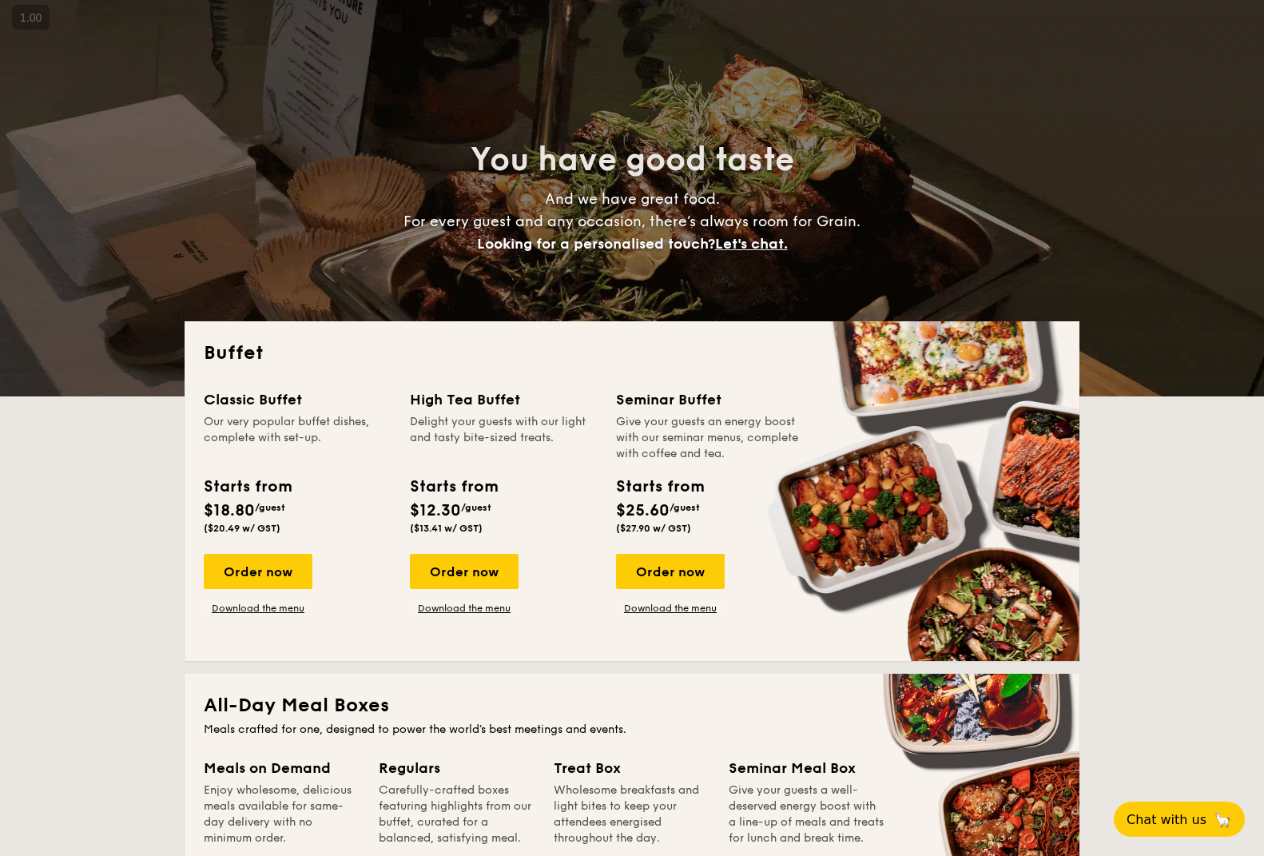
scroll to position [125, 0]
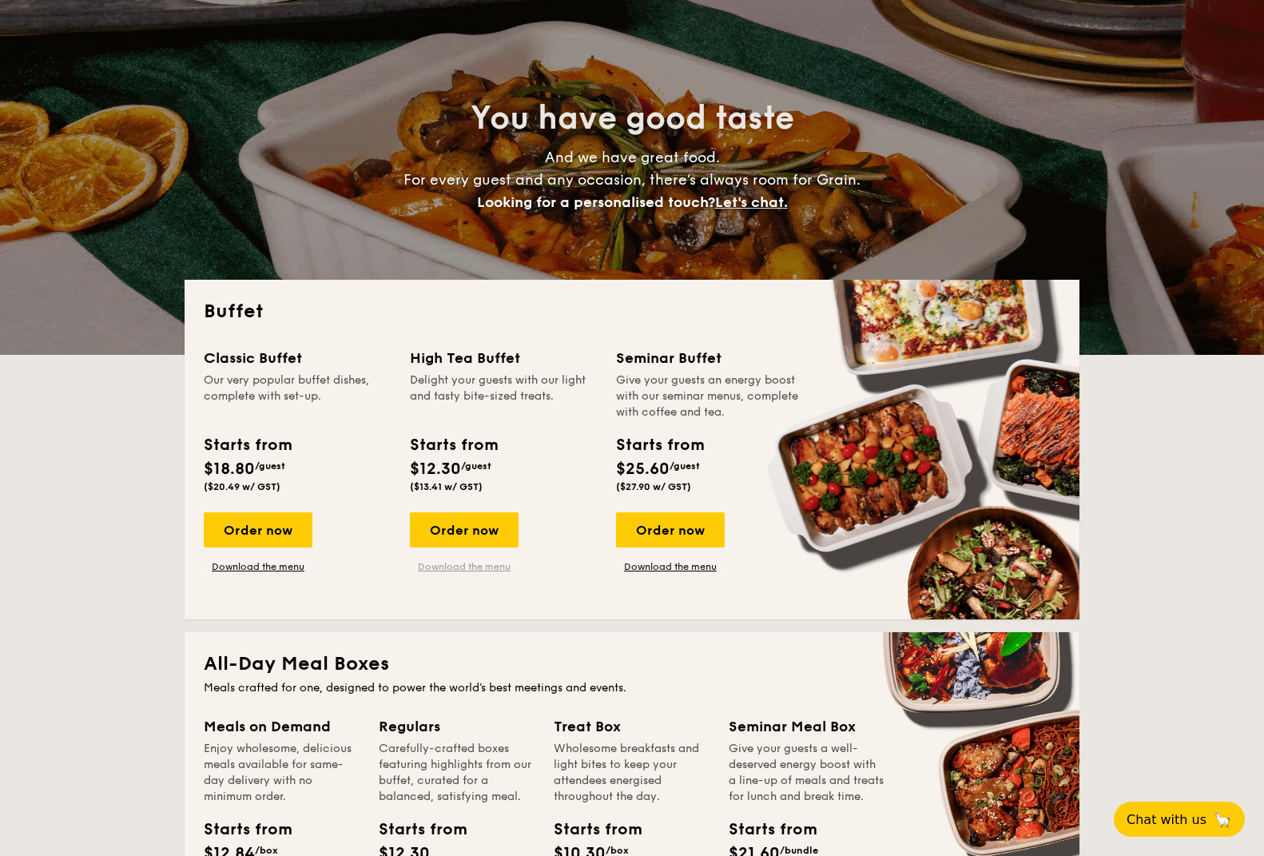
click at [485, 562] on link "Download the menu" at bounding box center [464, 566] width 109 height 13
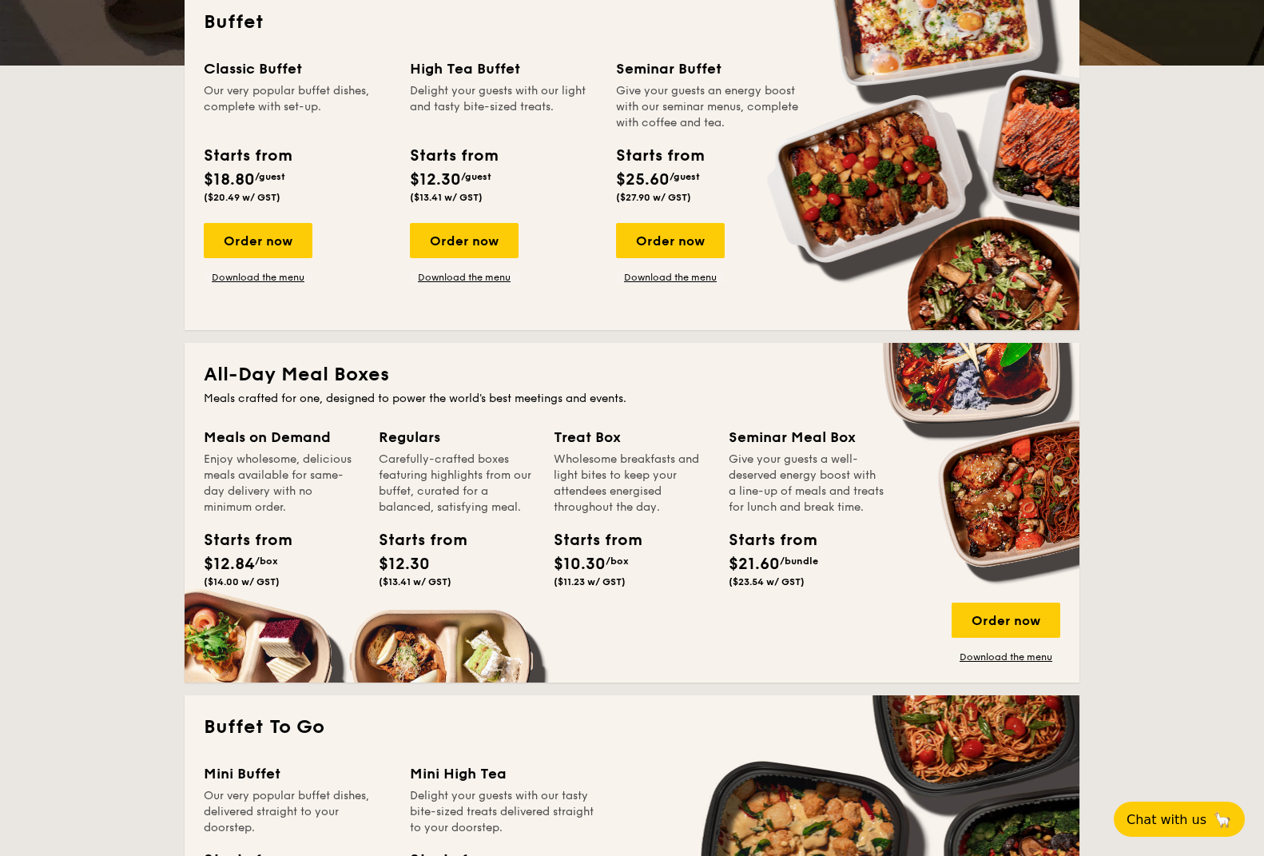
scroll to position [586, 0]
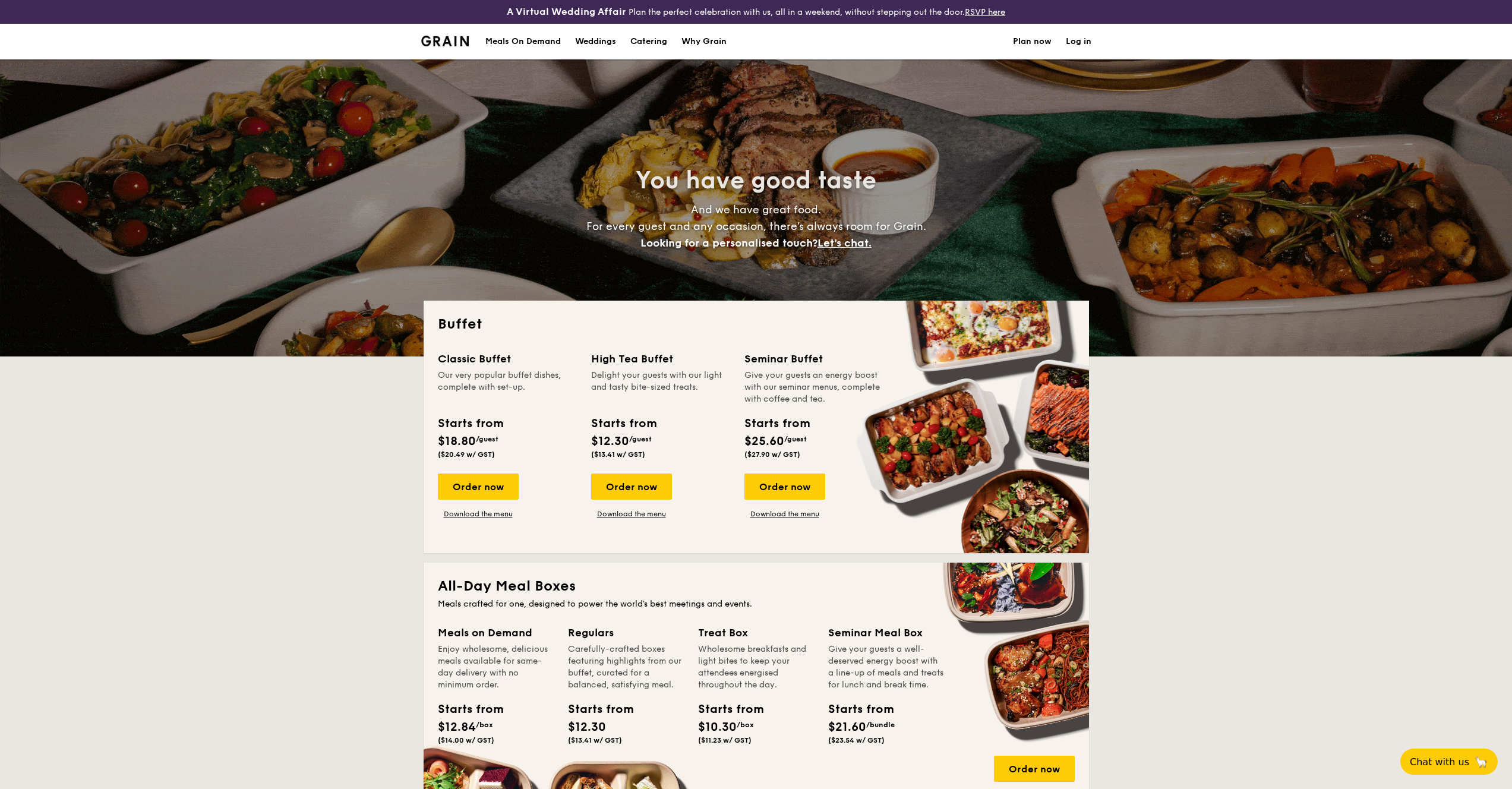
select select
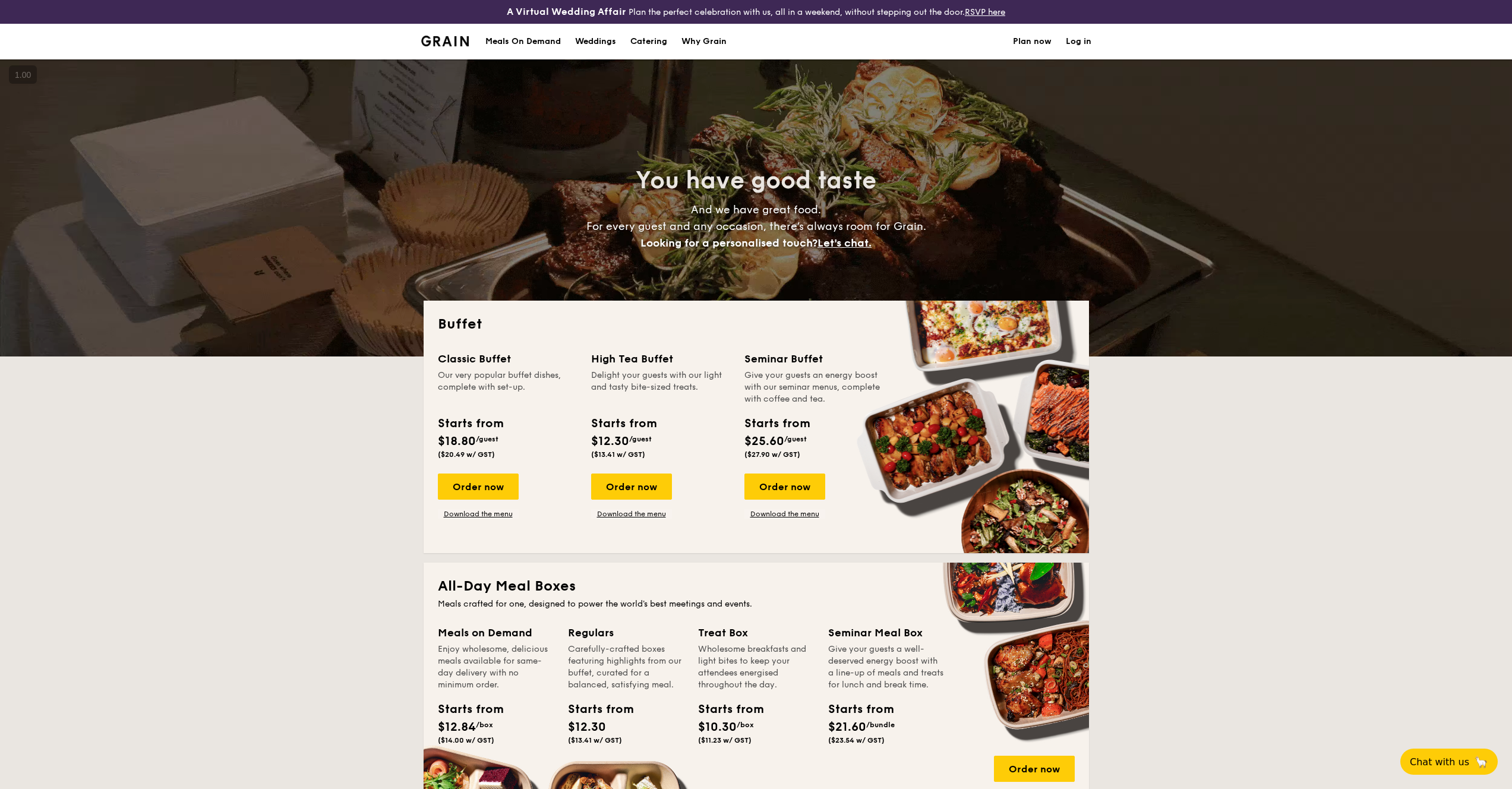
click at [1084, 10] on div "A Virtual Wedding Affair Plan the perfect celebration with us, all in a weekend…" at bounding box center [756, 11] width 684 height 14
click at [1084, 40] on link "Log in" at bounding box center [1078, 42] width 25 height 36
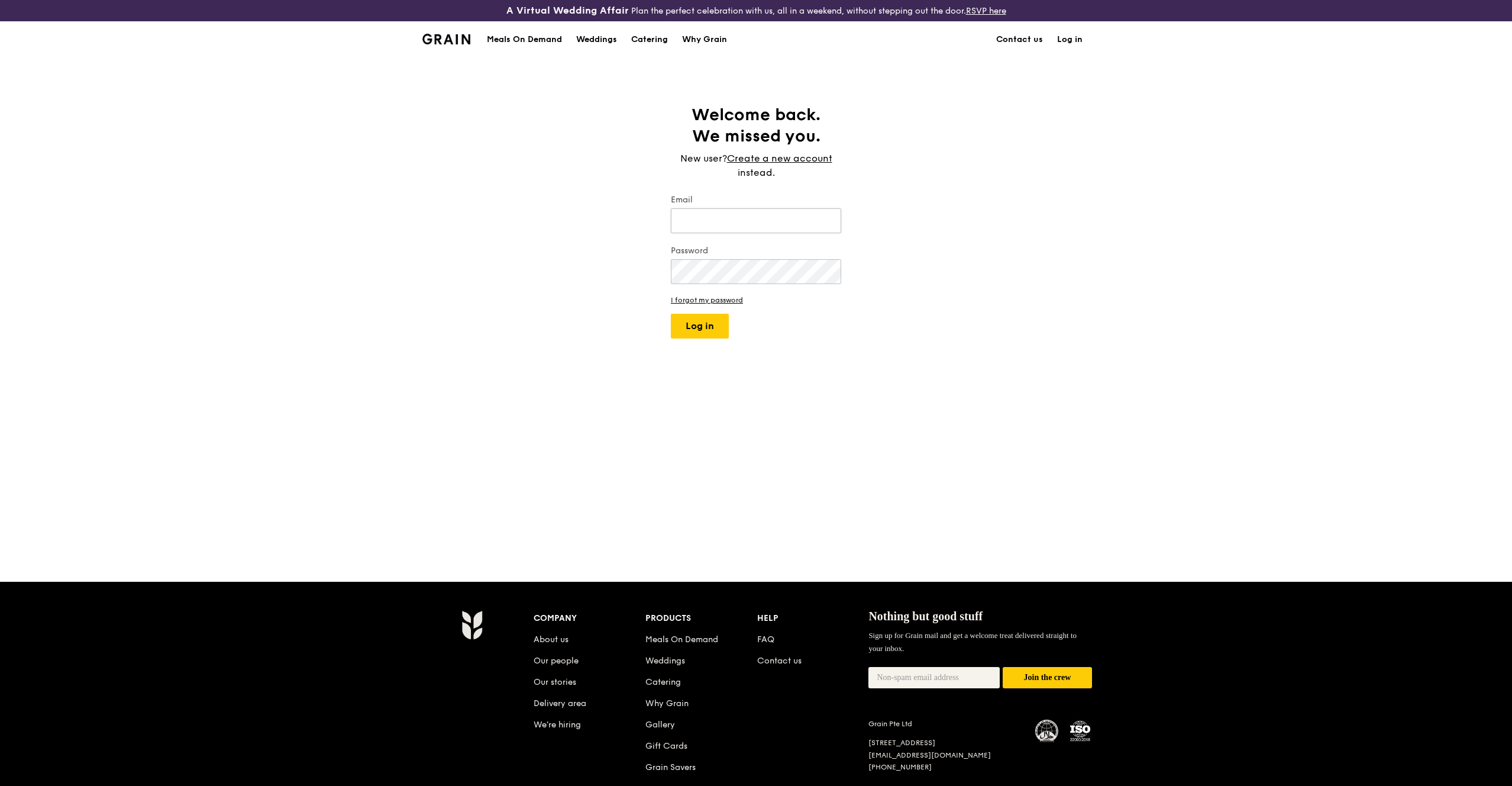
type input "NA"
click at [765, 219] on input "NA" at bounding box center [756, 221] width 170 height 25
click at [715, 300] on link "I forgot my password" at bounding box center [756, 299] width 170 height 8
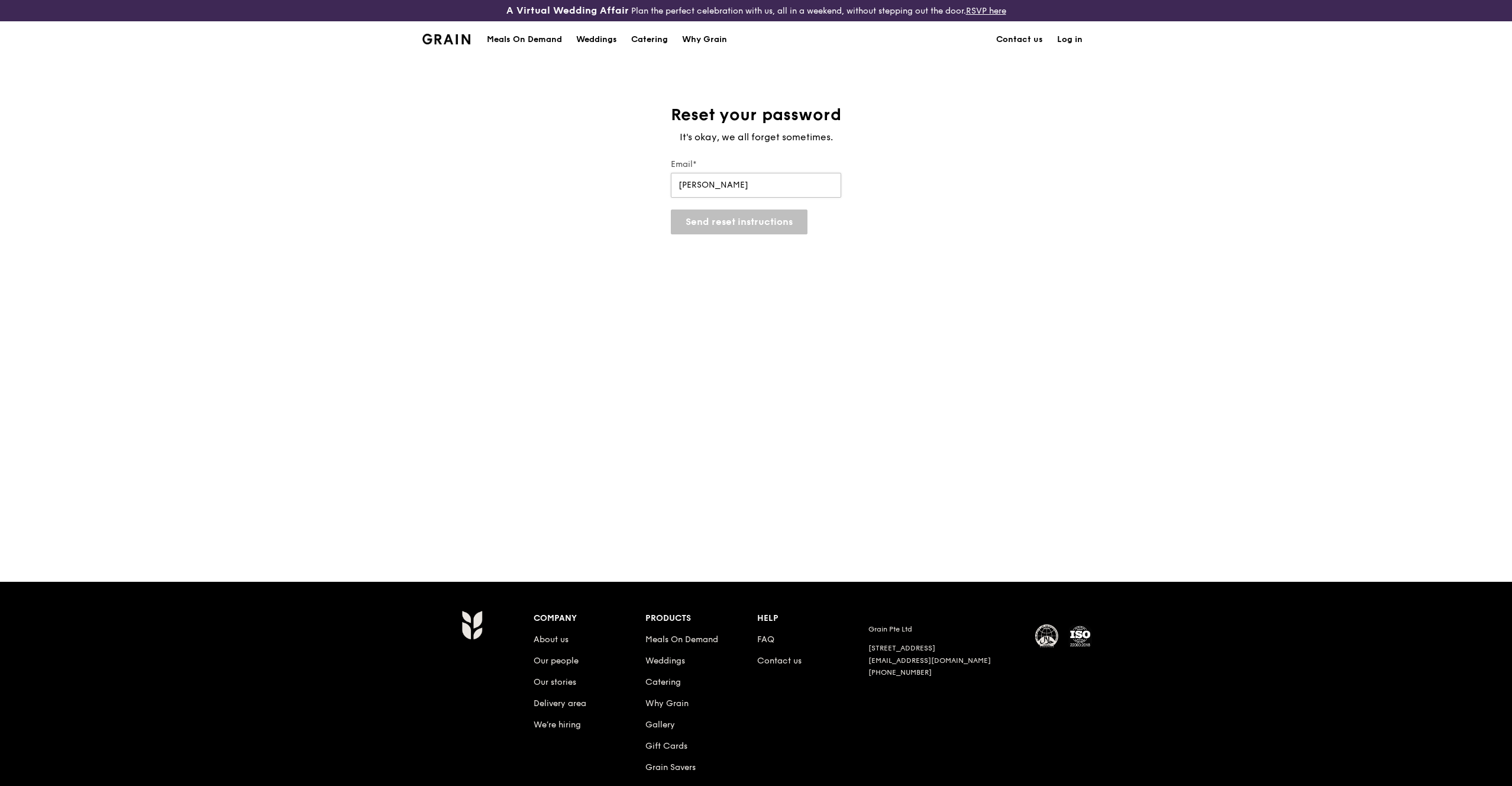
type input "[EMAIL_ADDRESS][DOMAIN_NAME]"
click at [746, 222] on button "Send reset instructions" at bounding box center [739, 222] width 137 height 25
click at [767, 267] on button "Send reset instructions" at bounding box center [739, 270] width 137 height 25
click at [940, 192] on div "Reset your password It's okay, we all forget sometimes. Email* thanhbinh710@gma…" at bounding box center [756, 319] width 1512 height 430
click at [1076, 37] on link "Log in" at bounding box center [1070, 40] width 40 height 36
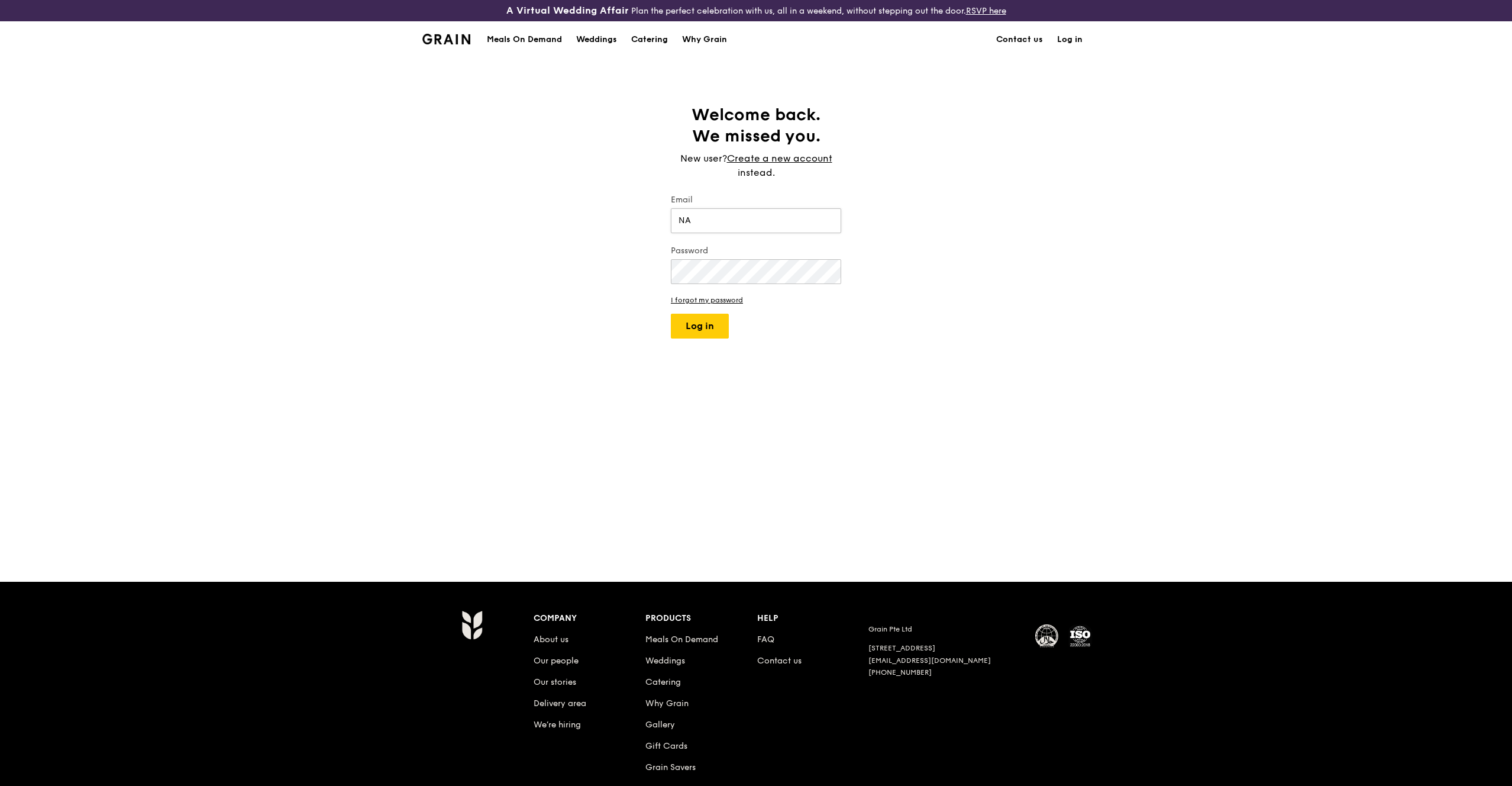
click at [726, 212] on input "NA" at bounding box center [756, 221] width 170 height 25
click at [775, 220] on input "NA" at bounding box center [756, 221] width 170 height 25
type input "[EMAIL_ADDRESS][DOMAIN_NAME]"
click at [698, 333] on button "Log in" at bounding box center [700, 326] width 58 height 25
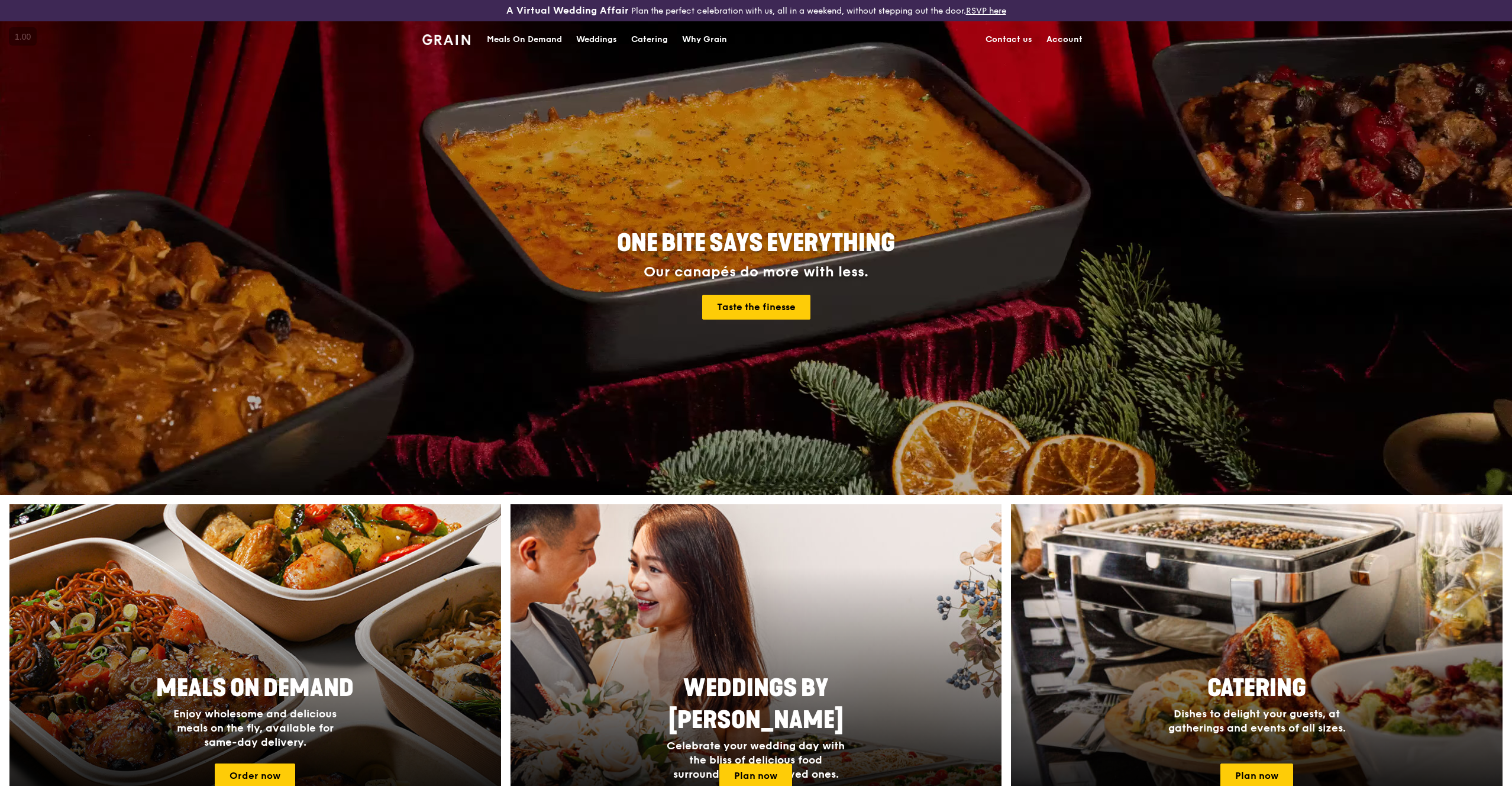
click at [641, 41] on div "Catering" at bounding box center [650, 40] width 37 height 36
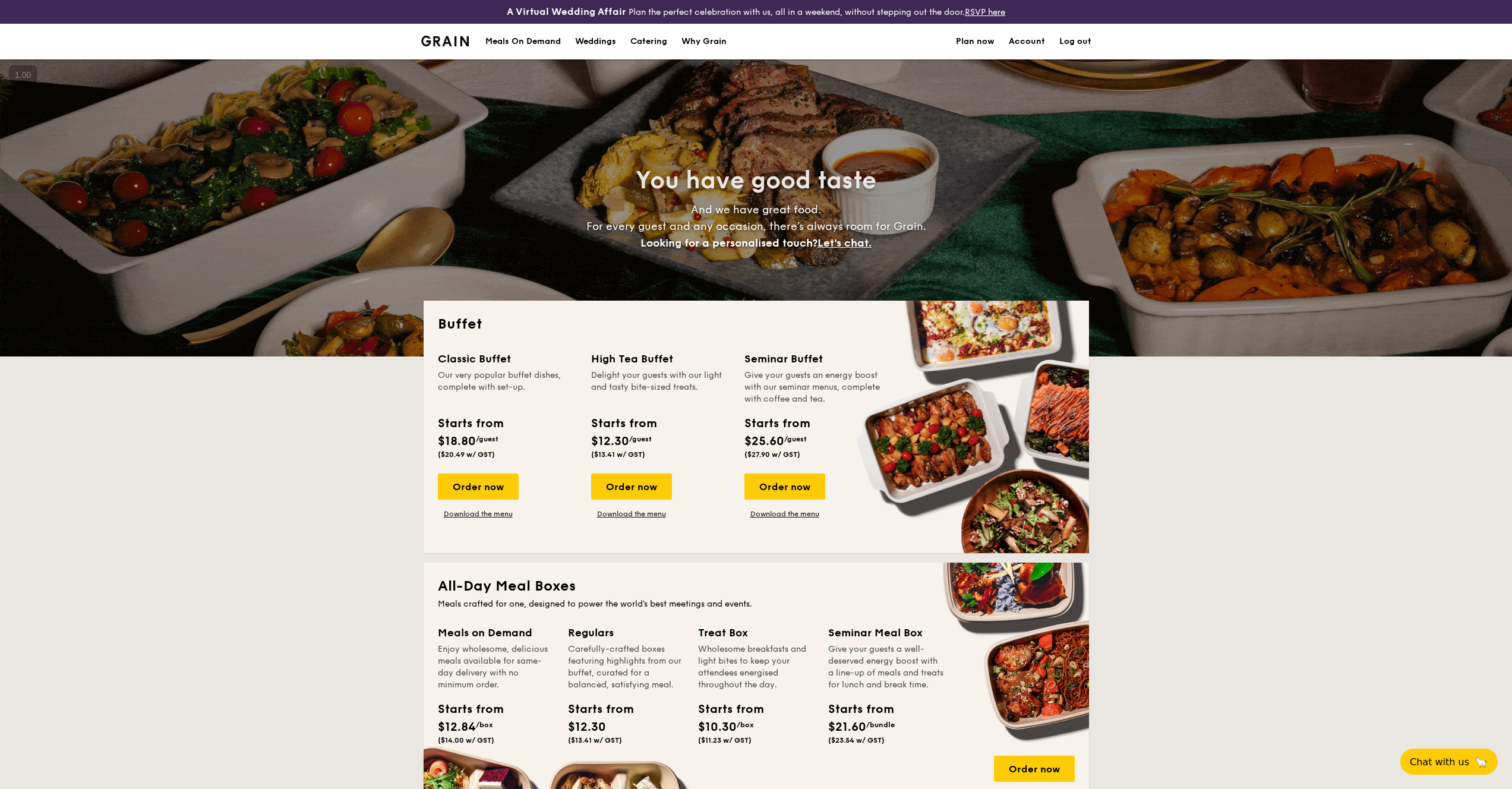
select select
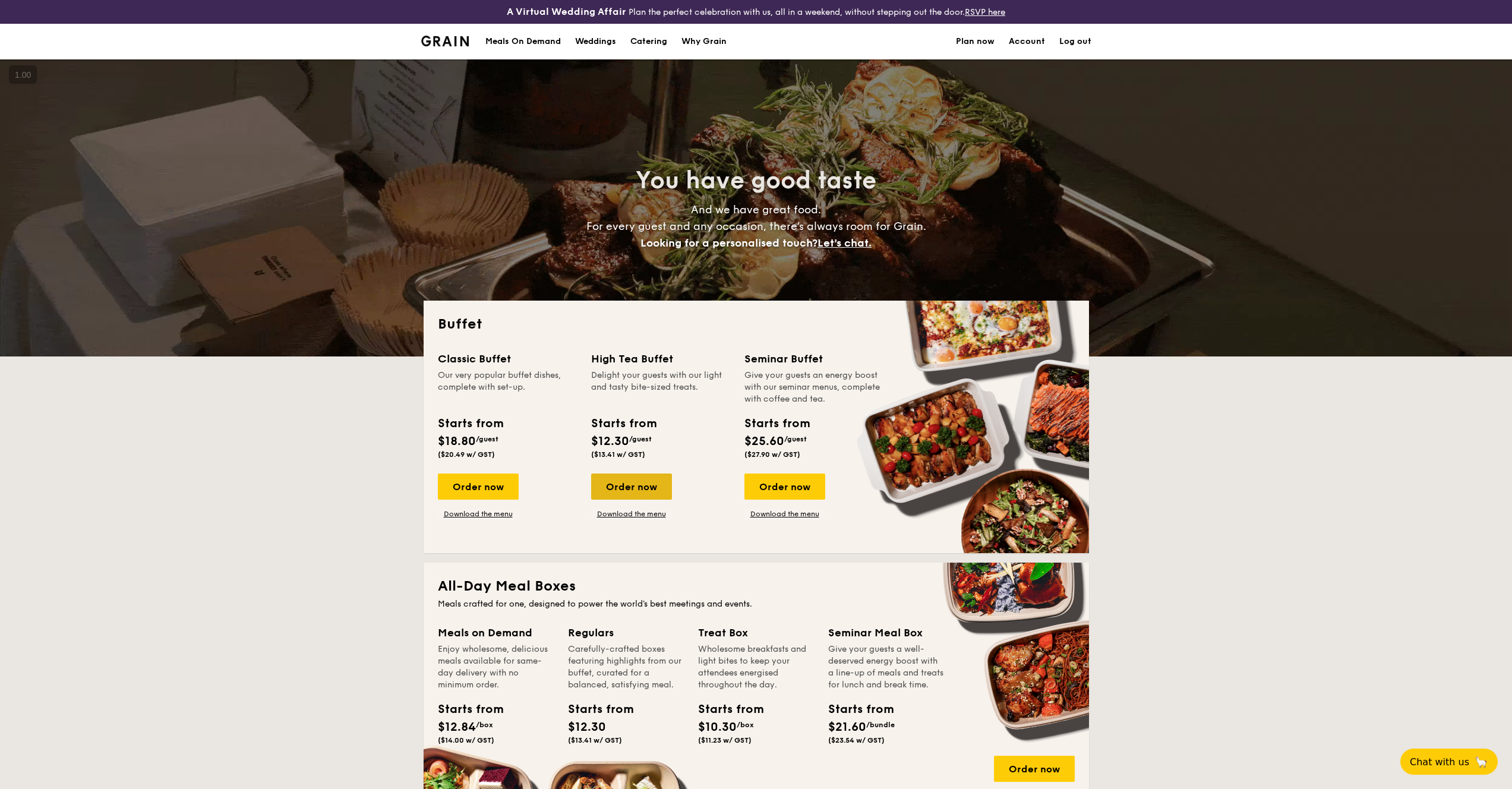
click at [633, 492] on div "Order now" at bounding box center [631, 486] width 81 height 26
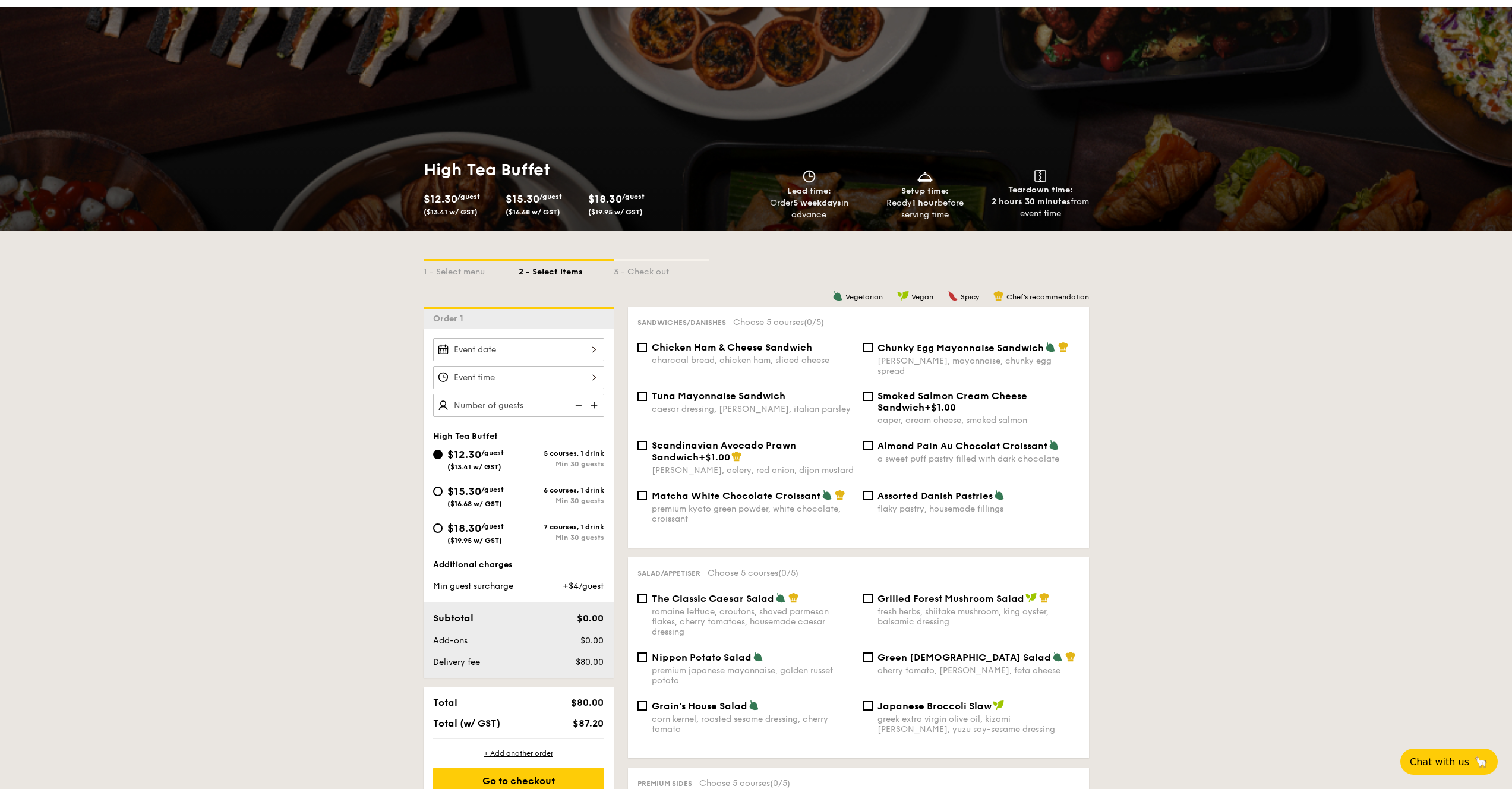
scroll to position [57, 0]
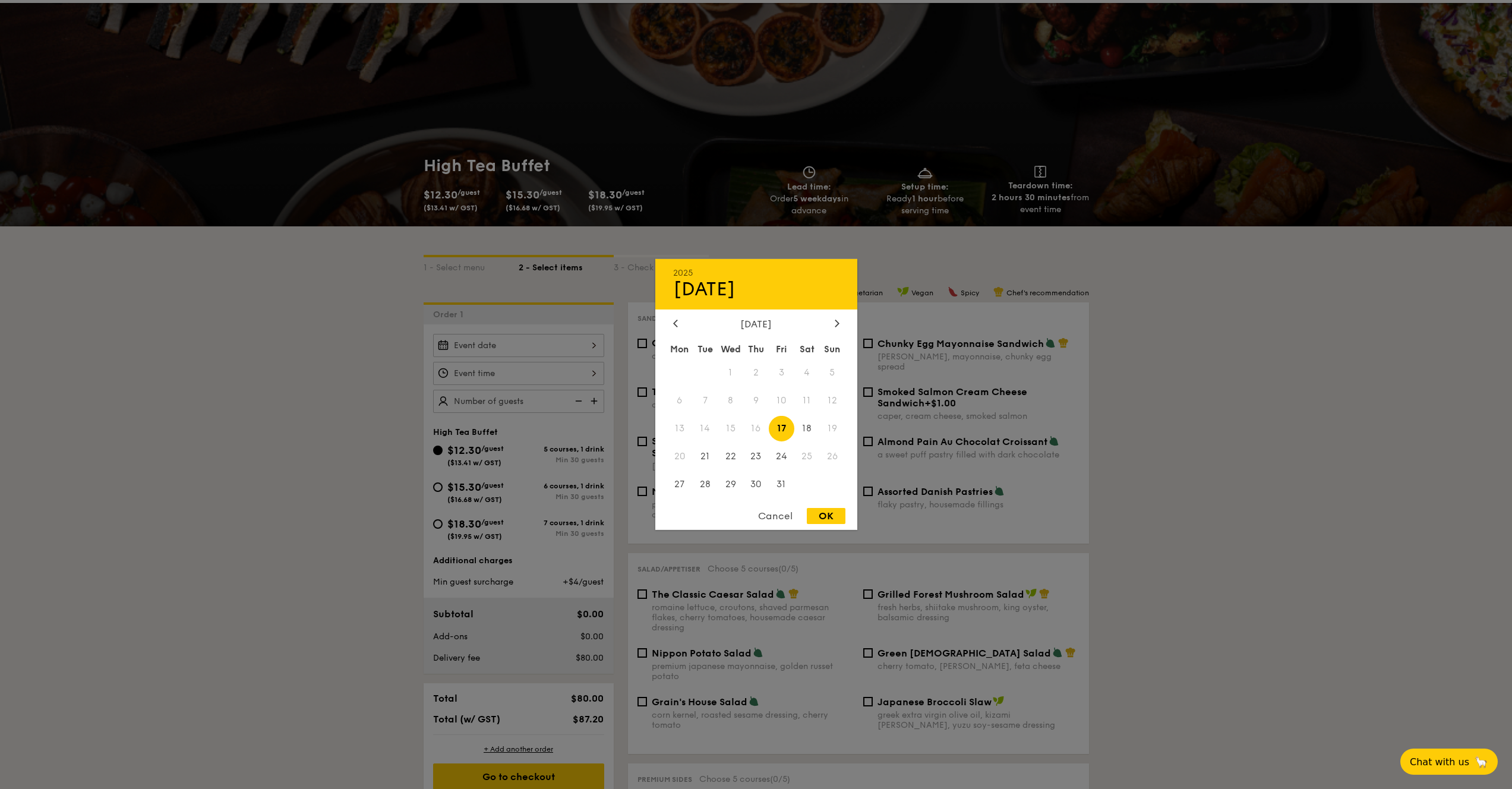
click at [557, 350] on div "2025 Oct [DATE] Tue Wed Thu Fri Sat Sun 1 2 3 4 5 6 7 8 9 10 11 12 13 14 15 16 …" at bounding box center [518, 345] width 171 height 23
click at [837, 323] on icon at bounding box center [837, 323] width 4 height 7
click at [809, 371] on span "1" at bounding box center [807, 373] width 25 height 25
click at [826, 515] on div "OK" at bounding box center [826, 516] width 39 height 16
type input "[DATE]"
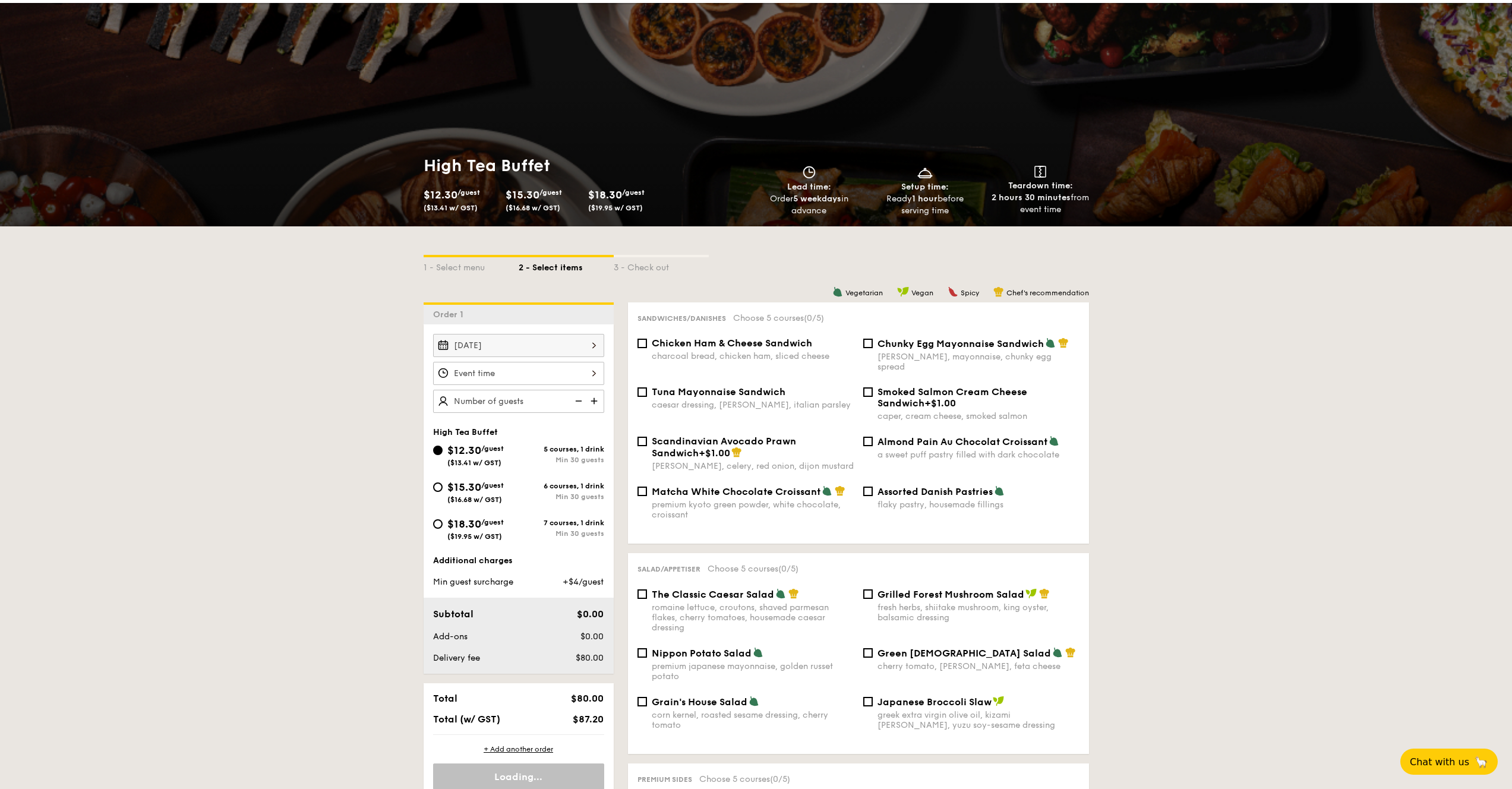
click at [506, 373] on div at bounding box center [518, 373] width 171 height 23
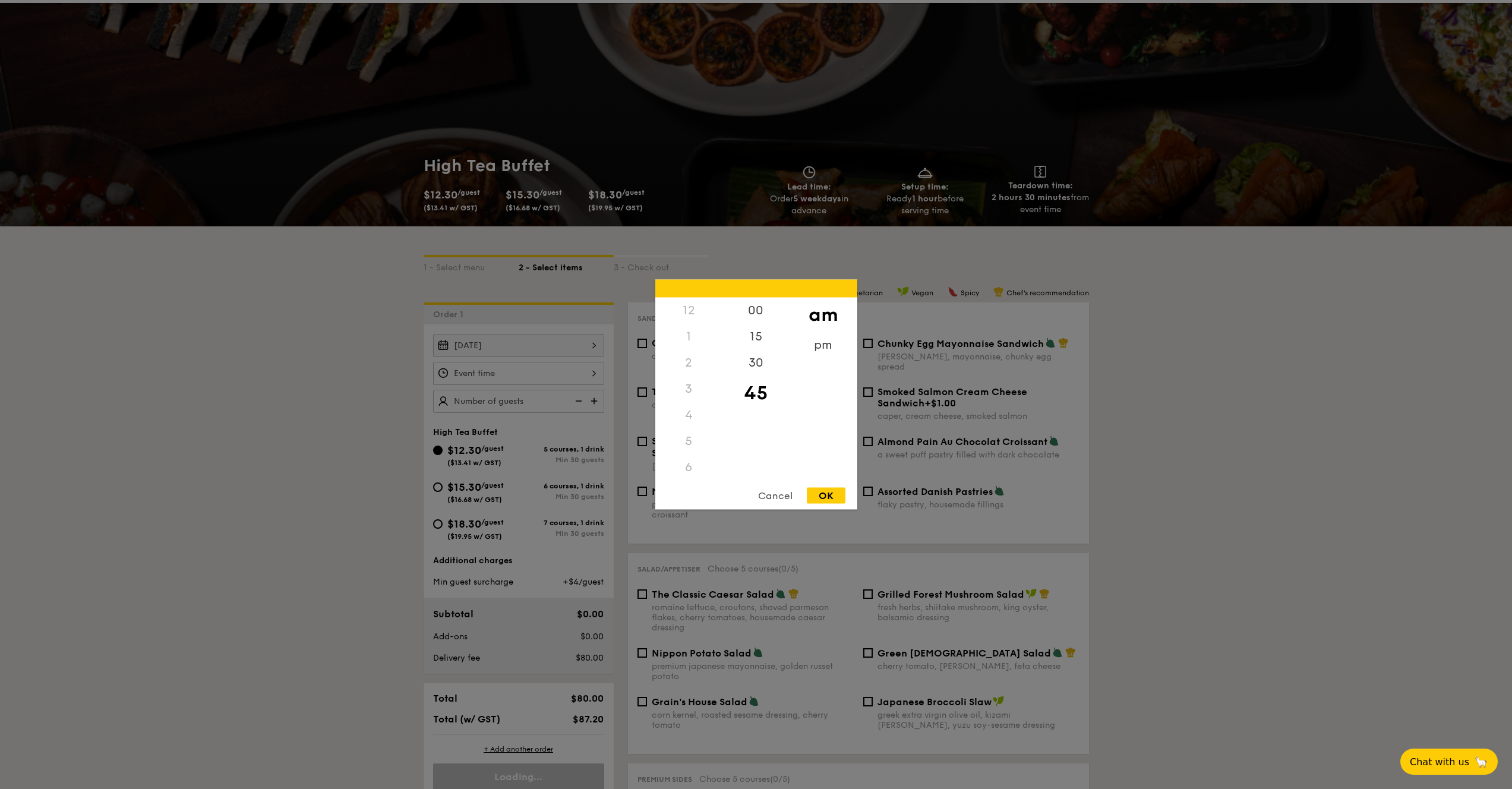
scroll to position [105, 0]
click at [815, 335] on div "pm" at bounding box center [823, 350] width 67 height 34
click at [692, 329] on div "3" at bounding box center [689, 329] width 67 height 34
click at [768, 308] on div "00" at bounding box center [756, 315] width 67 height 34
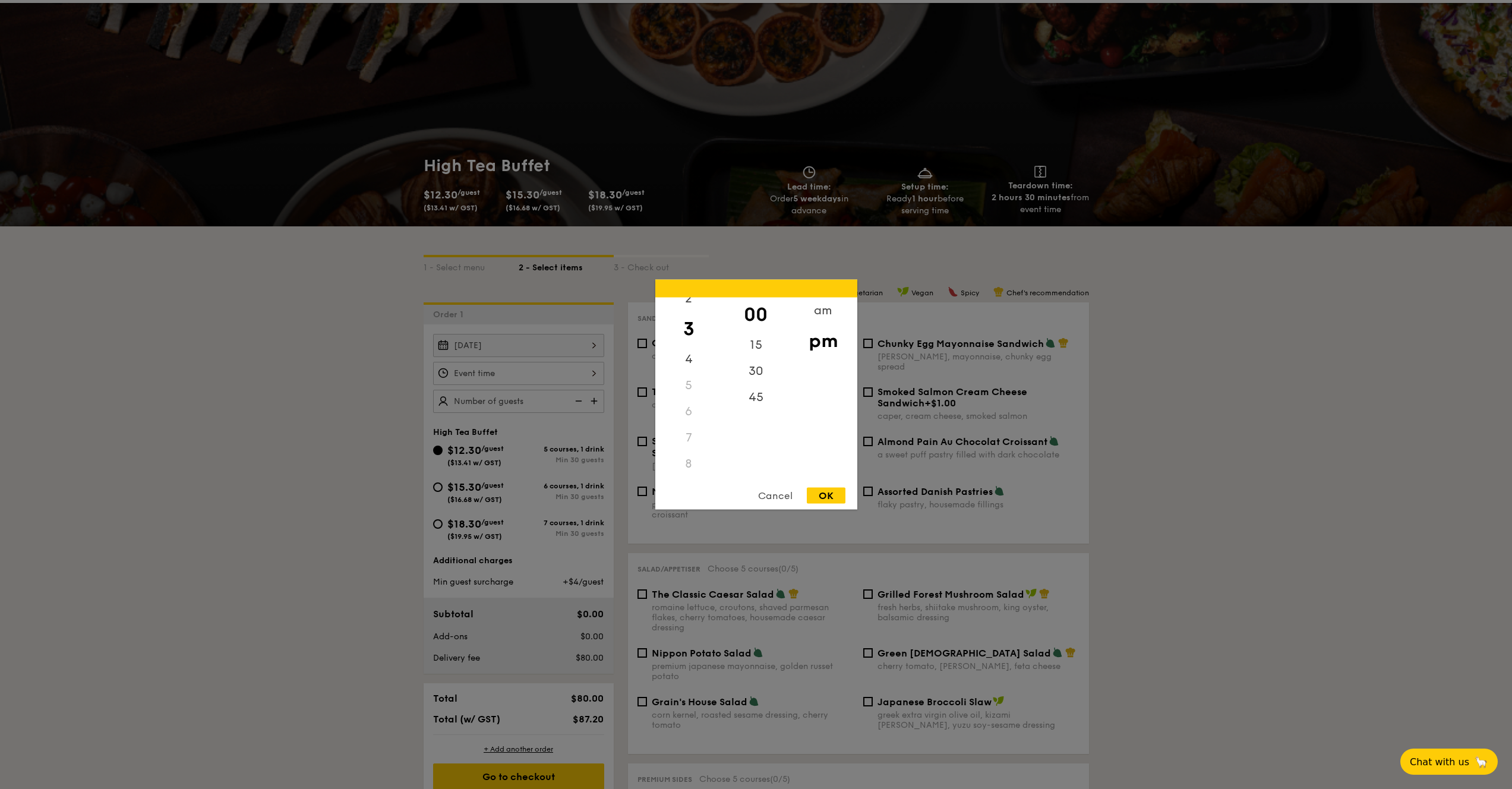
click at [832, 497] on div "OK" at bounding box center [826, 496] width 39 height 16
type input "3:00PM"
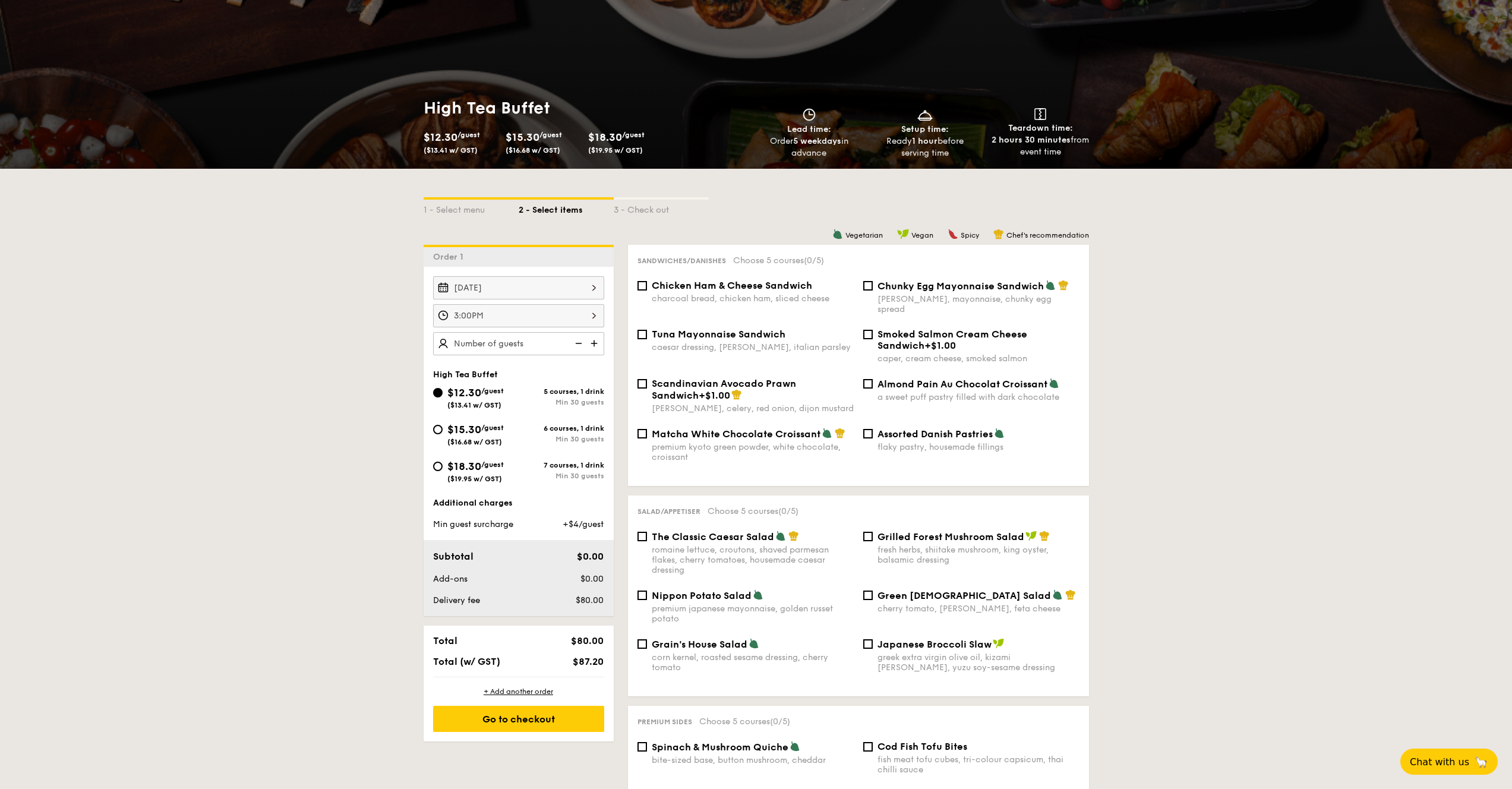
scroll to position [116, 0]
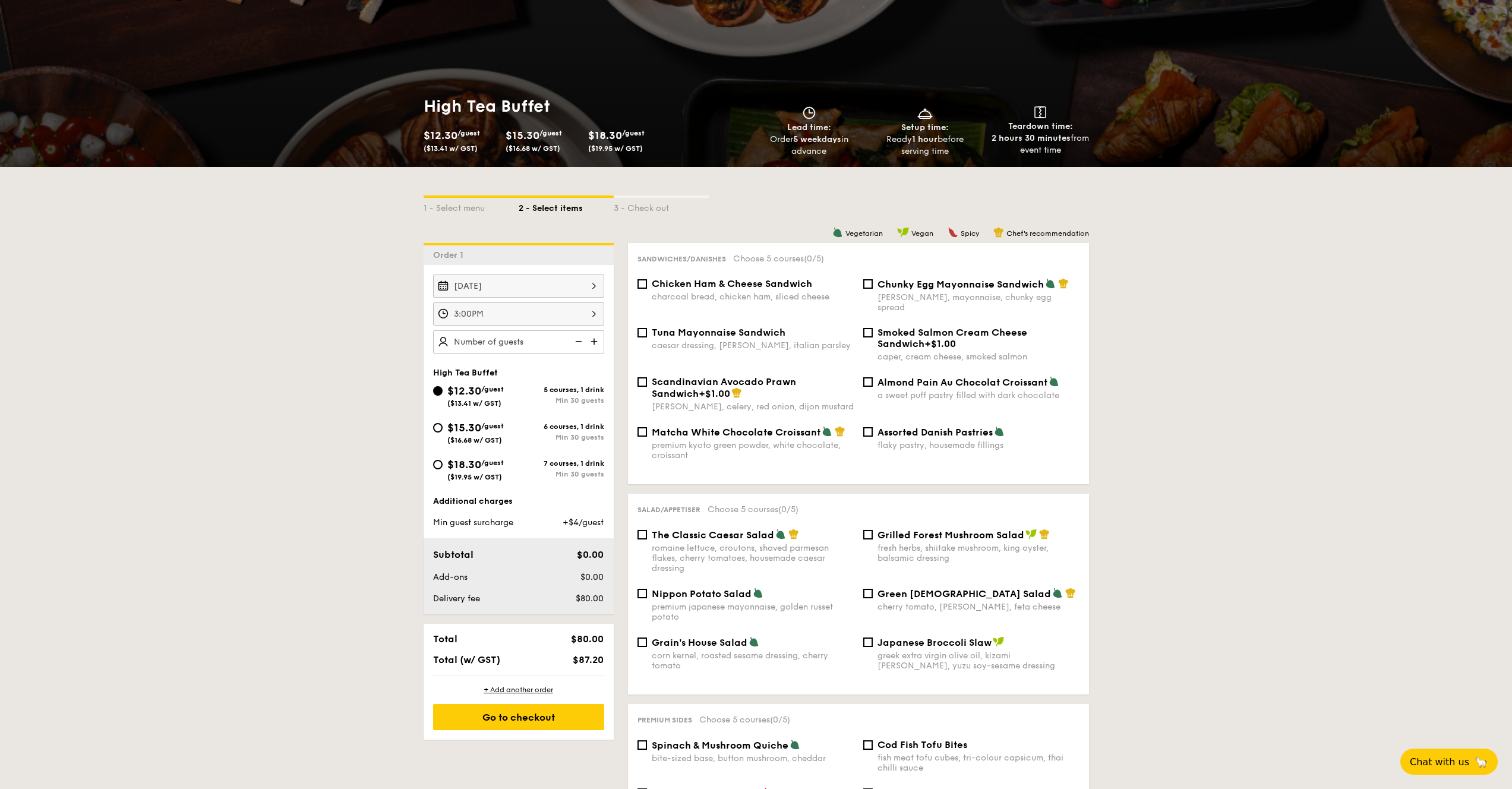
click at [807, 427] on span "Matcha White Chocolate Croissant" at bounding box center [736, 432] width 169 height 11
click at [647, 427] on input "Matcha White Chocolate Croissant premium kyoto green powder, white chocolate, c…" at bounding box center [642, 431] width 10 height 10
checkbox input "true"
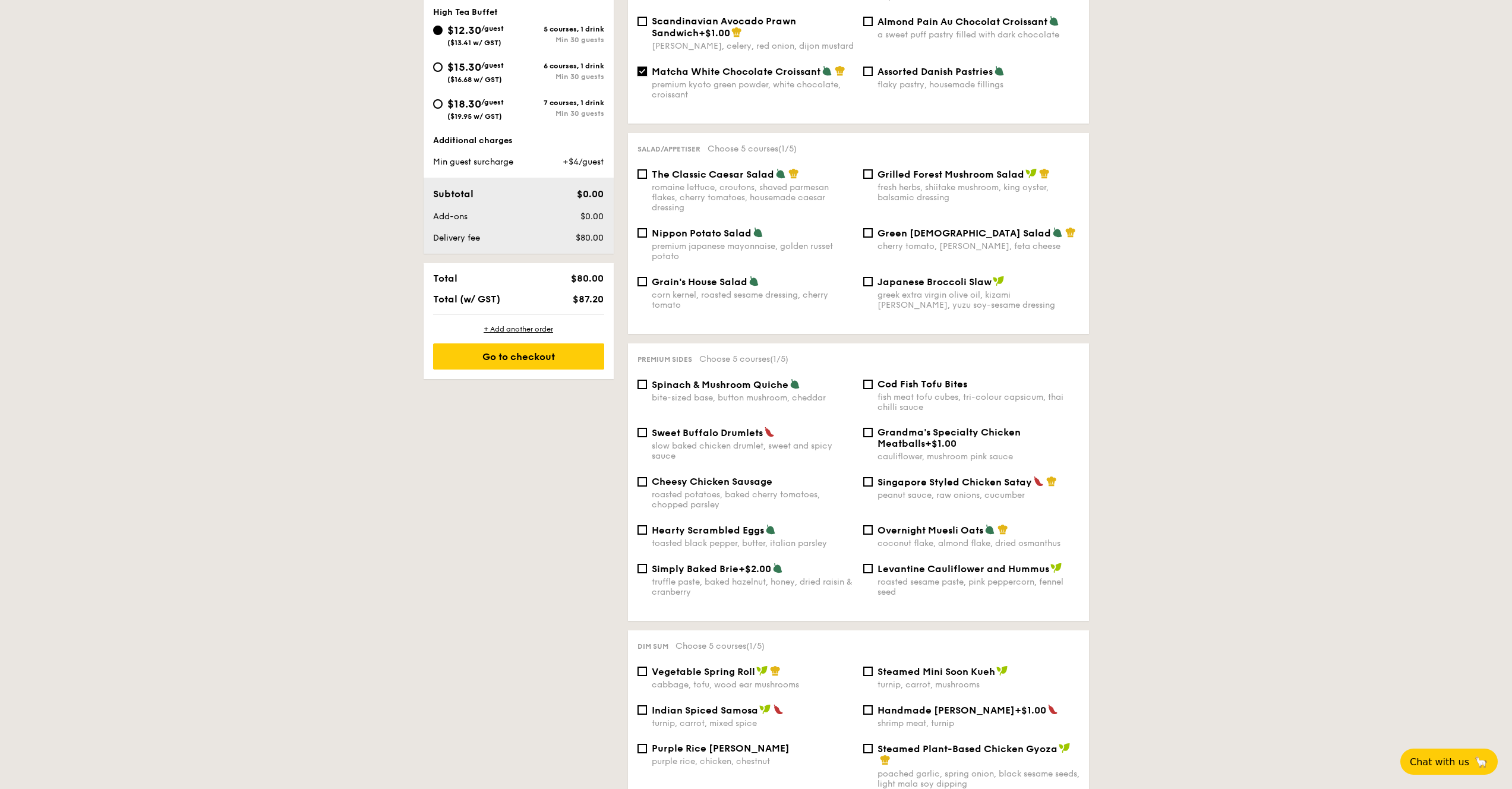
scroll to position [480, 0]
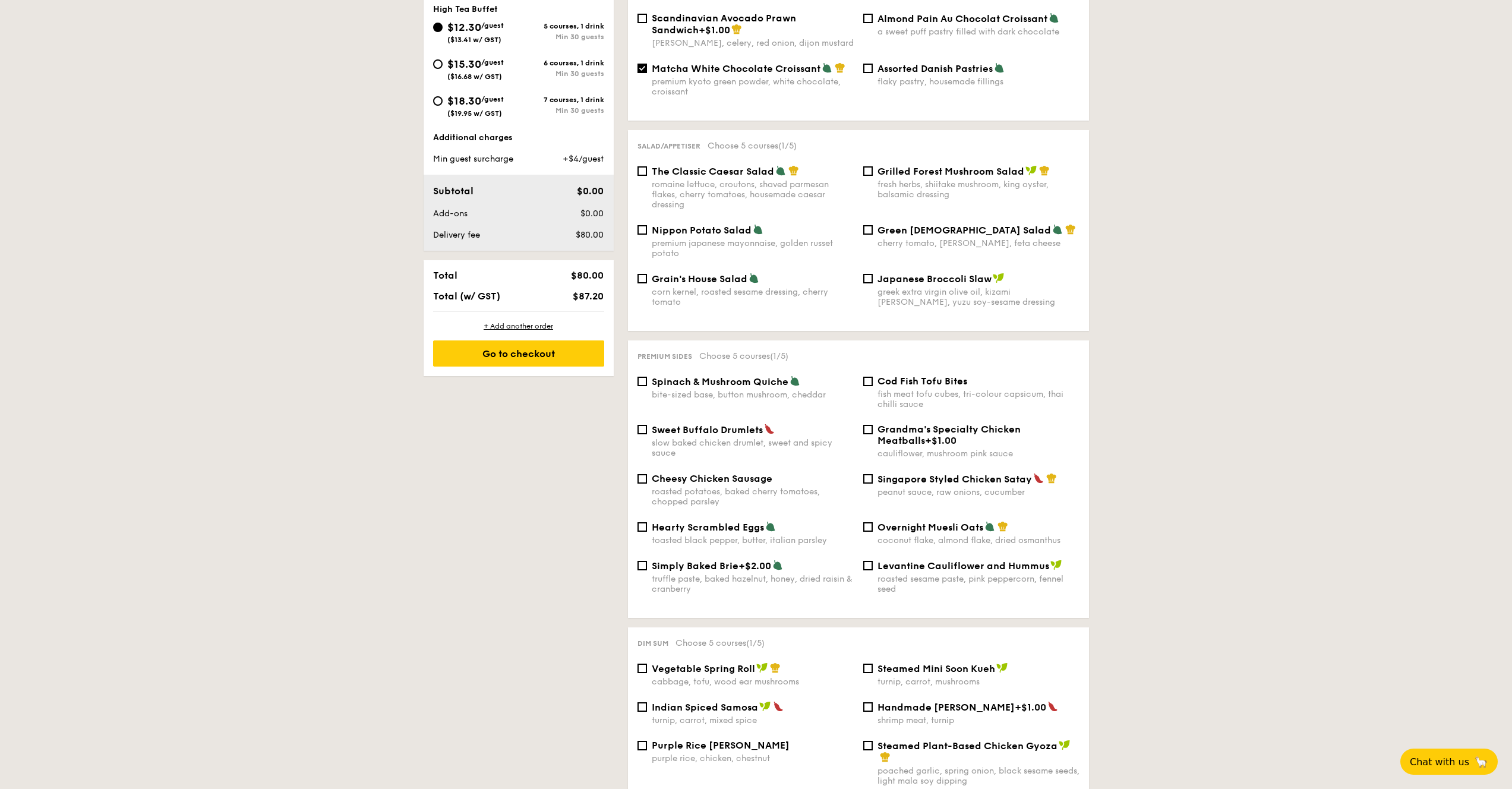
click at [750, 438] on div "slow baked chicken drumlet, sweet and spicy sauce" at bounding box center [753, 448] width 202 height 20
click at [647, 433] on input "Sweet Buffalo Drumlets slow baked chicken drumlet, sweet and spicy sauce" at bounding box center [642, 429] width 10 height 10
checkbox input "true"
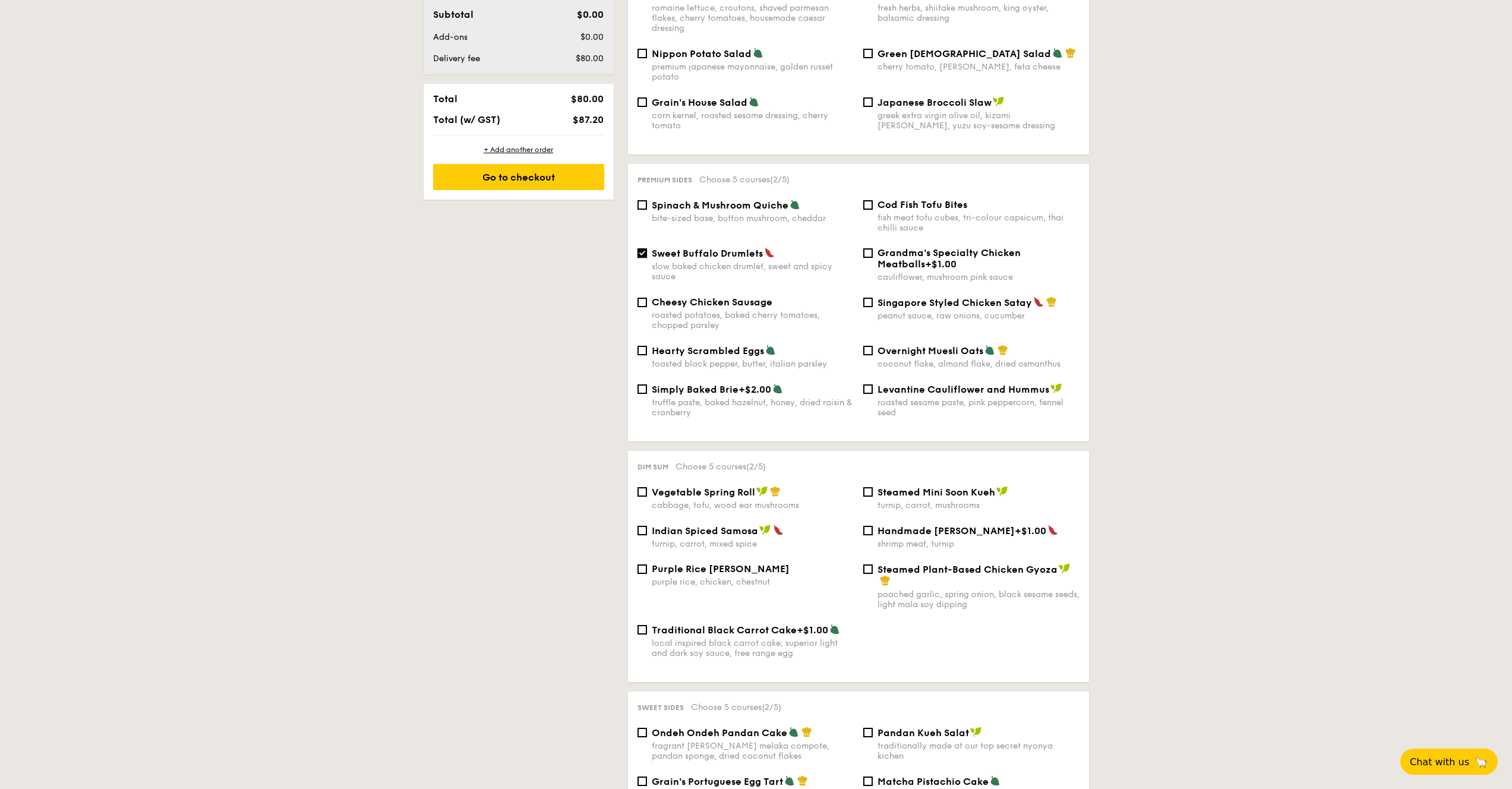
scroll to position [658, 0]
click at [907, 568] on span "Steamed Plant-Based Chicken Gyoza" at bounding box center [968, 567] width 180 height 11
click at [873, 568] on input "Steamed Plant-Based Chicken Gyoza poached garlic, spring onion, black sesame se…" at bounding box center [868, 567] width 10 height 10
checkbox input "true"
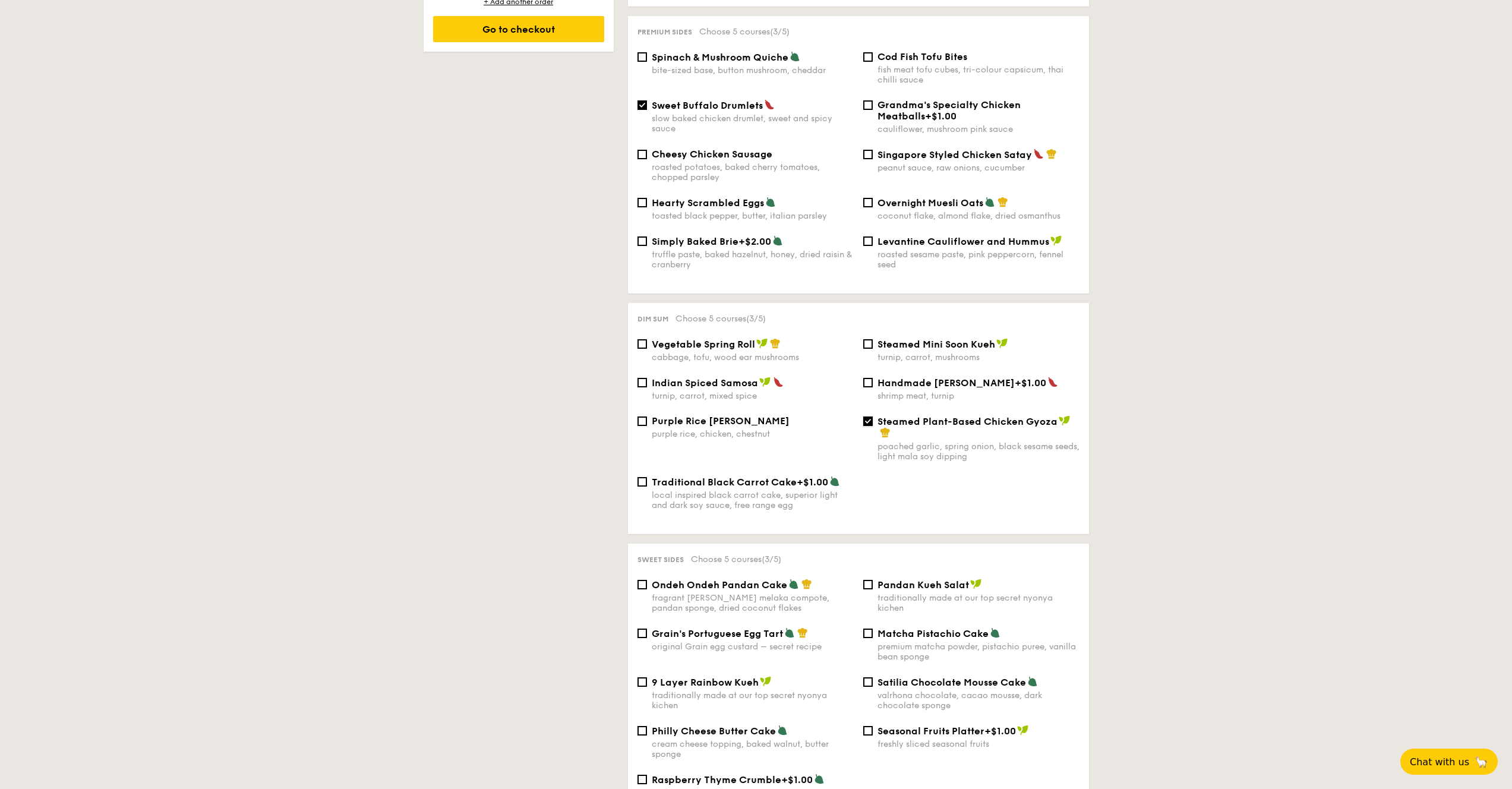
scroll to position [803, 0]
click at [870, 152] on input "Singapore Styled Chicken Satay peanut sauce, raw onions, cucumber" at bounding box center [868, 155] width 10 height 10
checkbox input "true"
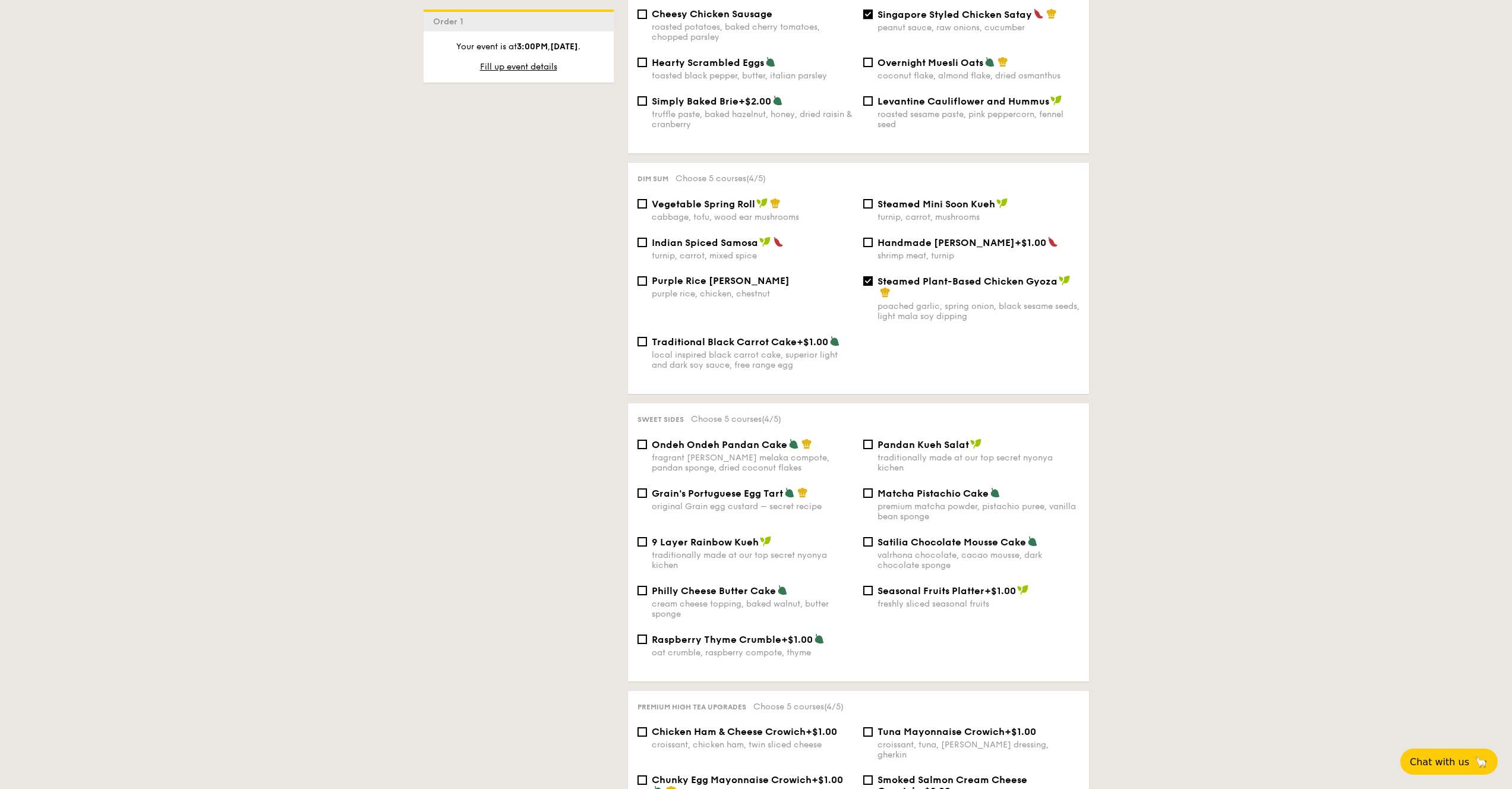
scroll to position [946, 0]
click at [722, 444] on span "Ondeh Ondeh Pandan Cake" at bounding box center [719, 442] width 135 height 11
click at [647, 444] on input "Ondeh Ondeh Pandan Cake fragrant [PERSON_NAME] melaka compote, pandan sponge, d…" at bounding box center [642, 442] width 10 height 10
click at [722, 444] on span "Ondeh Ondeh Pandan Cake" at bounding box center [719, 442] width 135 height 11
click at [647, 444] on input "Ondeh Ondeh Pandan Cake fragrant [PERSON_NAME] melaka compote, pandan sponge, d…" at bounding box center [642, 442] width 10 height 10
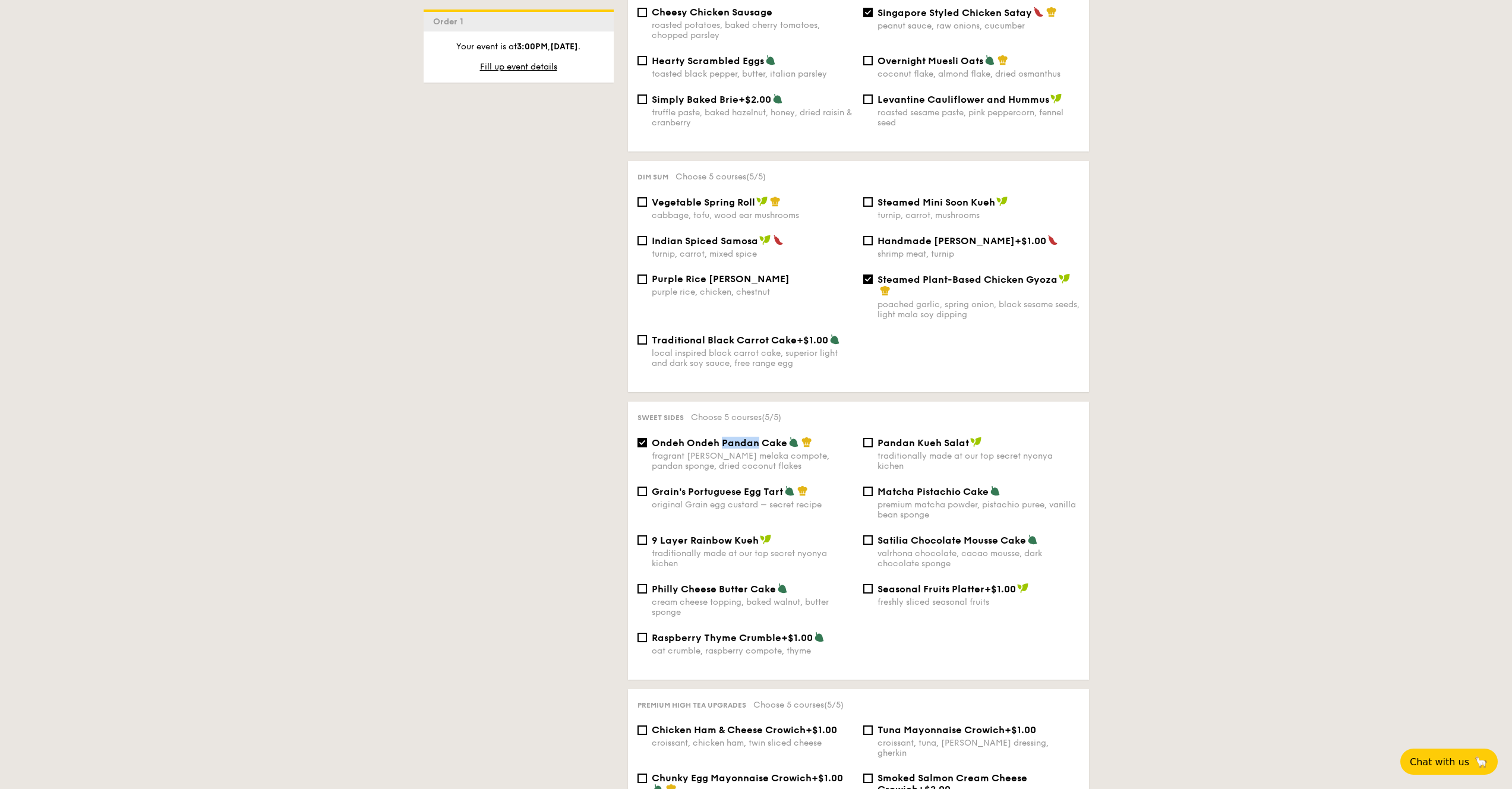
checkbox input "false"
click at [909, 454] on div "traditionally made at our top secret nyonya kichen" at bounding box center [979, 460] width 202 height 20
click at [873, 448] on input "Pandan Kueh Salat traditionally made at our top secret nyonya kichen" at bounding box center [868, 442] width 10 height 10
checkbox input "true"
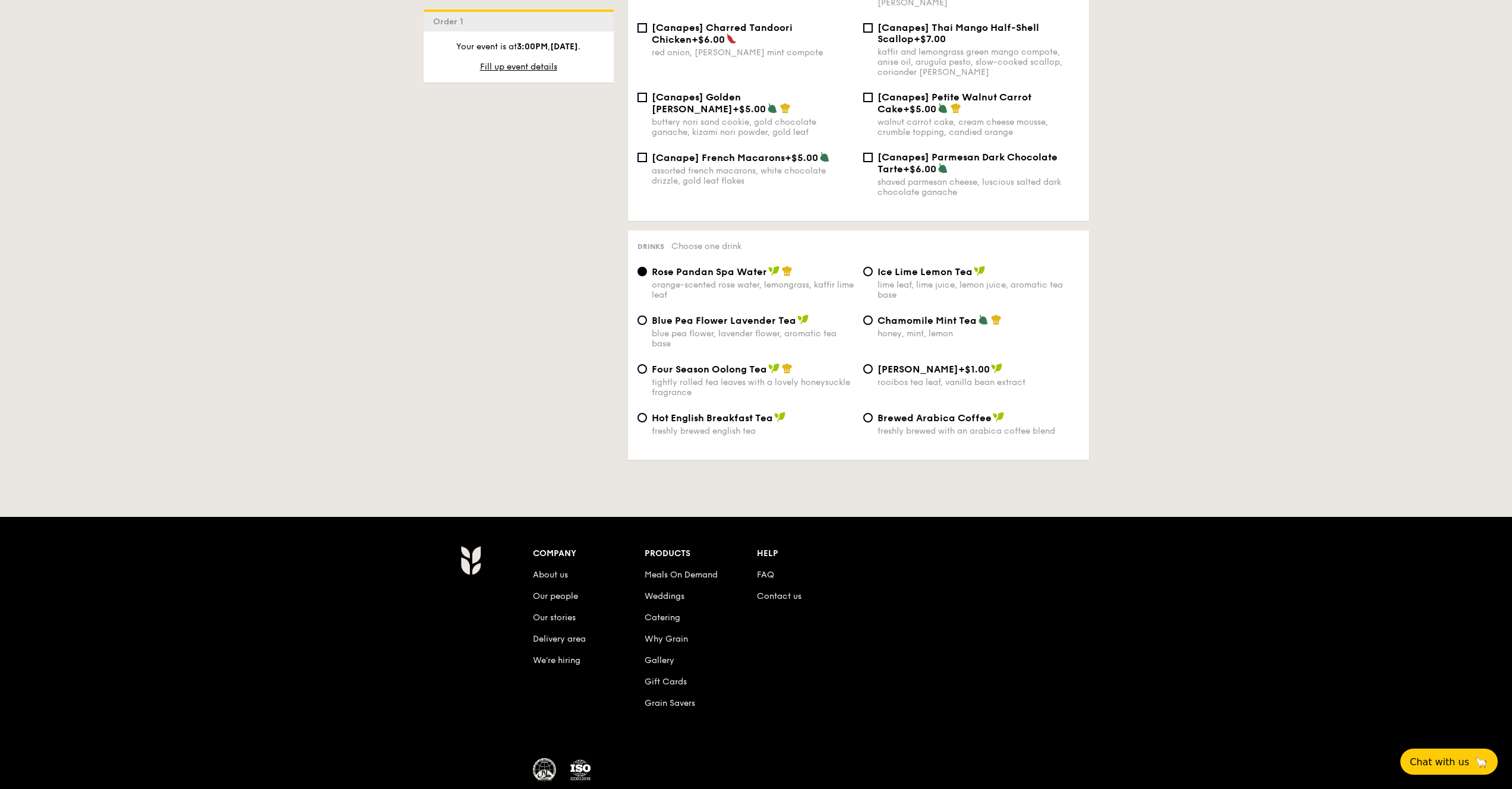
scroll to position [1812, 0]
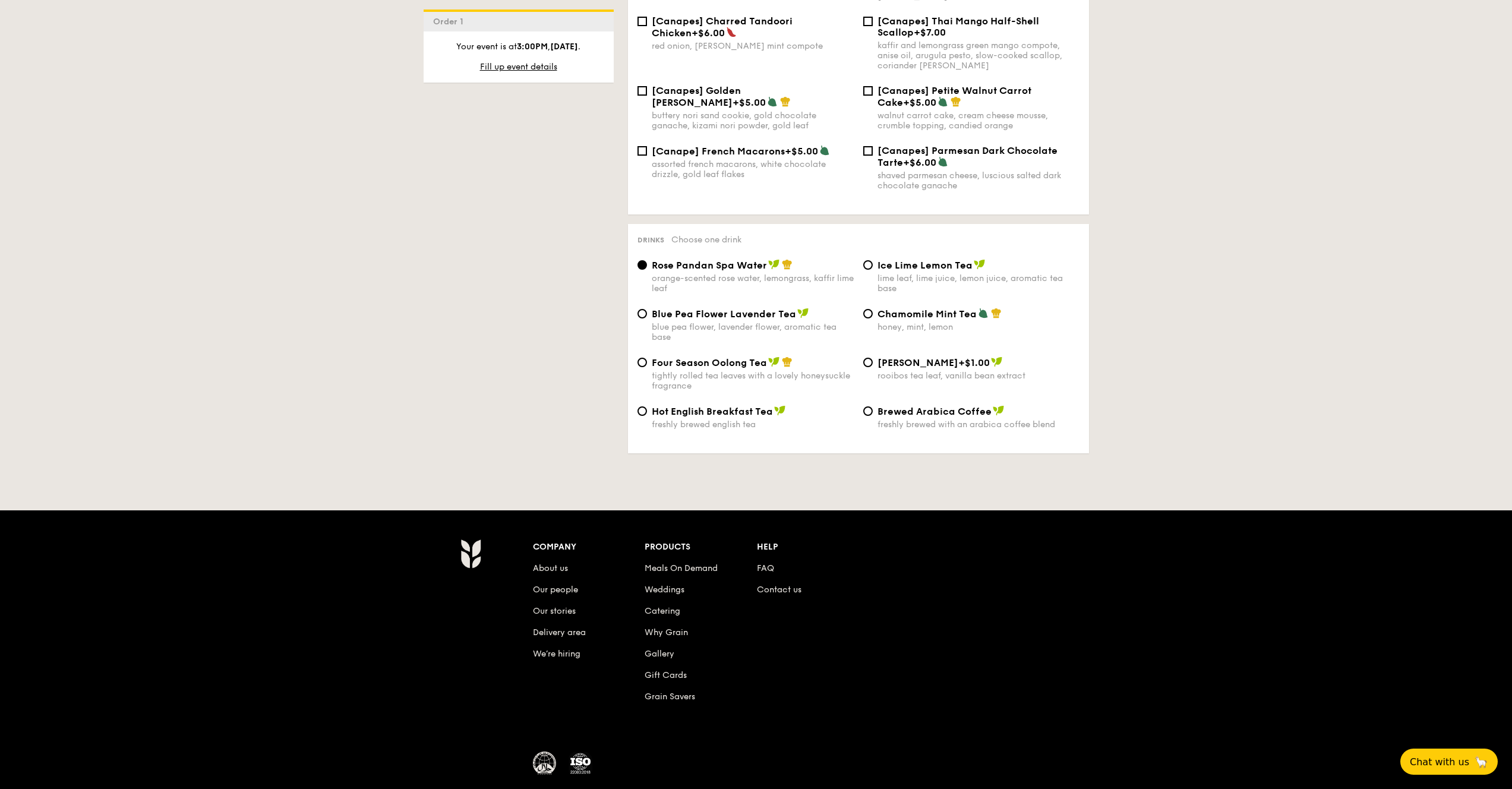
click at [932, 415] on div "Brewed Arabica Coffee freshly brewed with an arabica coffee blend" at bounding box center [979, 417] width 202 height 25
click at [873, 415] on input "Brewed Arabica Coffee freshly brewed with an arabica coffee blend" at bounding box center [868, 411] width 10 height 10
radio input "true"
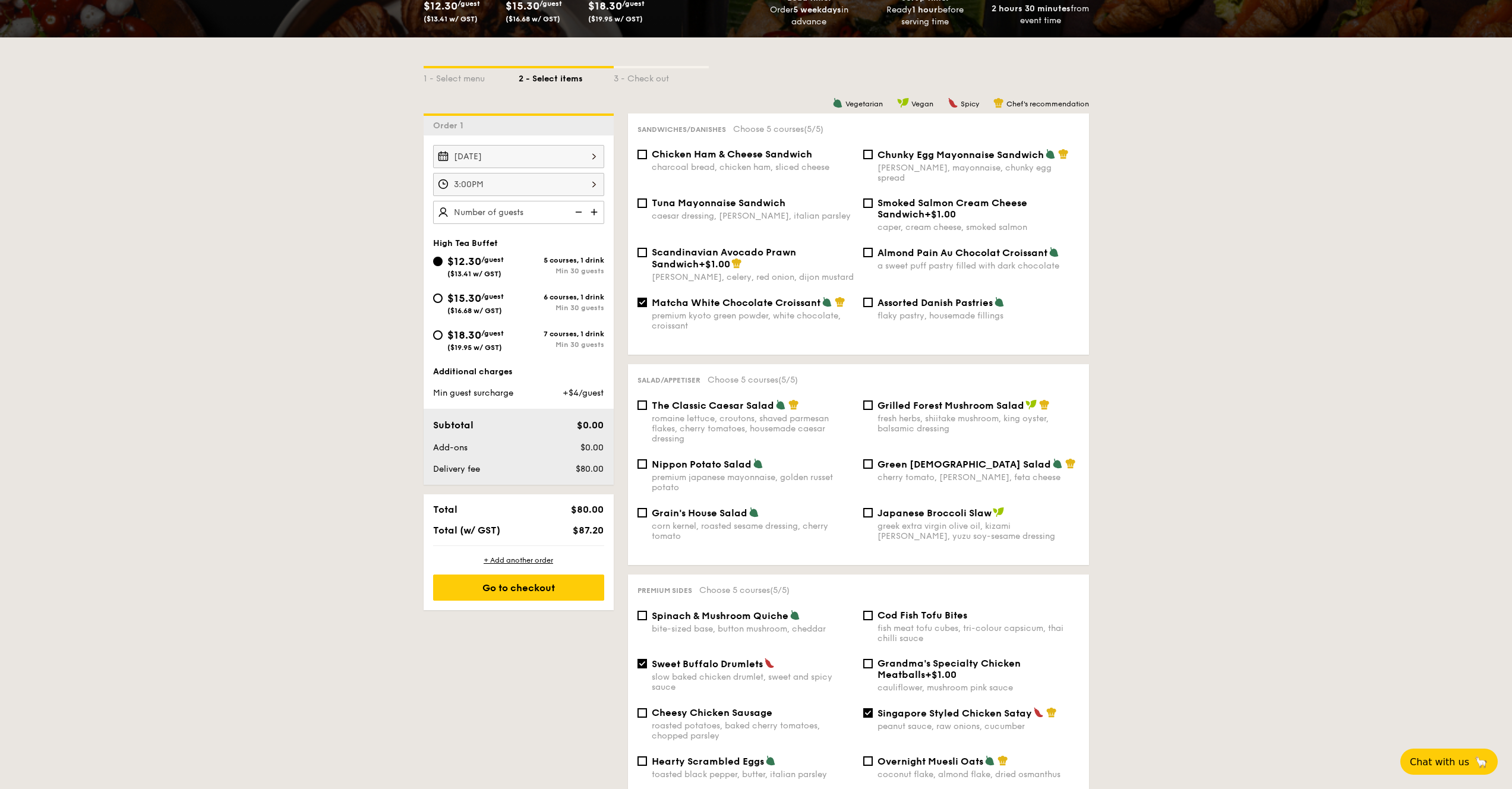
scroll to position [294, 0]
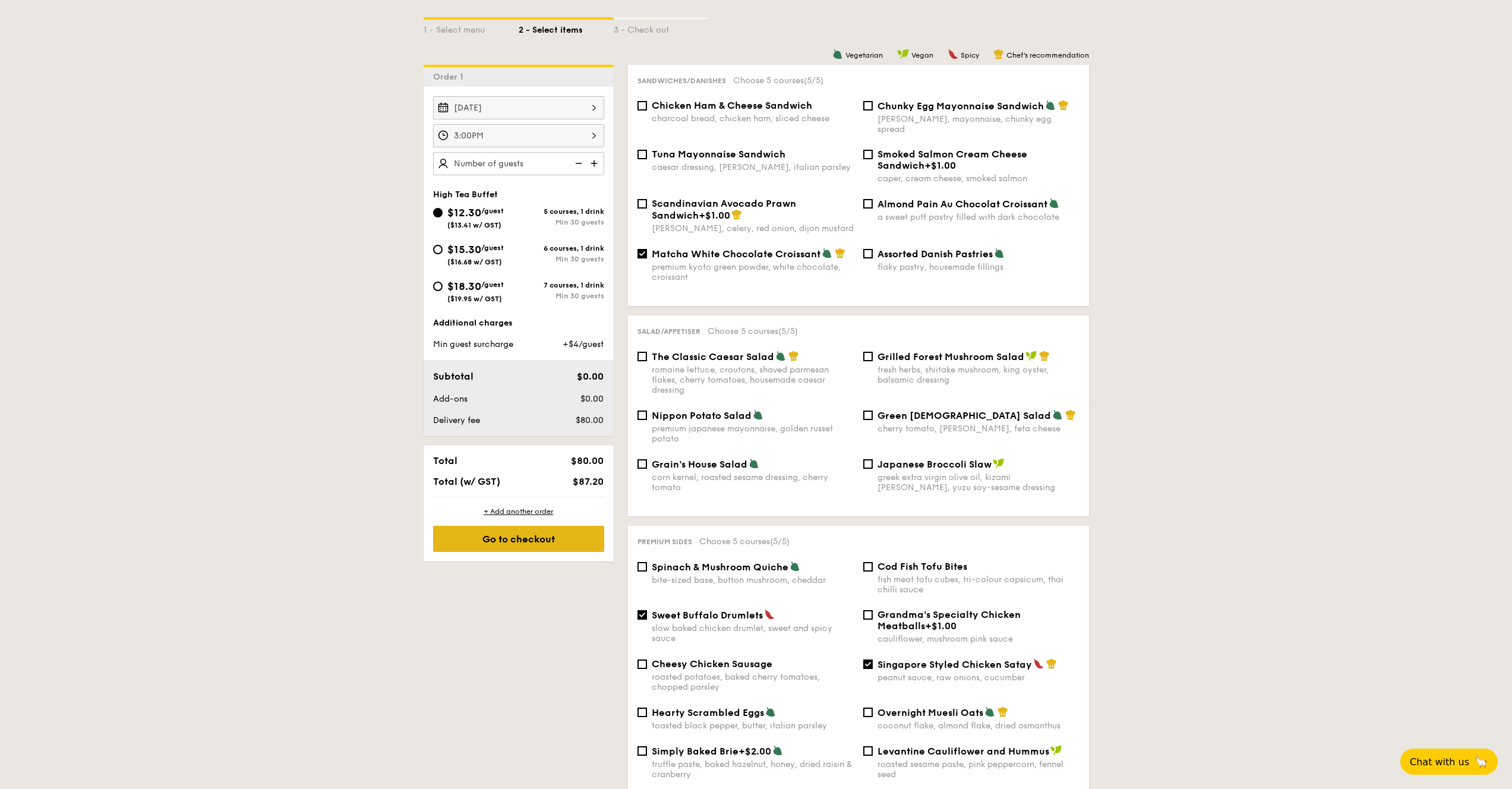
click at [548, 544] on div "Go to checkout" at bounding box center [518, 538] width 171 height 26
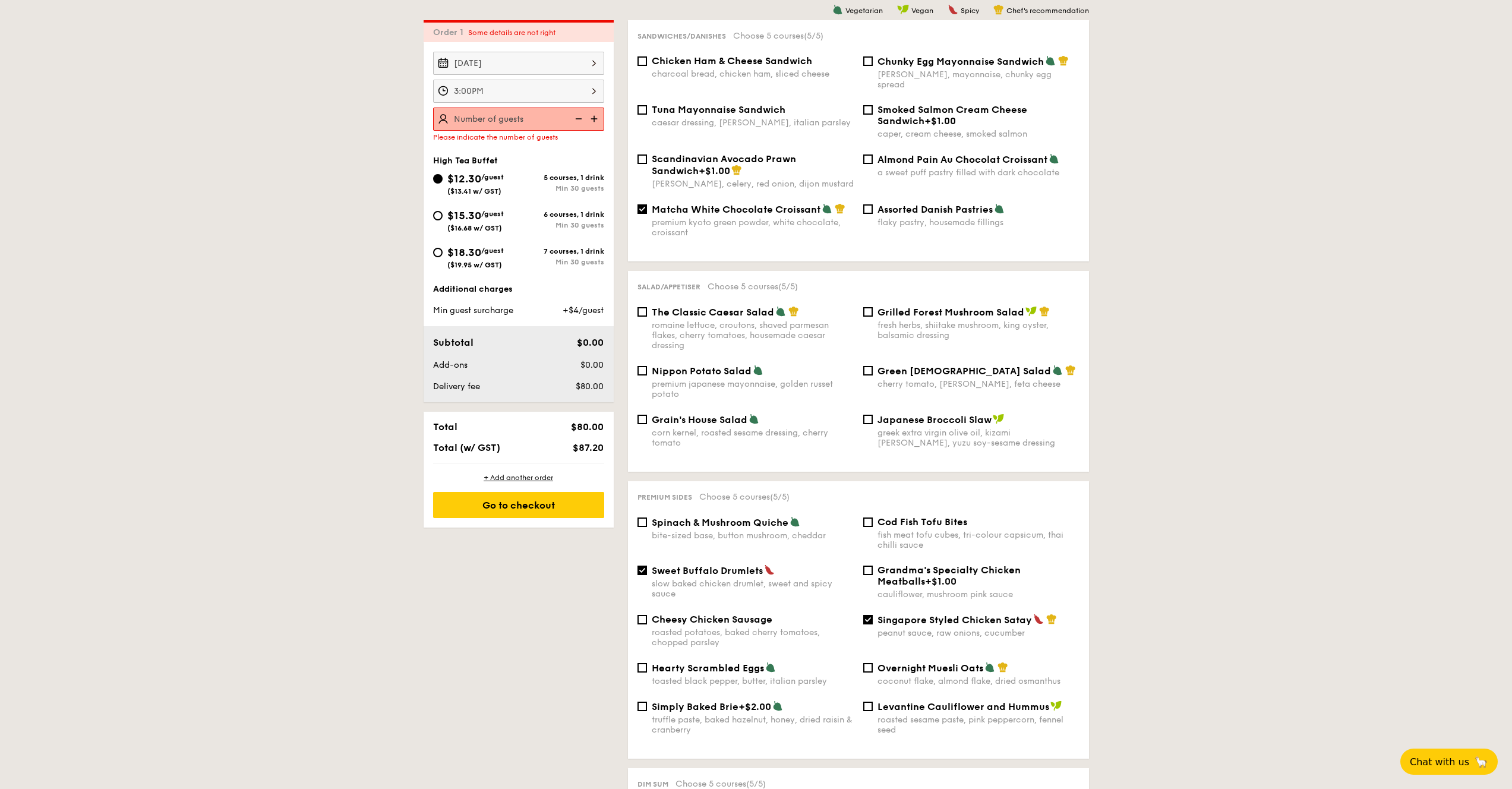
scroll to position [341, 0]
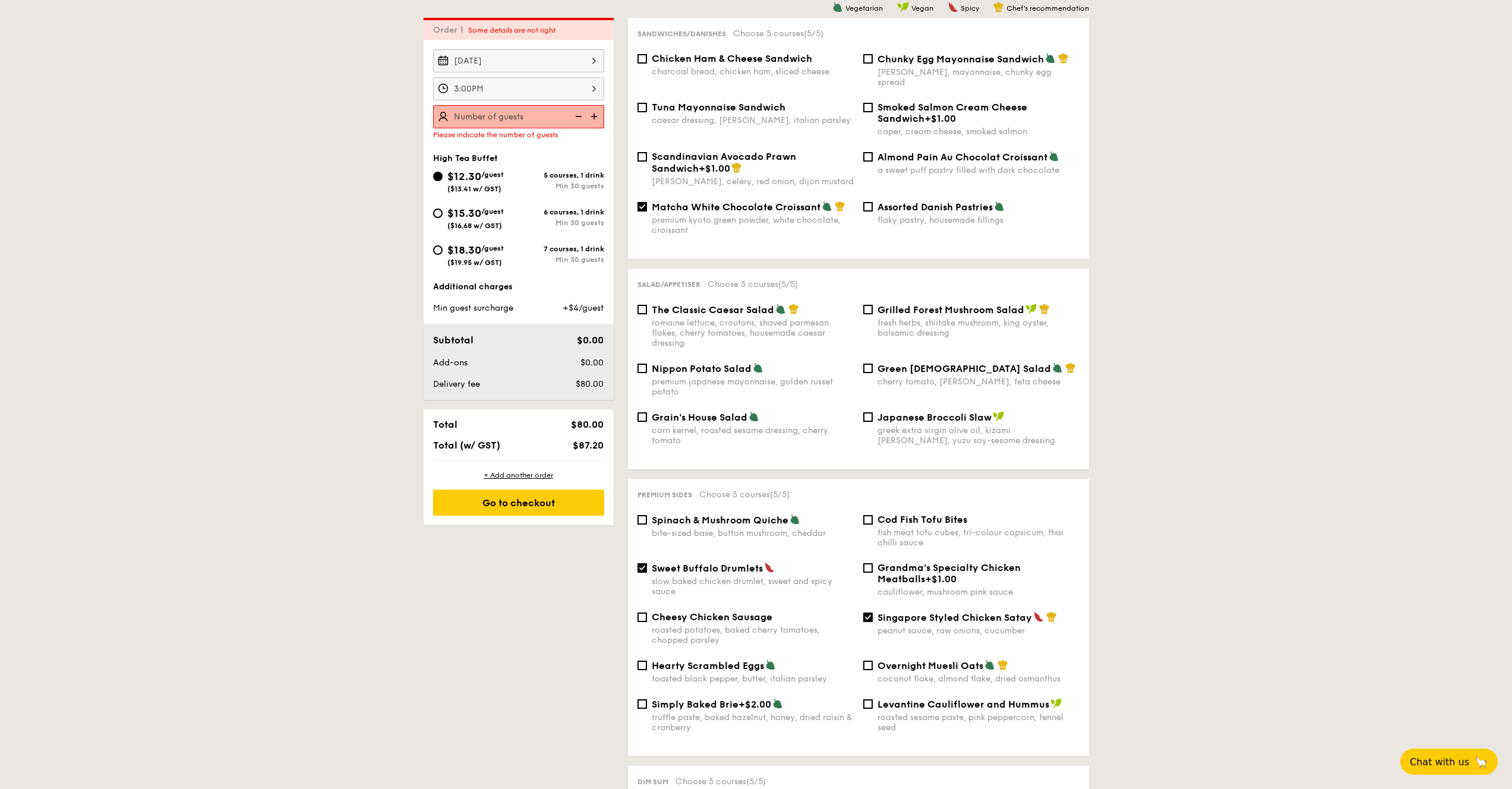
click at [593, 117] on img at bounding box center [596, 116] width 18 height 22
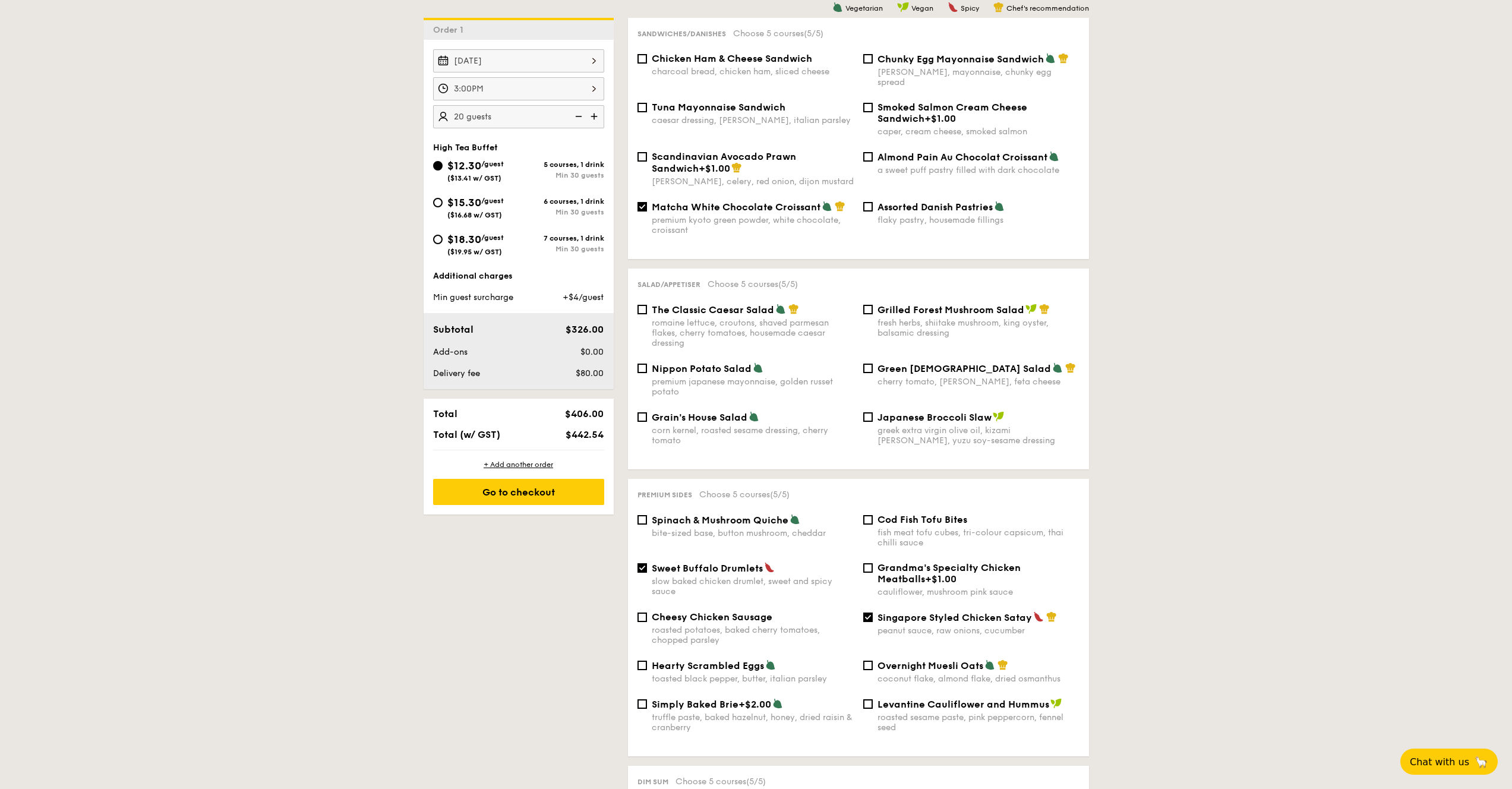
click at [593, 117] on img at bounding box center [596, 116] width 18 height 22
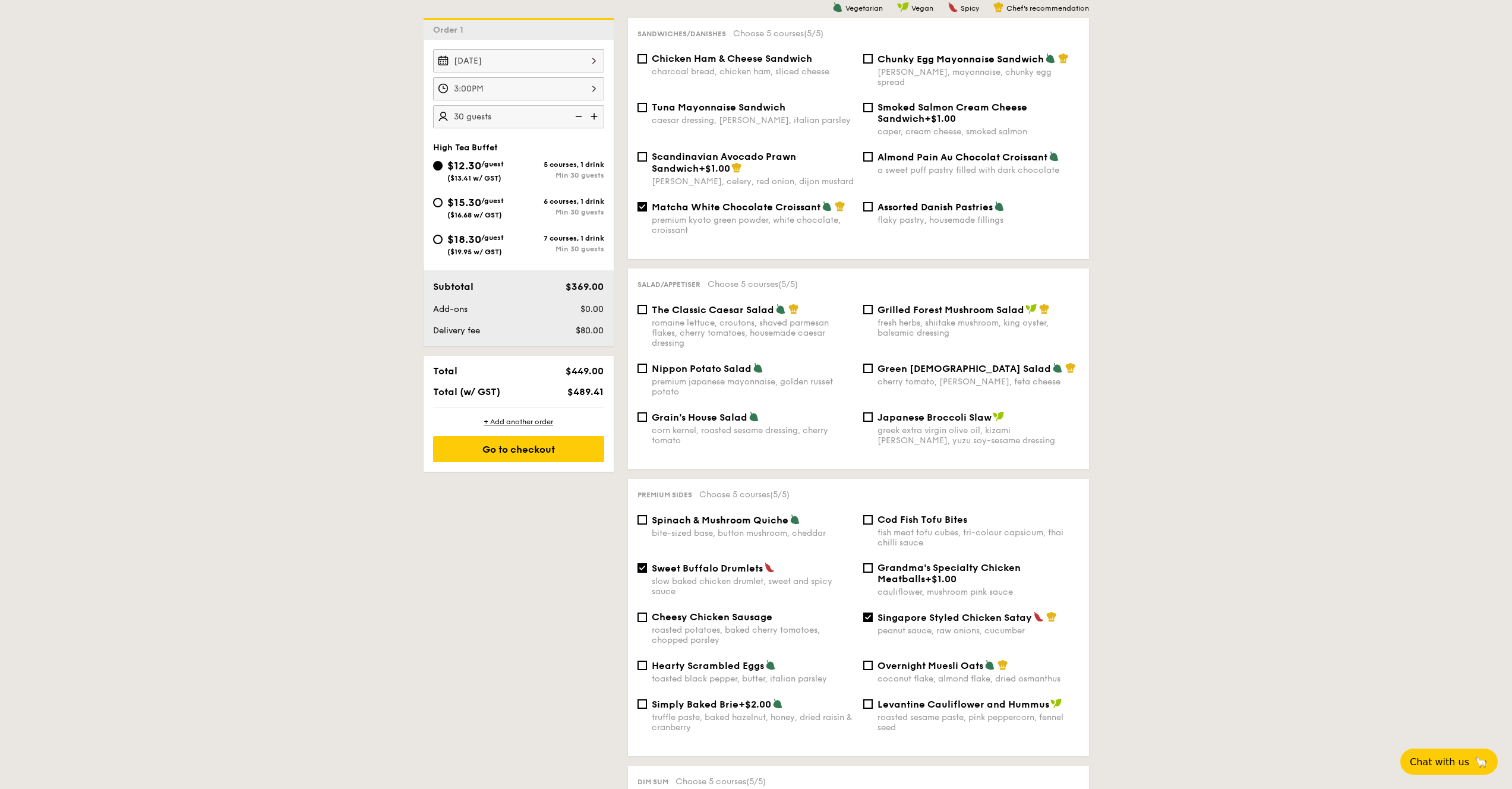
click at [593, 117] on img at bounding box center [596, 116] width 18 height 22
type input "35 guests"
click at [498, 454] on div "Go to checkout" at bounding box center [518, 448] width 171 height 26
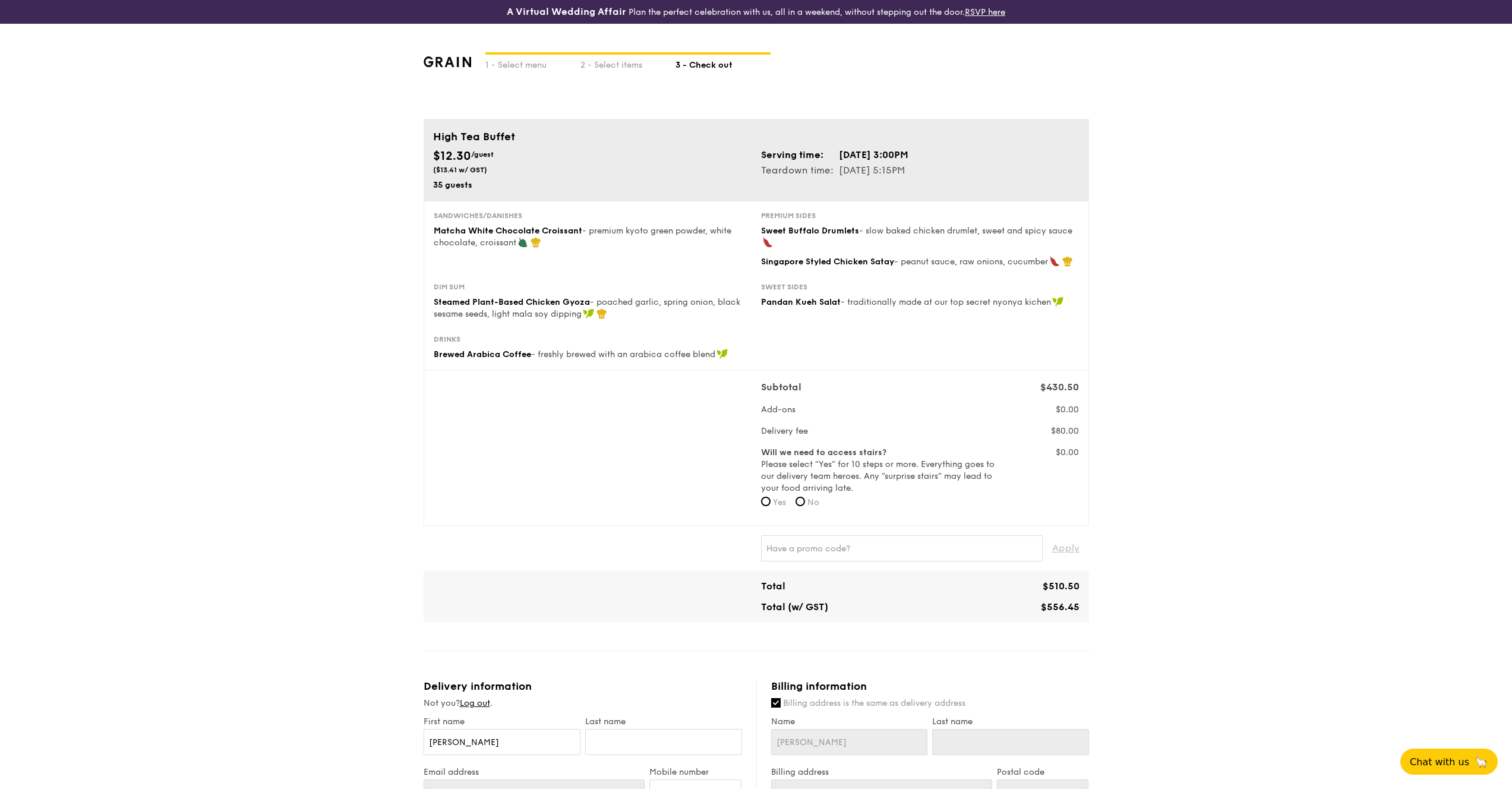
click at [770, 496] on form "Will we need to access stairs? Please select “Yes” for 10 steps or more. Everyt…" at bounding box center [879, 481] width 236 height 69
click at [770, 506] on label "Yes" at bounding box center [774, 503] width 25 height 12
click at [770, 506] on input "Yes" at bounding box center [766, 501] width 10 height 10
radio input "true"
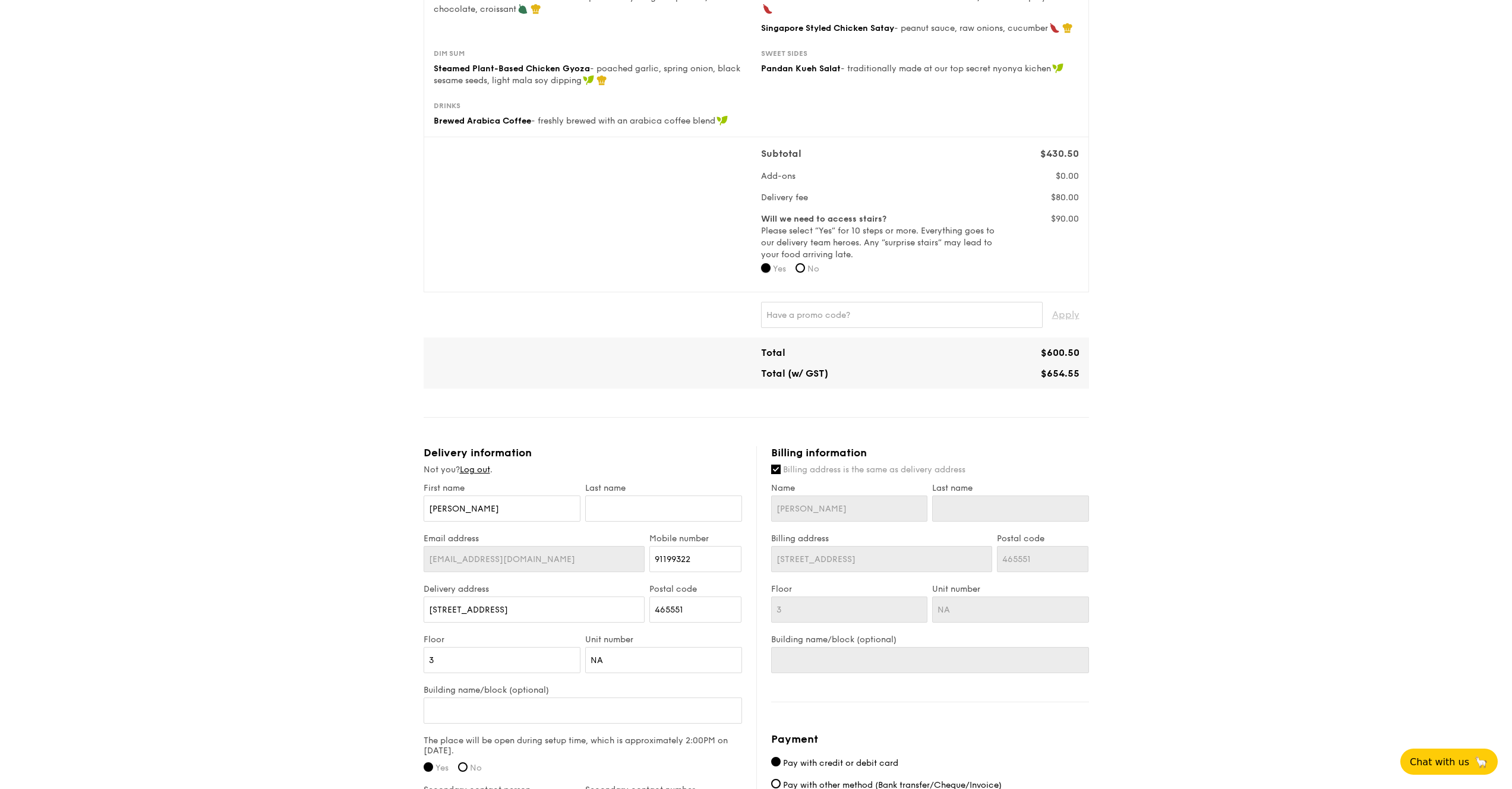
scroll to position [253, 0]
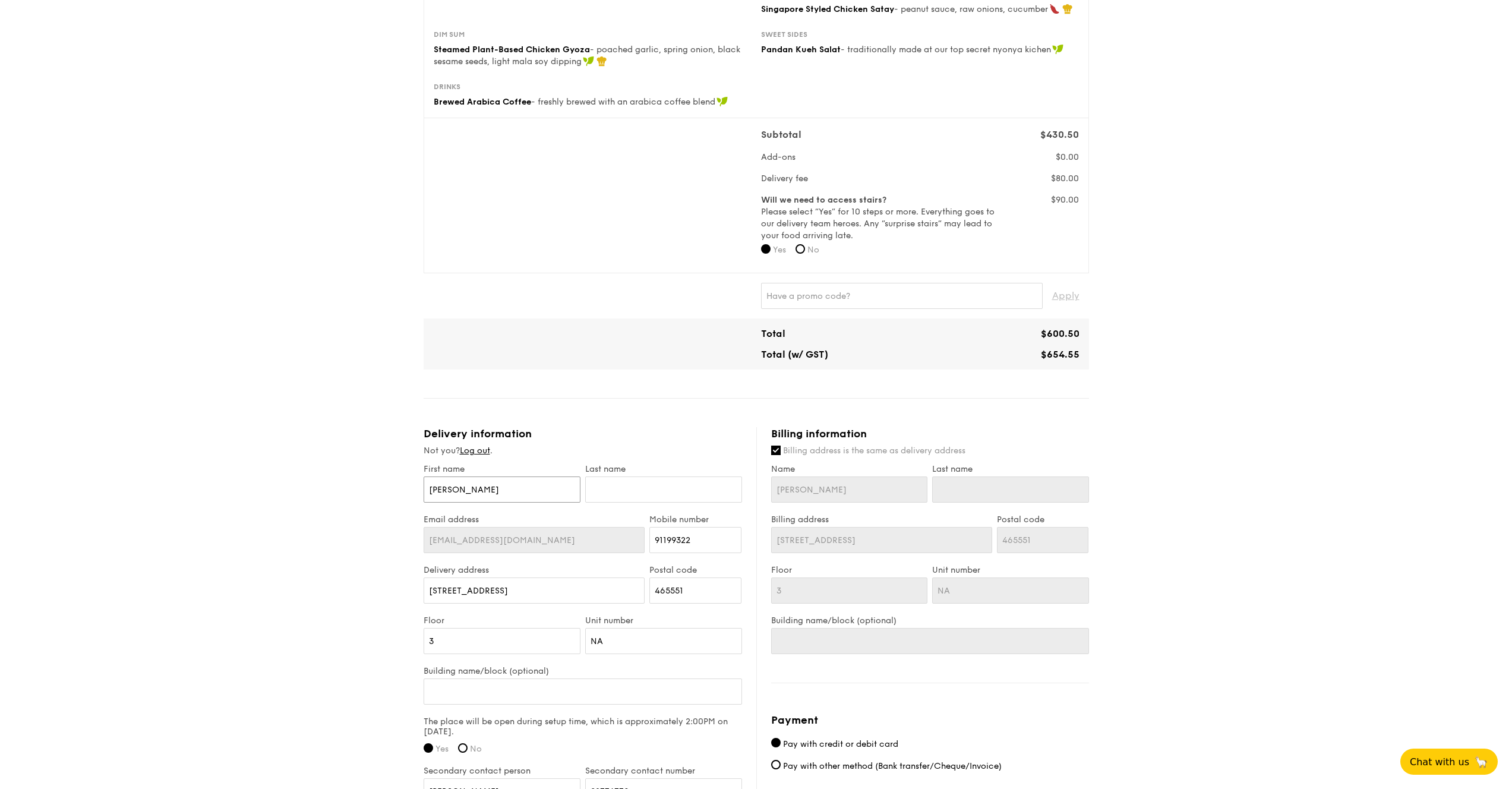
click at [506, 495] on input "[PERSON_NAME]" at bounding box center [502, 489] width 157 height 26
click at [605, 423] on div "High Tea Buffet $12.30 /guest ($13.41 w/ GST) 35 guests Serving time: [DATE] 3:…" at bounding box center [756, 447] width 666 height 1162
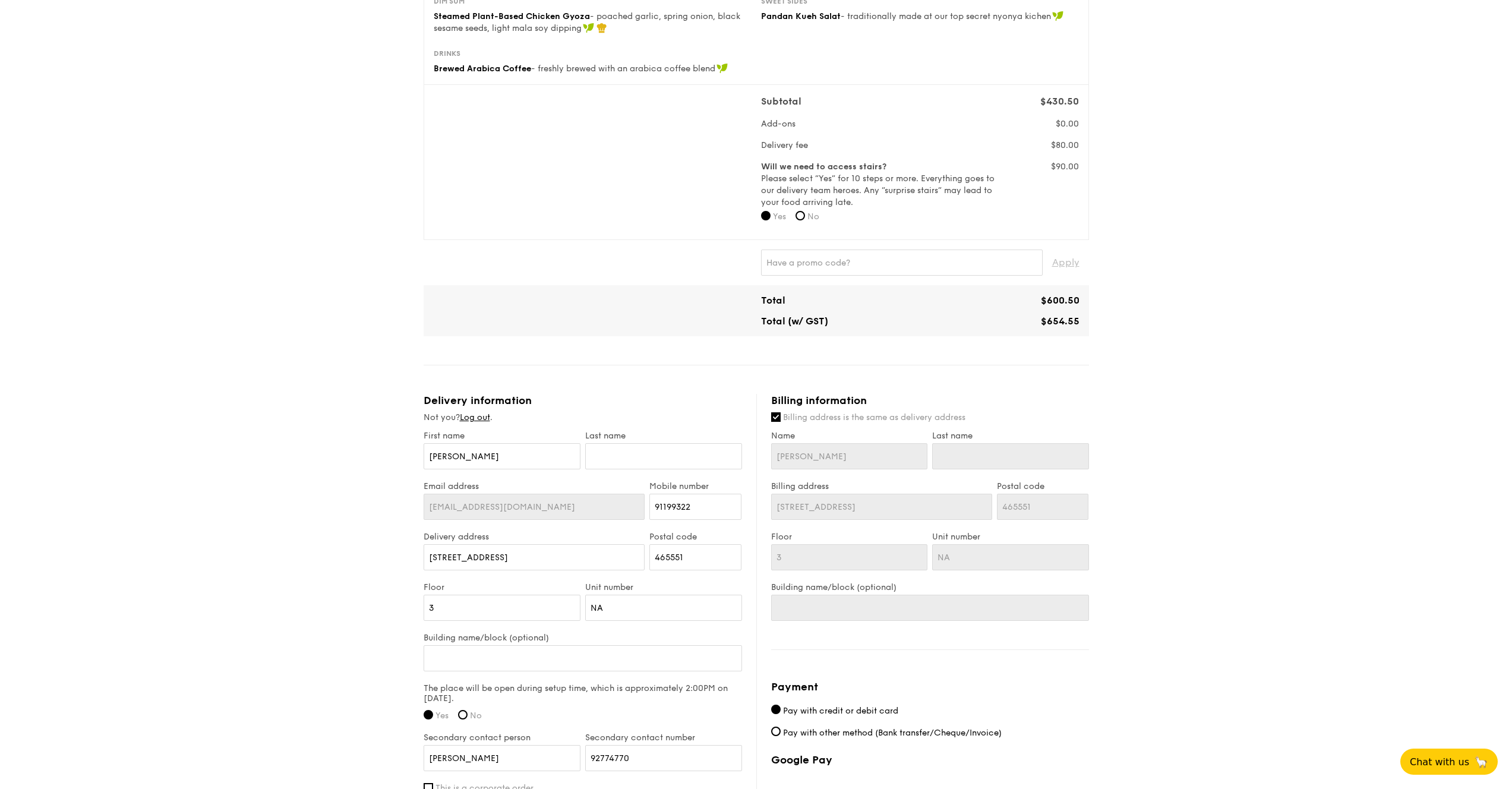
scroll to position [309, 0]
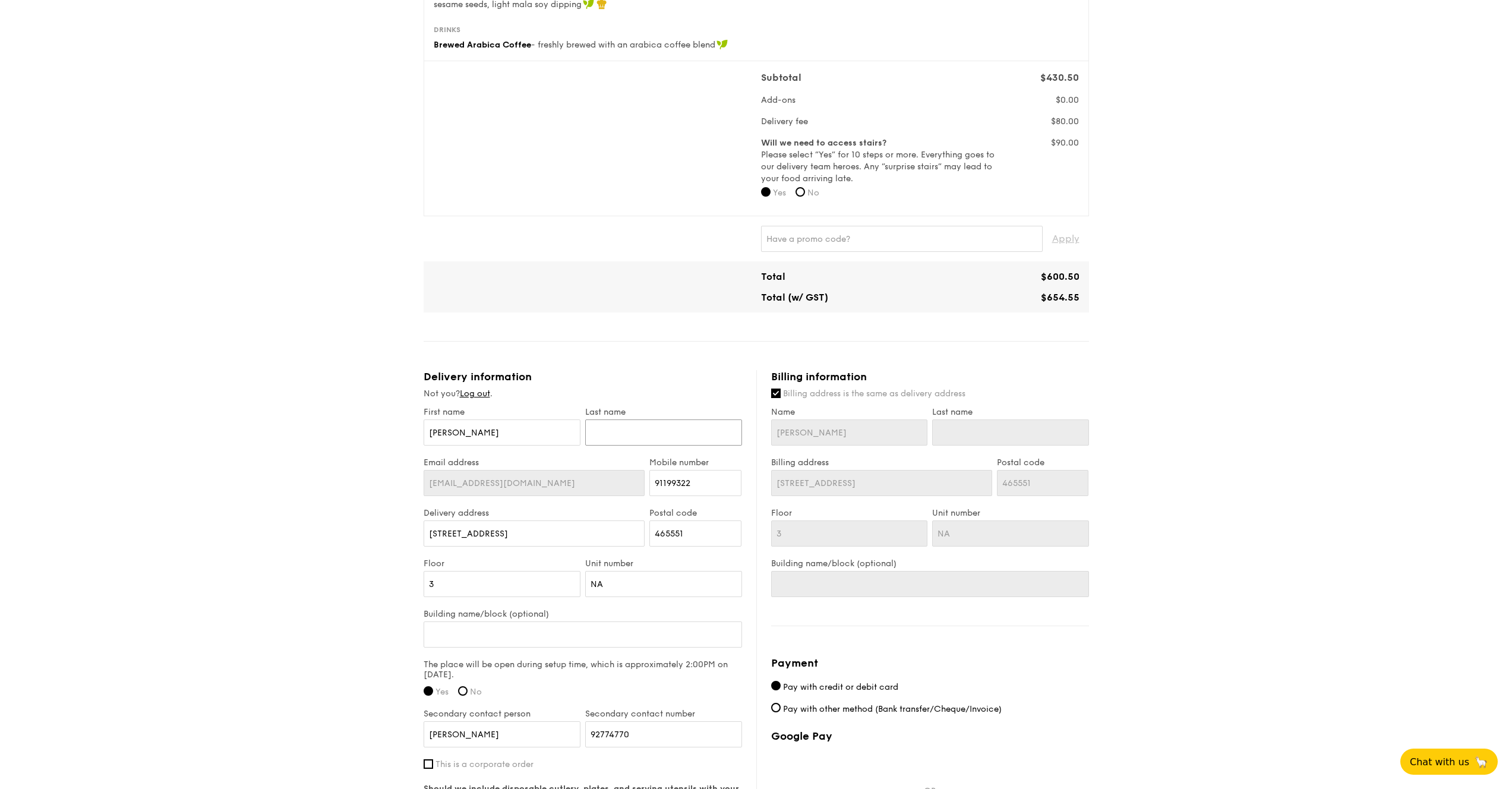
click at [606, 433] on input "text" at bounding box center [663, 432] width 157 height 26
type input "[PERSON_NAME]"
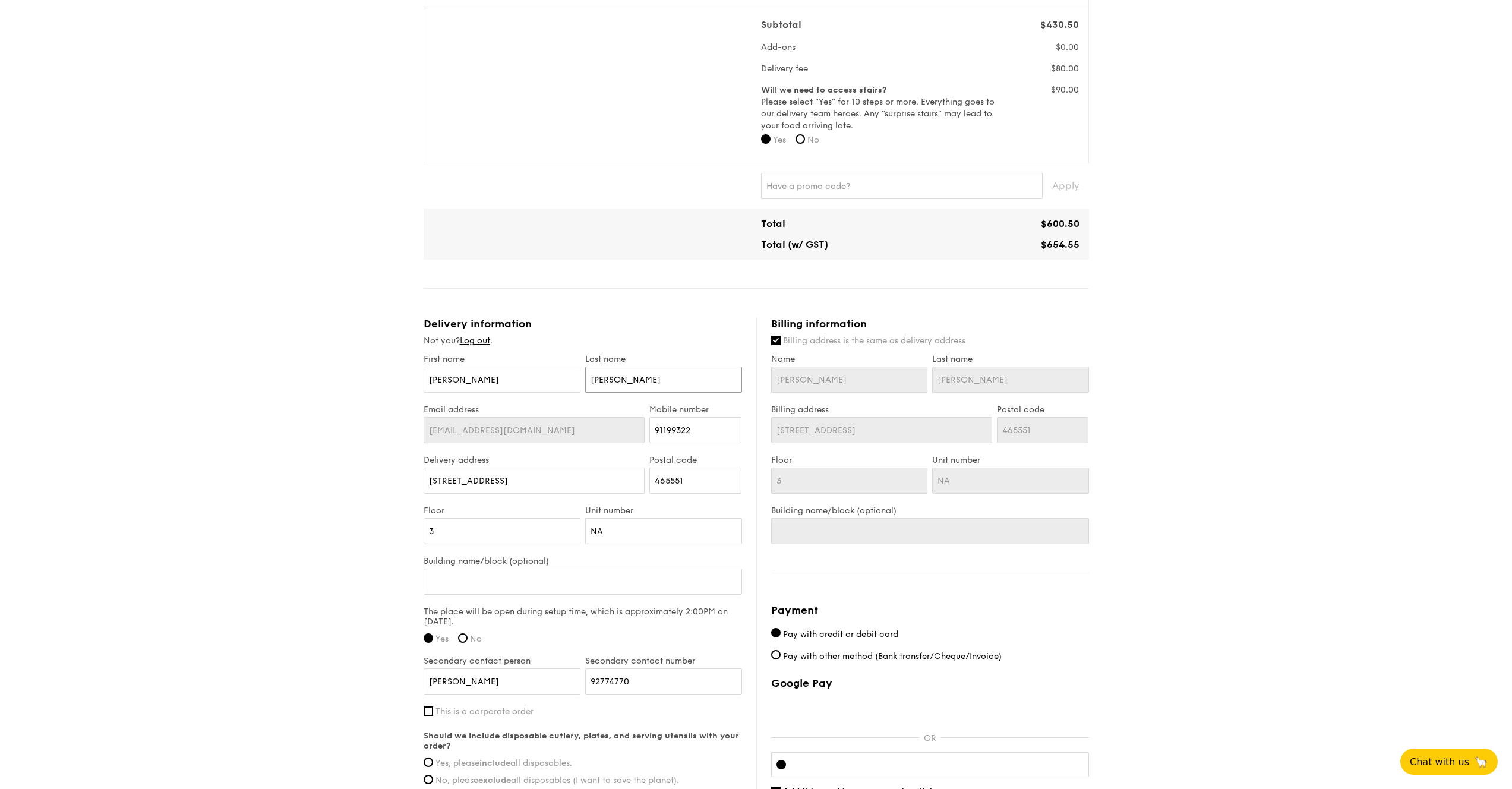
scroll to position [363, 0]
click at [496, 525] on input "3" at bounding box center [502, 530] width 157 height 26
type input "1"
type input "2"
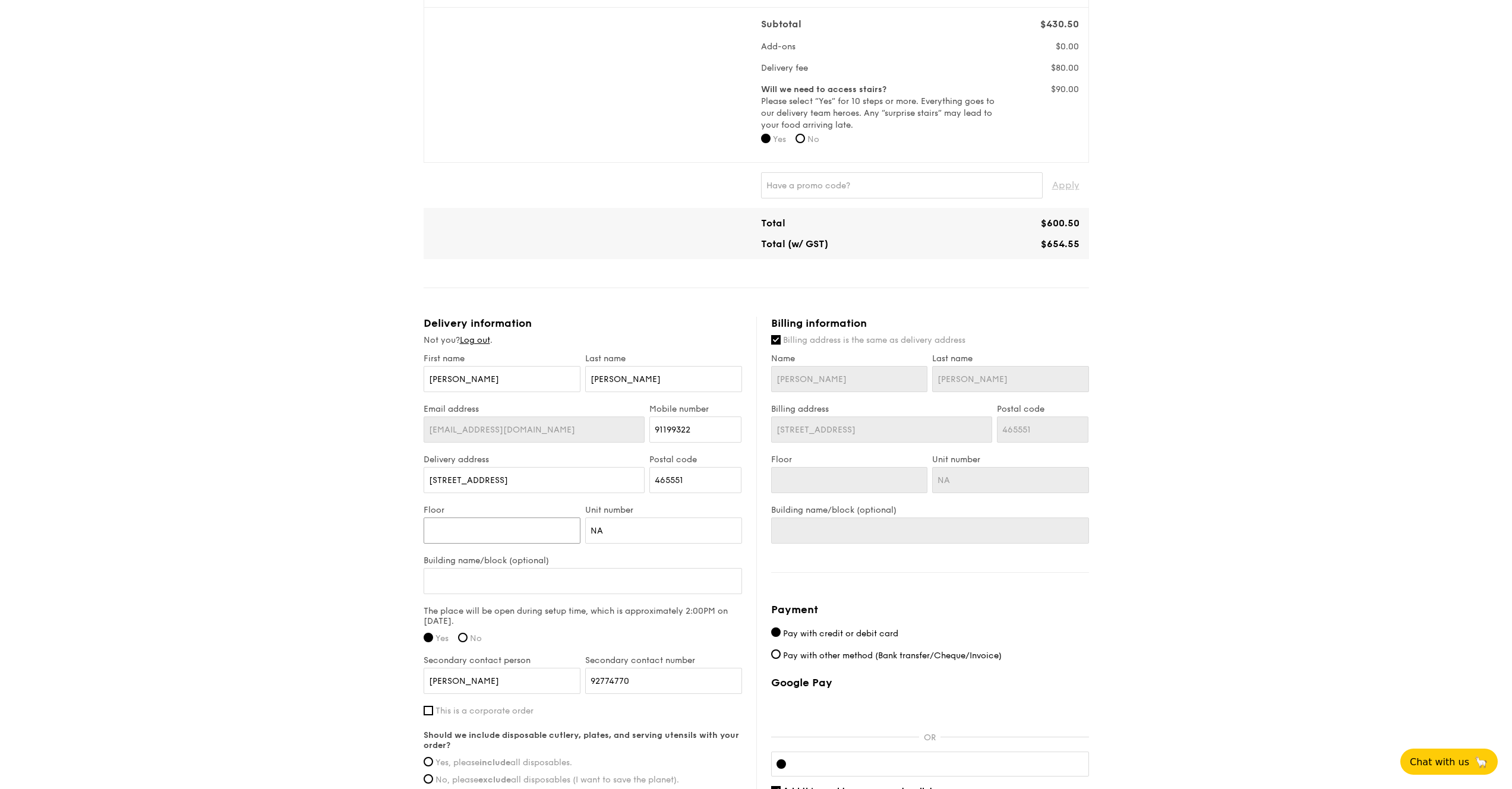
type input "2"
click at [351, 615] on div "1 - Select menu 2 - Select items 3 - Check out High Tea Buffet $12.30 /guest ($…" at bounding box center [756, 289] width 1512 height 1257
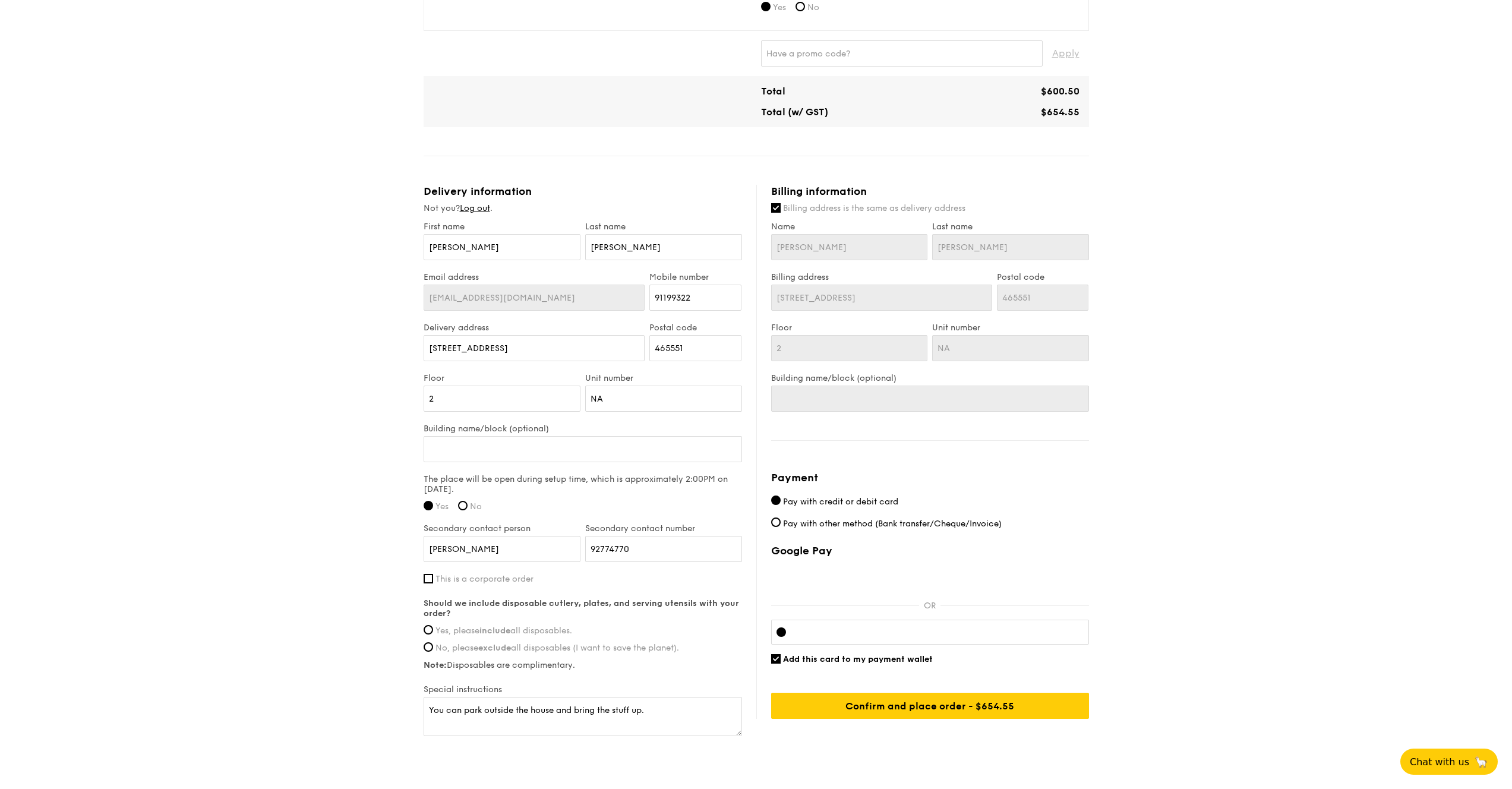
scroll to position [495, 0]
click at [545, 632] on span "Yes, please include all disposables." at bounding box center [504, 631] width 137 height 10
click at [433, 632] on input "Yes, please include all disposables." at bounding box center [428, 629] width 10 height 10
radio input "true"
click at [624, 712] on textarea "You can park outside the house and bring the stuff up." at bounding box center [583, 715] width 318 height 39
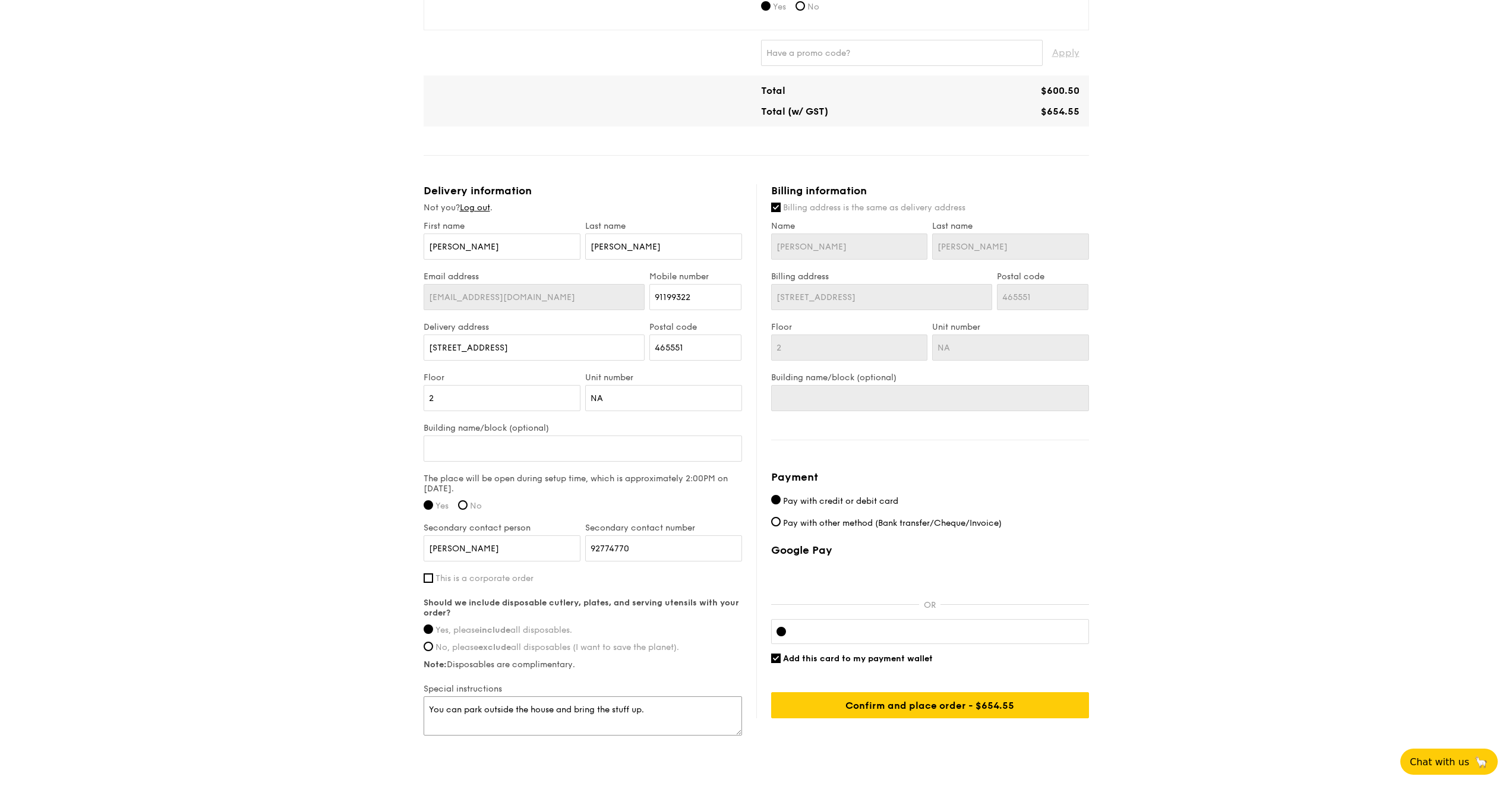
click at [624, 712] on textarea "You can park outside the house and bring the stuff up." at bounding box center [583, 715] width 318 height 39
type textarea "You can park outside the house and bring the food up."
click at [1276, 494] on div "1 - Select menu 2 - Select items 3 - Check out High Tea Buffet $12.30 /guest ($…" at bounding box center [756, 157] width 1512 height 1257
click at [966, 521] on span "Pay with other method (Bank transfer/Cheque/Invoice)" at bounding box center [892, 524] width 219 height 10
click at [781, 521] on input "Pay with other method (Bank transfer/Cheque/Invoice)" at bounding box center [776, 521] width 10 height 10
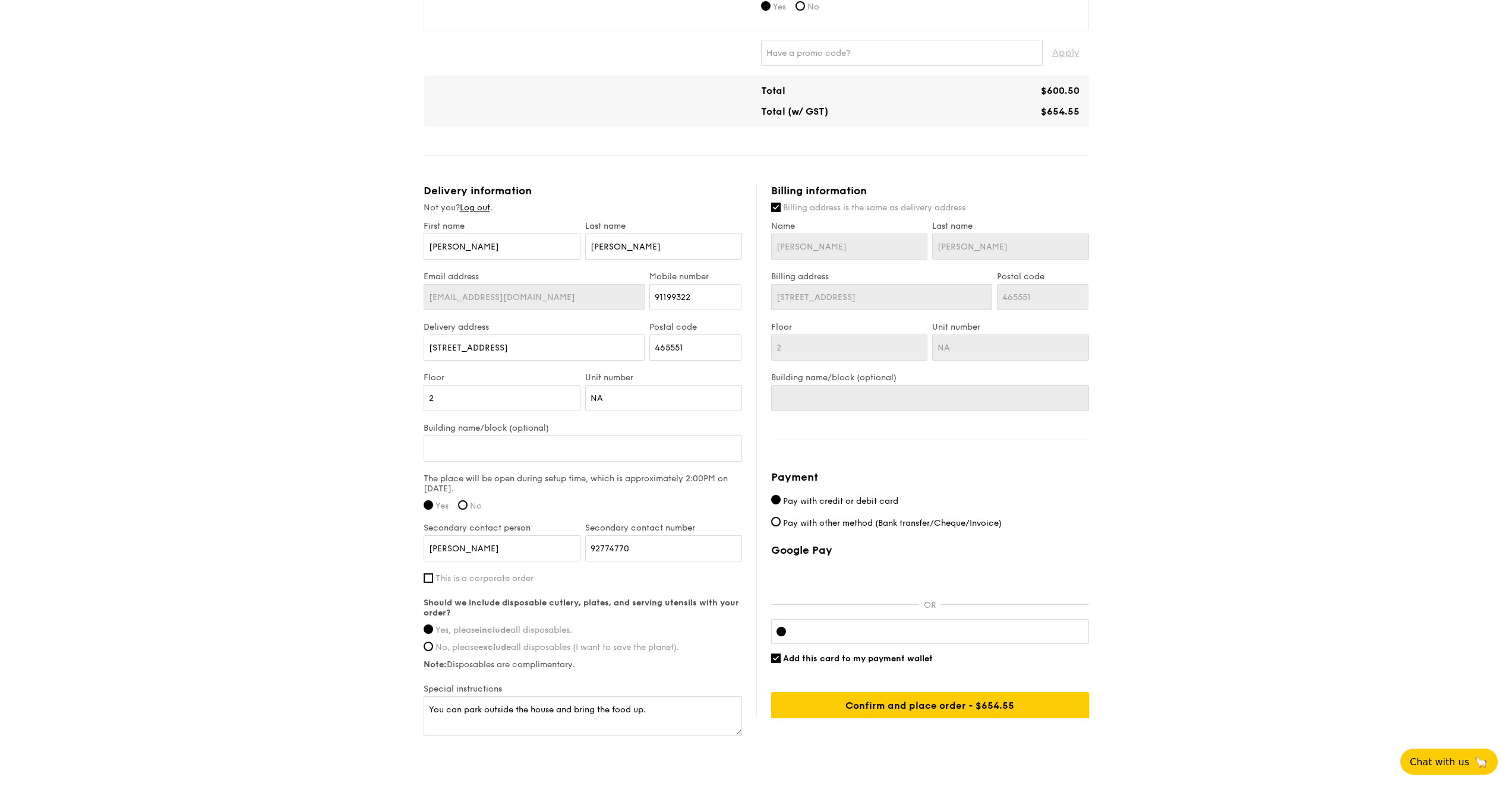
radio input "true"
click at [955, 699] on div "Confirm and place order - $654.55" at bounding box center [930, 705] width 318 height 26
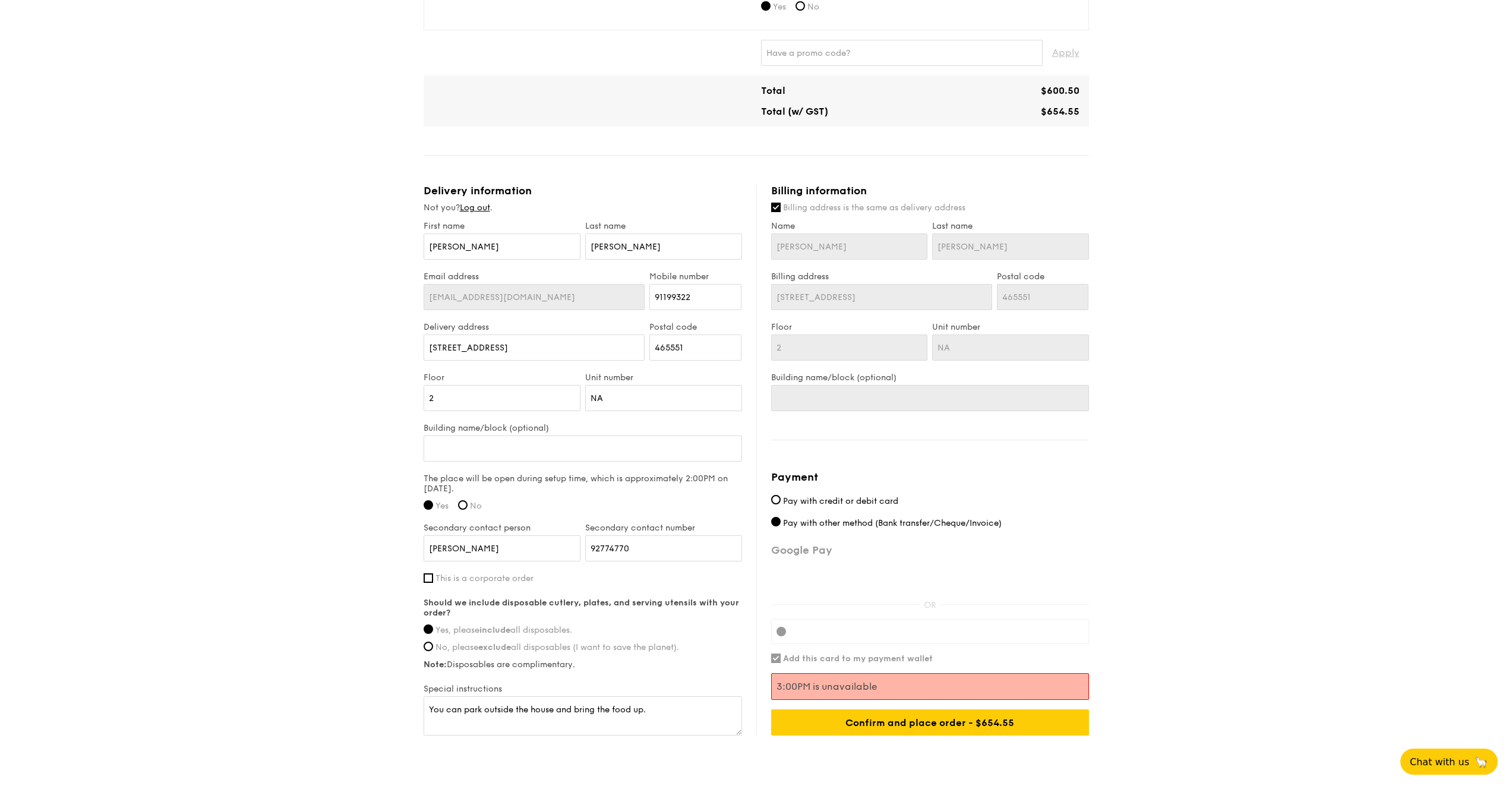
click at [837, 505] on span "Pay with credit or debit card" at bounding box center [840, 501] width 115 height 10
click at [781, 504] on input "Pay with credit or debit card" at bounding box center [776, 500] width 10 height 10
radio input "true"
click at [881, 663] on div "Google Pay OR Add this card to my payment wallet 3:00PM is unavailable Confirm …" at bounding box center [930, 640] width 318 height 192
click at [875, 657] on span "Add this card to my payment wallet" at bounding box center [858, 659] width 149 height 10
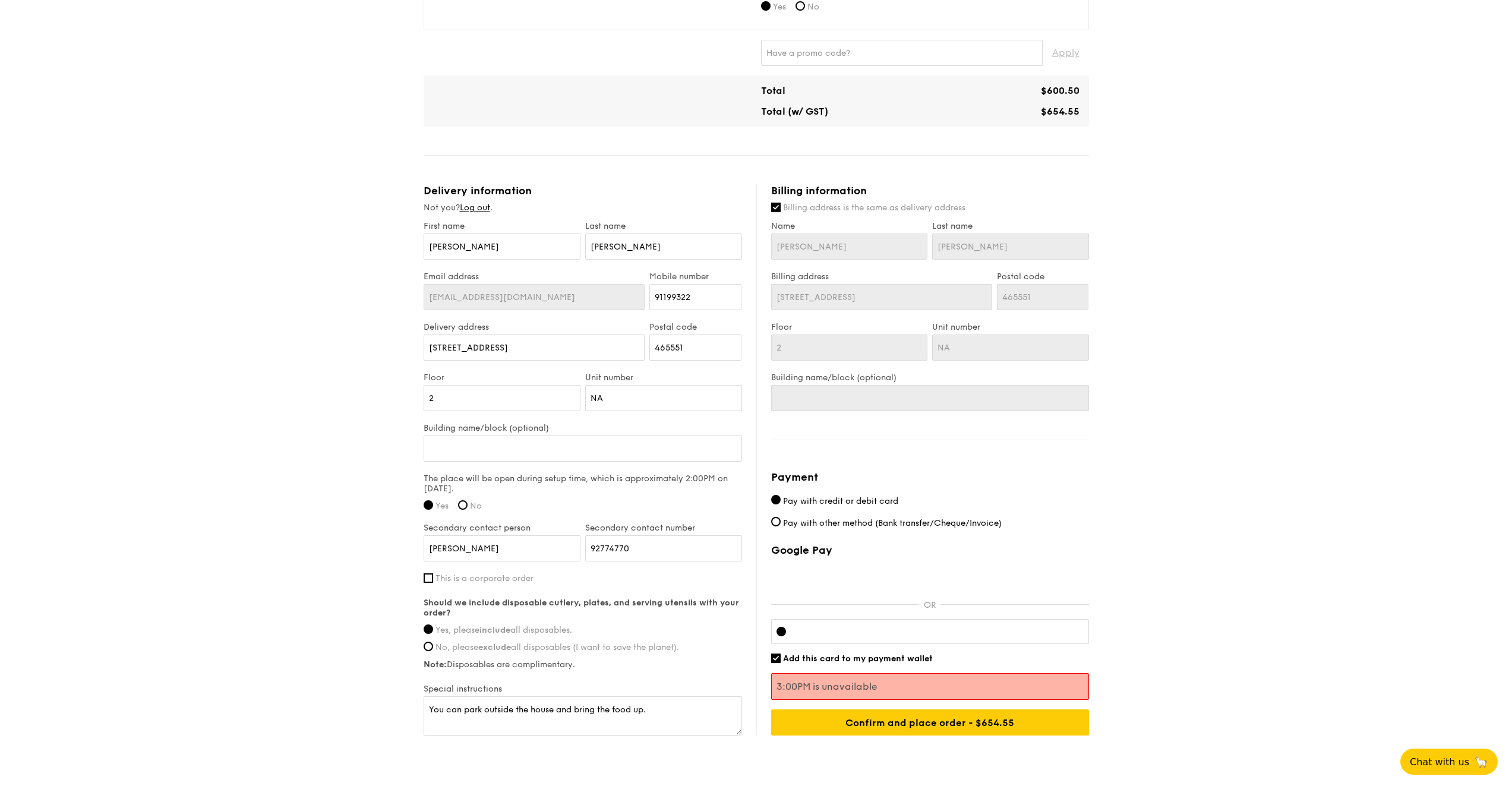
click at [781, 657] on input "Add this card to my payment wallet" at bounding box center [776, 658] width 10 height 10
checkbox input "false"
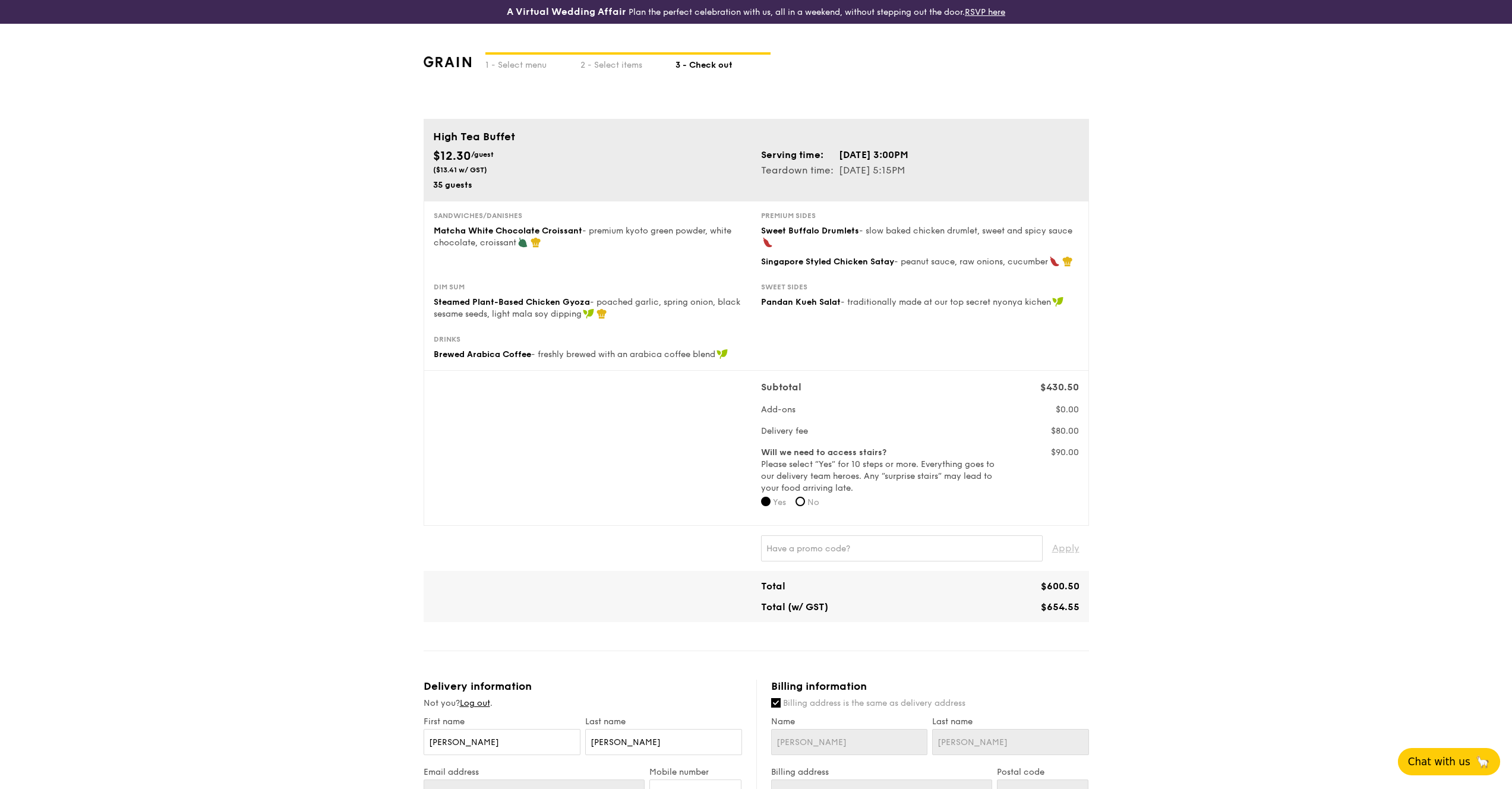
click at [1454, 764] on span "Chat with us" at bounding box center [1440, 761] width 62 height 12
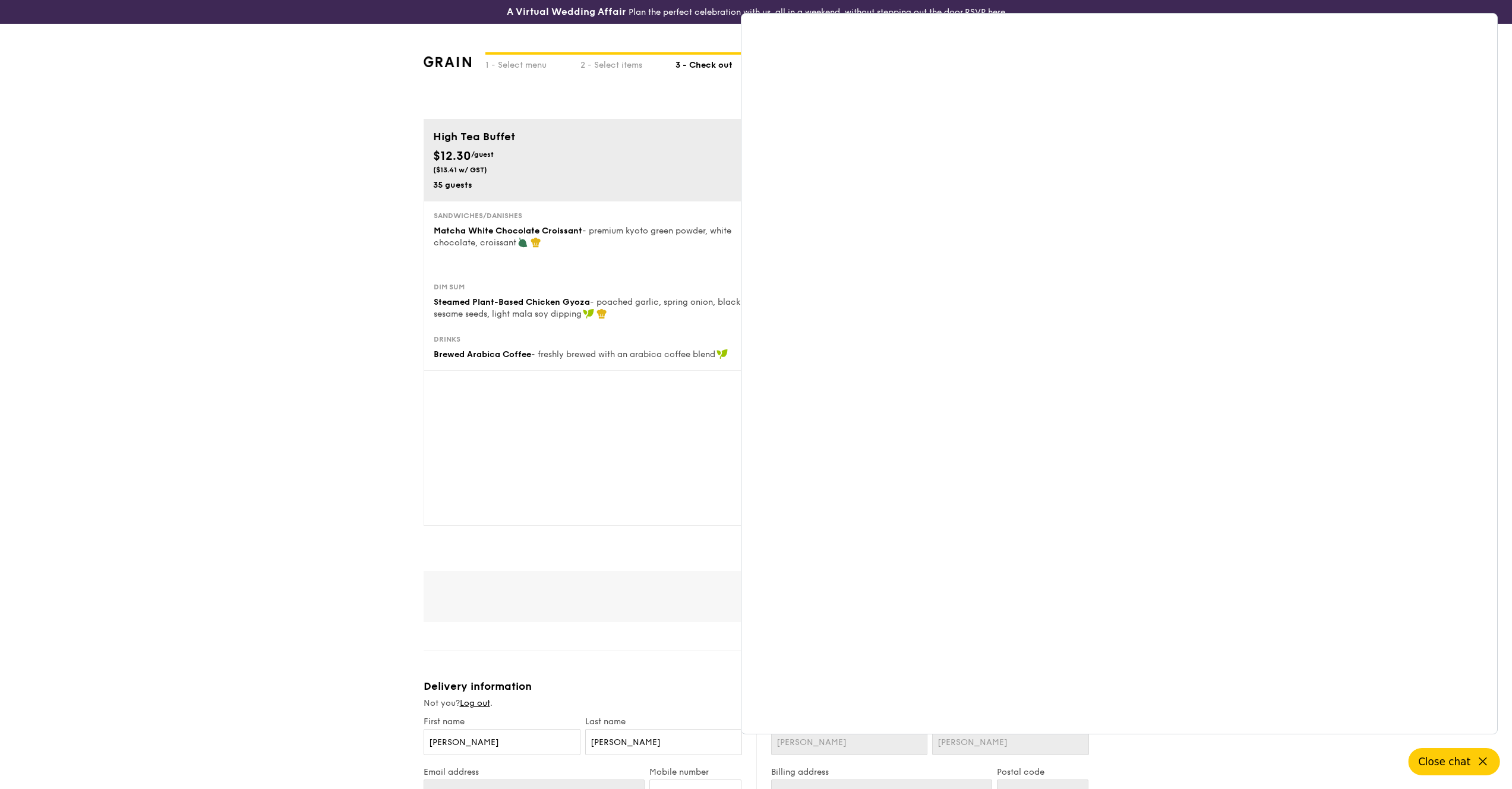
click at [677, 451] on div "Subtotal $430.50 Add-ons $0.00 Delivery fee $80.00 Will we need to access stair…" at bounding box center [756, 448] width 654 height 135
click at [1464, 765] on span "Close chat" at bounding box center [1444, 761] width 52 height 12
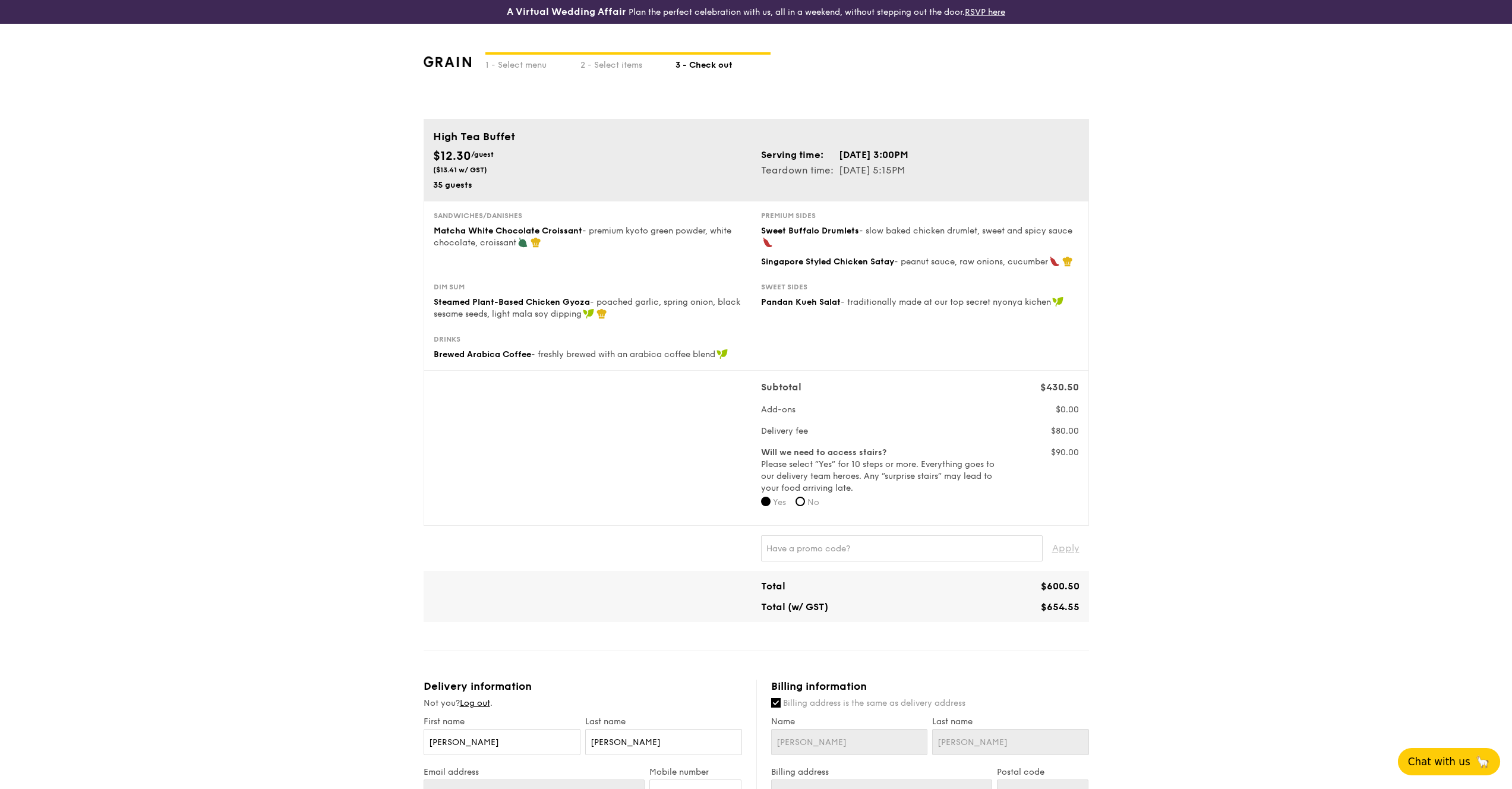
click at [1304, 495] on div "1 - Select menu 2 - Select items 3 - Check out High Tea Buffet $12.30 /guest ($…" at bounding box center [756, 652] width 1512 height 1257
click at [630, 69] on div "2 - Select items" at bounding box center [628, 63] width 95 height 16
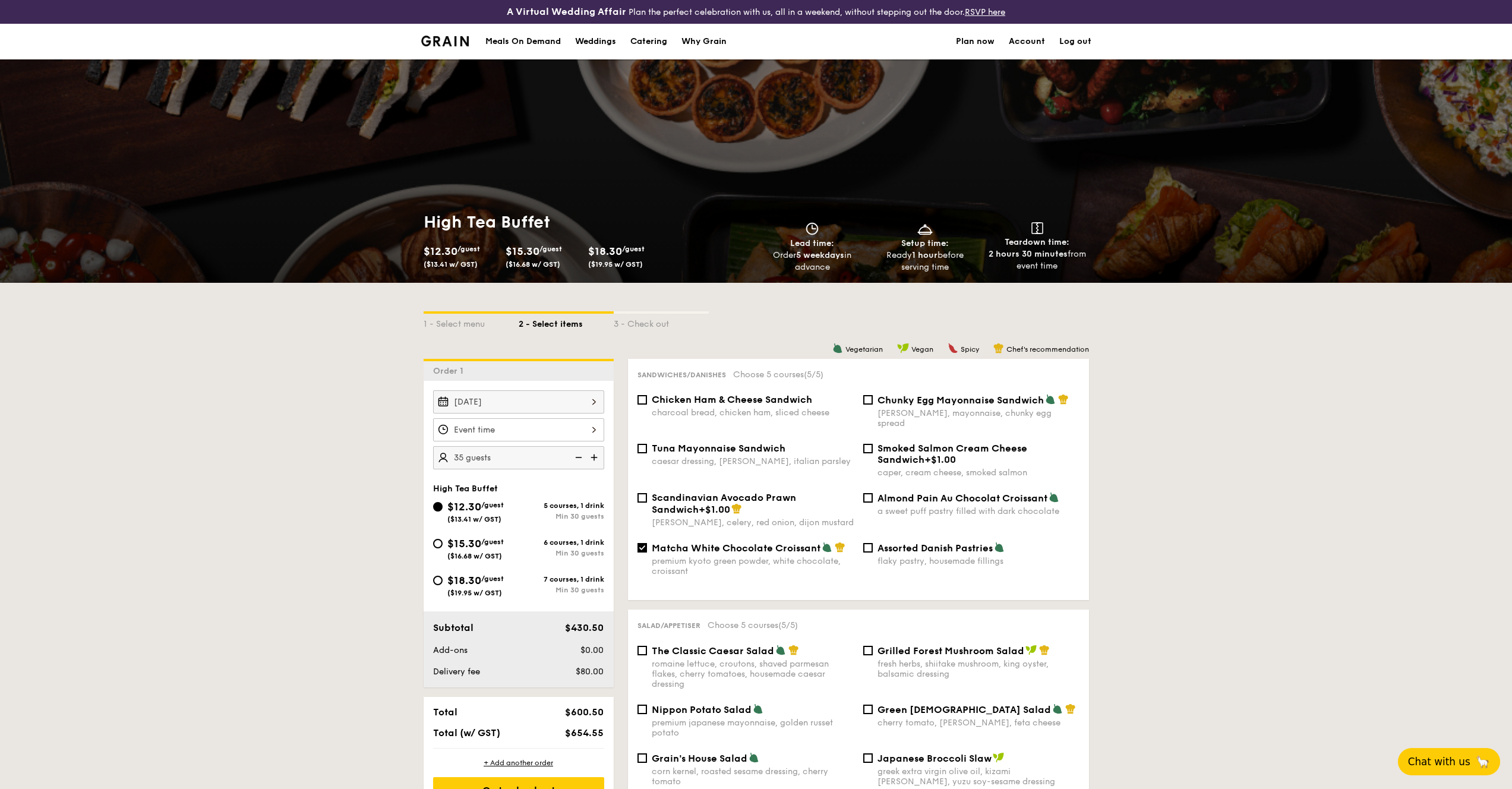
click at [556, 403] on div "[DATE]" at bounding box center [518, 402] width 171 height 23
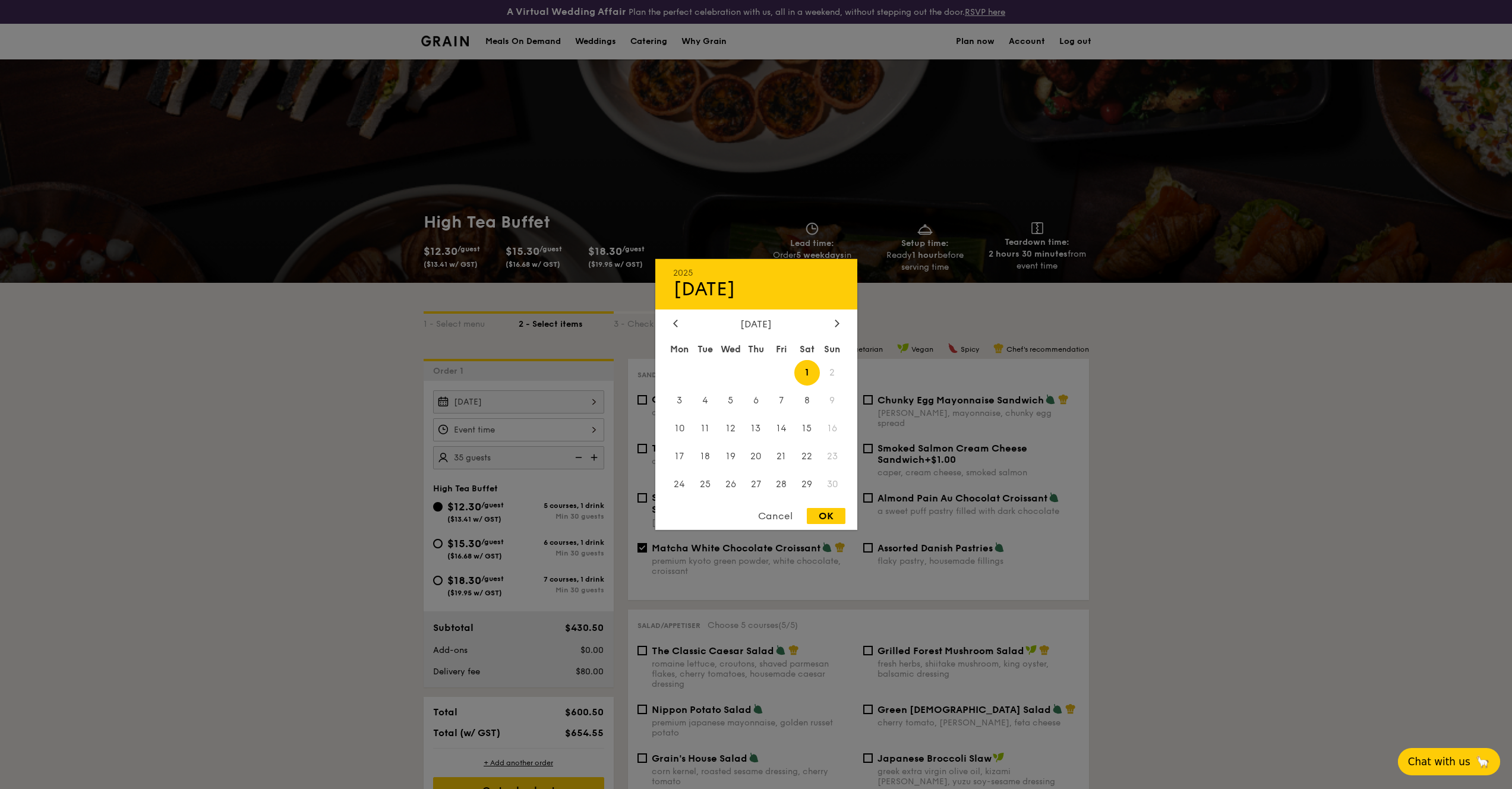
click at [401, 425] on div at bounding box center [756, 394] width 1512 height 789
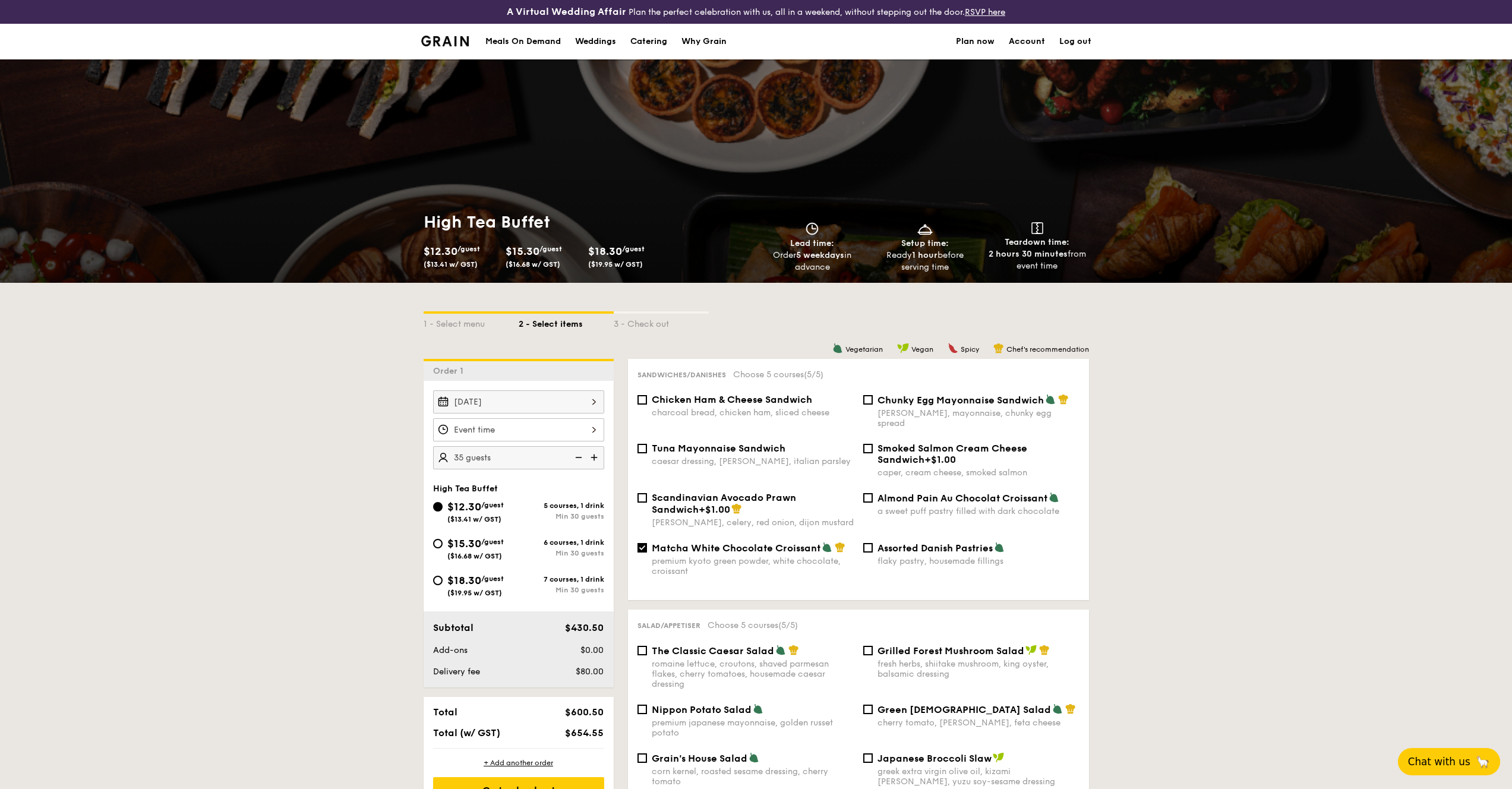
click at [490, 425] on div at bounding box center [756, 394] width 1512 height 789
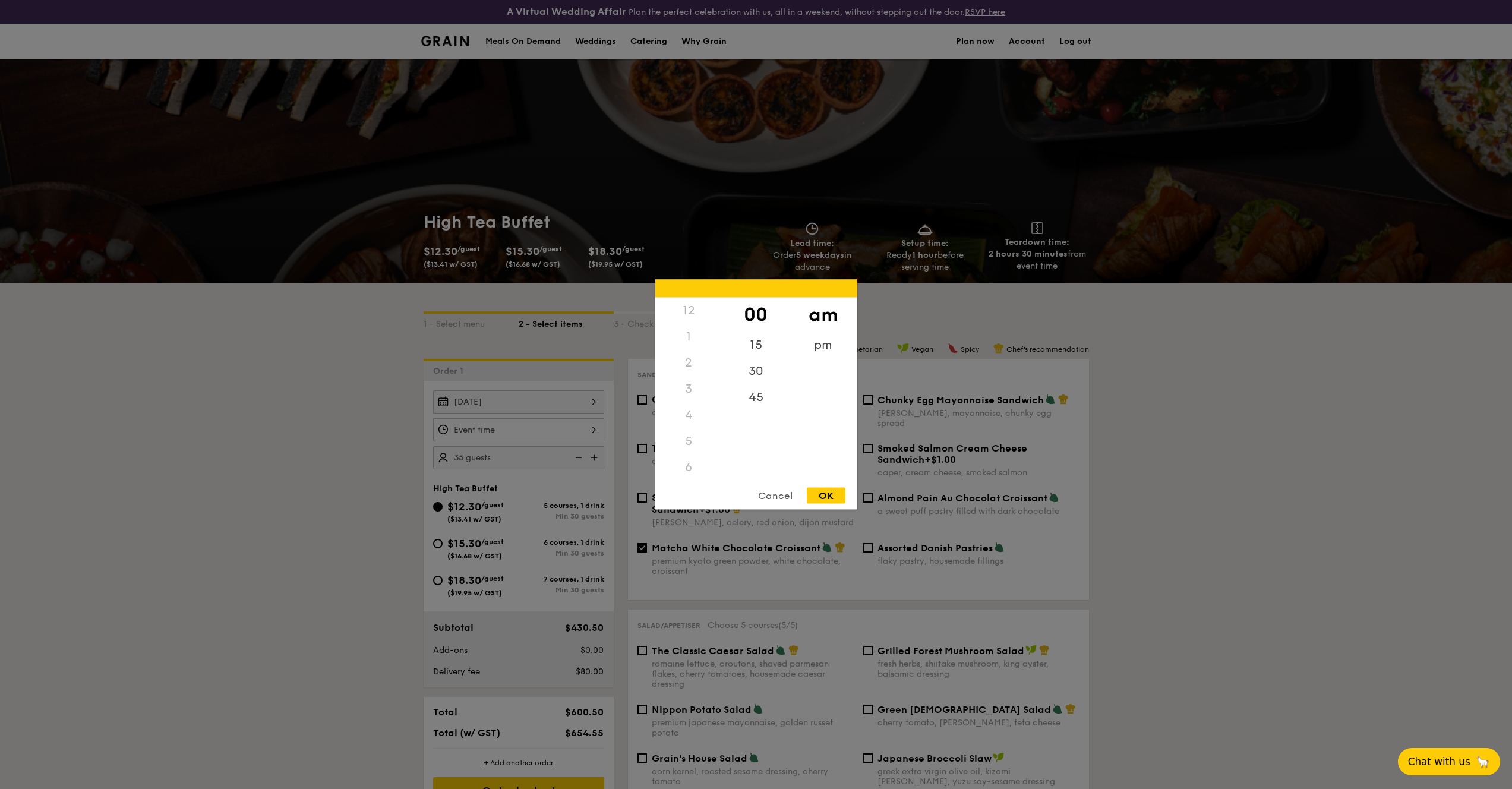
click at [506, 432] on div "12 1 2 3 4 5 6 7 8 9 10 11 00 15 30 45 am pm Cancel OK" at bounding box center [518, 429] width 171 height 23
click at [817, 336] on div "pm" at bounding box center [823, 350] width 67 height 34
click at [692, 346] on div "3" at bounding box center [689, 347] width 67 height 34
click at [762, 347] on div "15" at bounding box center [756, 350] width 67 height 34
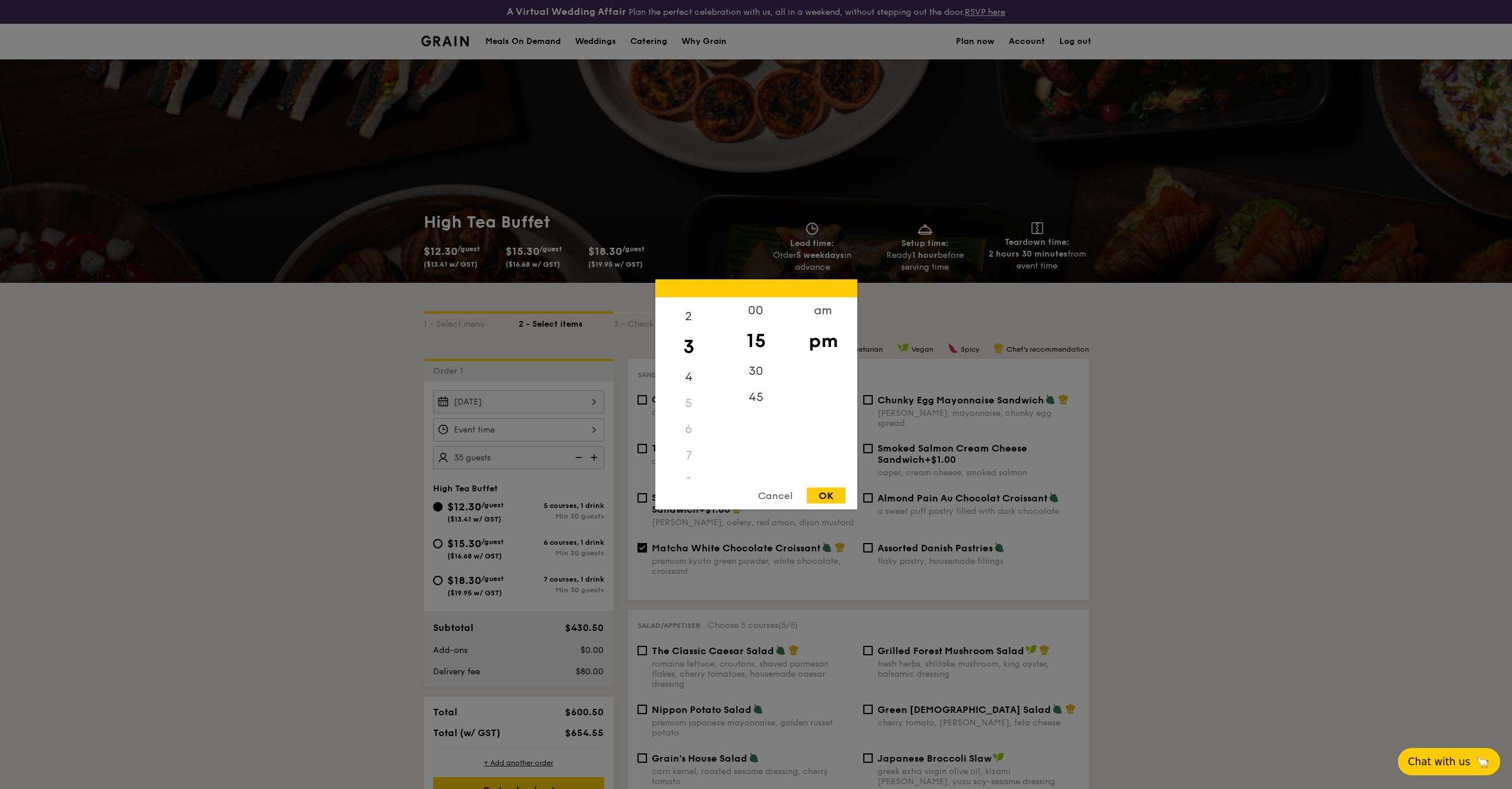
click at [834, 492] on div "OK" at bounding box center [826, 496] width 39 height 16
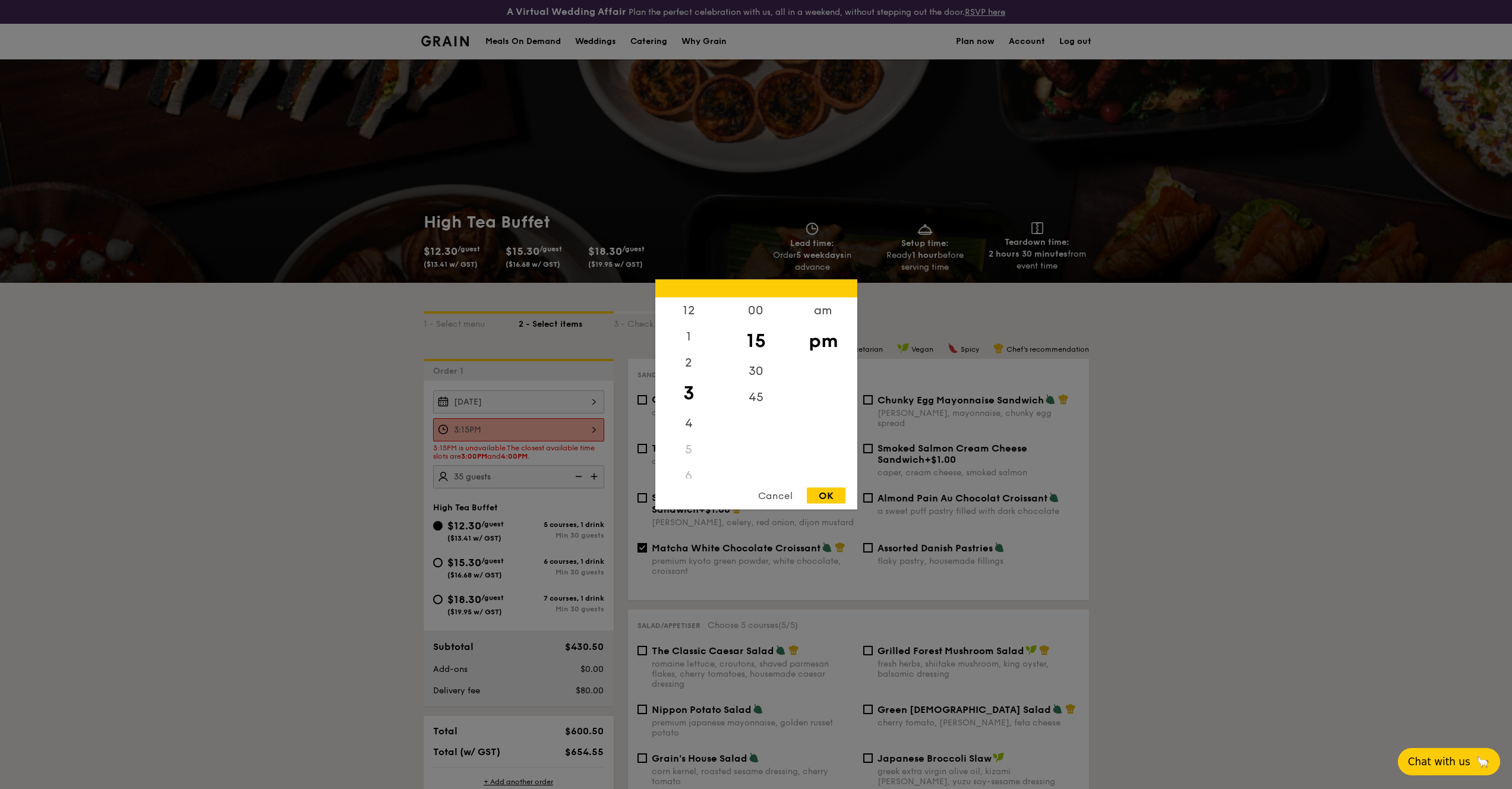
click at [563, 432] on div "3:15PM 12 1 2 3 4 5 6 7 8 9 10 11 00 15 30 45 am pm Cancel OK" at bounding box center [518, 429] width 171 height 23
click at [695, 427] on div "4" at bounding box center [689, 428] width 67 height 34
click at [762, 312] on div "00" at bounding box center [756, 315] width 67 height 34
click at [833, 495] on div "OK" at bounding box center [826, 496] width 39 height 16
type input "4:00PM"
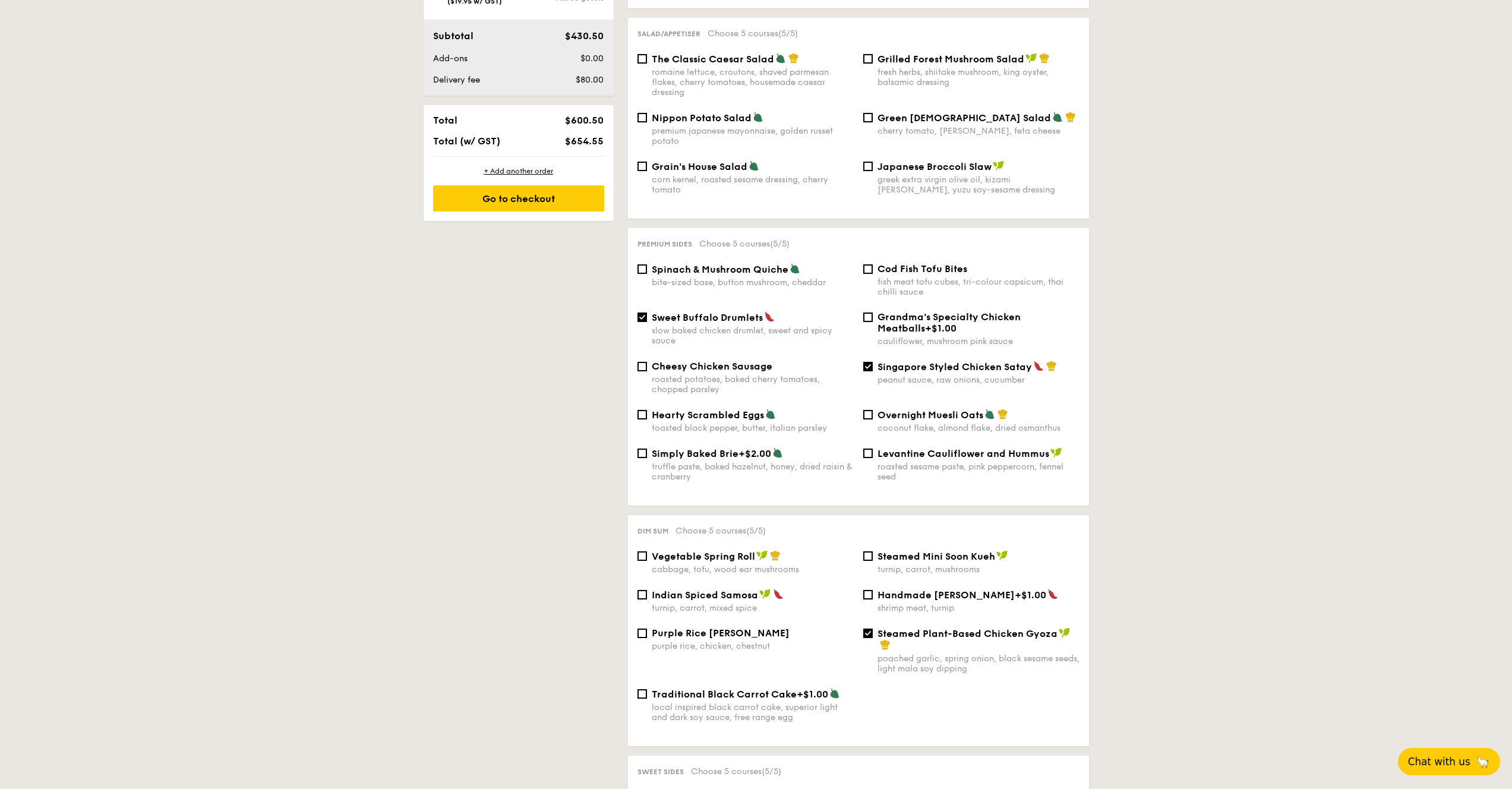
scroll to position [594, 0]
click at [504, 207] on div "Go to checkout" at bounding box center [518, 196] width 171 height 26
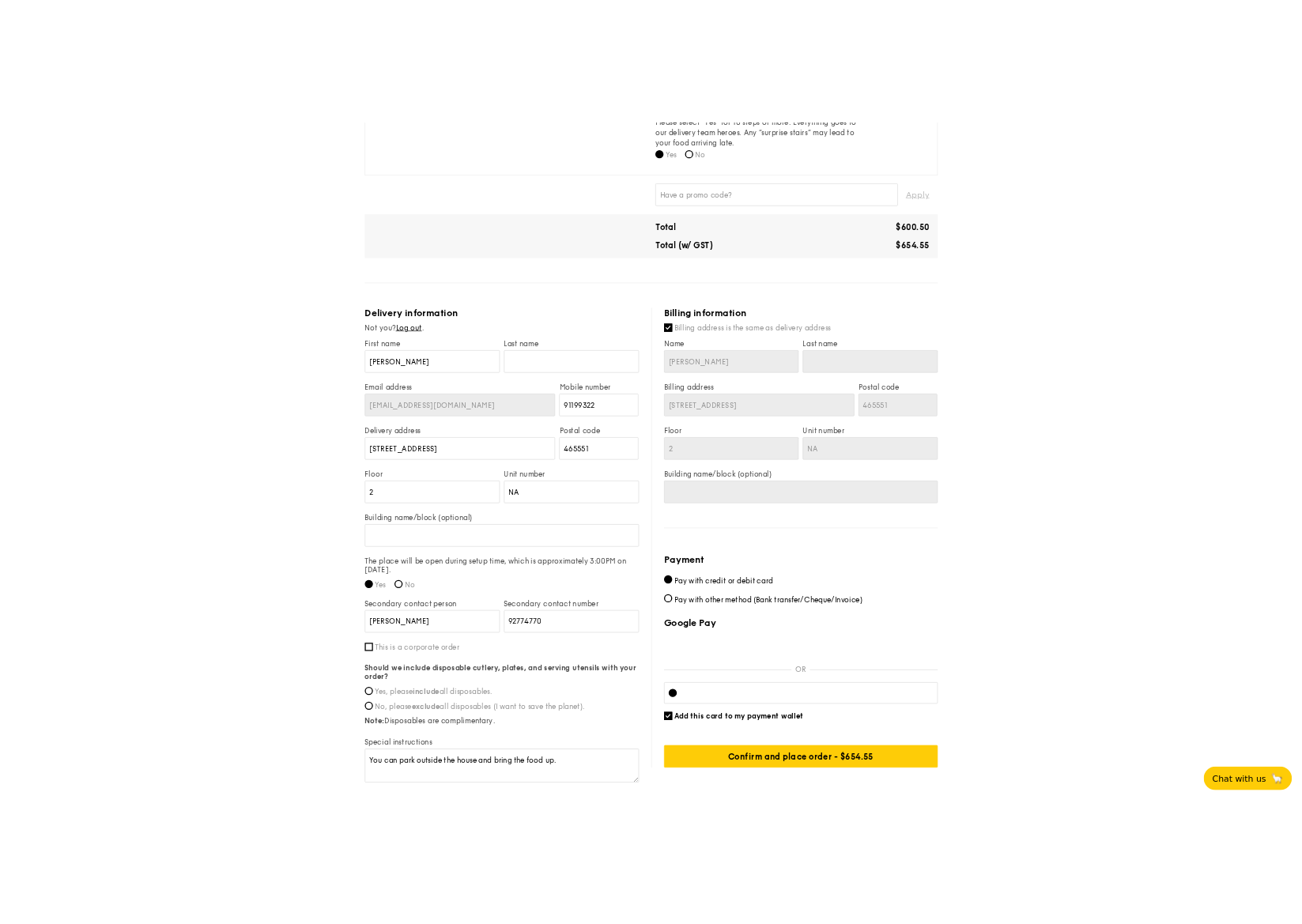
scroll to position [717, 0]
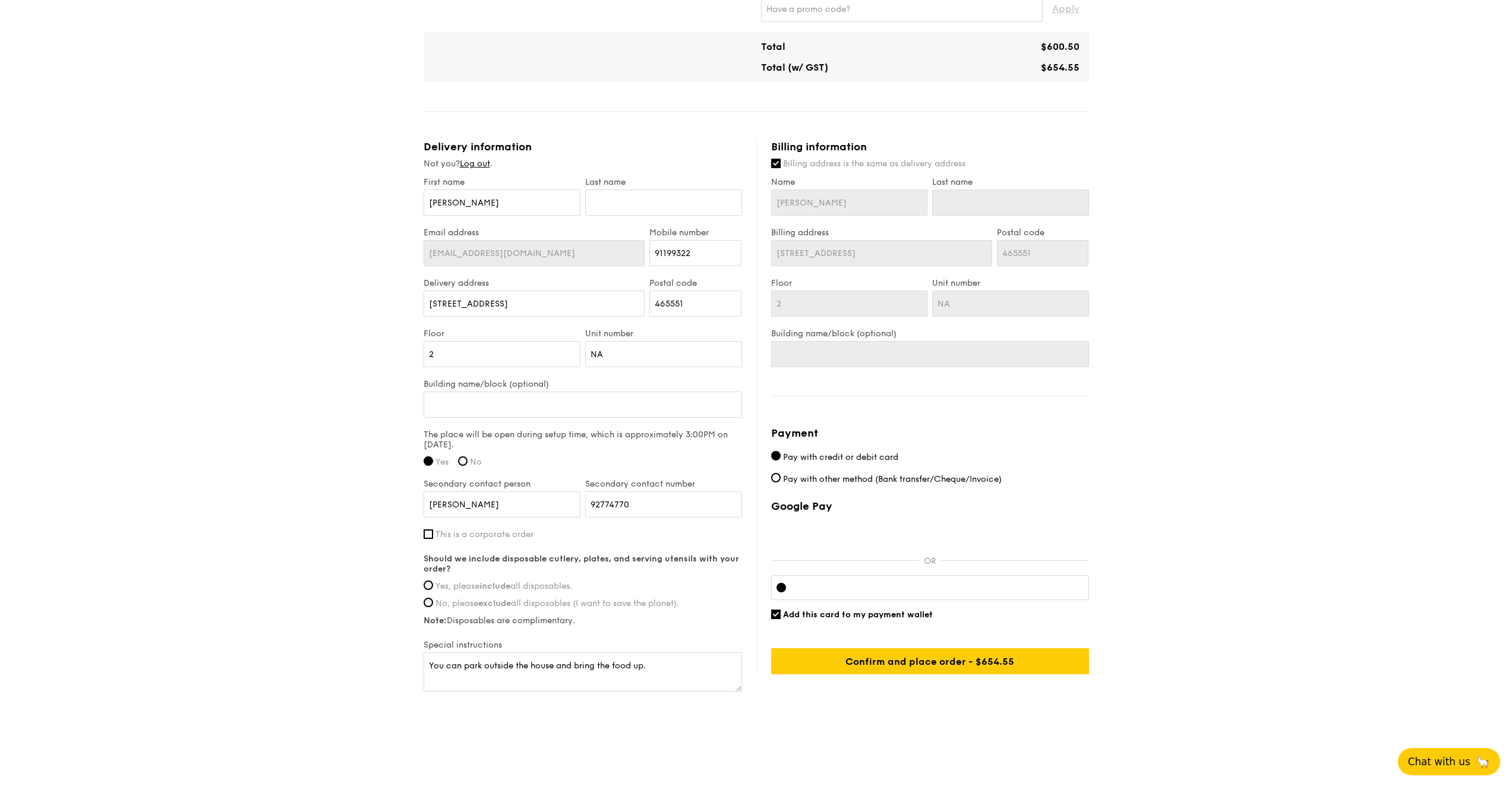
click at [913, 477] on span "Pay with other method (Bank transfer/Cheque/Invoice)" at bounding box center [892, 480] width 219 height 10
click at [781, 477] on input "Pay with other method (Bank transfer/Cheque/Invoice)" at bounding box center [776, 477] width 10 height 10
radio input "true"
click at [931, 649] on div "Confirm and place order - $654.55" at bounding box center [930, 661] width 318 height 26
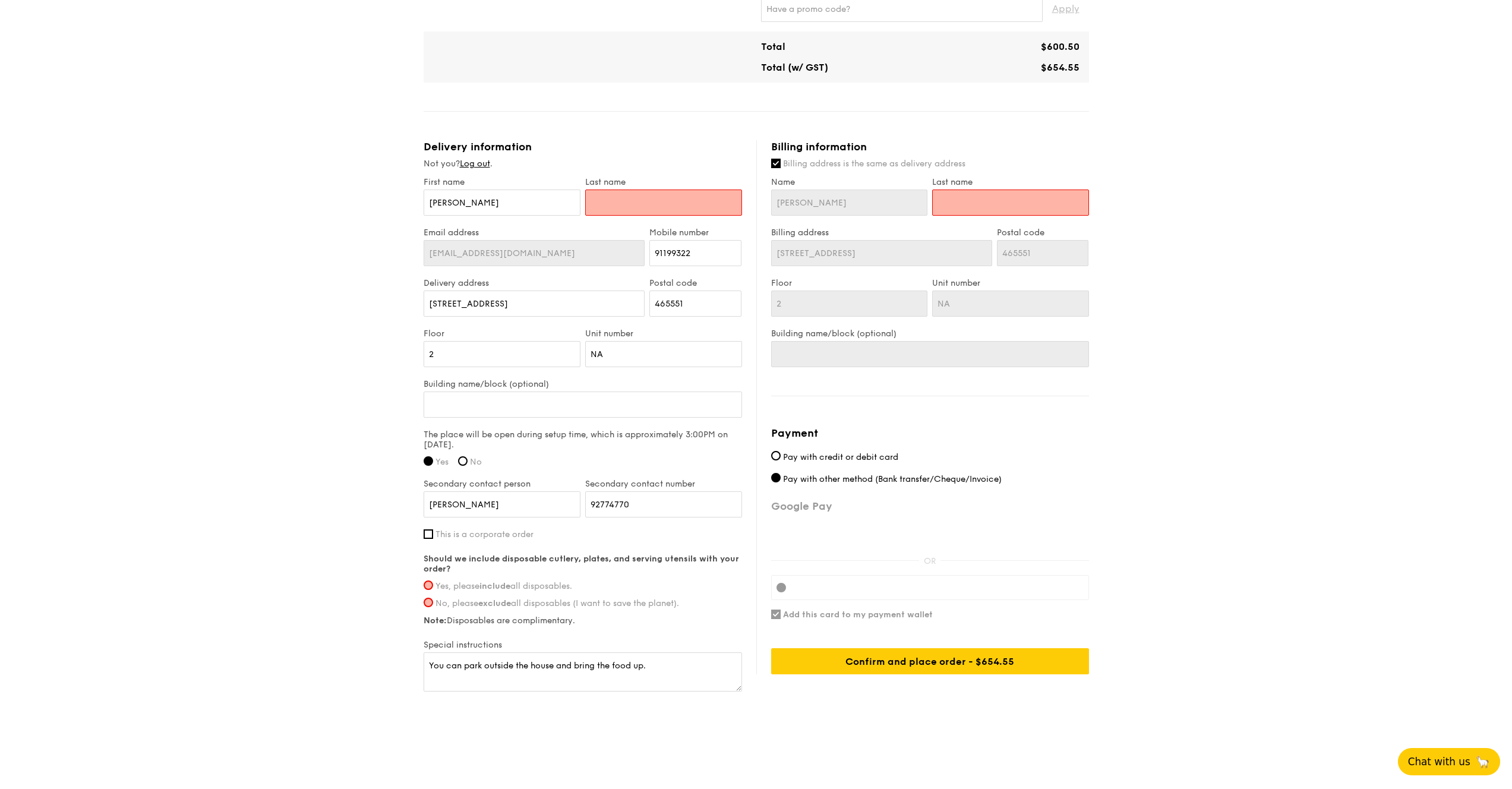
type input "N"
type input "[PERSON_NAME]"
type input "Ngu"
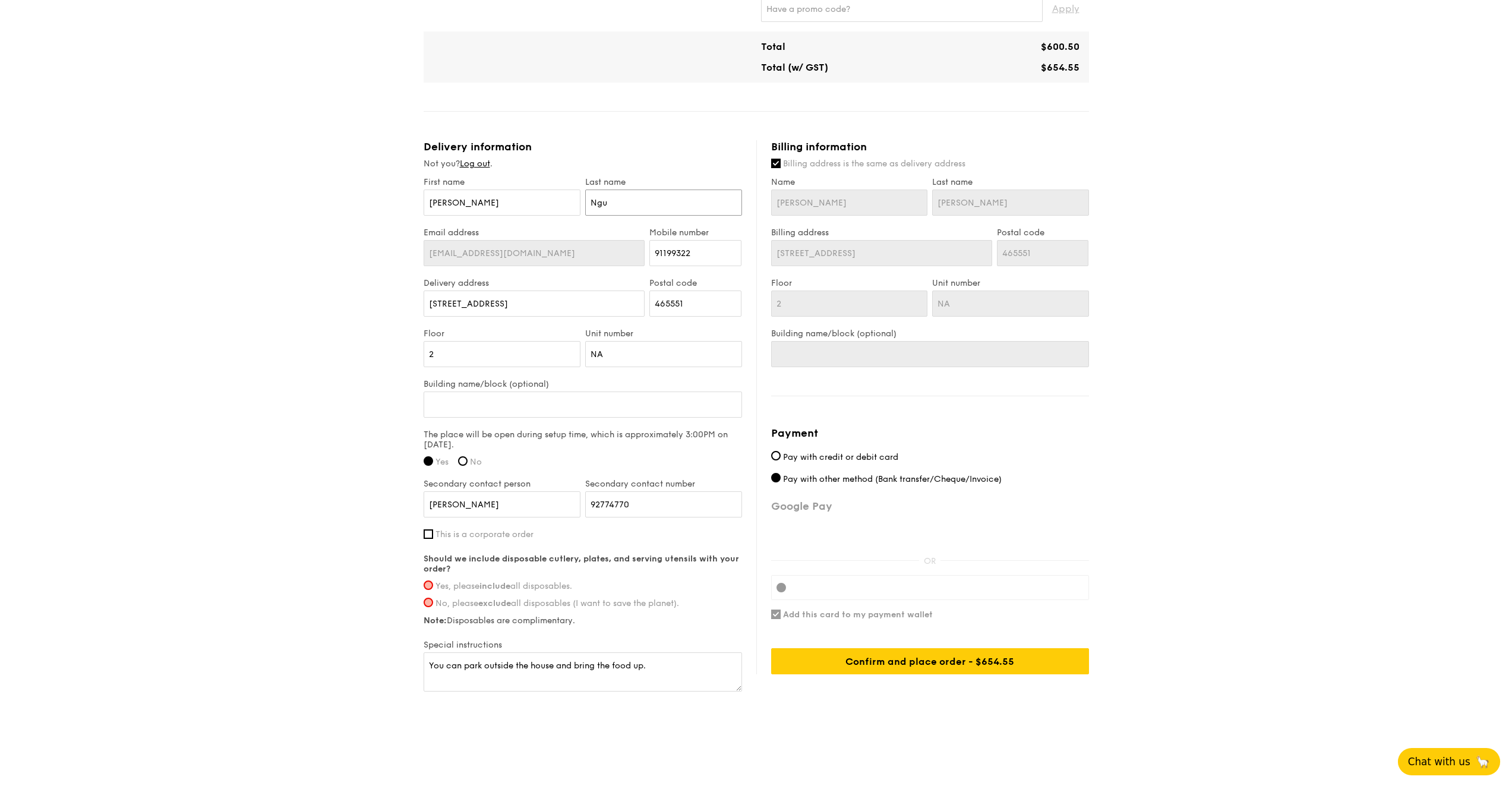
type input "Ngu"
type input "[PERSON_NAME]"
type input "Nguye"
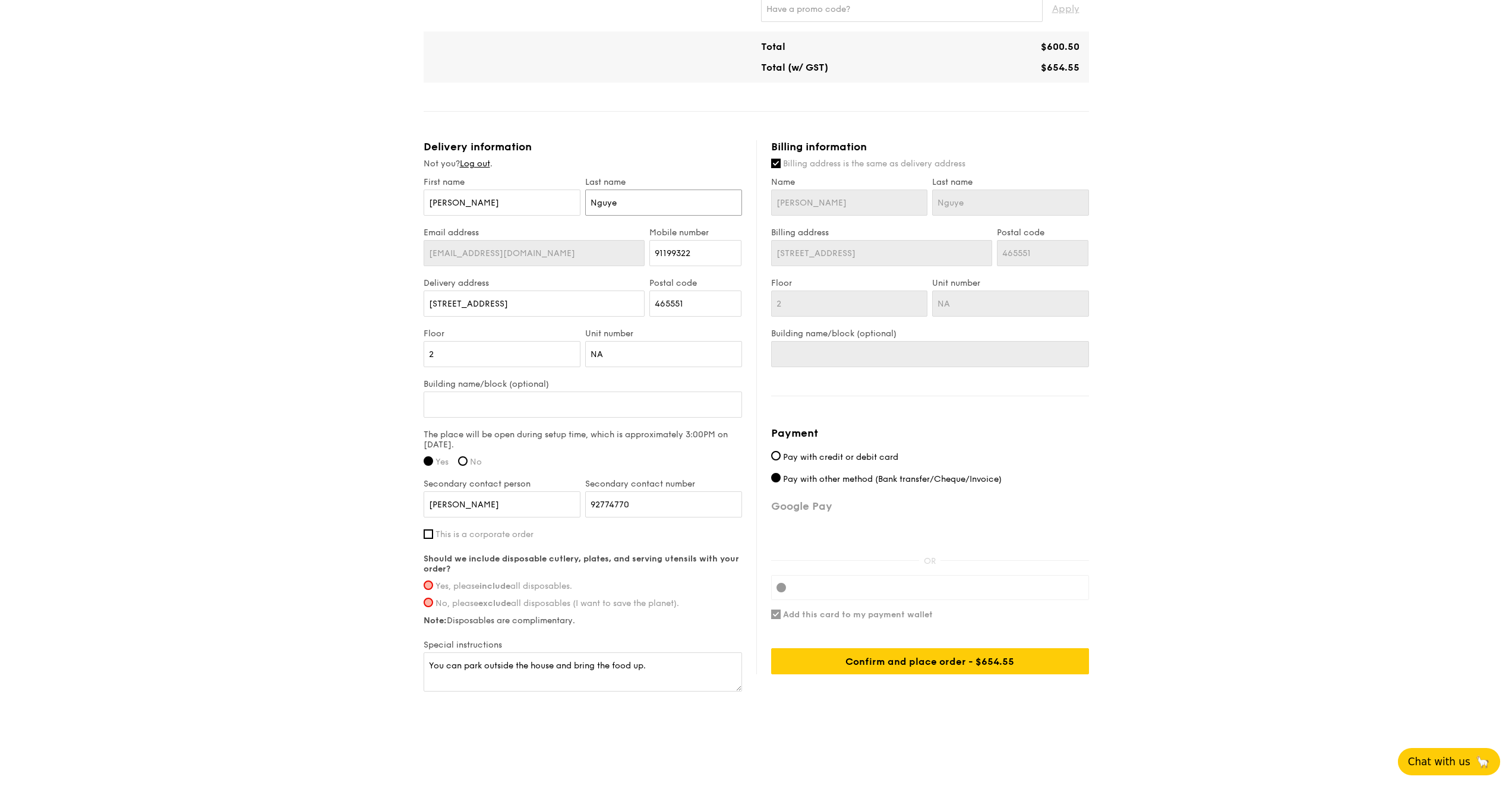
type input "[PERSON_NAME]"
click at [1280, 381] on div "1 - Select menu 2 - Select items 3 - Check out High Tea Buffet $12.30 /guest ($…" at bounding box center [756, 112] width 1512 height 1257
click at [956, 666] on div "Confirm and place order - $654.55" at bounding box center [930, 661] width 318 height 26
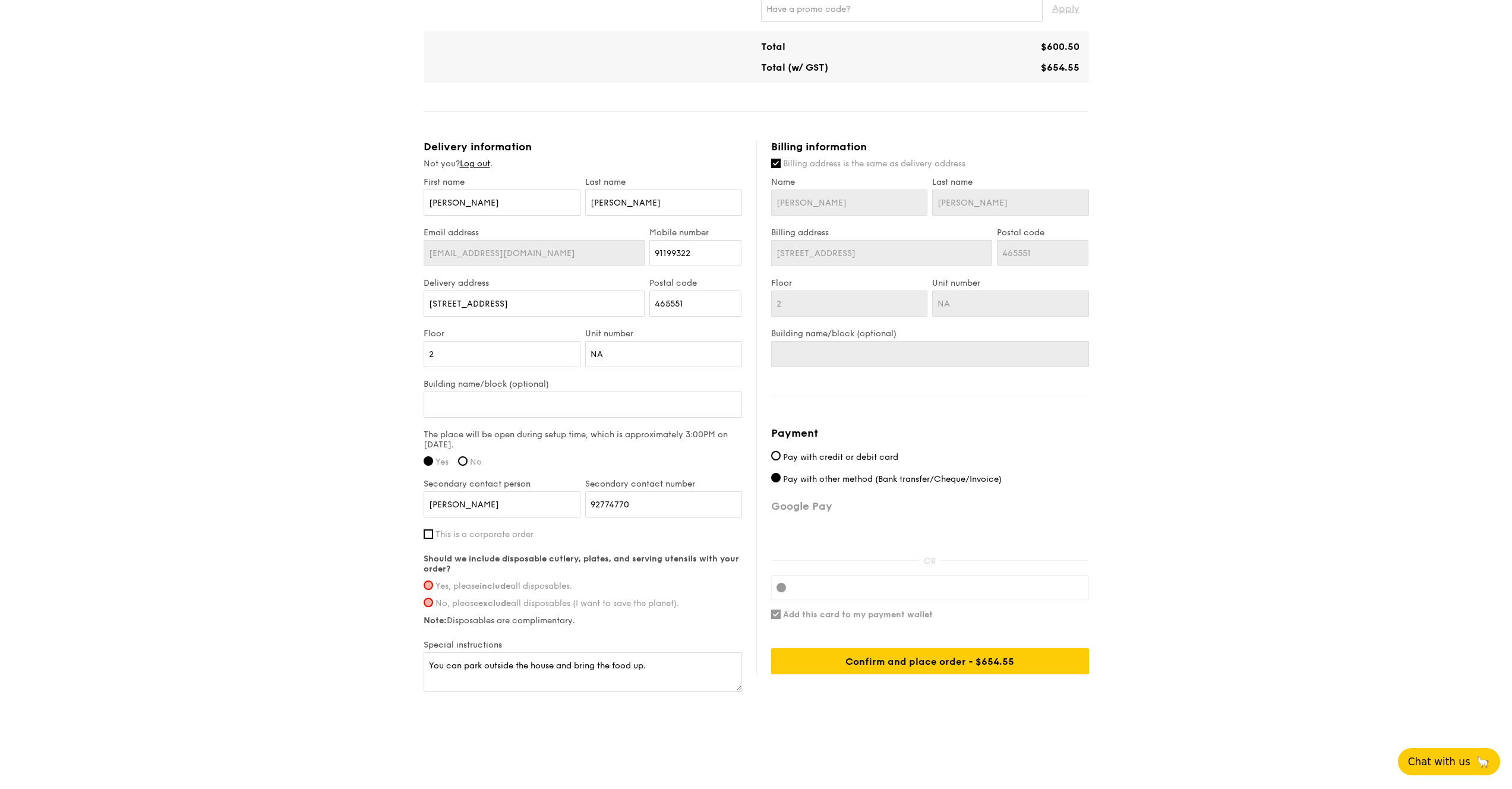
click at [548, 593] on div "Should we include disposable cutlery, plates, and serving utensils with your or…" at bounding box center [583, 590] width 318 height 72
click at [553, 585] on span "Yes, please include all disposables." at bounding box center [504, 586] width 137 height 10
click at [433, 585] on input "Yes, please include all disposables." at bounding box center [428, 585] width 10 height 10
radio input "true"
click at [862, 645] on div "Payment Pay with credit or debit card Pay with other method (Bank transfer/Cheq…" at bounding box center [930, 550] width 318 height 250
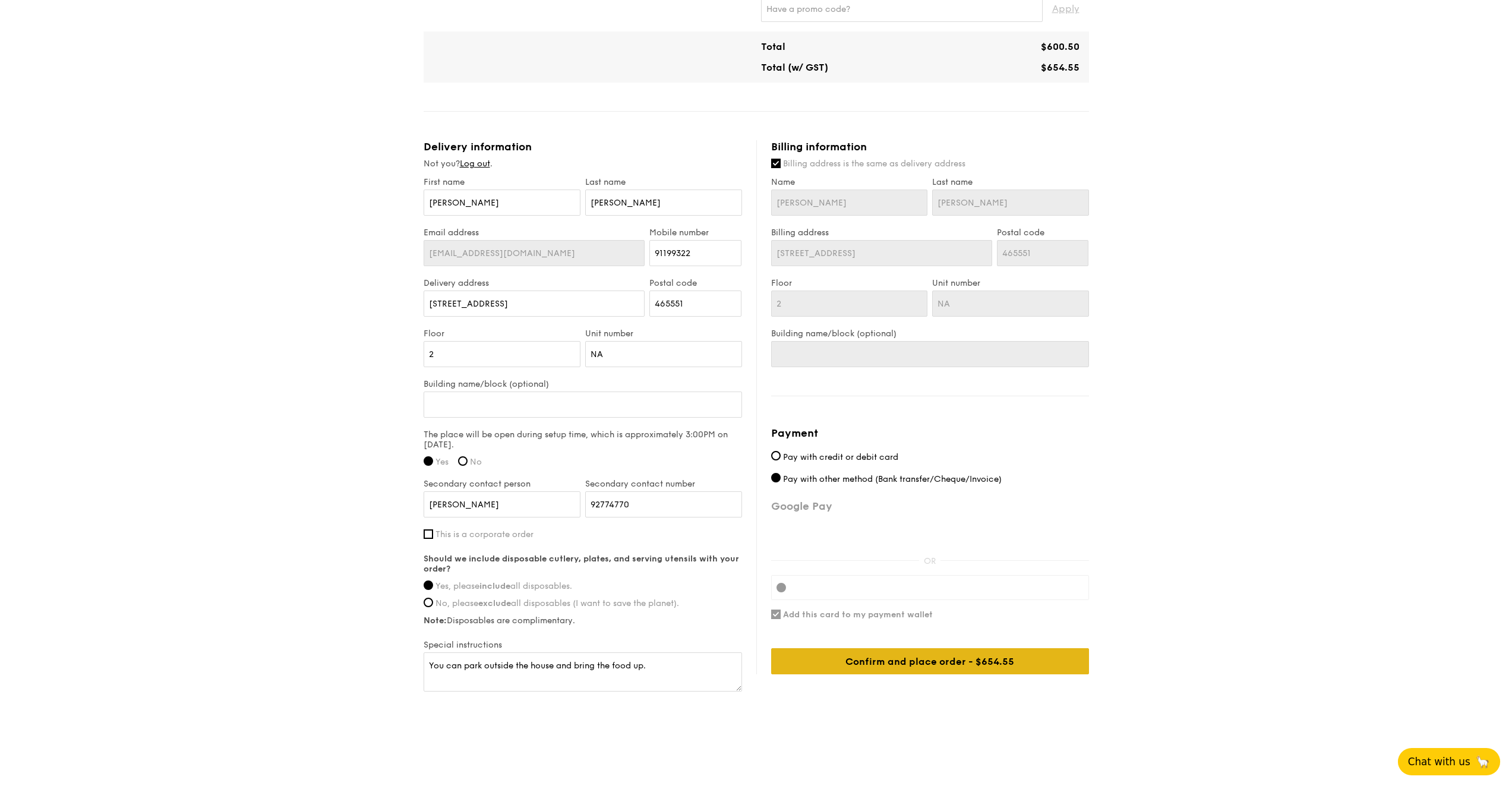
click at [862, 659] on div "Confirm and place order - $654.55" at bounding box center [930, 661] width 318 height 26
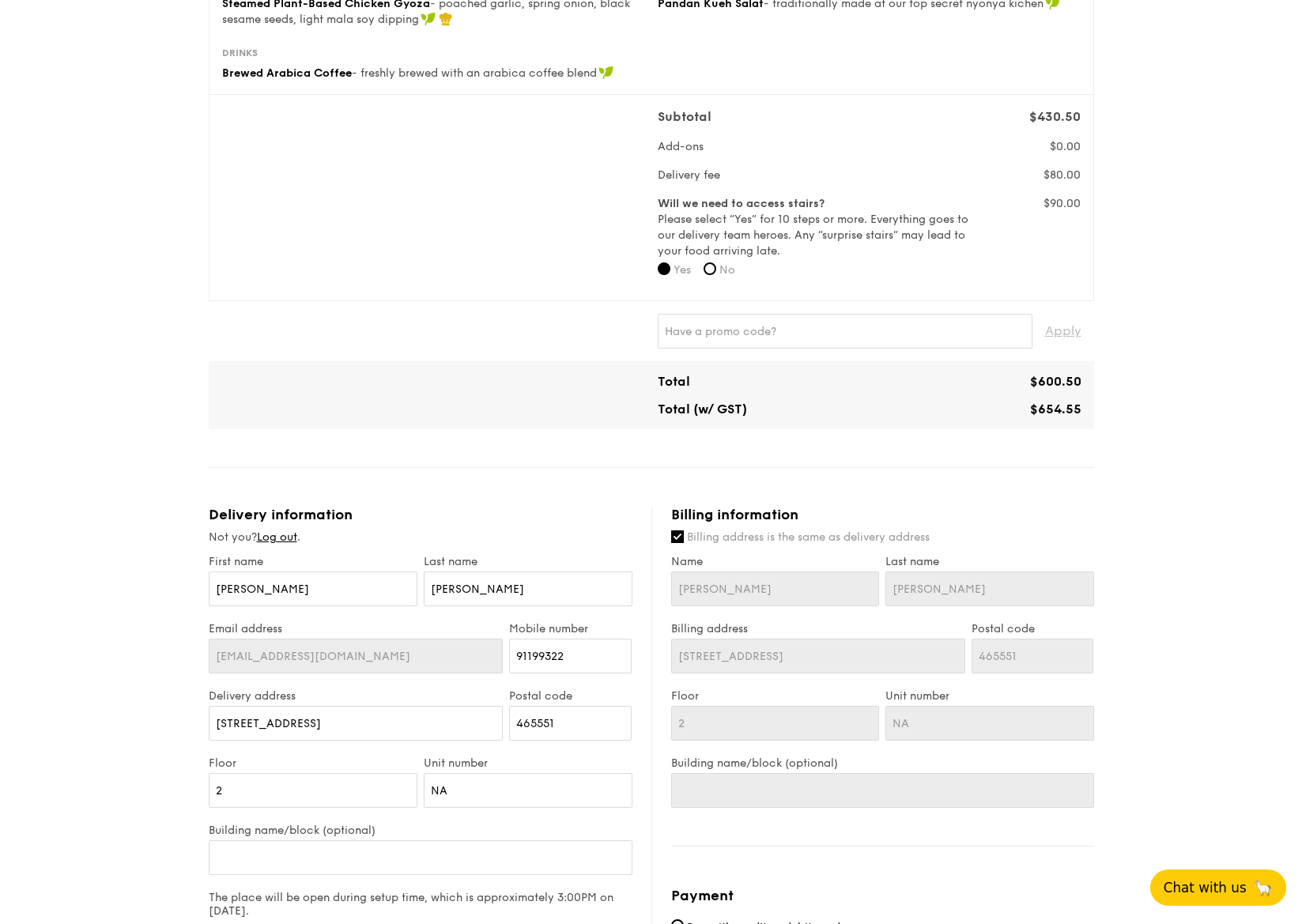
scroll to position [0, 0]
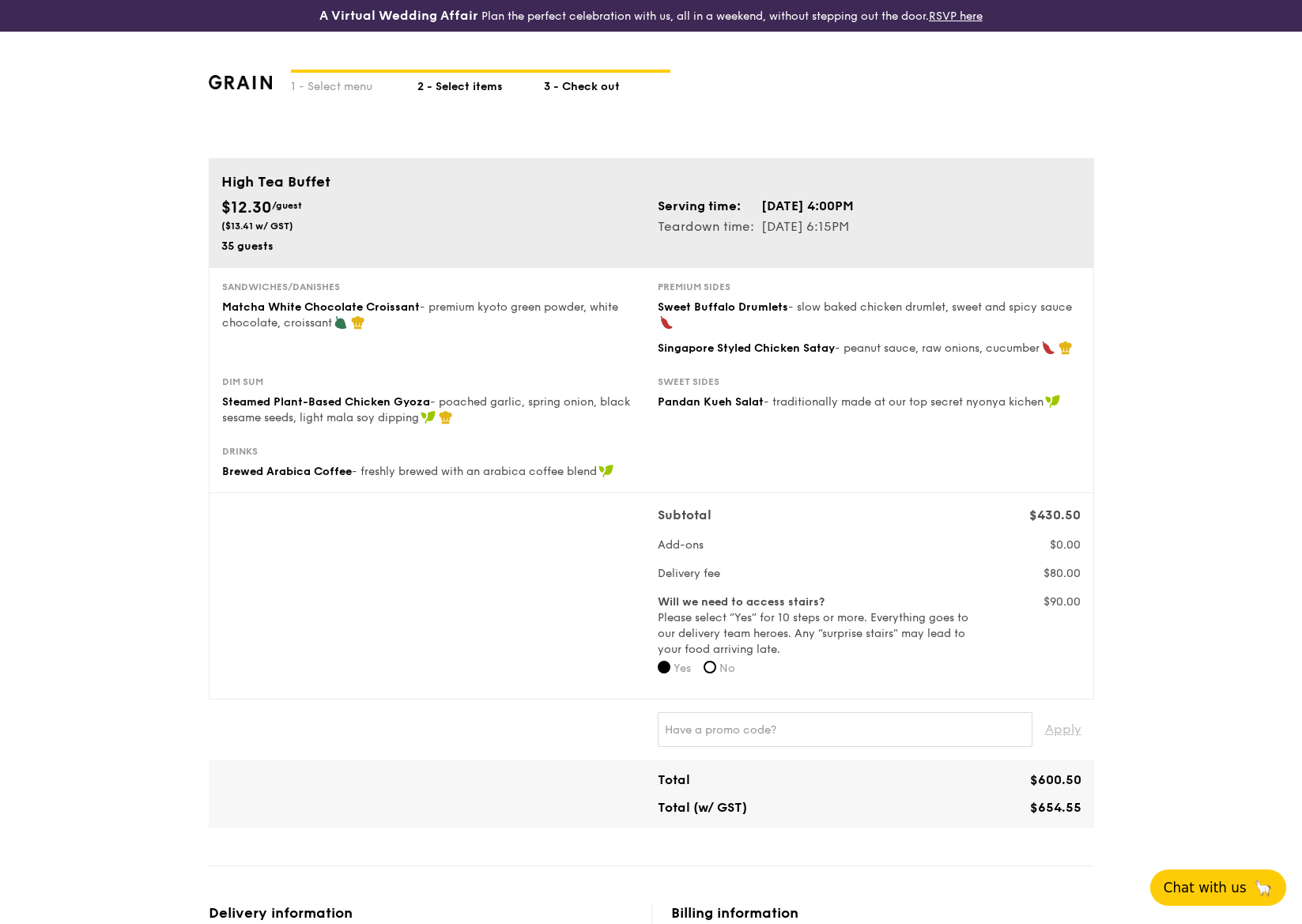
click at [462, 83] on div "2 - Select items" at bounding box center [481, 84] width 127 height 22
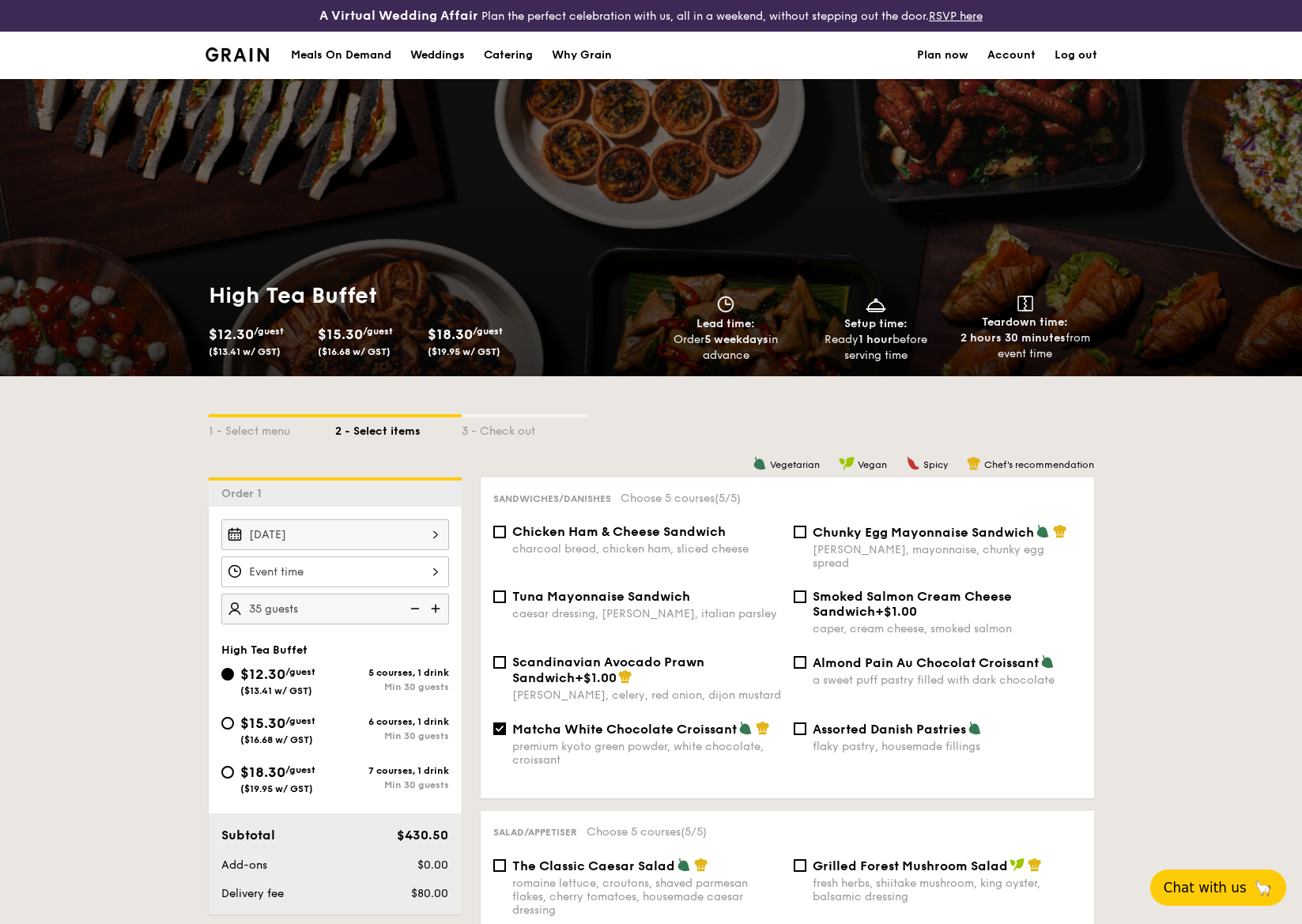
click at [379, 562] on div at bounding box center [335, 571] width 228 height 31
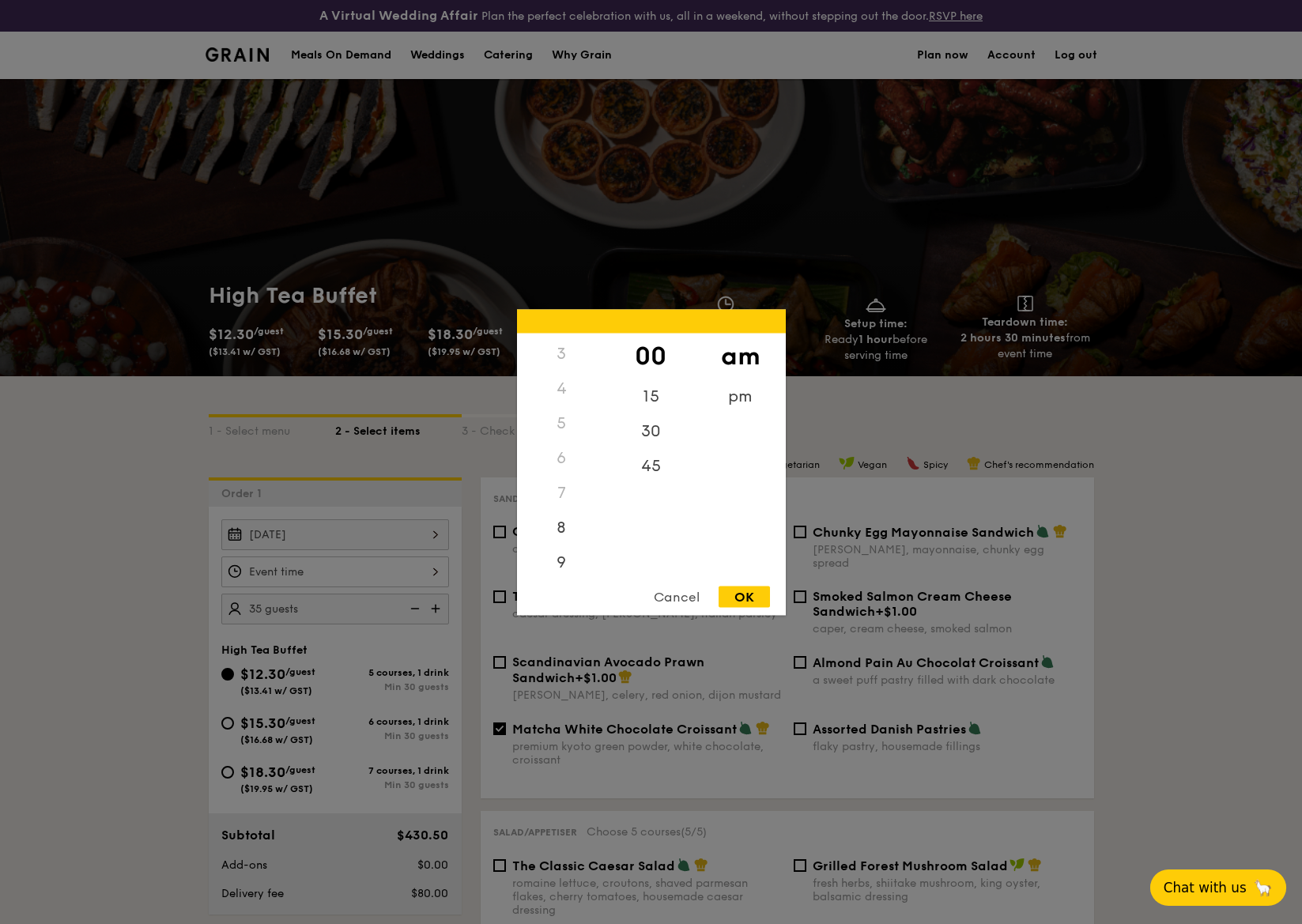
scroll to position [99, 0]
click at [716, 407] on div "pm" at bounding box center [740, 402] width 89 height 46
click at [574, 396] on div "2" at bounding box center [562, 394] width 89 height 46
click at [741, 591] on div "OK" at bounding box center [744, 597] width 51 height 22
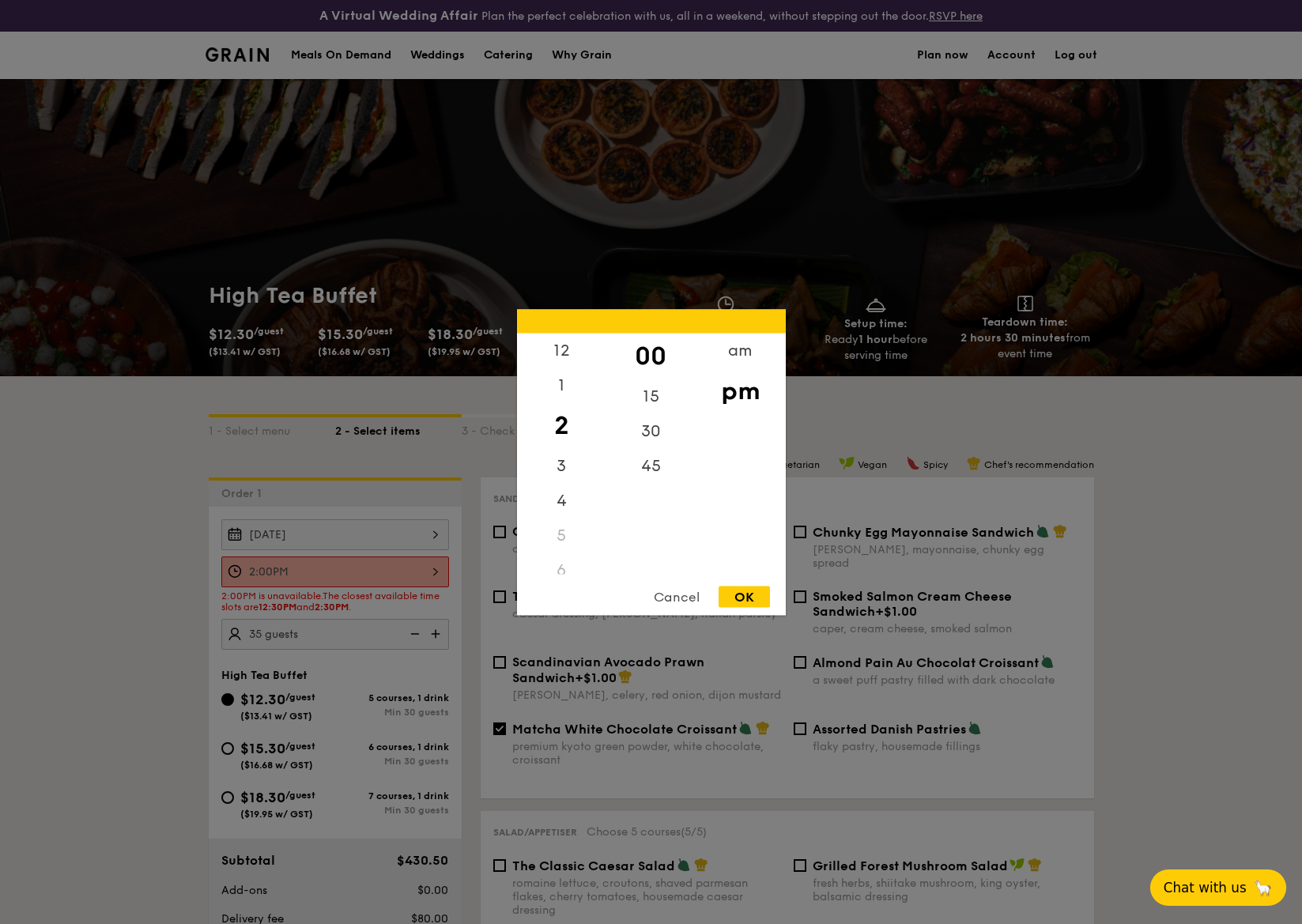
click at [377, 566] on div "2:00PM 12 1 2 3 4 5 6 7 8 9 10 11 00 15 30 45 am pm Cancel OK" at bounding box center [335, 571] width 228 height 31
click at [660, 436] on div "30" at bounding box center [651, 436] width 89 height 46
click at [755, 600] on div "OK" at bounding box center [744, 597] width 51 height 22
type input "2:30PM"
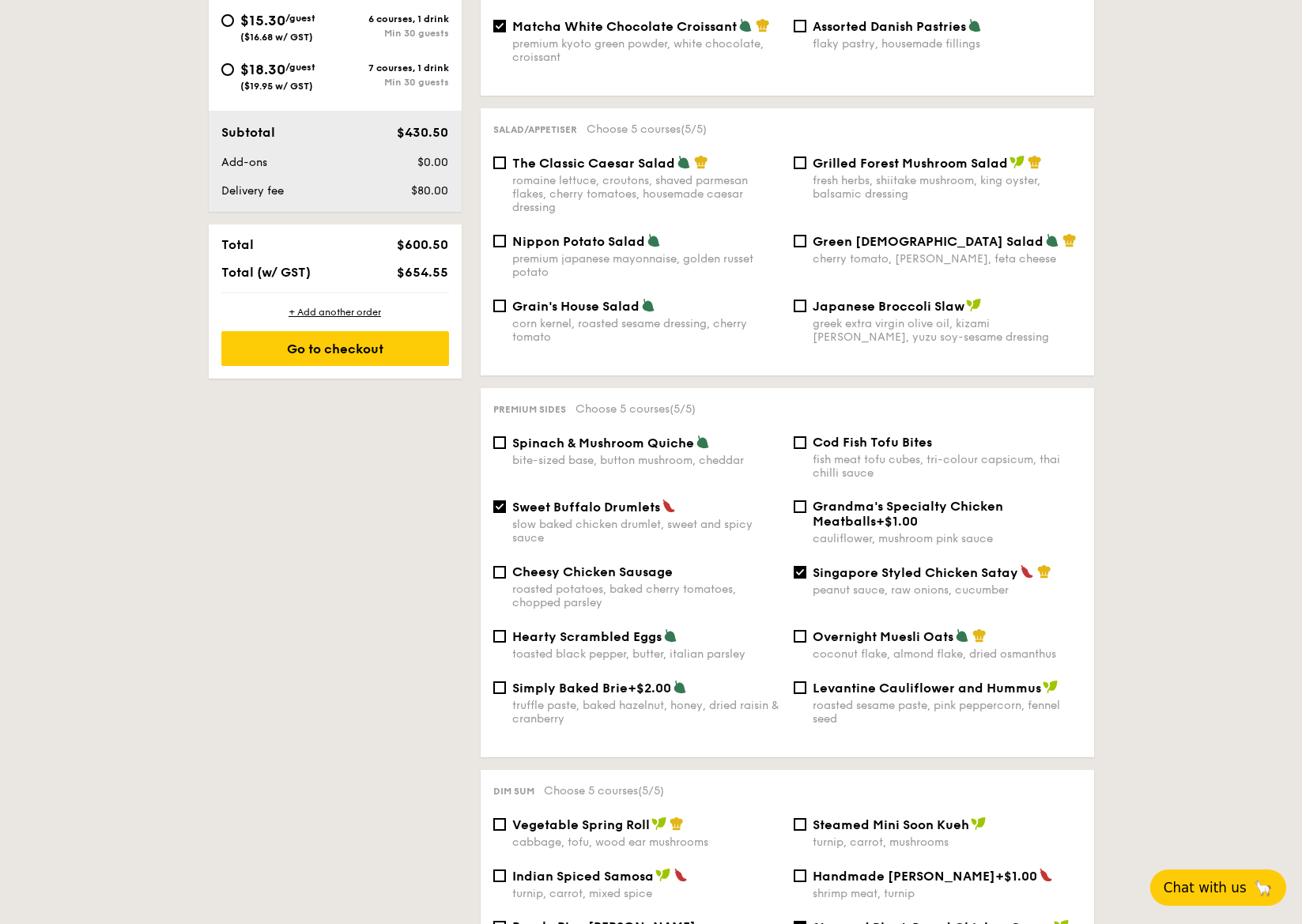
scroll to position [780, 0]
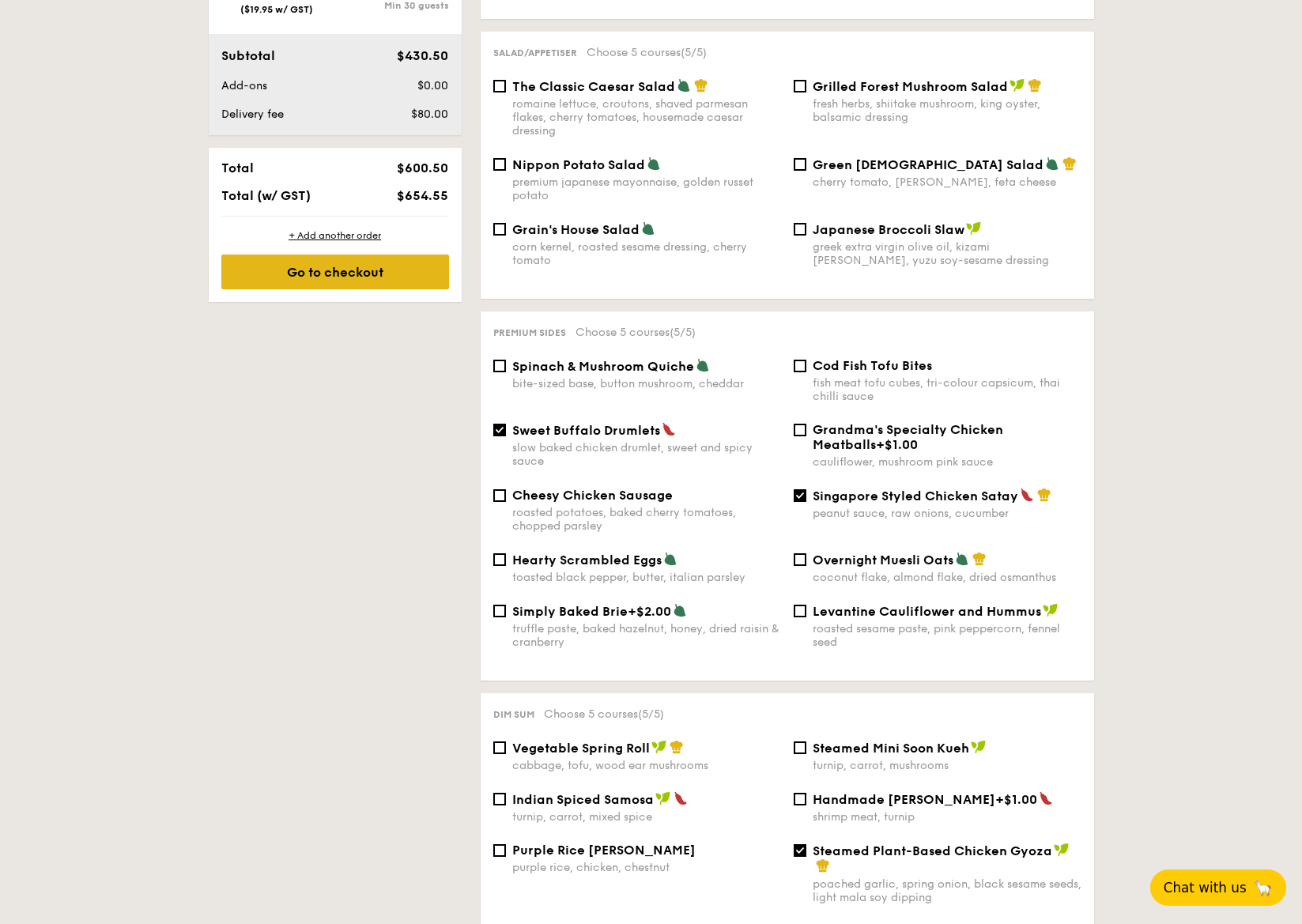
click at [383, 276] on div "Go to checkout" at bounding box center [335, 271] width 228 height 35
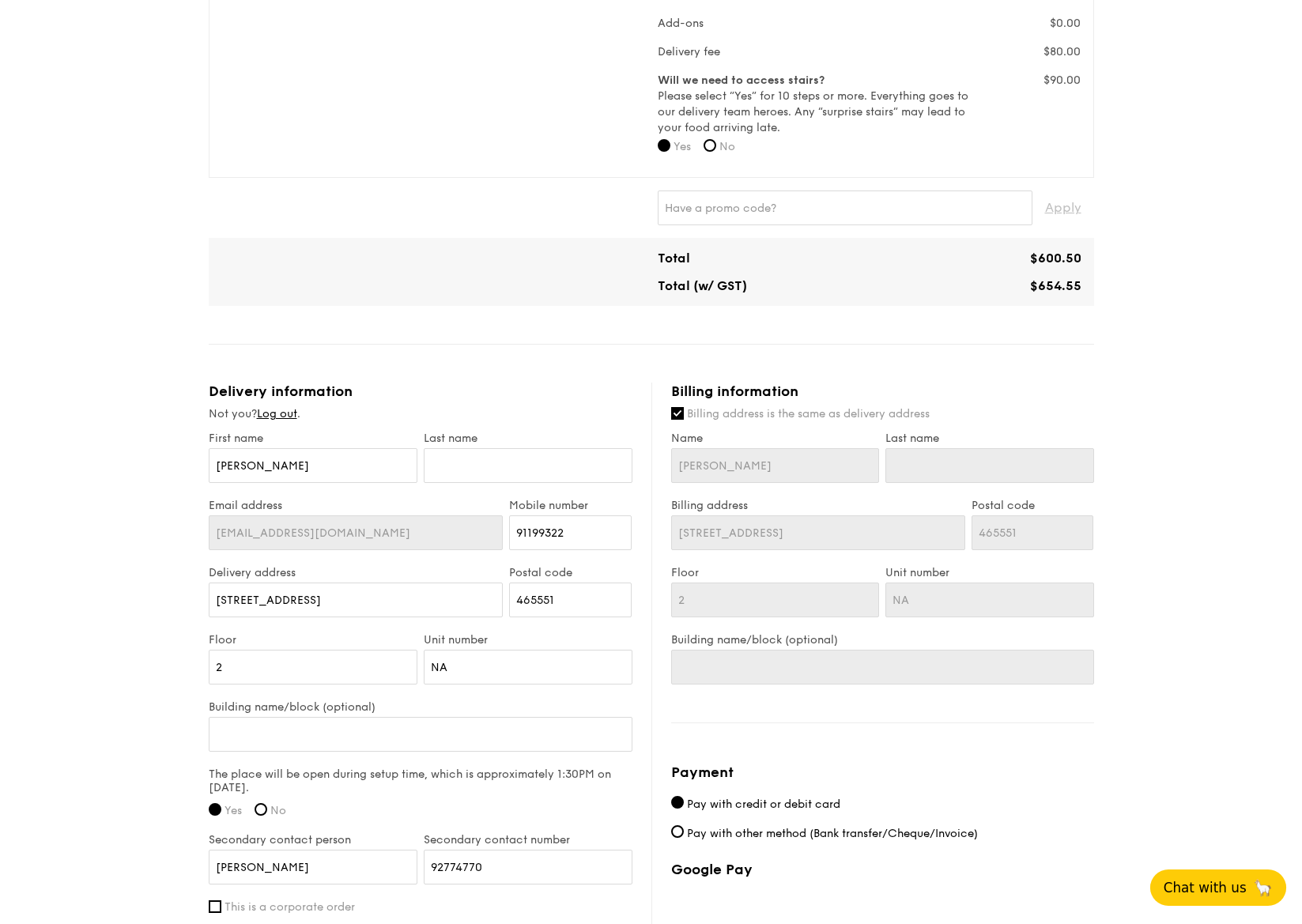
scroll to position [545, 0]
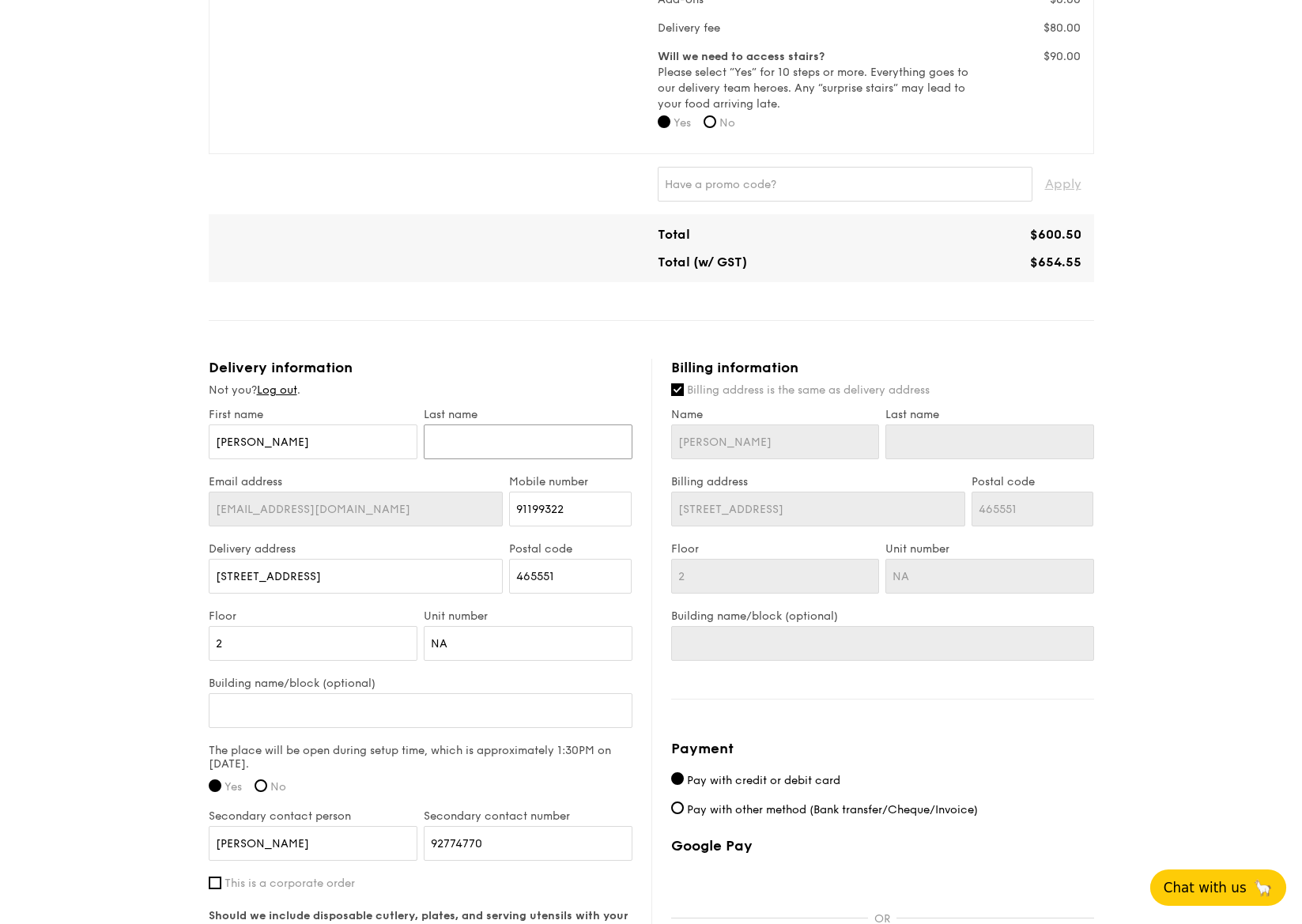
click at [479, 444] on input "text" at bounding box center [527, 441] width 209 height 35
type input "[PERSON_NAME]"
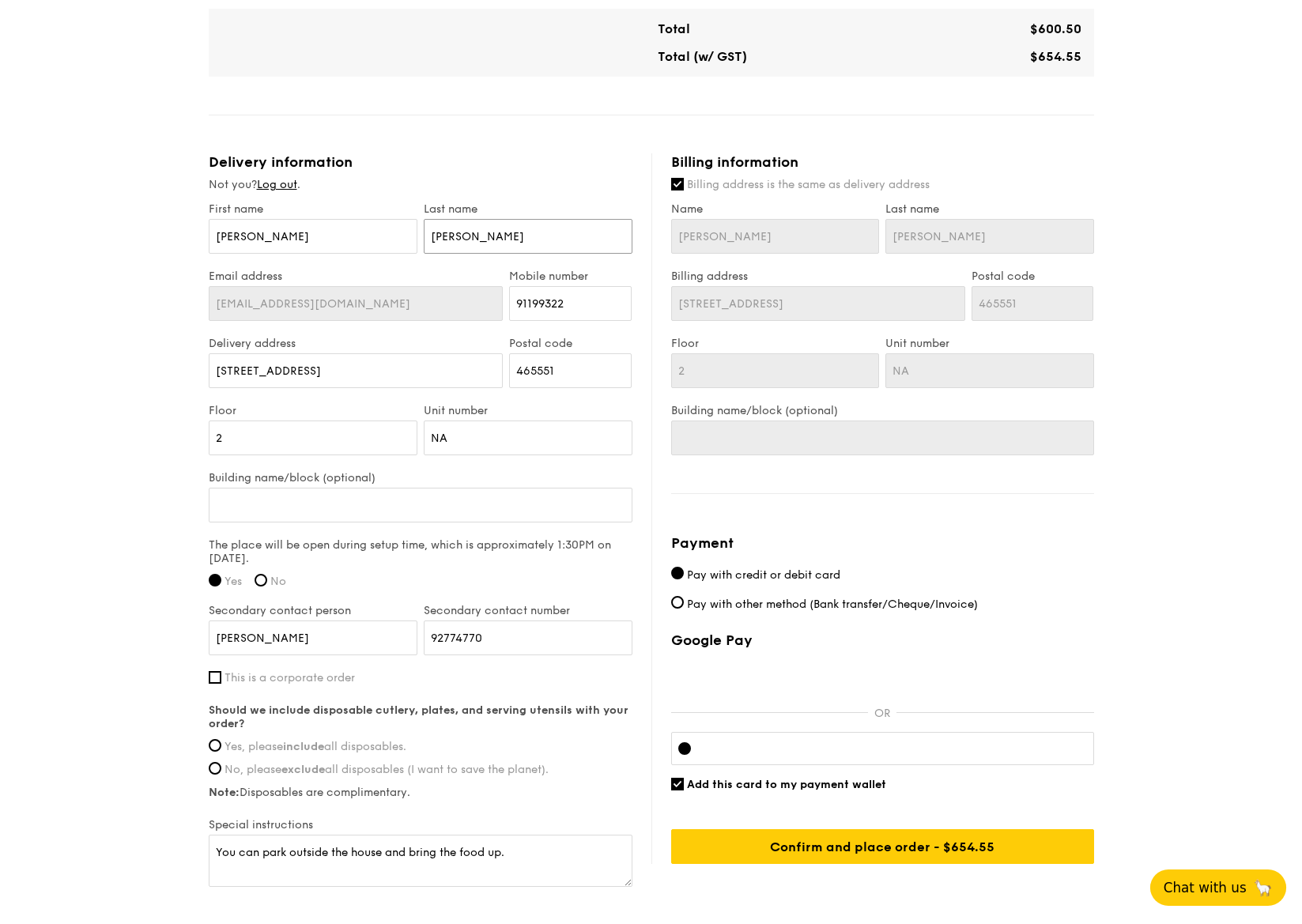
scroll to position [757, 0]
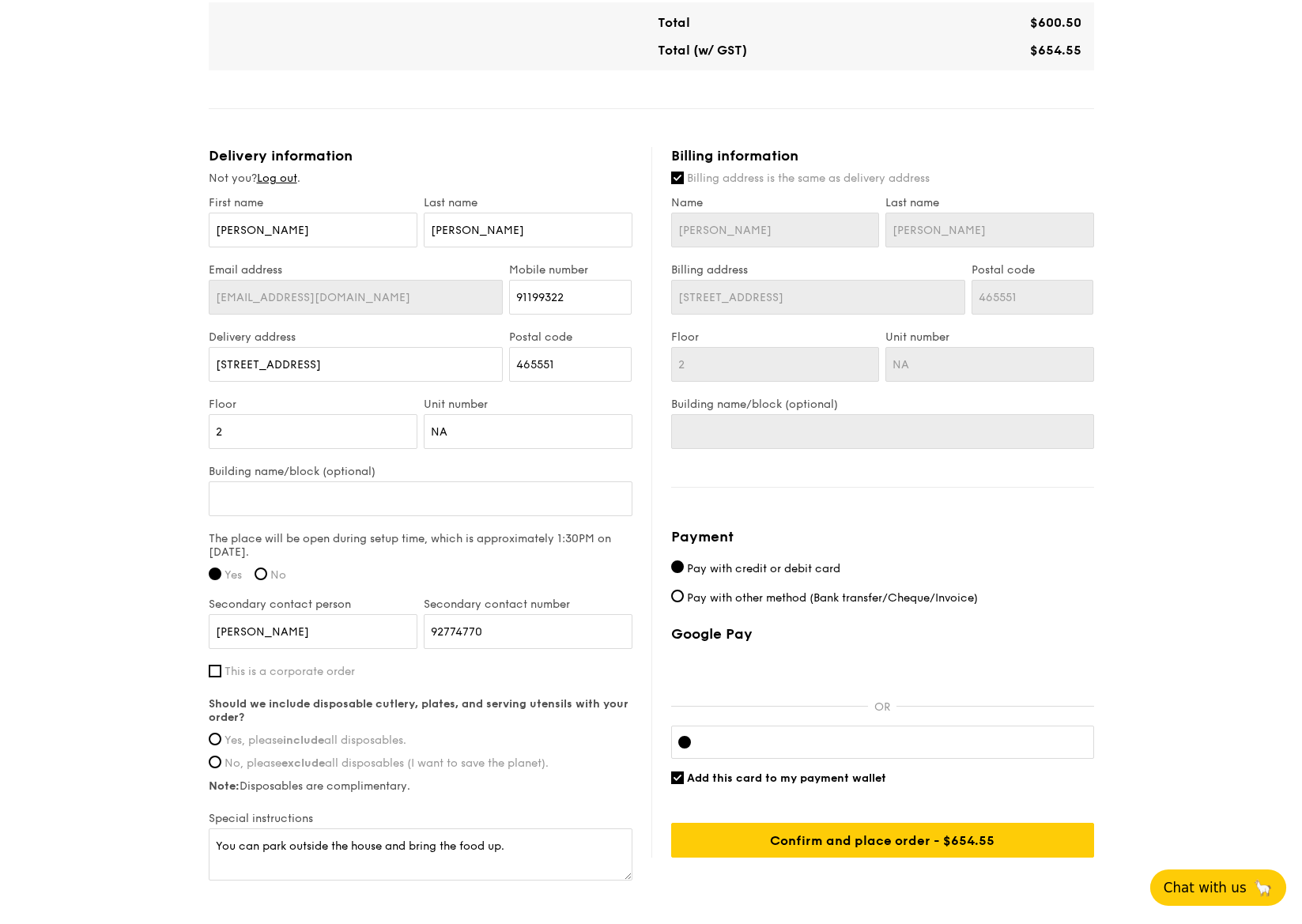
click at [391, 747] on div "Should we include disposable cutlery, plates, and serving utensils with your or…" at bounding box center [420, 745] width 423 height 96
click at [382, 736] on span "Yes, please include all disposables." at bounding box center [316, 740] width 182 height 14
click at [222, 736] on input "Yes, please include all disposables." at bounding box center [215, 739] width 13 height 13
radio input "true"
click at [804, 603] on span "Pay with other method (Bank transfer/Cheque/Invoice)" at bounding box center [832, 599] width 291 height 14
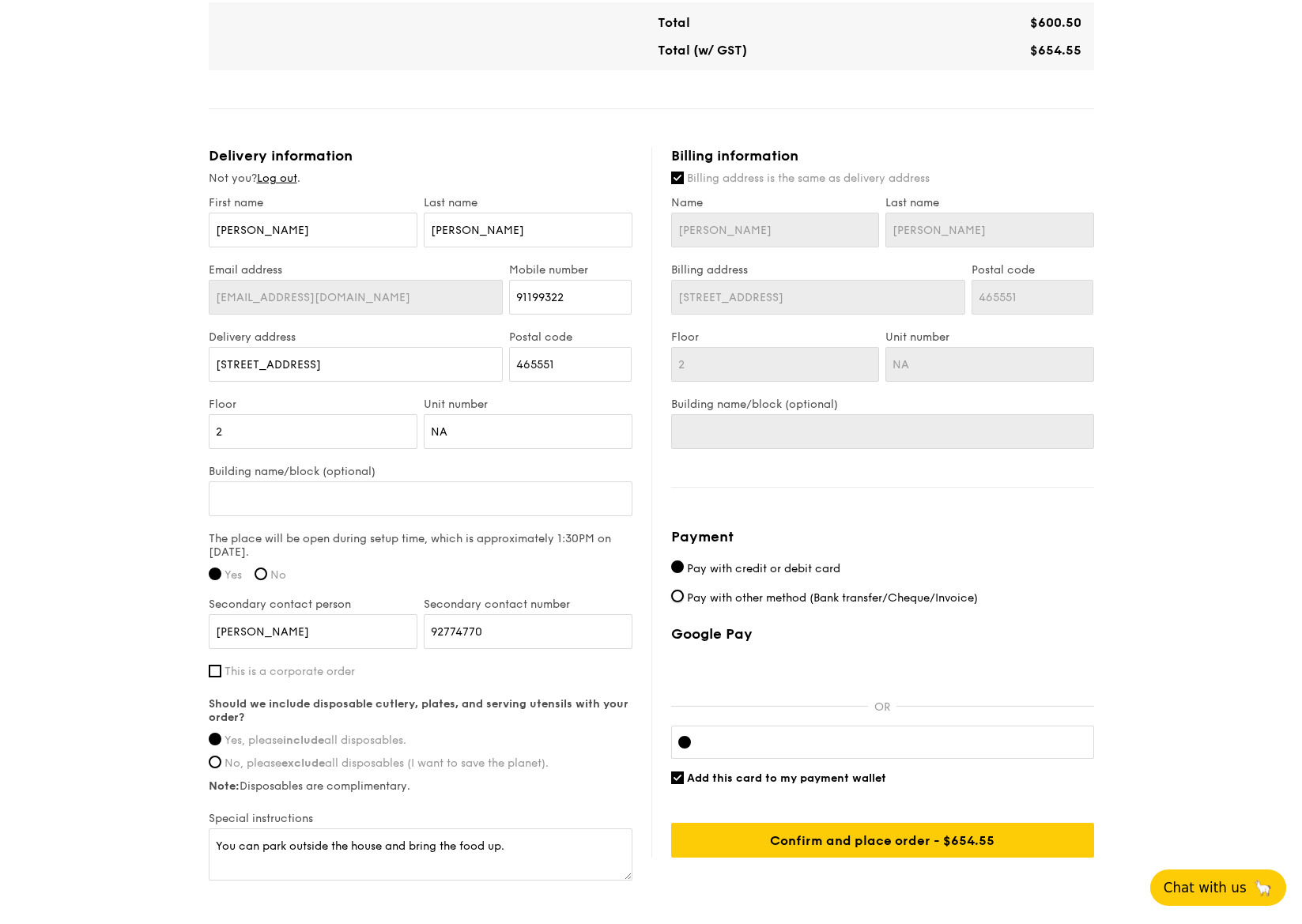
click at [684, 602] on input "Pay with other method (Bank transfer/Cheque/Invoice)" at bounding box center [677, 596] width 13 height 13
radio input "true"
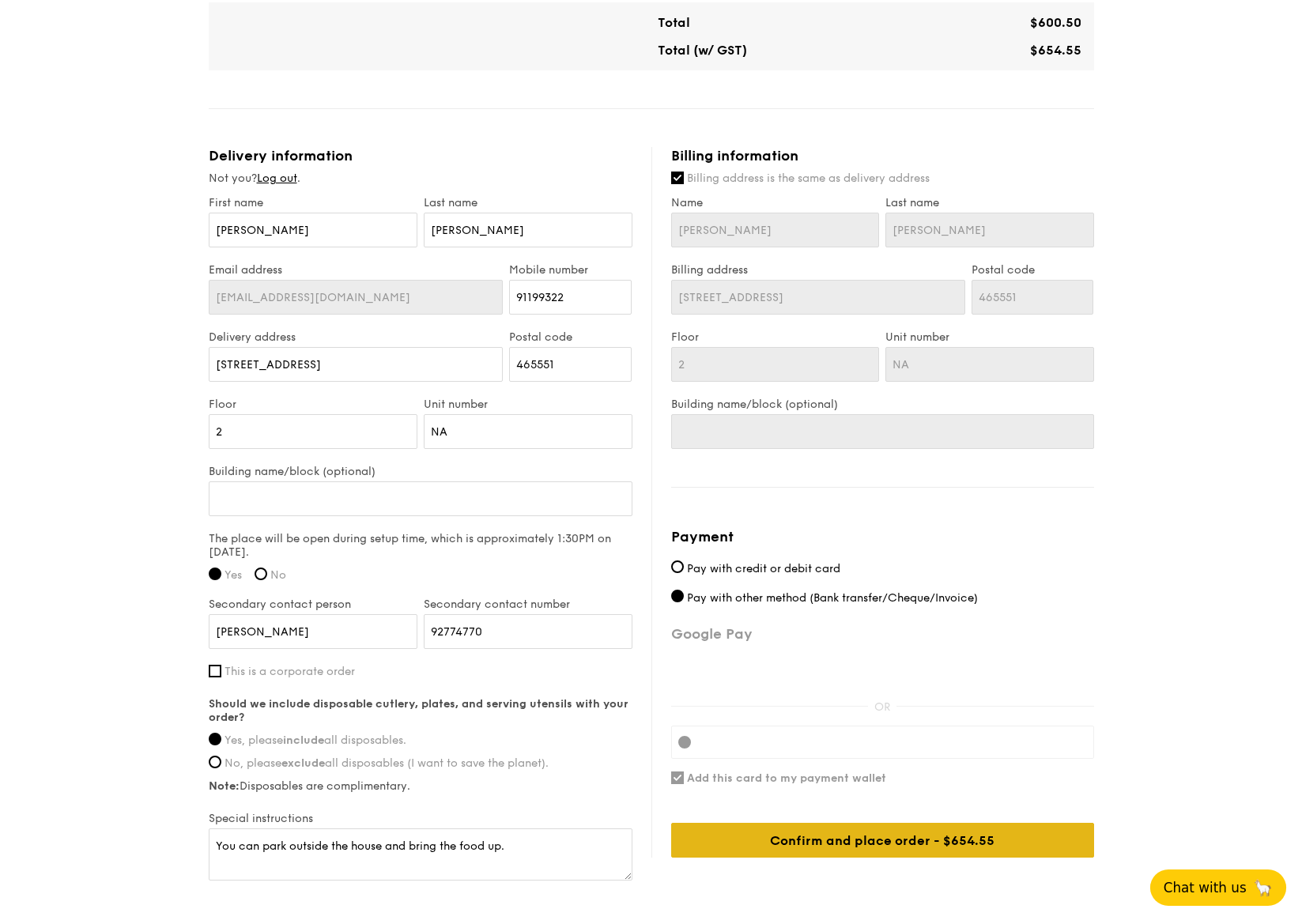
click at [818, 834] on div "Confirm and place order - $654.55" at bounding box center [882, 840] width 422 height 35
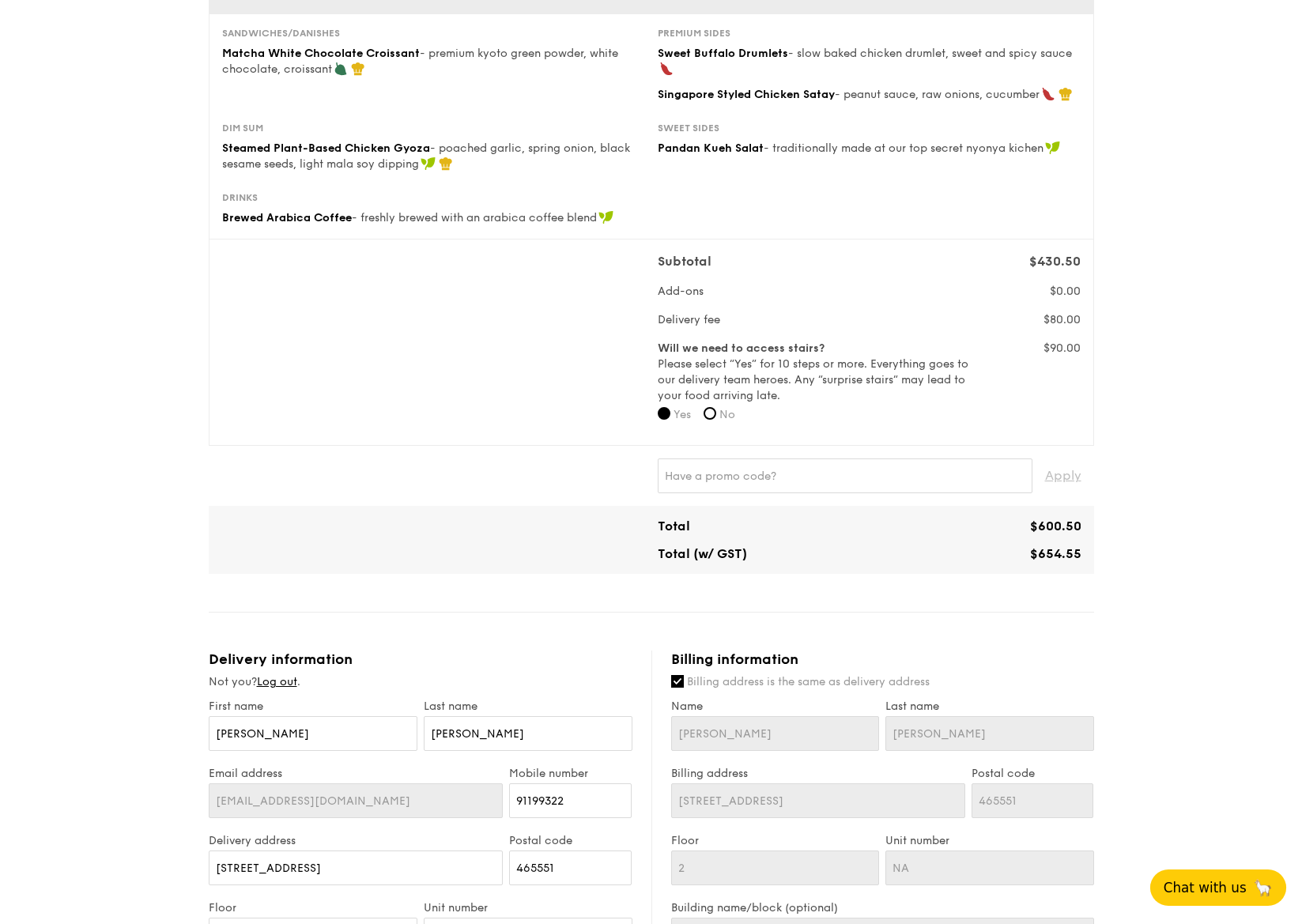
scroll to position [0, 0]
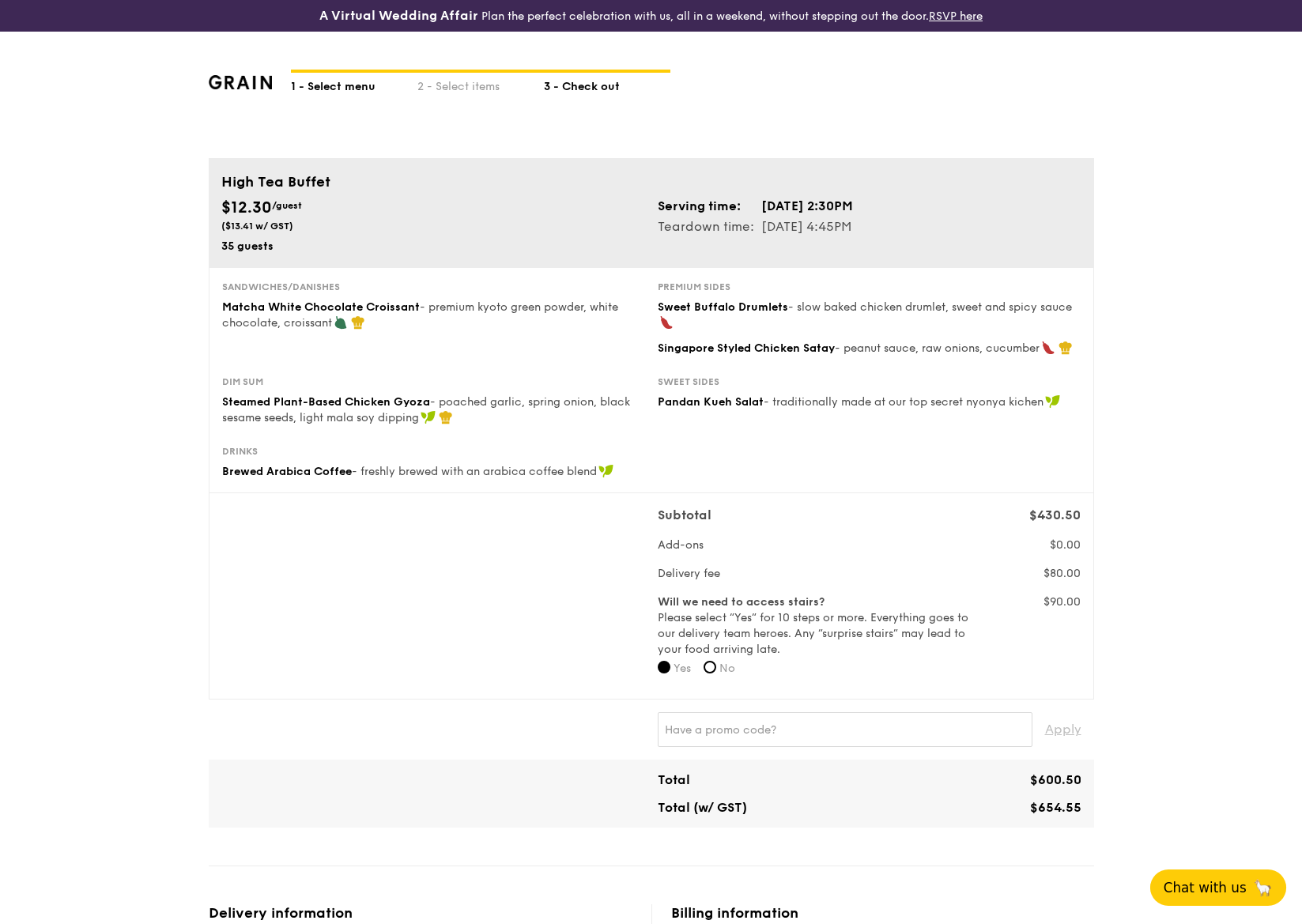
click at [357, 93] on div "1 - Select menu" at bounding box center [354, 84] width 127 height 22
select select
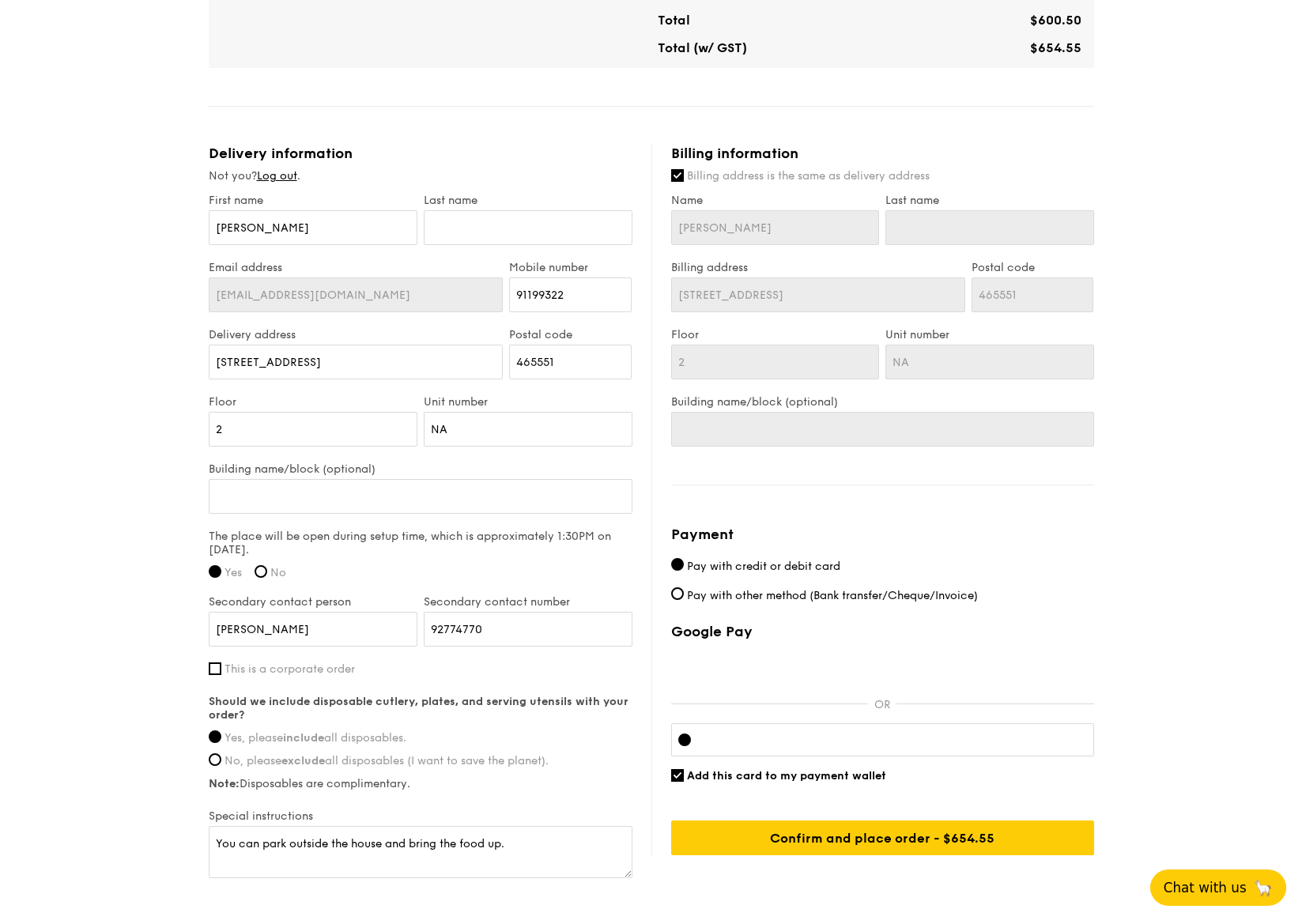
scroll to position [761, 0]
click at [754, 597] on span "Pay with other method (Bank transfer/Cheque/Invoice)" at bounding box center [832, 595] width 291 height 14
click at [684, 597] on input "Pay with other method (Bank transfer/Cheque/Invoice)" at bounding box center [677, 593] width 13 height 13
radio input "true"
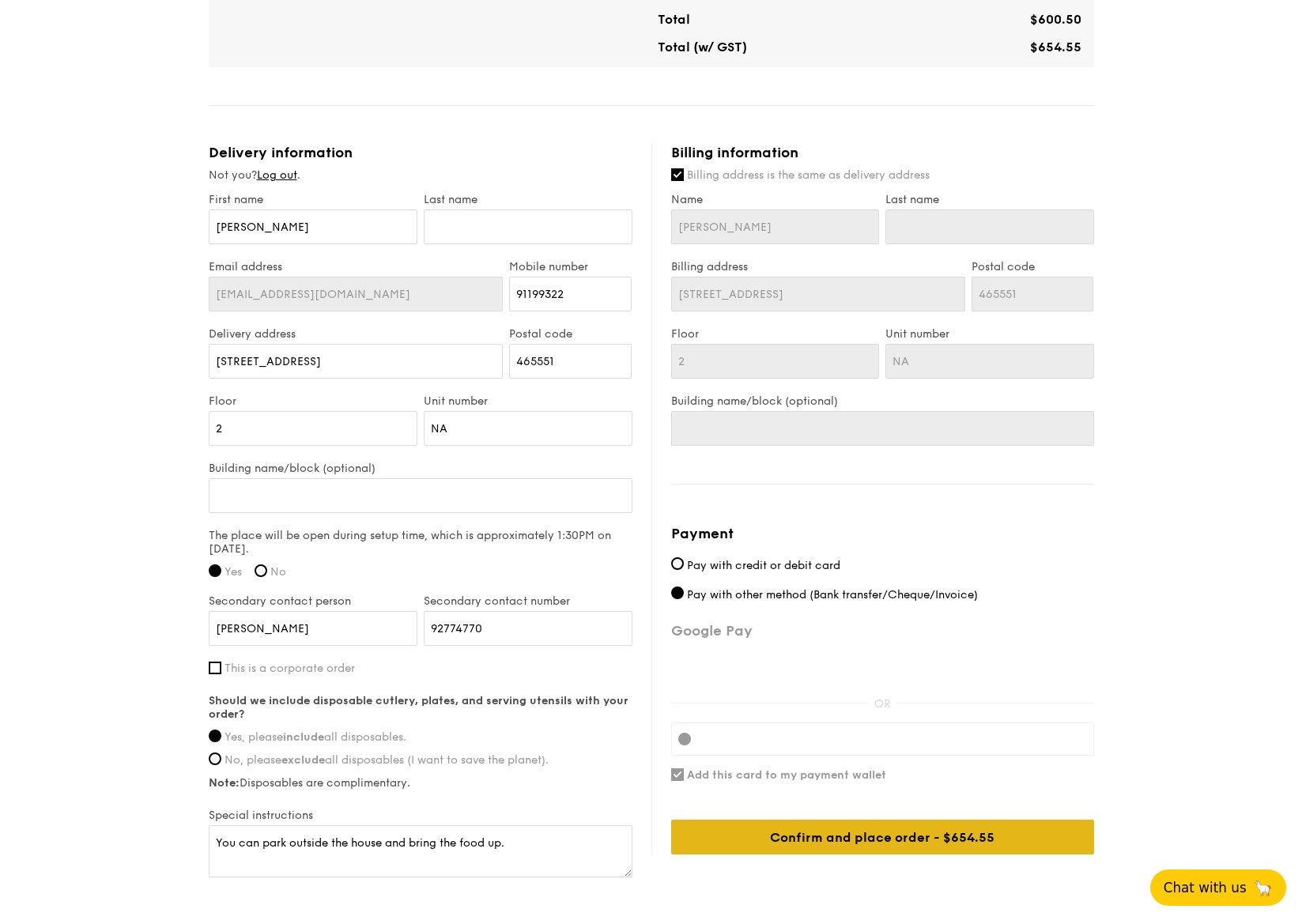
click at [899, 835] on div "Confirm and place order - $654.55" at bounding box center [882, 837] width 422 height 35
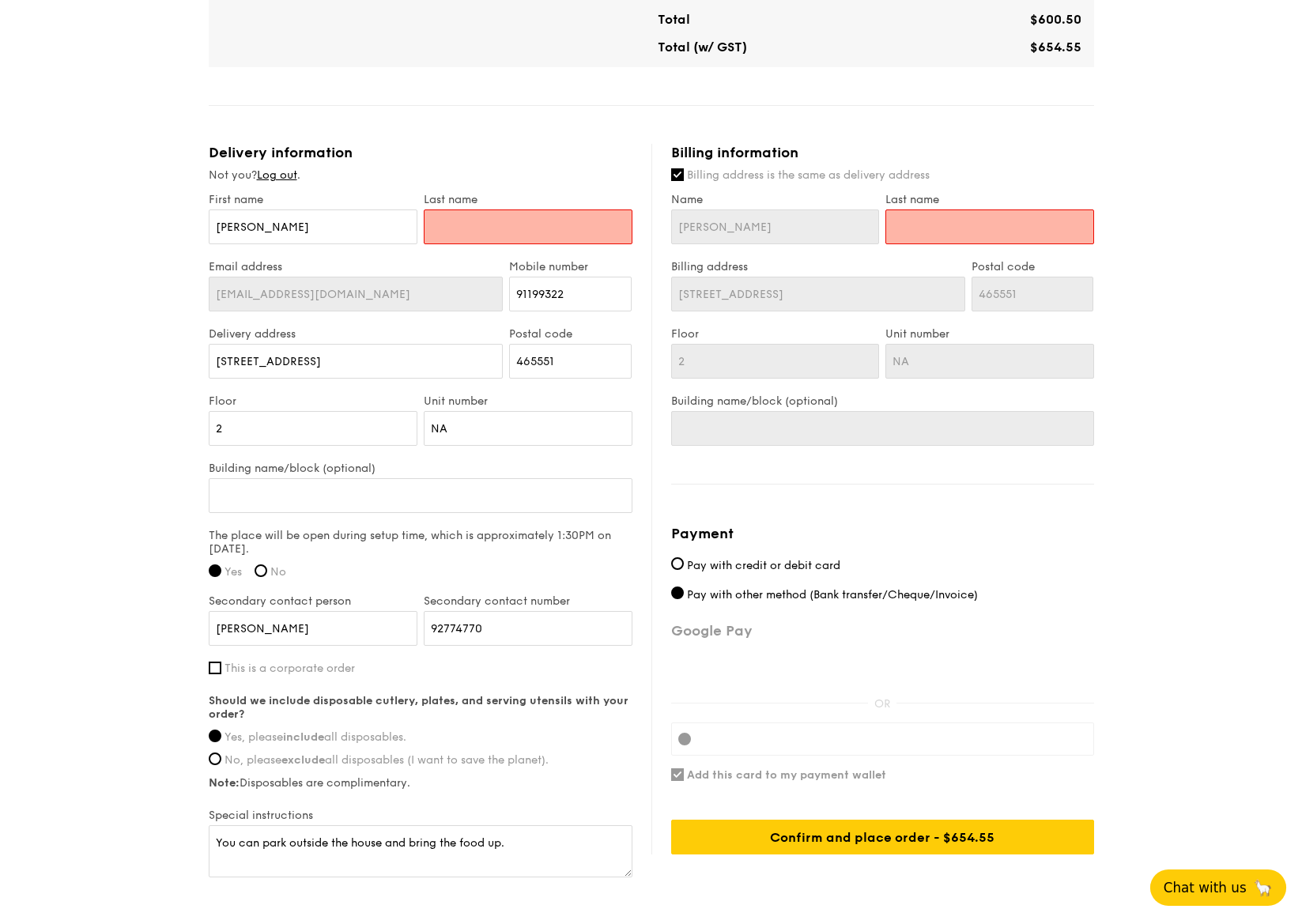
type input "N"
type input "[PERSON_NAME]"
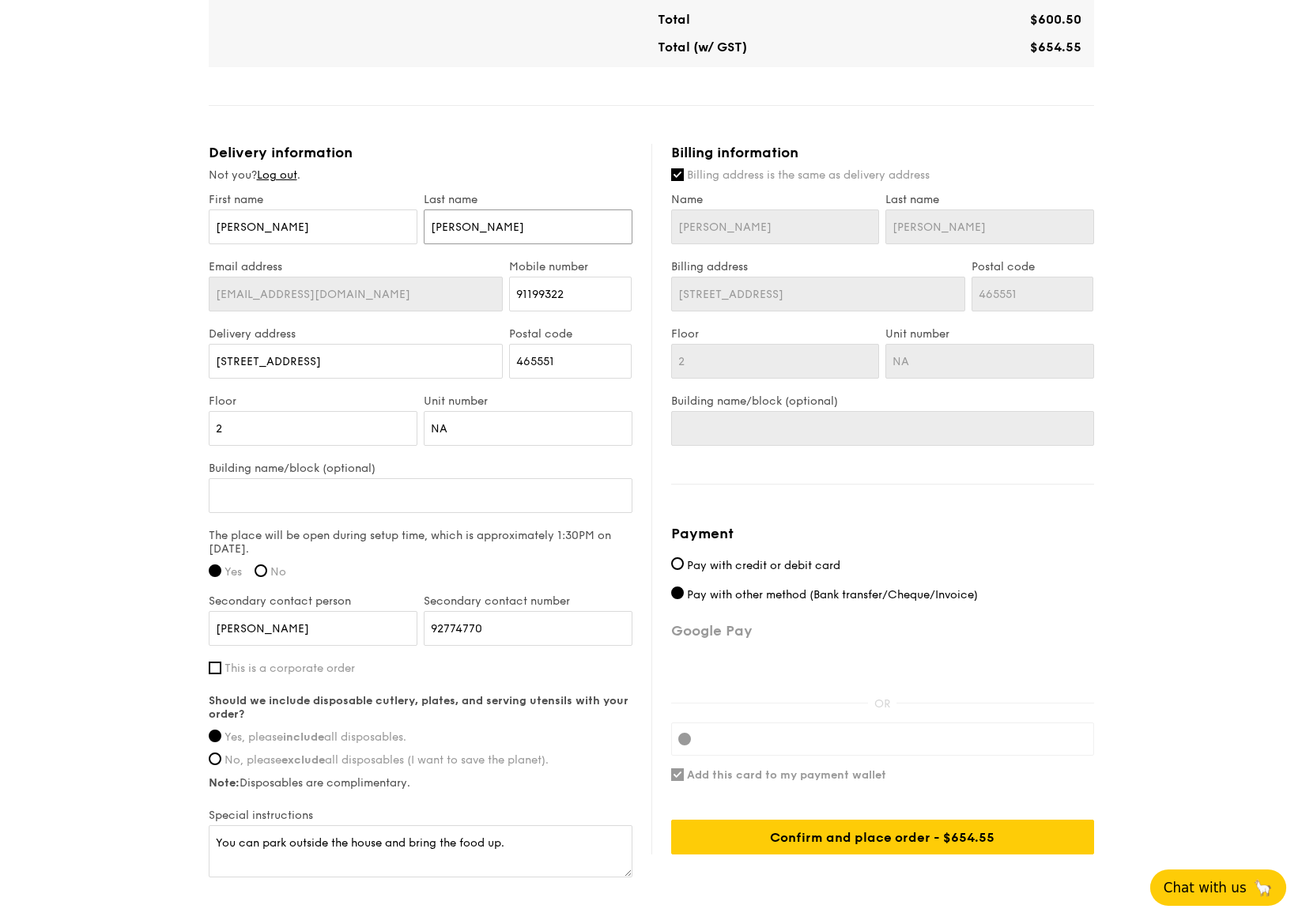
type input "Ngu"
type input "[PERSON_NAME]"
type input "Nguye"
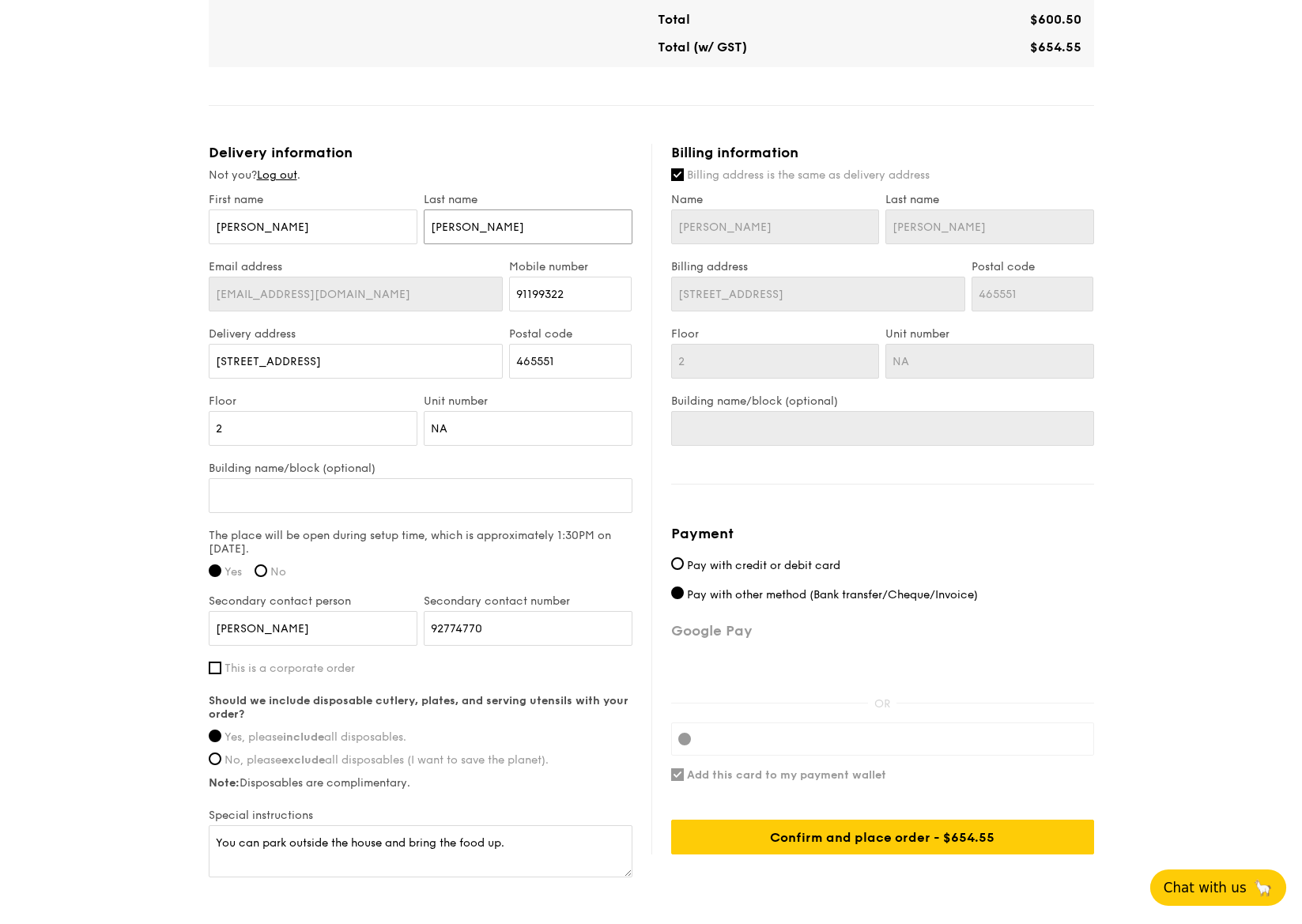
type input "Nguye"
type input "[PERSON_NAME]"
click at [1163, 451] on div "1 - Select menu 2 - Select items 3 - Check out High Tea Buffet $12.30 /guest ($…" at bounding box center [651, 107] width 1302 height 1673
